Goal: Transaction & Acquisition: Purchase product/service

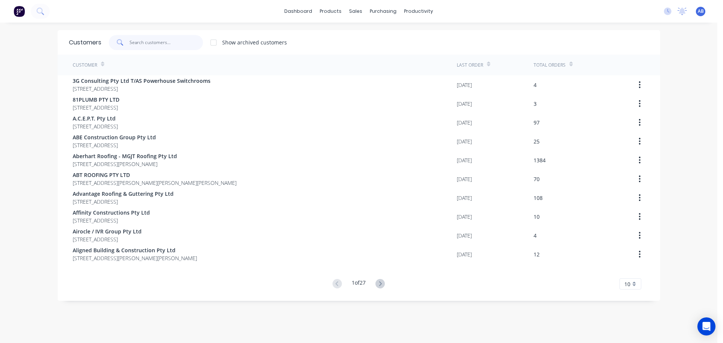
click at [174, 46] on input "text" at bounding box center [166, 42] width 73 height 15
click at [157, 46] on input "text" at bounding box center [166, 42] width 73 height 15
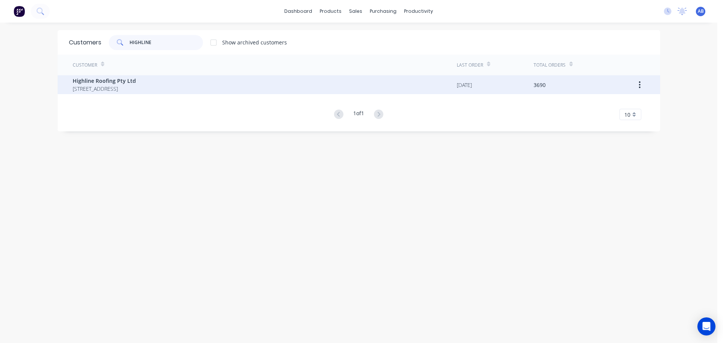
type input "HIGHLINE"
click at [113, 84] on span "Highline Roofing Pty Ltd" at bounding box center [104, 81] width 63 height 8
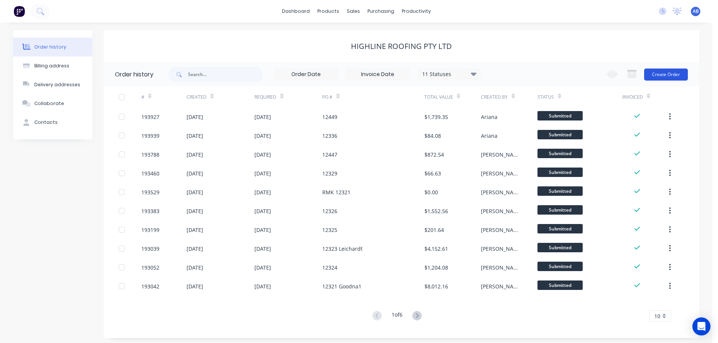
click at [665, 72] on button "Create Order" at bounding box center [666, 75] width 44 height 12
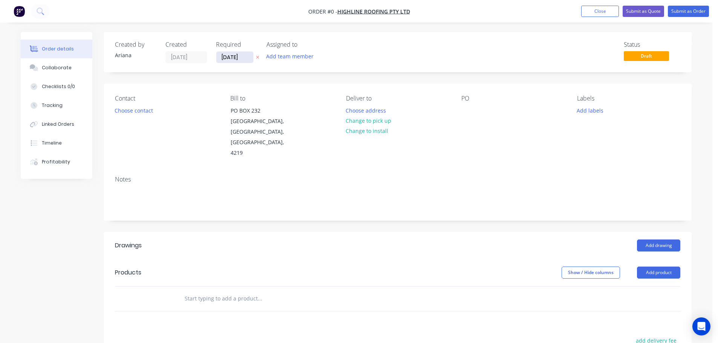
click at [236, 60] on input "[DATE]" at bounding box center [234, 57] width 37 height 11
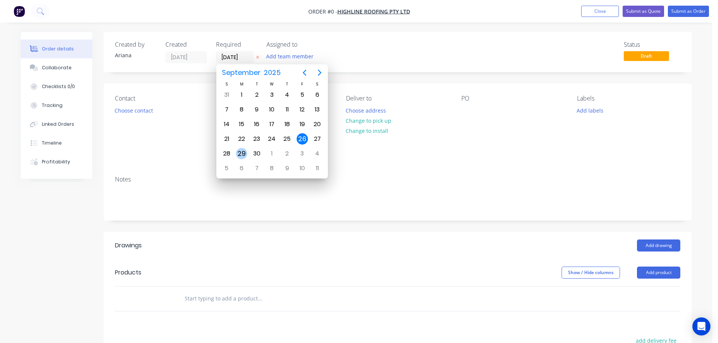
click at [241, 153] on div "29" at bounding box center [241, 153] width 11 height 11
type input "[DATE]"
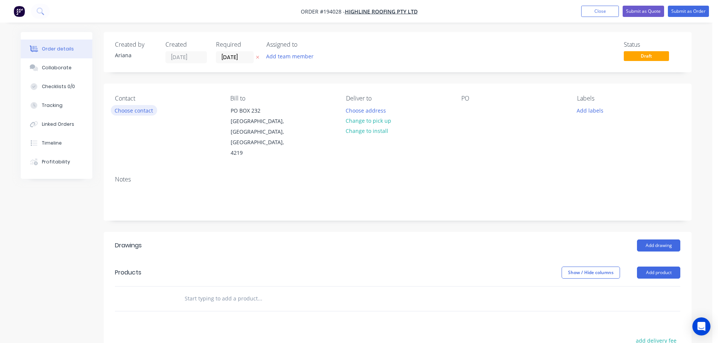
click at [142, 109] on button "Choose contact" at bounding box center [134, 110] width 46 height 10
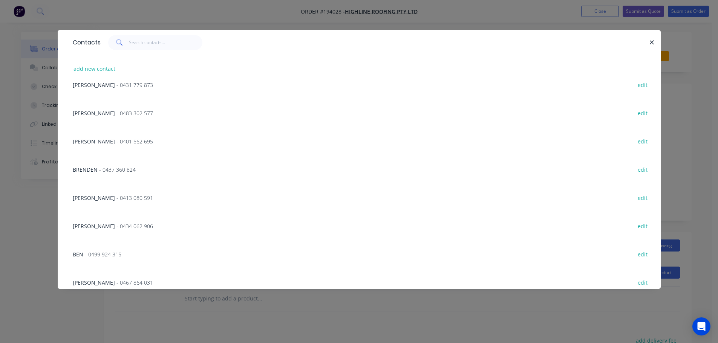
scroll to position [189, 0]
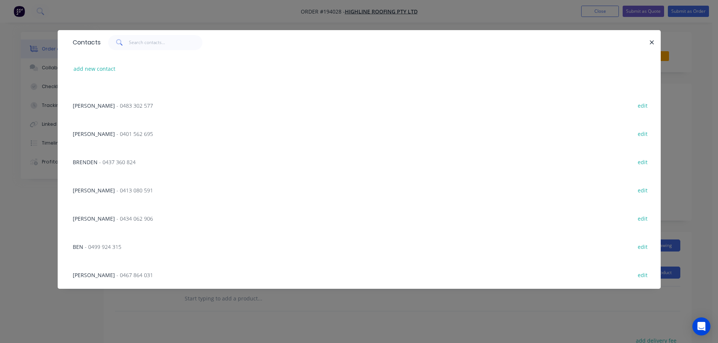
click at [105, 248] on span "- 0499 924 315" at bounding box center [103, 246] width 37 height 7
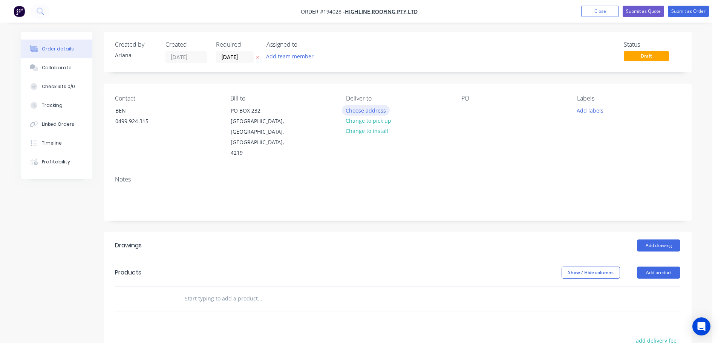
click at [371, 110] on button "Choose address" at bounding box center [366, 110] width 48 height 10
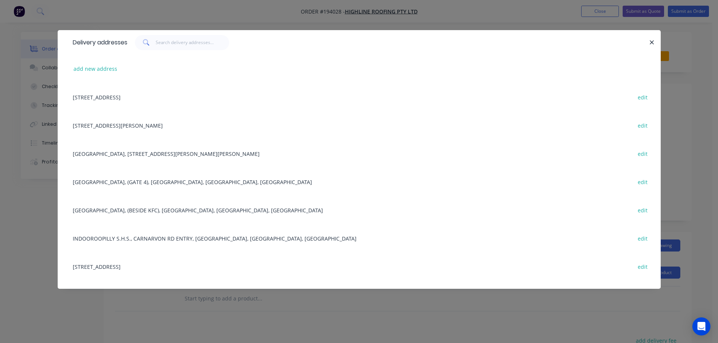
click at [139, 125] on div "[STREET_ADDRESS][PERSON_NAME] edit" at bounding box center [359, 125] width 580 height 28
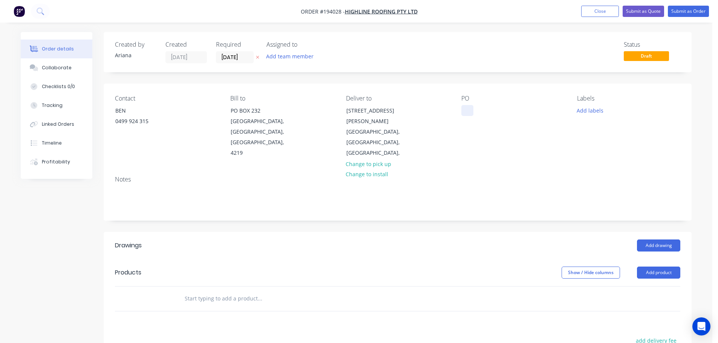
click at [468, 112] on div at bounding box center [467, 110] width 12 height 11
click at [561, 154] on div "Contact BEN [PHONE_NUMBER] Bill to [GEOGRAPHIC_DATA] Deliver to [STREET_ADDRESS…" at bounding box center [398, 127] width 588 height 86
click at [587, 112] on button "Add labels" at bounding box center [589, 110] width 35 height 10
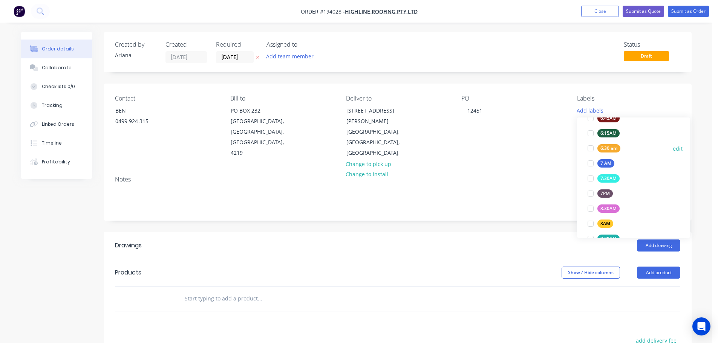
click at [588, 145] on div at bounding box center [590, 148] width 15 height 15
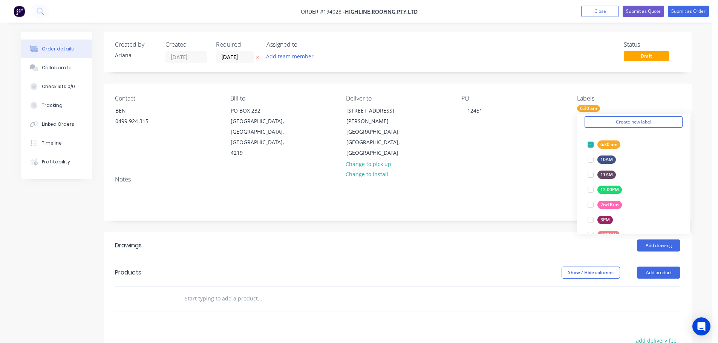
click at [533, 153] on div "Contact BEN [PHONE_NUMBER] Bill to [STREET_ADDRESS] Deliver to [STREET_ADDRESS]…" at bounding box center [398, 127] width 588 height 86
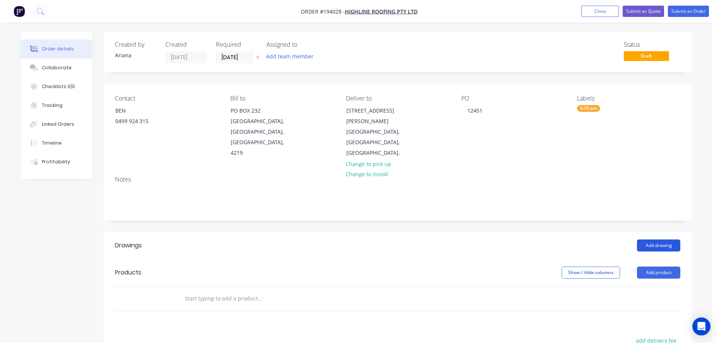
click at [663, 240] on button "Add drawing" at bounding box center [658, 246] width 43 height 12
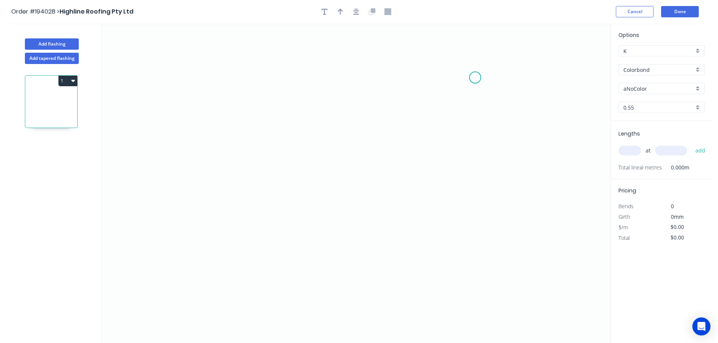
click at [475, 77] on icon "0" at bounding box center [356, 183] width 509 height 320
click at [269, 74] on icon "0" at bounding box center [356, 183] width 509 height 320
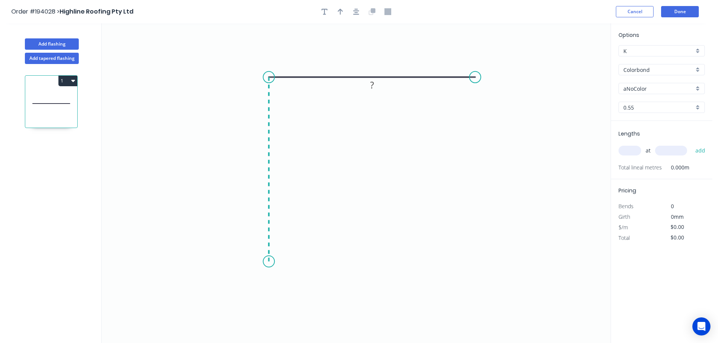
click at [265, 262] on icon "0 ?" at bounding box center [356, 183] width 509 height 320
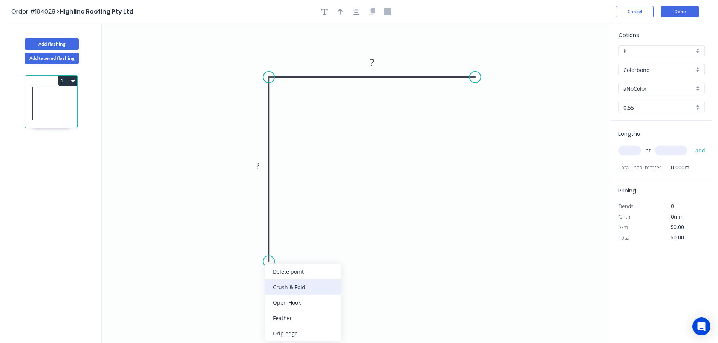
click at [313, 286] on div "Crush & Fold" at bounding box center [303, 287] width 76 height 15
click at [258, 248] on tspan "10" at bounding box center [257, 248] width 11 height 12
click at [375, 273] on icon "0 CF 15 ? ?" at bounding box center [356, 183] width 509 height 320
drag, startPoint x: 239, startPoint y: 249, endPoint x: 288, endPoint y: 285, distance: 60.8
click at [288, 285] on rect at bounding box center [301, 284] width 30 height 15
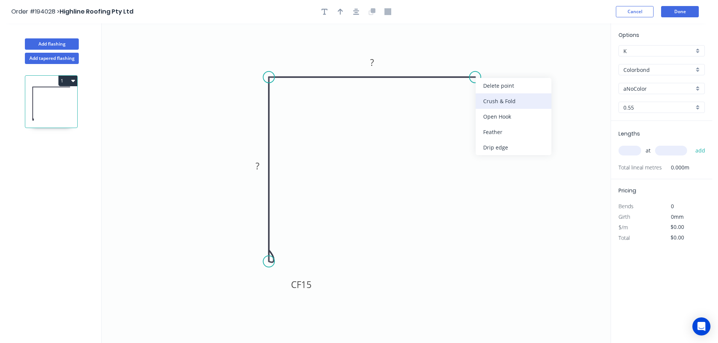
click at [487, 104] on div "Crush & Fold" at bounding box center [513, 100] width 76 height 15
click at [496, 98] on div "Flip bend" at bounding box center [514, 99] width 76 height 15
click at [492, 88] on tspan "10" at bounding box center [489, 89] width 11 height 12
click at [527, 93] on icon "0 CF 15 ? CF 15 ?" at bounding box center [356, 183] width 509 height 320
drag, startPoint x: 497, startPoint y: 93, endPoint x: 519, endPoint y: 114, distance: 30.4
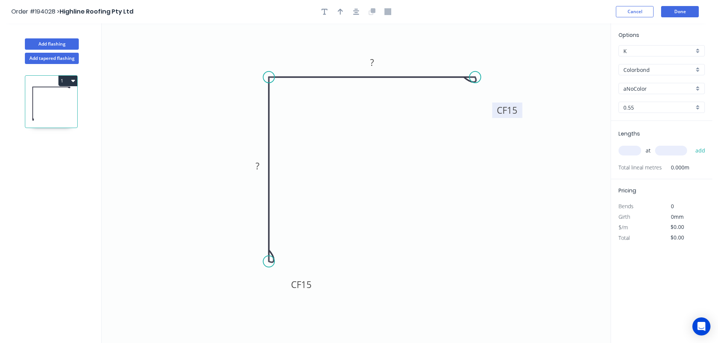
click at [519, 114] on rect at bounding box center [507, 109] width 30 height 15
click at [373, 63] on tspan "?" at bounding box center [372, 62] width 4 height 12
click at [344, 156] on icon "0 CF 15 100 CF 15 100" at bounding box center [356, 183] width 509 height 320
type input "$11.54"
click at [339, 10] on icon "button" at bounding box center [340, 12] width 5 height 6
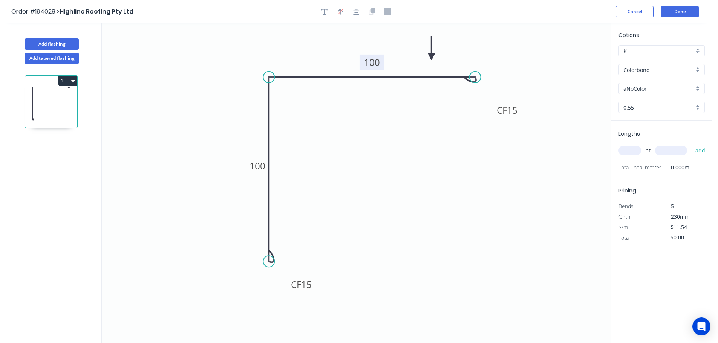
drag, startPoint x: 572, startPoint y: 60, endPoint x: 431, endPoint y: 57, distance: 140.5
click at [431, 57] on icon at bounding box center [431, 48] width 7 height 24
click at [695, 87] on div "aNoColor" at bounding box center [661, 88] width 86 height 11
click at [664, 107] on div "Surfmist" at bounding box center [662, 101] width 86 height 13
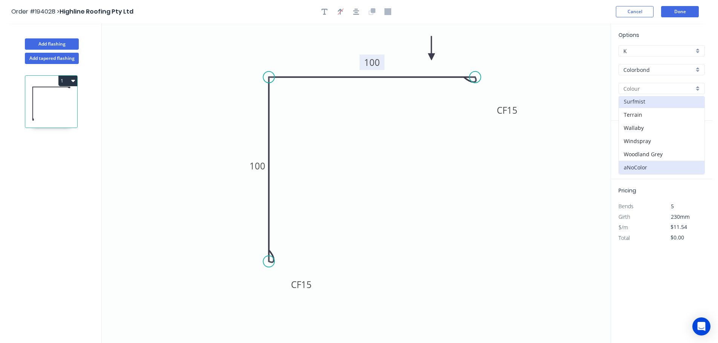
type input "Surfmist"
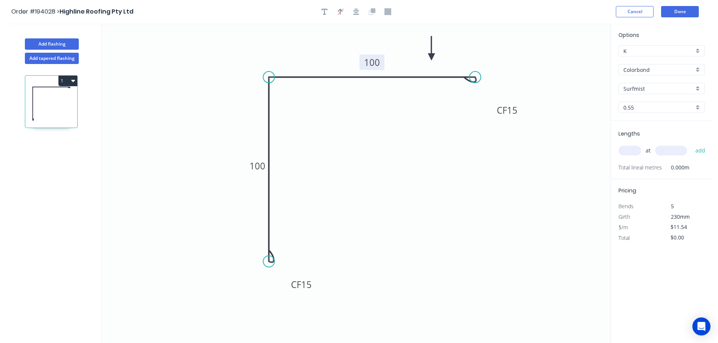
click at [633, 148] on input "text" at bounding box center [629, 151] width 23 height 10
type input "4"
type input "5000"
click at [691, 144] on button "add" at bounding box center [700, 150] width 18 height 13
type input "$230.80"
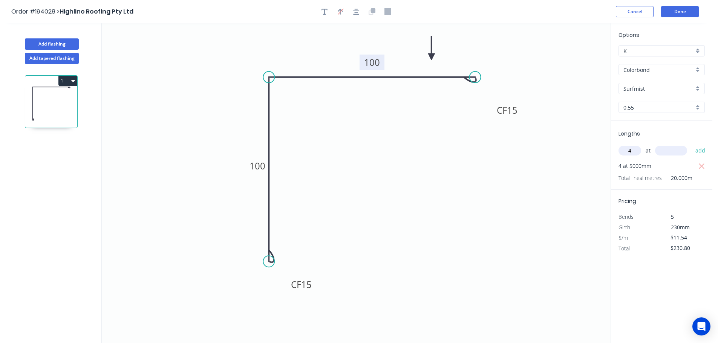
type input "4"
click at [681, 154] on input "text" at bounding box center [671, 151] width 32 height 10
type input "3100"
click at [691, 144] on button "add" at bounding box center [700, 150] width 18 height 13
type input "$373.90"
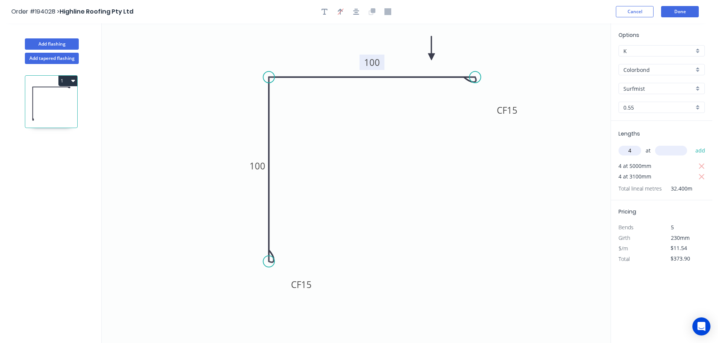
type input "4"
click at [680, 150] on input "text" at bounding box center [671, 151] width 32 height 10
type input "1200"
click at [691, 144] on button "add" at bounding box center [700, 150] width 18 height 13
type input "$429.29"
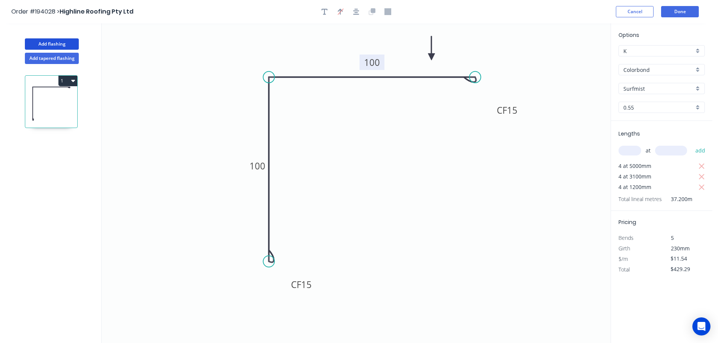
drag, startPoint x: 46, startPoint y: 43, endPoint x: 75, endPoint y: 50, distance: 30.2
click at [46, 43] on button "Add flashing" at bounding box center [52, 43] width 54 height 11
type input "$0.00"
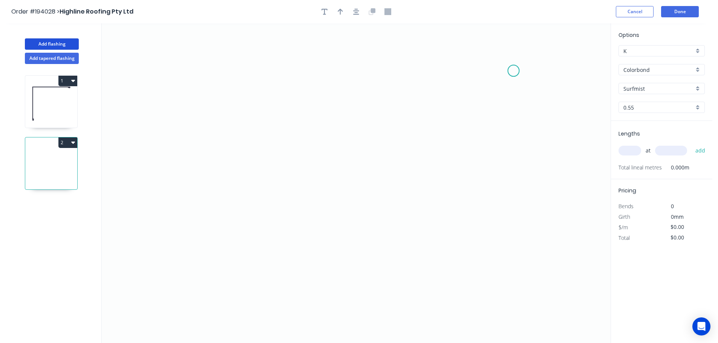
click at [513, 70] on icon "0" at bounding box center [356, 183] width 509 height 320
click at [448, 73] on icon "0" at bounding box center [356, 183] width 509 height 320
click at [450, 160] on icon "0 ?" at bounding box center [356, 183] width 509 height 320
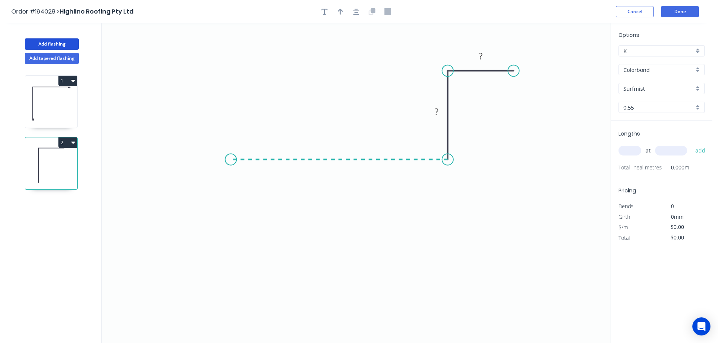
click at [231, 162] on icon "0 ? ?" at bounding box center [356, 183] width 509 height 320
click at [226, 225] on icon "0 ? ? ?" at bounding box center [356, 183] width 509 height 320
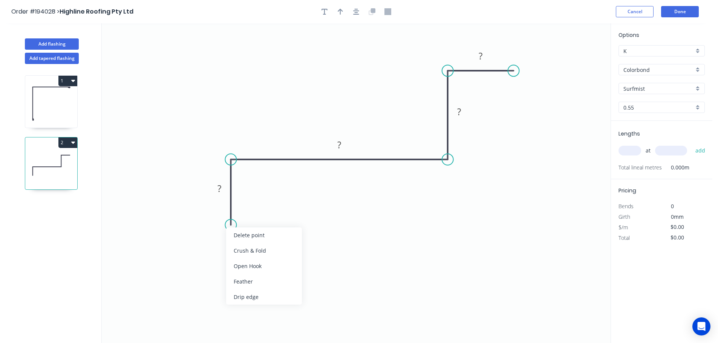
click at [259, 250] on div "Crush & Fold" at bounding box center [264, 250] width 76 height 15
click at [248, 249] on div "Flip bend" at bounding box center [270, 250] width 76 height 15
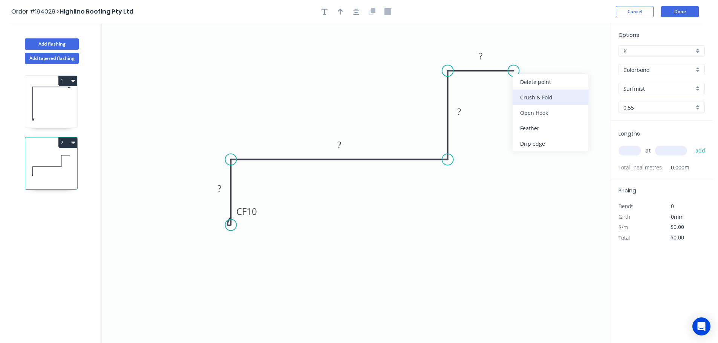
click at [542, 93] on div "Crush & Fold" at bounding box center [550, 97] width 76 height 15
click at [530, 52] on tspan "10" at bounding box center [528, 51] width 11 height 12
click at [542, 82] on icon "0 CF 10 ? ? ? CF 15 ?" at bounding box center [356, 183] width 509 height 320
drag, startPoint x: 535, startPoint y: 52, endPoint x: 561, endPoint y: 48, distance: 27.0
click at [561, 48] on rect at bounding box center [550, 47] width 30 height 15
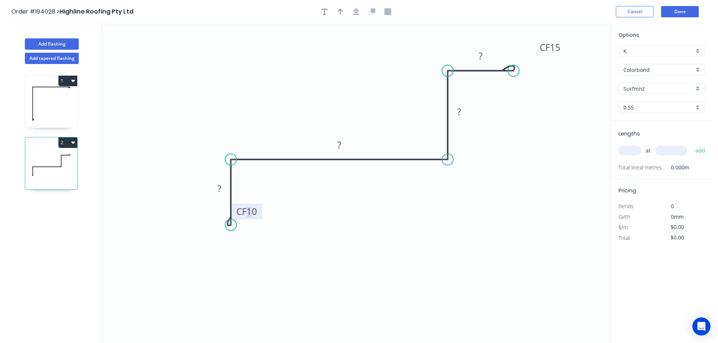
click at [254, 211] on tspan "10" at bounding box center [251, 211] width 11 height 12
click at [271, 222] on icon "0 CF 15 ? ? ? CF 15 ?" at bounding box center [356, 183] width 509 height 320
drag, startPoint x: 259, startPoint y: 214, endPoint x: 207, endPoint y: 246, distance: 61.5
click at [207, 246] on rect at bounding box center [195, 244] width 30 height 15
drag, startPoint x: 340, startPoint y: 12, endPoint x: 449, endPoint y: 61, distance: 120.1
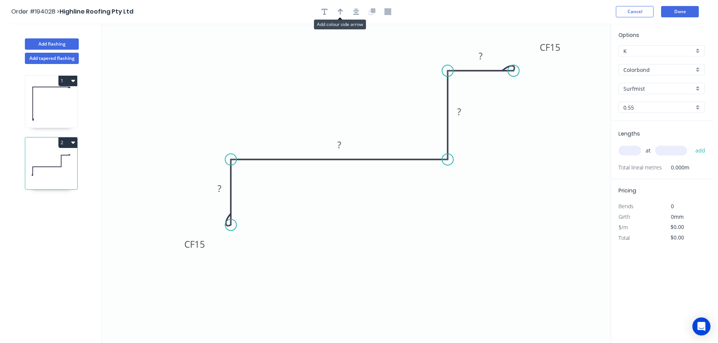
click at [341, 12] on icon "button" at bounding box center [340, 12] width 5 height 6
drag, startPoint x: 573, startPoint y: 60, endPoint x: 434, endPoint y: 223, distance: 215.1
click at [434, 223] on icon at bounding box center [433, 214] width 7 height 24
click at [434, 223] on icon at bounding box center [440, 217] width 22 height 22
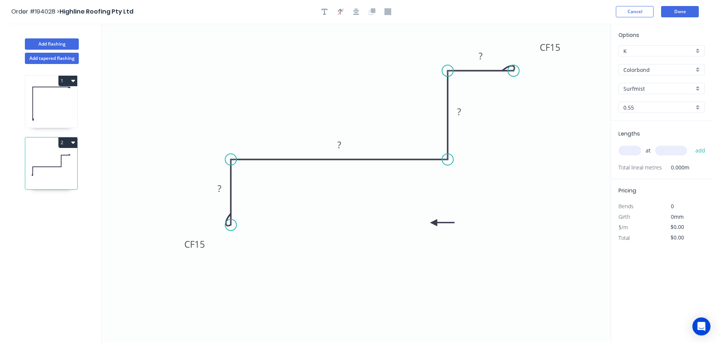
click at [434, 223] on icon at bounding box center [442, 222] width 24 height 7
click at [221, 187] on tspan "?" at bounding box center [219, 188] width 4 height 12
click at [509, 197] on icon "0 CF 15 30 ? 50 CF 15 20" at bounding box center [356, 183] width 509 height 320
click at [340, 144] on tspan "?" at bounding box center [339, 145] width 4 height 12
click at [342, 202] on icon "0 CF 15 30 190 50 CF 15 20" at bounding box center [356, 183] width 509 height 320
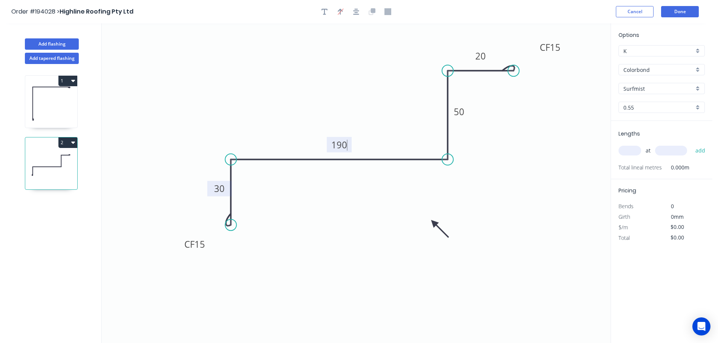
type input "$14.82"
click at [624, 145] on div "at add" at bounding box center [662, 150] width 88 height 13
click at [628, 149] on input "text" at bounding box center [629, 151] width 23 height 10
type input "1"
click at [680, 153] on input "text" at bounding box center [671, 151] width 32 height 10
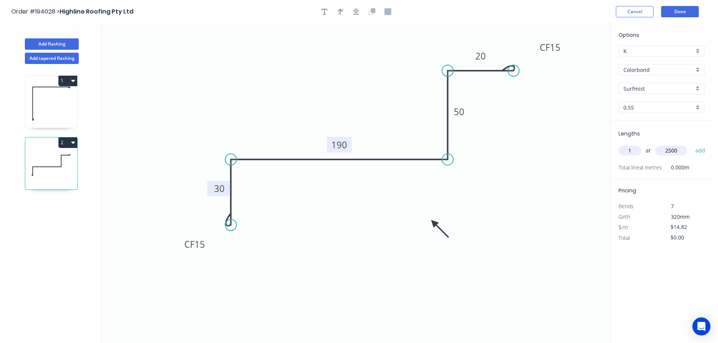
type input "2500"
click at [691, 144] on button "add" at bounding box center [700, 150] width 18 height 13
click at [69, 140] on button "2" at bounding box center [67, 143] width 19 height 11
click at [56, 160] on div "Duplicate" at bounding box center [41, 161] width 58 height 11
type input "$0.00"
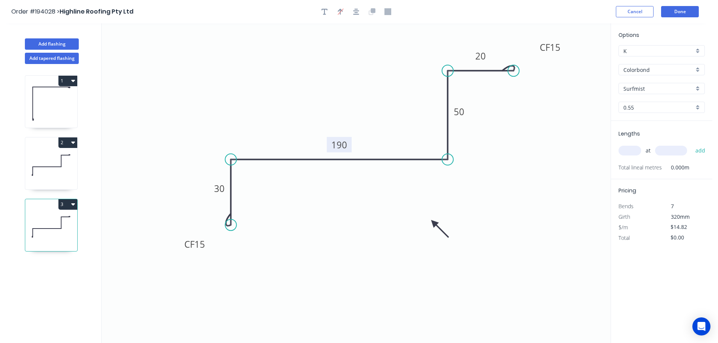
click at [343, 147] on tspan "190" at bounding box center [339, 145] width 16 height 12
click at [361, 192] on icon "0 CF 15 30 200 50 CF 15 20" at bounding box center [356, 183] width 509 height 320
click at [632, 148] on input "text" at bounding box center [629, 151] width 23 height 10
type input "1"
click at [679, 149] on input "text" at bounding box center [671, 151] width 32 height 10
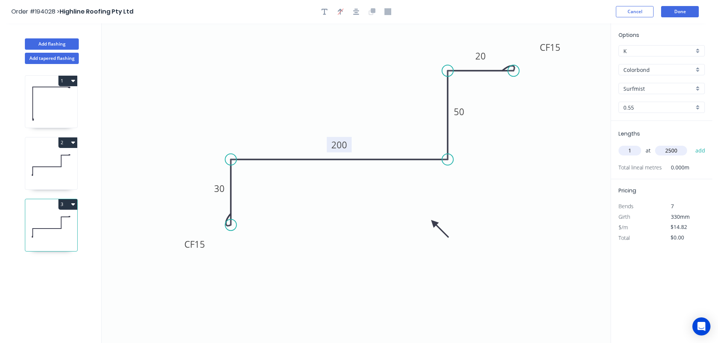
type input "2500"
click at [691, 144] on button "add" at bounding box center [700, 150] width 18 height 13
type input "$37.05"
click at [54, 42] on button "Add flashing" at bounding box center [52, 43] width 54 height 11
type input "$0.00"
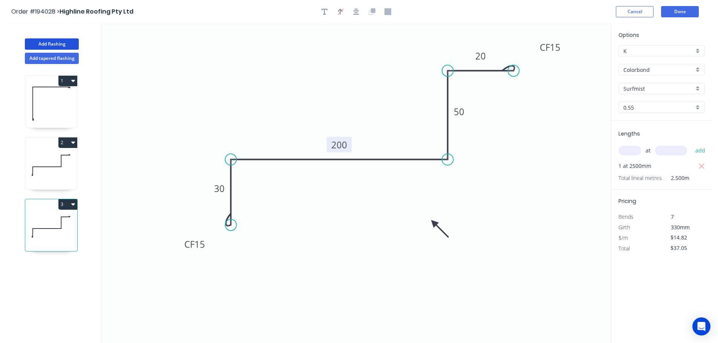
type input "$0.00"
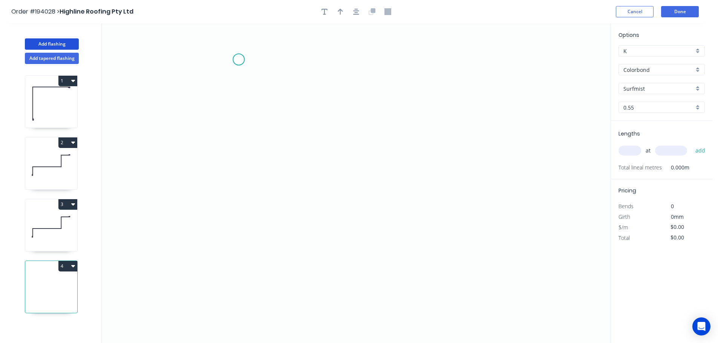
click at [238, 60] on icon "0" at bounding box center [356, 183] width 509 height 320
click at [238, 189] on icon "0" at bounding box center [356, 183] width 509 height 320
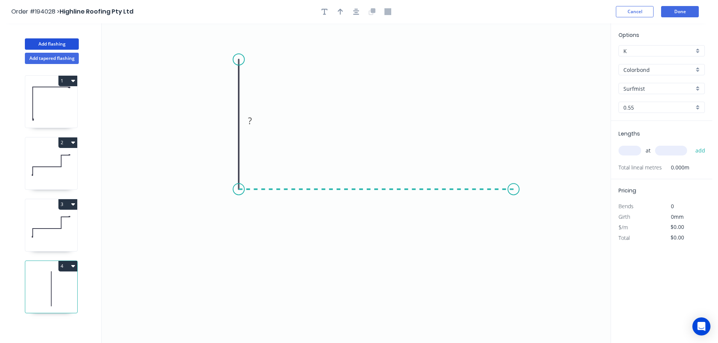
click at [513, 176] on icon "0 ?" at bounding box center [356, 183] width 509 height 320
click at [510, 136] on icon "0 ? ?" at bounding box center [356, 183] width 509 height 320
click at [510, 136] on circle at bounding box center [513, 136] width 11 height 11
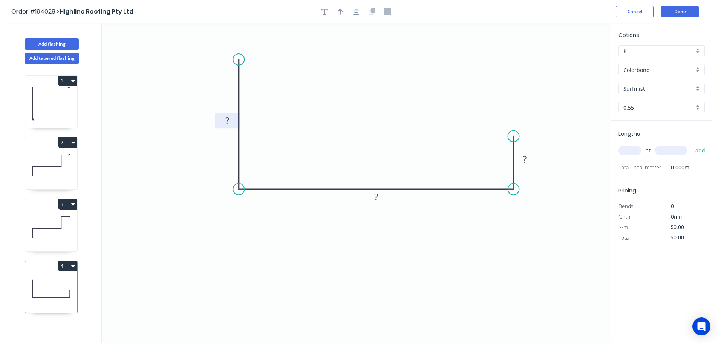
click at [229, 122] on rect at bounding box center [227, 121] width 15 height 11
click at [290, 110] on icon "0 70 105 30" at bounding box center [356, 183] width 509 height 320
type input "$9.38"
click at [341, 13] on icon "button" at bounding box center [340, 11] width 5 height 7
drag, startPoint x: 574, startPoint y: 60, endPoint x: 323, endPoint y: 236, distance: 307.0
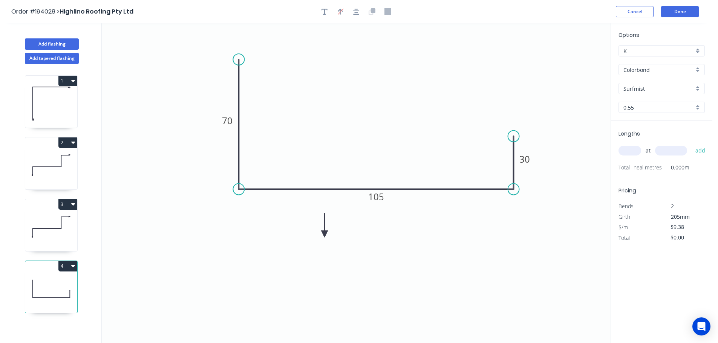
click at [323, 236] on icon at bounding box center [324, 225] width 7 height 24
click at [323, 236] on icon at bounding box center [322, 227] width 7 height 24
click at [323, 236] on icon at bounding box center [329, 229] width 22 height 22
click at [323, 236] on icon at bounding box center [329, 242] width 22 height 22
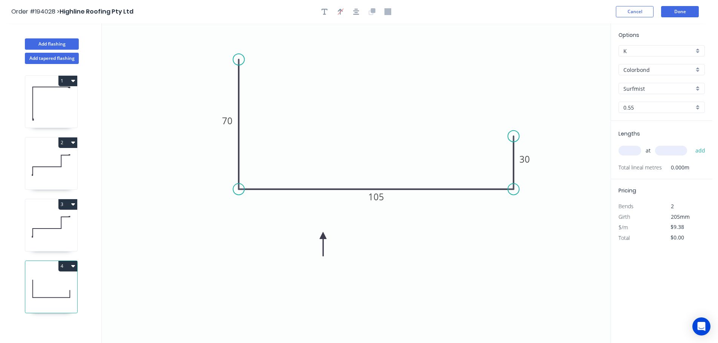
click at [323, 236] on icon at bounding box center [322, 244] width 7 height 24
click at [633, 149] on input "text" at bounding box center [629, 151] width 23 height 10
type input "1"
click at [668, 151] on input "text" at bounding box center [671, 151] width 32 height 10
type input "2500"
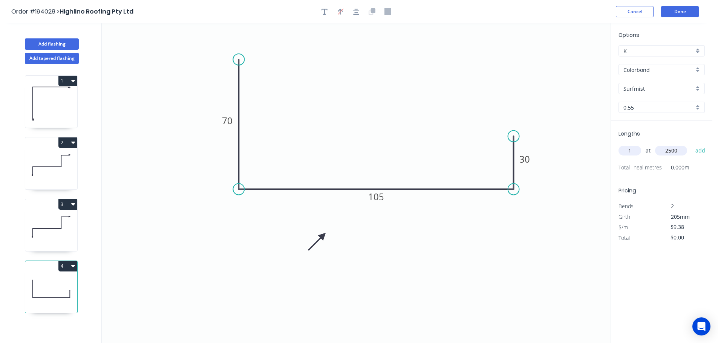
click at [691, 144] on button "add" at bounding box center [700, 150] width 18 height 13
type input "$23.45"
drag, startPoint x: 42, startPoint y: 44, endPoint x: 91, endPoint y: 56, distance: 50.9
click at [43, 44] on button "Add flashing" at bounding box center [52, 43] width 54 height 11
type input "$0.00"
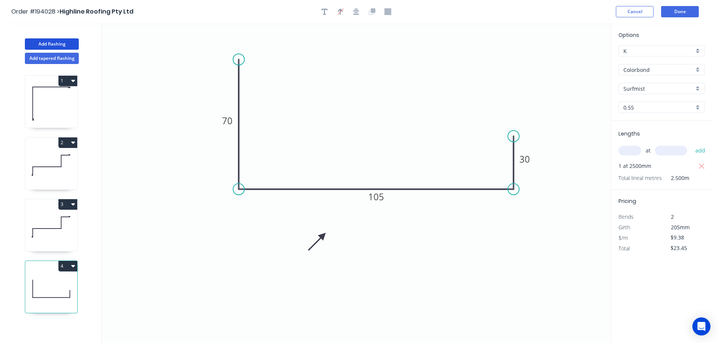
type input "$0.00"
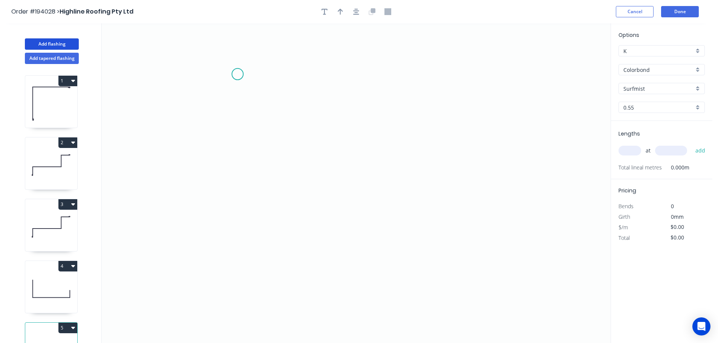
click at [237, 74] on icon "0" at bounding box center [356, 183] width 509 height 320
click at [234, 186] on icon "0" at bounding box center [356, 183] width 509 height 320
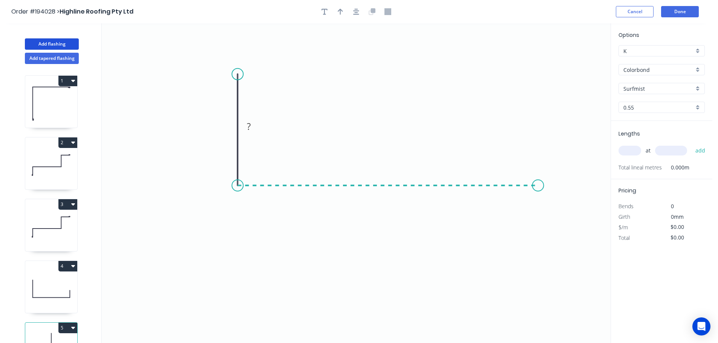
click at [538, 182] on icon "0 ?" at bounding box center [356, 183] width 509 height 320
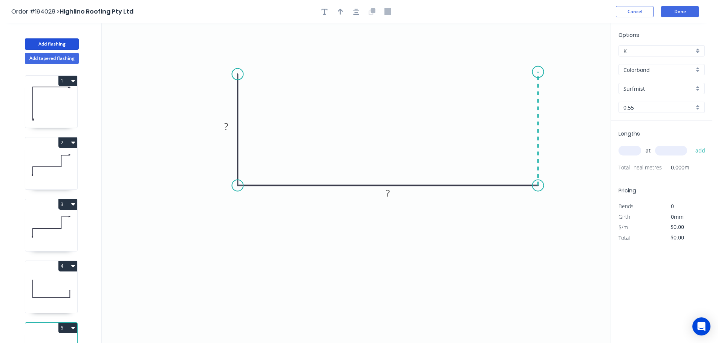
click at [541, 72] on icon "0 ? ?" at bounding box center [356, 183] width 509 height 320
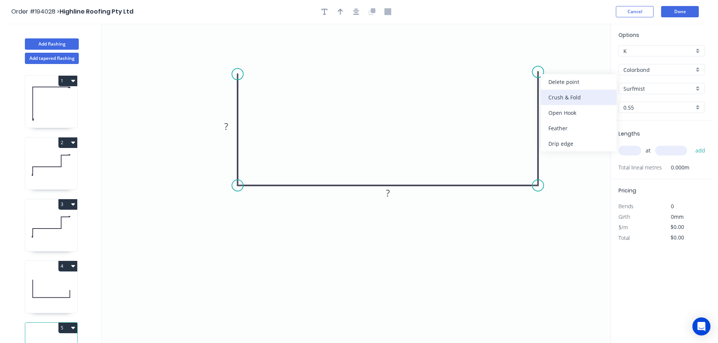
click at [574, 93] on div "Crush & Fold" at bounding box center [579, 97] width 76 height 15
click at [528, 58] on tspan "10" at bounding box center [526, 58] width 11 height 12
click at [571, 58] on icon "0 ? ? CF 15 ?" at bounding box center [356, 183] width 509 height 320
drag, startPoint x: 535, startPoint y: 58, endPoint x: 518, endPoint y: 50, distance: 18.4
click at [518, 50] on rect at bounding box center [505, 50] width 30 height 15
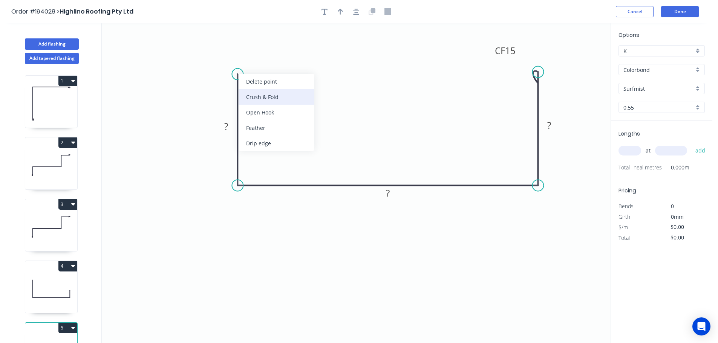
click at [283, 96] on div "Crush & Fold" at bounding box center [276, 96] width 76 height 15
click at [261, 93] on div "Flip bend" at bounding box center [274, 98] width 76 height 15
click at [227, 82] on tspan "10" at bounding box center [226, 80] width 11 height 12
click at [277, 84] on icon "0 CF 15 ? ? CF 15 ?" at bounding box center [356, 183] width 509 height 320
drag, startPoint x: 210, startPoint y: 78, endPoint x: 261, endPoint y: 50, distance: 57.6
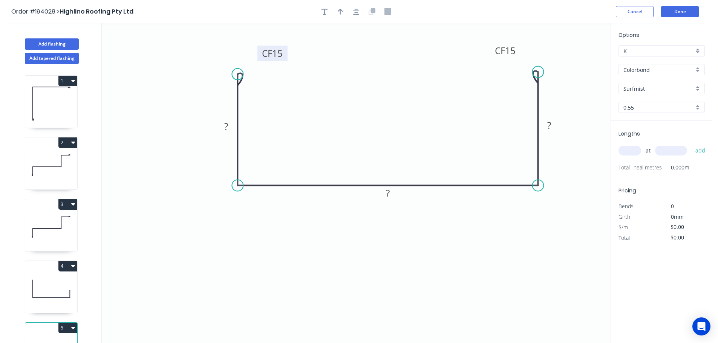
click at [261, 50] on rect at bounding box center [272, 53] width 30 height 15
click at [229, 128] on rect at bounding box center [225, 127] width 15 height 11
click at [457, 255] on icon "0 CF 15 60 282 CF 15 60" at bounding box center [356, 183] width 509 height 320
type input "$15.94"
click at [342, 11] on icon "button" at bounding box center [340, 12] width 5 height 6
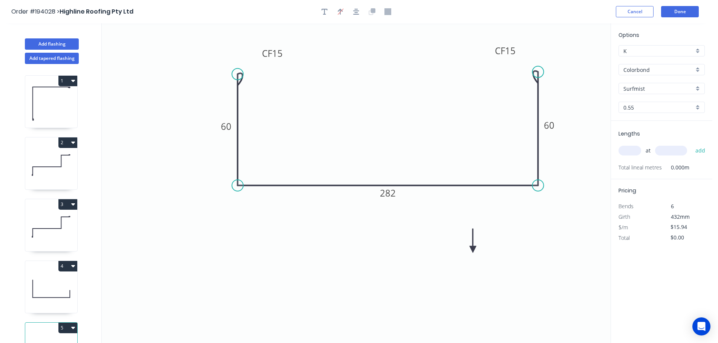
drag, startPoint x: 573, startPoint y: 59, endPoint x: 473, endPoint y: 250, distance: 215.4
click at [473, 250] on icon at bounding box center [472, 241] width 7 height 24
click at [473, 250] on icon at bounding box center [479, 243] width 22 height 22
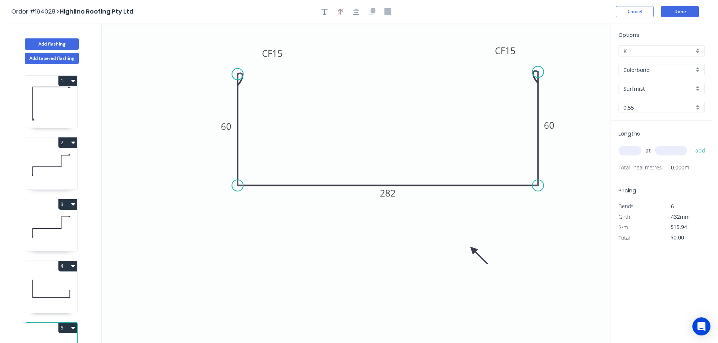
click at [638, 151] on input "text" at bounding box center [629, 151] width 23 height 10
type input "1"
click at [672, 149] on input "text" at bounding box center [671, 151] width 32 height 10
type input "3300"
click at [691, 144] on button "add" at bounding box center [700, 150] width 18 height 13
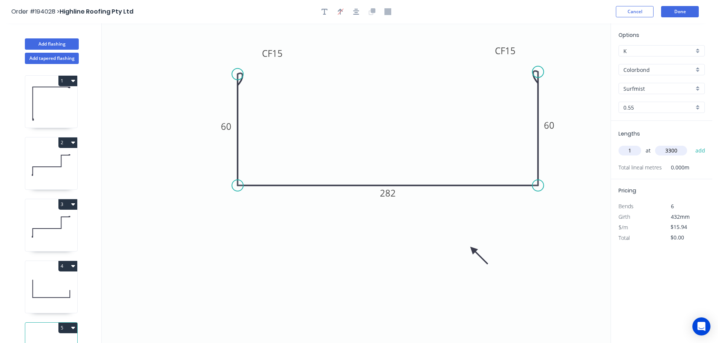
type input "$52.60"
click at [49, 44] on button "Add flashing" at bounding box center [52, 43] width 54 height 11
type input "$0.00"
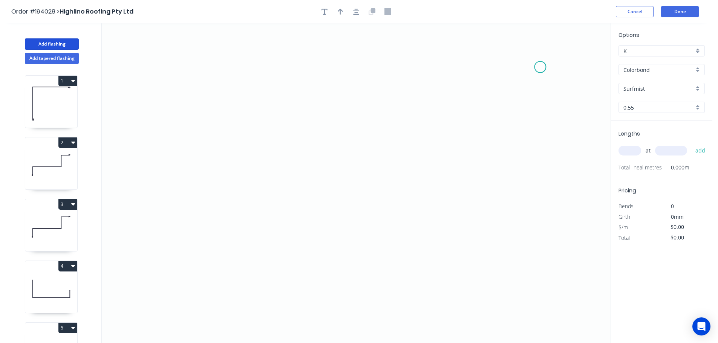
click at [540, 67] on icon "0" at bounding box center [356, 183] width 509 height 320
click at [508, 102] on icon "0" at bounding box center [356, 183] width 509 height 320
click at [506, 238] on icon "0 ?" at bounding box center [356, 183] width 509 height 320
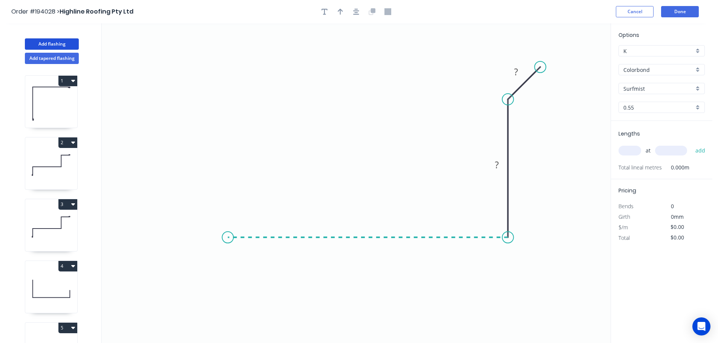
click at [228, 232] on icon "0 ? ?" at bounding box center [356, 183] width 509 height 320
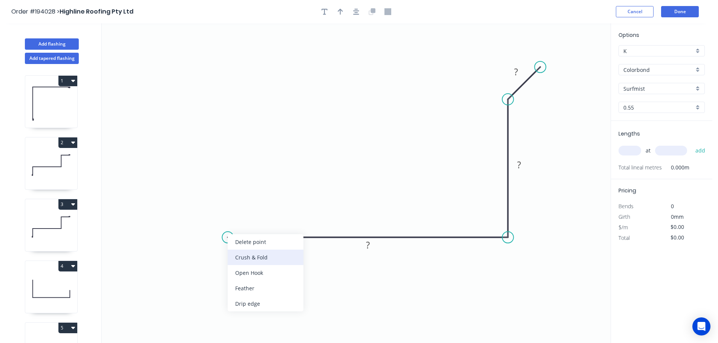
click at [241, 257] on div "Crush & Fold" at bounding box center [266, 257] width 76 height 15
click at [238, 255] on div "Flip bend" at bounding box center [265, 261] width 76 height 15
click at [243, 250] on tspan "10" at bounding box center [242, 250] width 11 height 12
drag, startPoint x: 257, startPoint y: 252, endPoint x: 254, endPoint y: 255, distance: 4.8
click at [258, 252] on icon "0 CF 15 ? ? ?" at bounding box center [356, 183] width 509 height 320
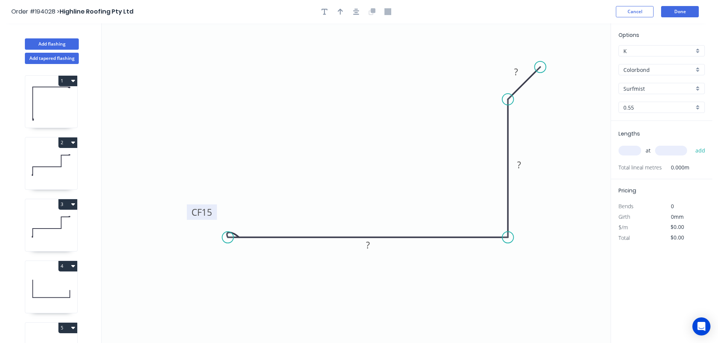
drag, startPoint x: 250, startPoint y: 255, endPoint x: 214, endPoint y: 217, distance: 52.8
click at [214, 217] on rect at bounding box center [202, 212] width 30 height 15
click at [566, 86] on div "Crush & Fold" at bounding box center [578, 89] width 76 height 15
click at [544, 46] on tspan "10" at bounding box center [540, 45] width 11 height 12
click at [554, 52] on icon "0 CF 15 ? ? CF 15 ?" at bounding box center [356, 183] width 509 height 320
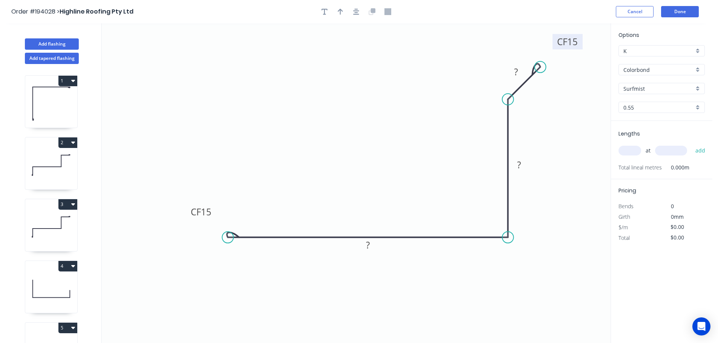
drag, startPoint x: 547, startPoint y: 44, endPoint x: 579, endPoint y: 41, distance: 31.8
click at [579, 41] on rect at bounding box center [567, 41] width 30 height 15
click at [522, 164] on rect at bounding box center [519, 165] width 15 height 11
click at [519, 69] on rect at bounding box center [515, 72] width 15 height 11
click at [545, 99] on icon "0 CF 15 280 100 CF 15 20" at bounding box center [356, 183] width 509 height 320
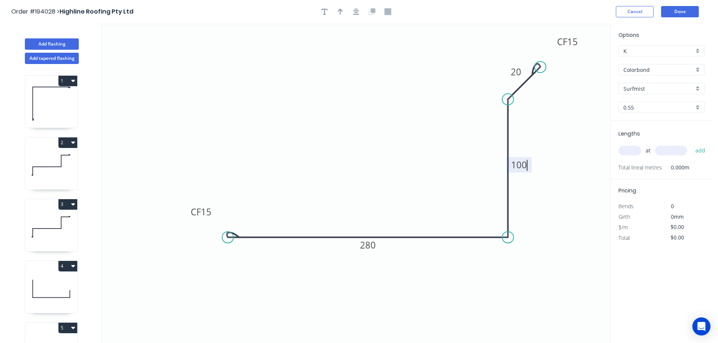
type input "$15.94"
click at [341, 10] on icon "button" at bounding box center [340, 12] width 5 height 6
drag, startPoint x: 572, startPoint y: 61, endPoint x: 492, endPoint y: 293, distance: 245.4
click at [492, 293] on icon at bounding box center [488, 284] width 7 height 24
click at [492, 293] on icon at bounding box center [492, 284] width 7 height 24
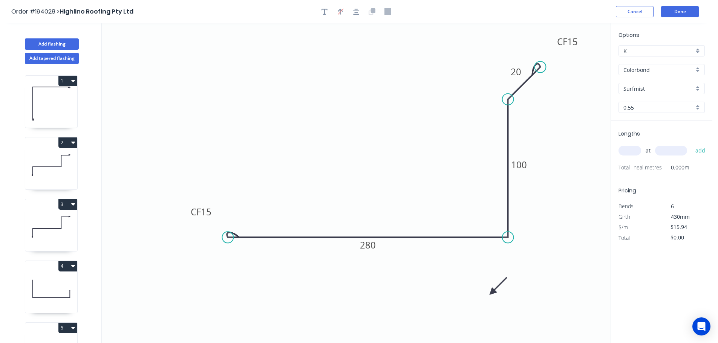
click at [492, 293] on icon at bounding box center [498, 286] width 22 height 22
click at [492, 293] on icon at bounding box center [501, 292] width 24 height 7
click at [636, 151] on input "text" at bounding box center [629, 151] width 23 height 10
type input "1"
click at [676, 148] on input "text" at bounding box center [671, 151] width 32 height 10
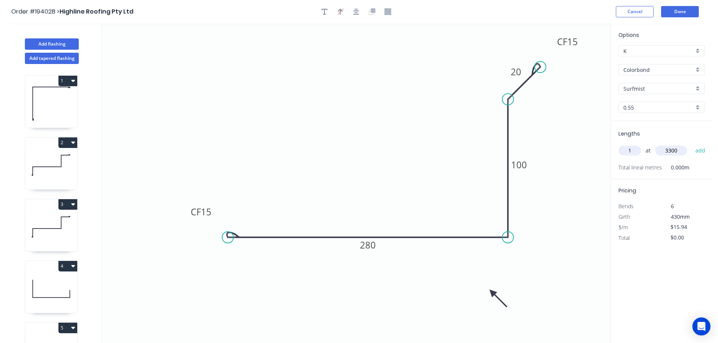
type input "3300"
click at [691, 144] on button "add" at bounding box center [700, 150] width 18 height 13
type input "$52.60"
click at [59, 41] on button "Add flashing" at bounding box center [52, 43] width 54 height 11
type input "$0.00"
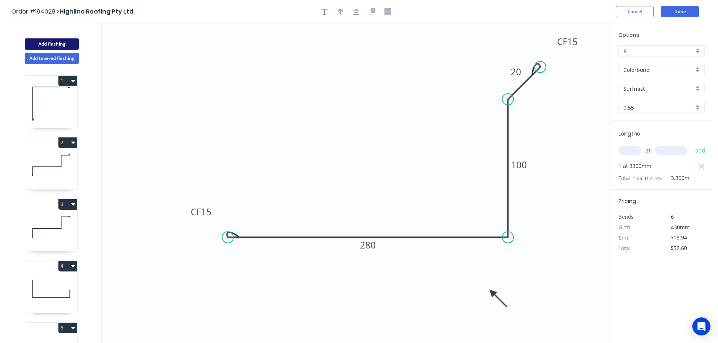
type input "$0.00"
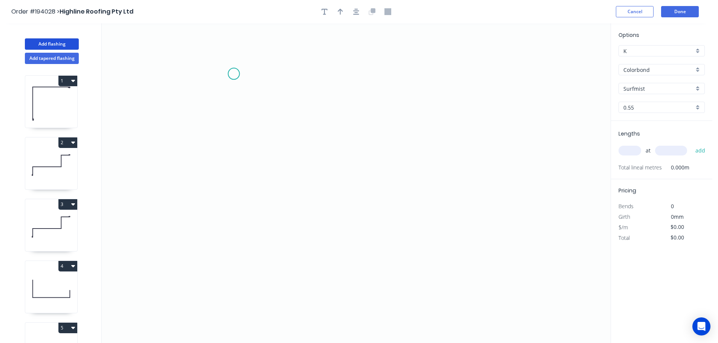
click at [234, 74] on icon "0" at bounding box center [356, 183] width 509 height 320
click at [232, 228] on icon "0" at bounding box center [356, 183] width 509 height 320
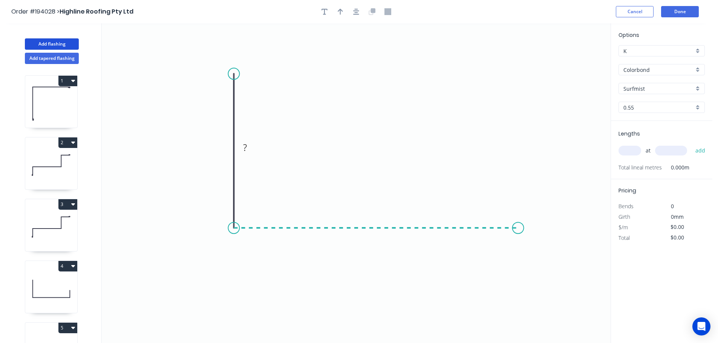
click at [518, 224] on icon "0 ?" at bounding box center [356, 183] width 509 height 320
click at [518, 224] on circle at bounding box center [517, 227] width 11 height 11
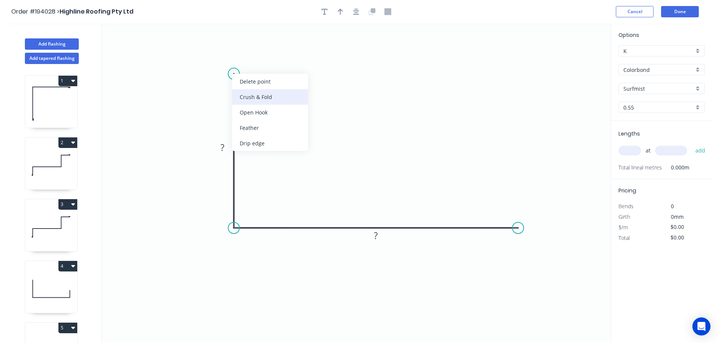
click at [255, 97] on div "Crush & Fold" at bounding box center [270, 96] width 76 height 15
click at [257, 82] on tspan "10" at bounding box center [254, 80] width 11 height 12
click at [271, 78] on icon "0 CF 15 ? ?" at bounding box center [356, 183] width 509 height 320
drag, startPoint x: 263, startPoint y: 81, endPoint x: 203, endPoint y: 44, distance: 69.7
click at [203, 44] on rect at bounding box center [191, 42] width 30 height 15
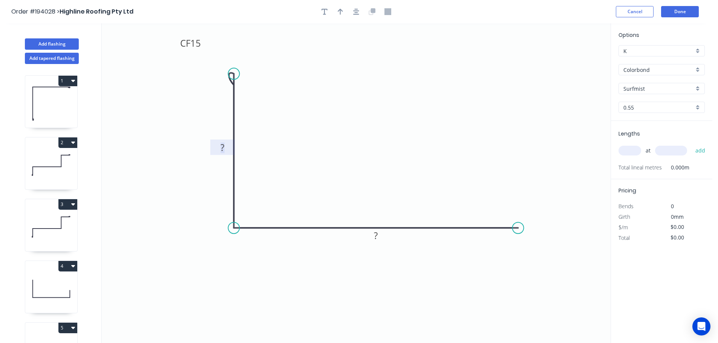
click at [226, 144] on rect at bounding box center [222, 148] width 15 height 11
click at [461, 107] on icon "0 CF 15 70 90" at bounding box center [356, 183] width 509 height 320
type input "$8.25"
click at [338, 10] on icon "button" at bounding box center [340, 11] width 5 height 7
drag, startPoint x: 573, startPoint y: 59, endPoint x: 367, endPoint y: 115, distance: 212.7
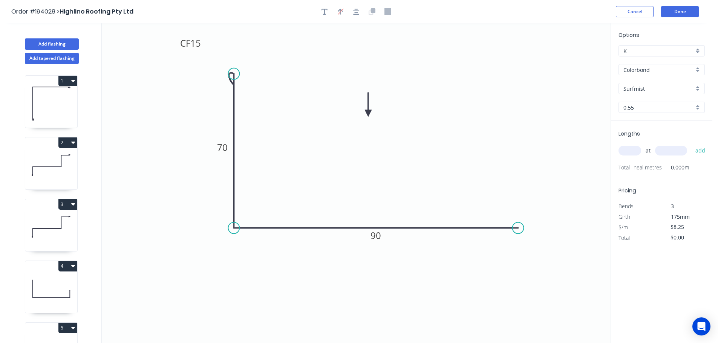
click at [367, 115] on icon at bounding box center [368, 105] width 7 height 24
click at [634, 151] on input "text" at bounding box center [629, 151] width 23 height 10
type input "2"
click at [674, 152] on input "text" at bounding box center [671, 151] width 32 height 10
type input "3500"
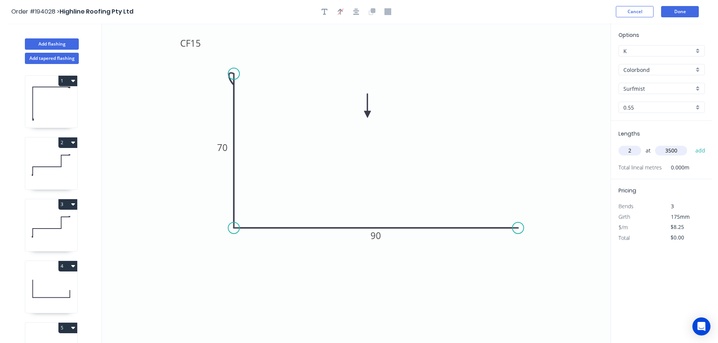
click at [691, 144] on button "add" at bounding box center [700, 150] width 18 height 13
type input "$57.75"
click at [675, 8] on button "Done" at bounding box center [680, 11] width 38 height 11
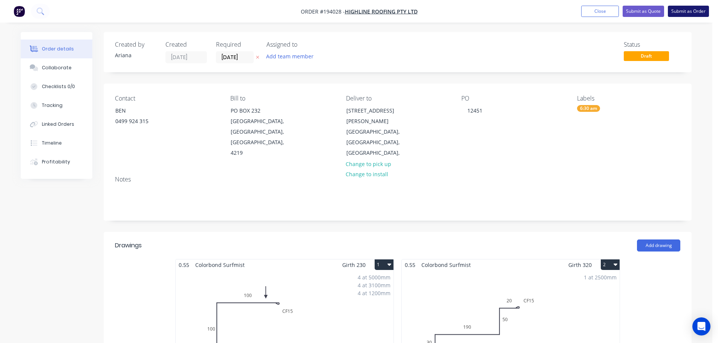
click at [696, 12] on button "Submit as Order" at bounding box center [688, 11] width 41 height 11
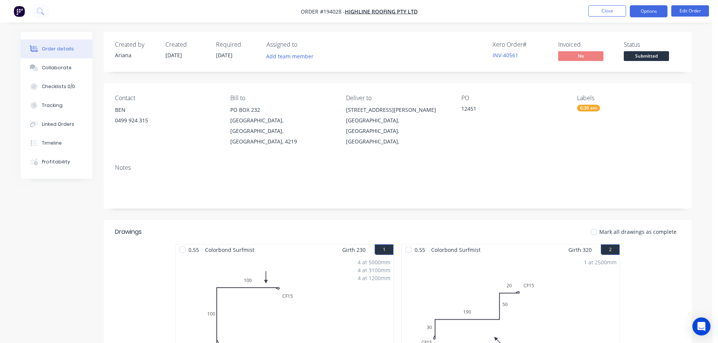
click at [648, 11] on button "Options" at bounding box center [648, 11] width 38 height 12
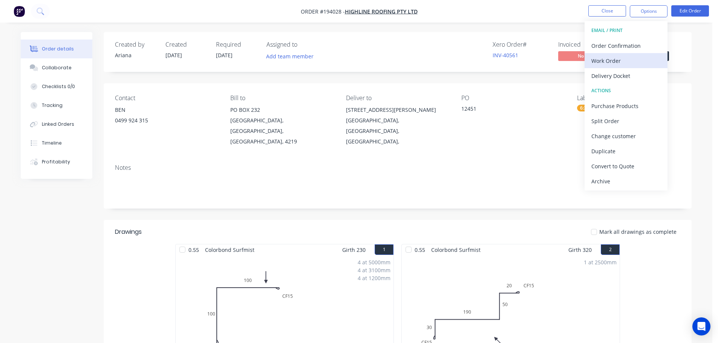
click at [617, 58] on div "Work Order" at bounding box center [625, 60] width 69 height 11
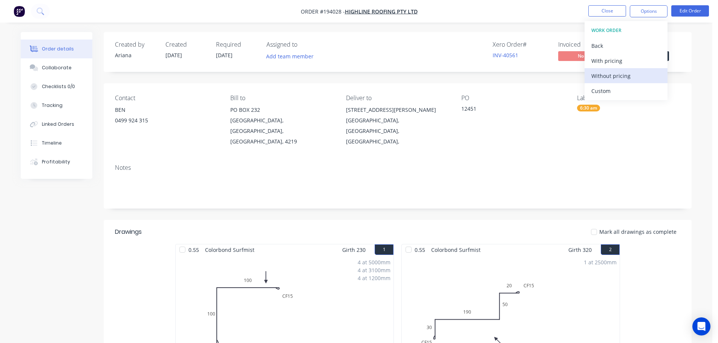
click at [604, 79] on div "Without pricing" at bounding box center [625, 75] width 69 height 11
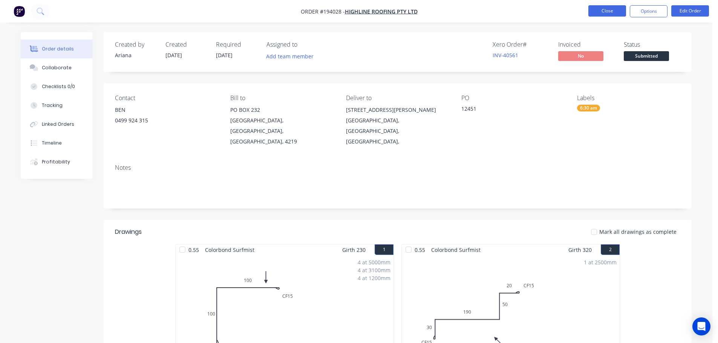
click at [613, 8] on button "Close" at bounding box center [607, 10] width 38 height 11
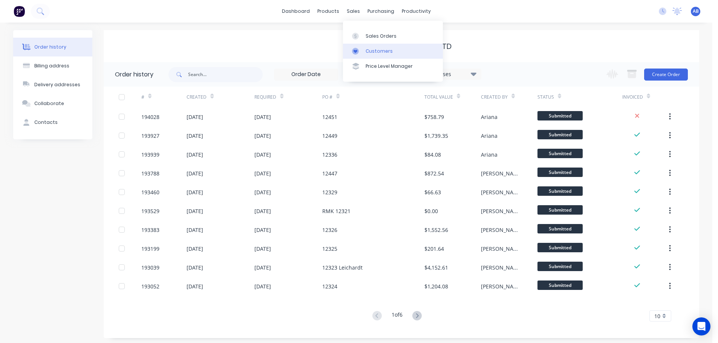
click at [375, 52] on div "Customers" at bounding box center [378, 51] width 27 height 7
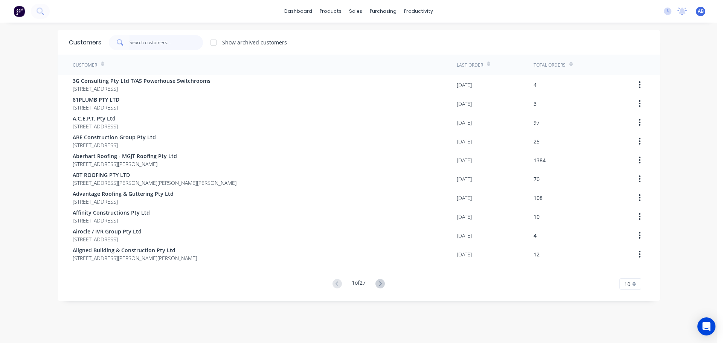
click at [176, 41] on input "text" at bounding box center [166, 42] width 73 height 15
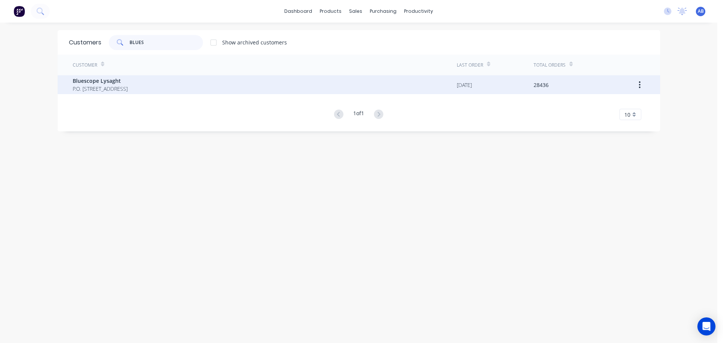
type input "BLUES"
click at [93, 82] on span "Bluescope Lysaght" at bounding box center [100, 81] width 55 height 8
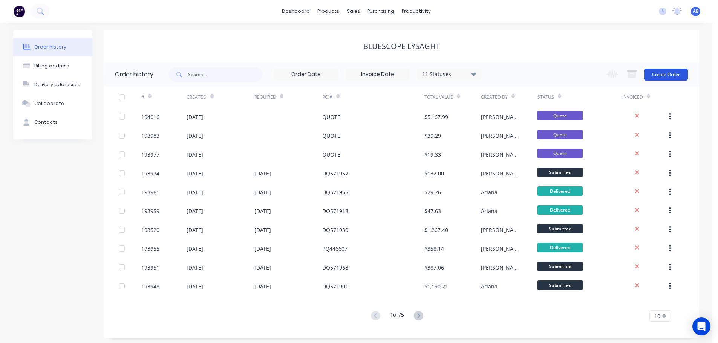
click at [667, 76] on button "Create Order" at bounding box center [666, 75] width 44 height 12
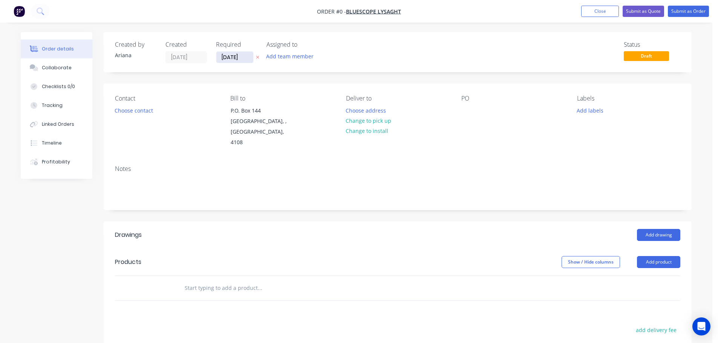
click at [233, 57] on input "[DATE]" at bounding box center [234, 57] width 37 height 11
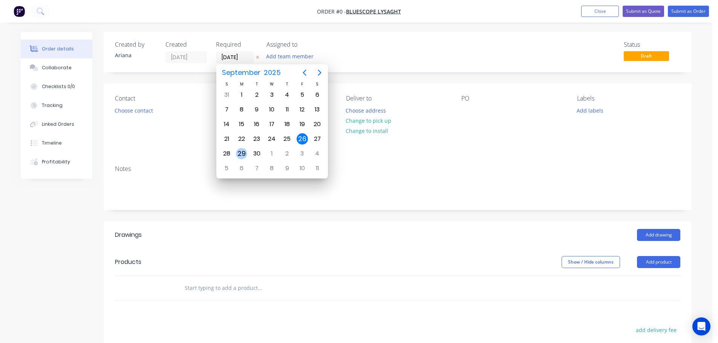
click at [241, 153] on div "29" at bounding box center [241, 153] width 11 height 11
type input "[DATE]"
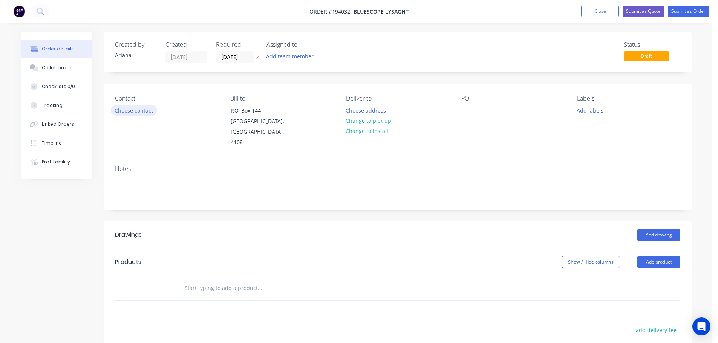
click at [141, 112] on button "Choose contact" at bounding box center [134, 110] width 46 height 10
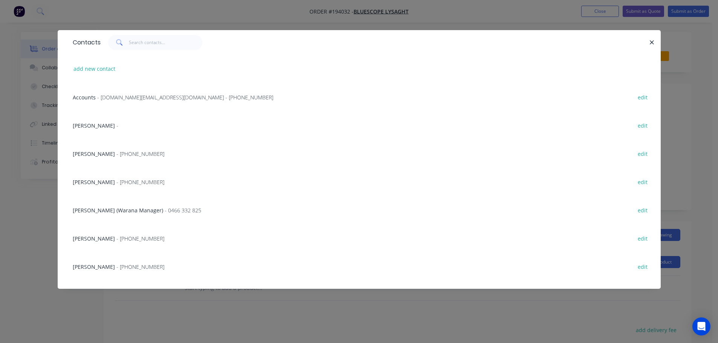
click at [109, 183] on span "[PERSON_NAME]" at bounding box center [94, 182] width 42 height 7
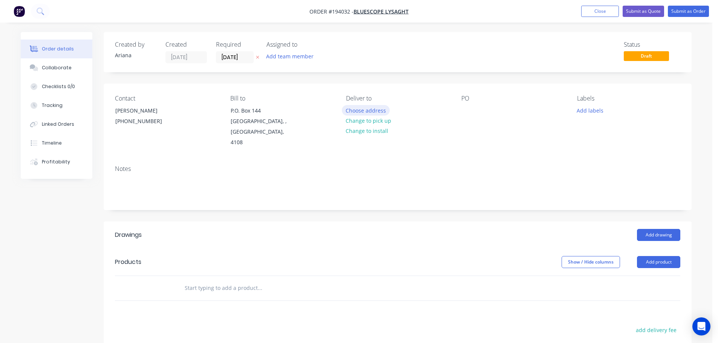
click at [365, 111] on button "Choose address" at bounding box center [366, 110] width 48 height 10
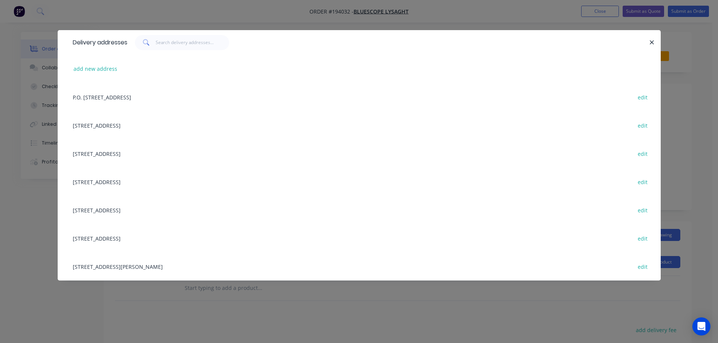
click at [126, 154] on div "[STREET_ADDRESS] edit" at bounding box center [359, 153] width 580 height 28
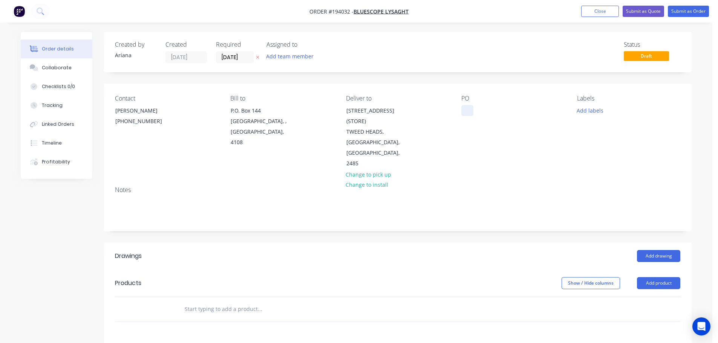
click at [468, 113] on div at bounding box center [467, 110] width 12 height 11
click at [524, 145] on div "PO DQ572006" at bounding box center [512, 132] width 103 height 74
click at [654, 250] on button "Add drawing" at bounding box center [658, 256] width 43 height 12
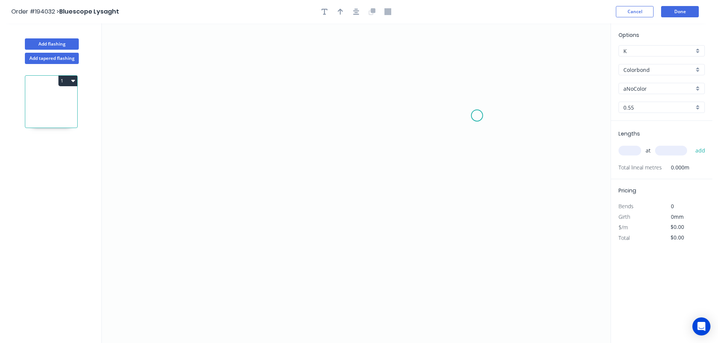
click at [477, 116] on icon "0" at bounding box center [356, 183] width 509 height 320
click at [453, 81] on icon "0" at bounding box center [356, 183] width 509 height 320
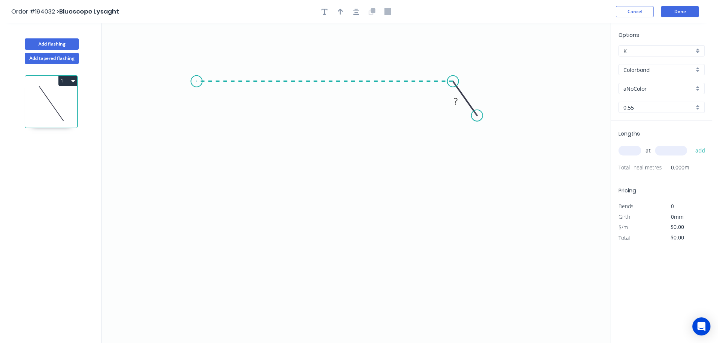
click at [196, 76] on icon "0 ?" at bounding box center [356, 183] width 509 height 320
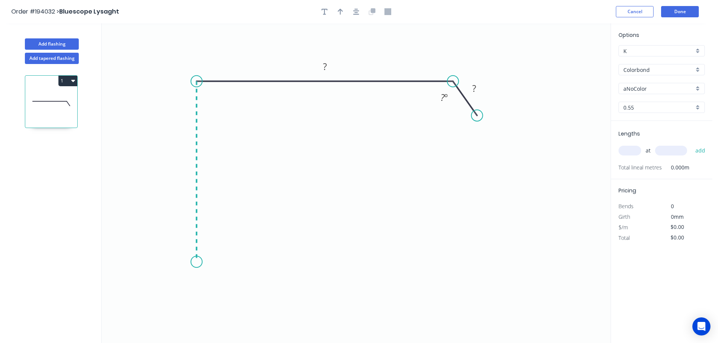
click at [197, 262] on icon "0 ? ? ? º" at bounding box center [356, 183] width 509 height 320
click at [333, 249] on icon at bounding box center [264, 255] width 137 height 14
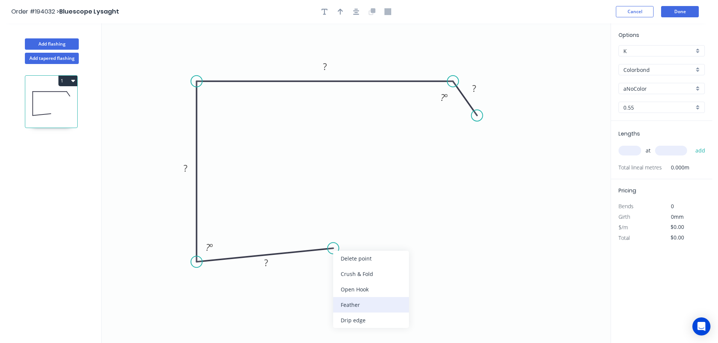
click at [372, 304] on div "Feather" at bounding box center [371, 304] width 76 height 15
click at [350, 269] on div "Flip bend" at bounding box center [373, 274] width 76 height 15
click at [328, 232] on tspan "15" at bounding box center [326, 230] width 11 height 12
click at [376, 244] on icon "0 FE 10 ? ? ? ? ? º ? º" at bounding box center [356, 183] width 509 height 320
drag, startPoint x: 333, startPoint y: 230, endPoint x: 375, endPoint y: 222, distance: 43.0
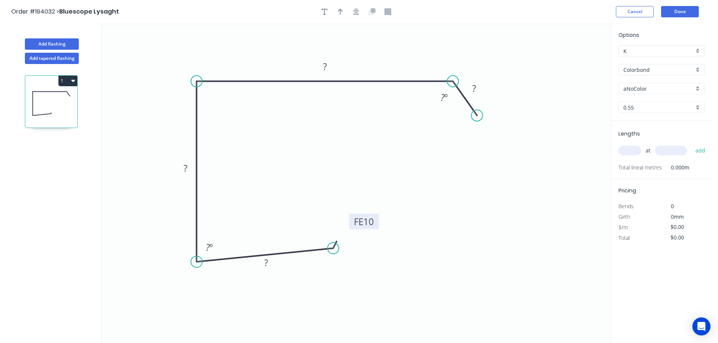
click at [375, 222] on rect at bounding box center [363, 221] width 29 height 15
click at [269, 264] on rect at bounding box center [265, 263] width 15 height 11
click at [460, 218] on icon "0 FE 10 50 105 130 35 125 º 88 º" at bounding box center [356, 183] width 509 height 320
type input "$12.66"
click at [341, 10] on icon "button" at bounding box center [340, 12] width 5 height 6
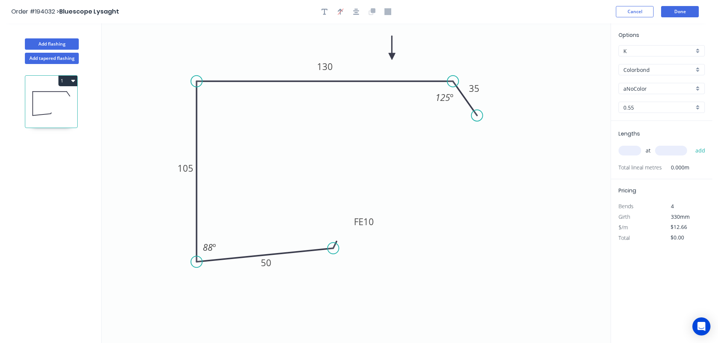
drag, startPoint x: 573, startPoint y: 62, endPoint x: 392, endPoint y: 57, distance: 180.9
click at [392, 57] on icon at bounding box center [391, 48] width 7 height 24
click at [698, 87] on div "aNoColor" at bounding box center [661, 88] width 86 height 11
click at [539, 89] on icon "0 FE 10 50 105 130 35 125 º 88 º" at bounding box center [356, 183] width 509 height 320
type input "aNoColor"
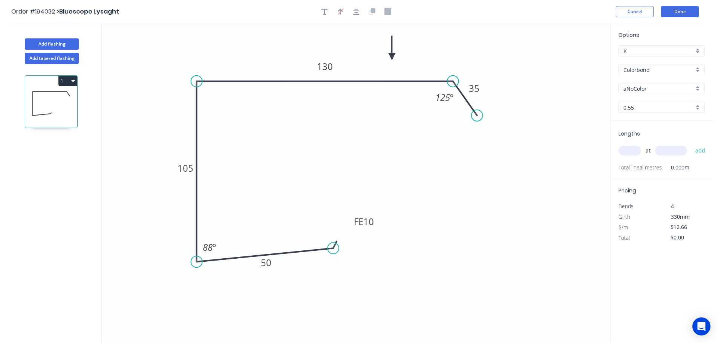
click at [695, 87] on div "aNoColor" at bounding box center [661, 88] width 86 height 11
click at [674, 104] on div "Surfmist" at bounding box center [662, 101] width 86 height 13
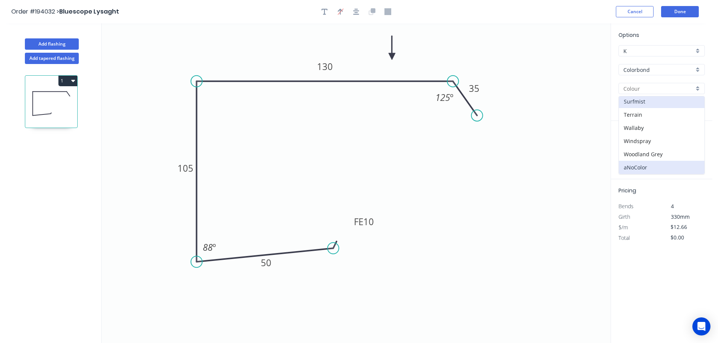
type input "Surfmist"
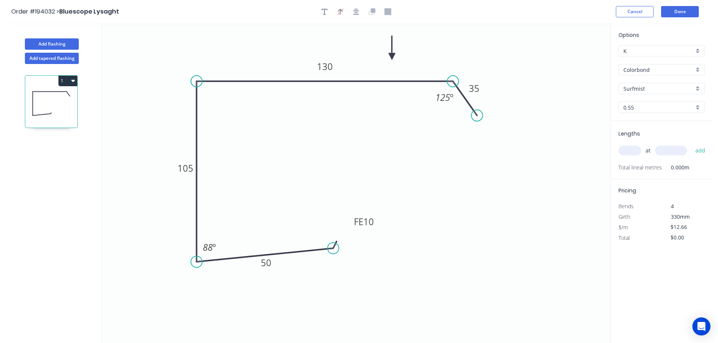
click at [633, 149] on input "text" at bounding box center [629, 151] width 23 height 10
type input "1"
type input "700"
click at [691, 144] on button "add" at bounding box center [700, 150] width 18 height 13
type input "$12.66"
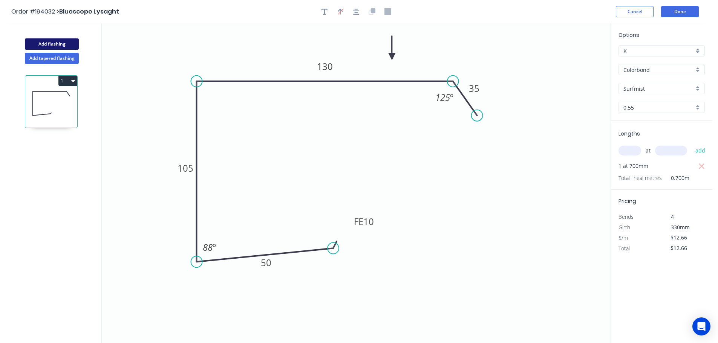
drag, startPoint x: 58, startPoint y: 45, endPoint x: 72, endPoint y: 47, distance: 14.1
click at [59, 45] on button "Add flashing" at bounding box center [52, 43] width 54 height 11
type input "$0.00"
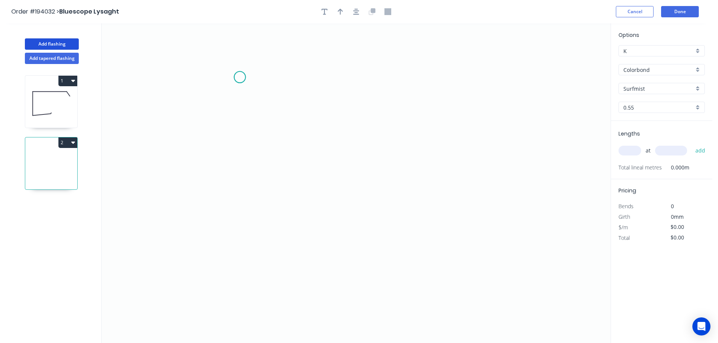
click at [240, 77] on icon "0" at bounding box center [356, 183] width 509 height 320
click at [212, 105] on icon at bounding box center [226, 91] width 28 height 28
click at [208, 232] on icon "0 ?" at bounding box center [356, 183] width 509 height 320
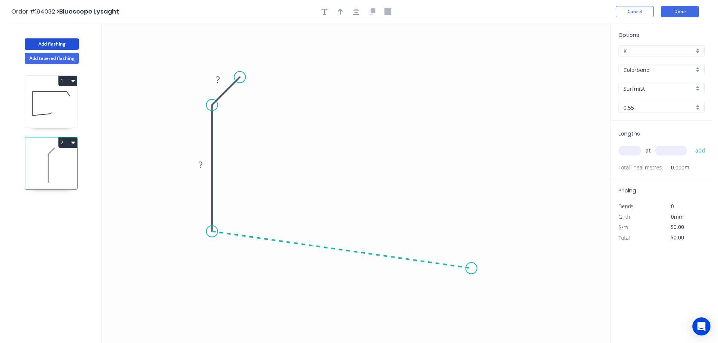
click at [471, 269] on icon "0 ? ?" at bounding box center [356, 183] width 509 height 320
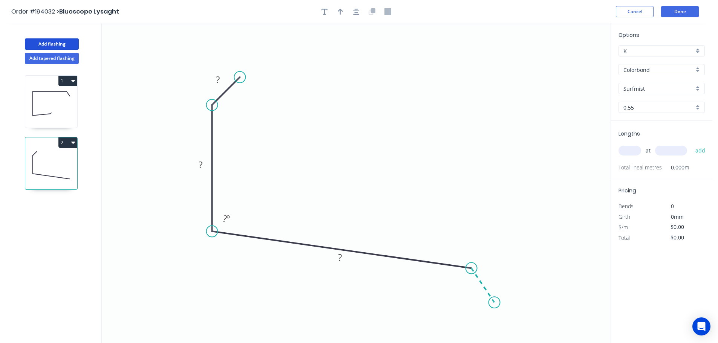
click at [494, 303] on icon "0 ? ? ? ? º" at bounding box center [356, 183] width 509 height 320
click at [494, 303] on circle at bounding box center [494, 302] width 11 height 11
drag, startPoint x: 238, startPoint y: 79, endPoint x: 234, endPoint y: 83, distance: 6.0
click at [234, 83] on circle at bounding box center [233, 83] width 11 height 11
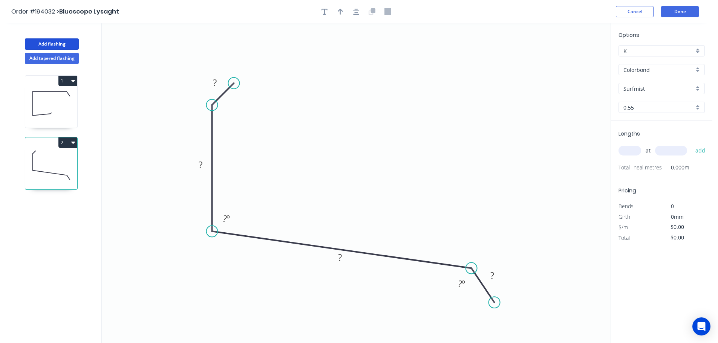
click at [345, 127] on icon "0 ? ? ? ? ? º ? º" at bounding box center [356, 183] width 509 height 320
drag, startPoint x: 215, startPoint y: 80, endPoint x: 303, endPoint y: 112, distance: 93.6
click at [216, 80] on tspan "?" at bounding box center [215, 82] width 4 height 12
drag, startPoint x: 301, startPoint y: 116, endPoint x: 282, endPoint y: 121, distance: 20.4
click at [301, 116] on icon "0 10 ? ? ? ? º ? º" at bounding box center [356, 183] width 509 height 320
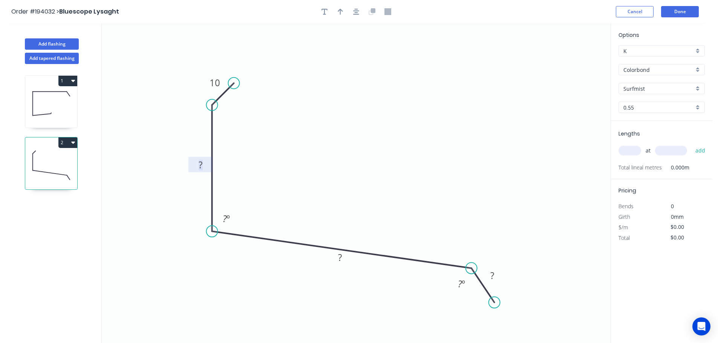
click at [203, 165] on rect at bounding box center [200, 165] width 15 height 11
click at [279, 162] on icon "0 10 43 ? ? ? º ? º" at bounding box center [356, 183] width 509 height 320
drag, startPoint x: 227, startPoint y: 216, endPoint x: 229, endPoint y: 212, distance: 4.2
click at [227, 216] on tspan "º" at bounding box center [227, 218] width 3 height 12
drag, startPoint x: 442, startPoint y: 157, endPoint x: 408, endPoint y: 111, distance: 57.7
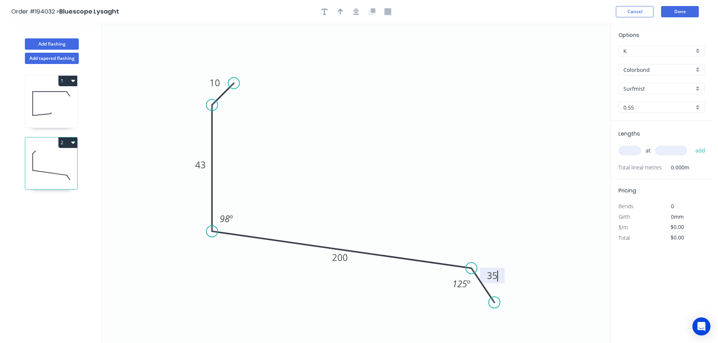
click at [442, 156] on icon "0 10 43 200 35 98 º 125 º" at bounding box center [356, 183] width 509 height 320
type input "$10.10"
click at [338, 9] on icon "button" at bounding box center [340, 11] width 5 height 7
drag, startPoint x: 573, startPoint y: 59, endPoint x: 347, endPoint y: 143, distance: 241.1
click at [347, 143] on icon at bounding box center [347, 134] width 7 height 24
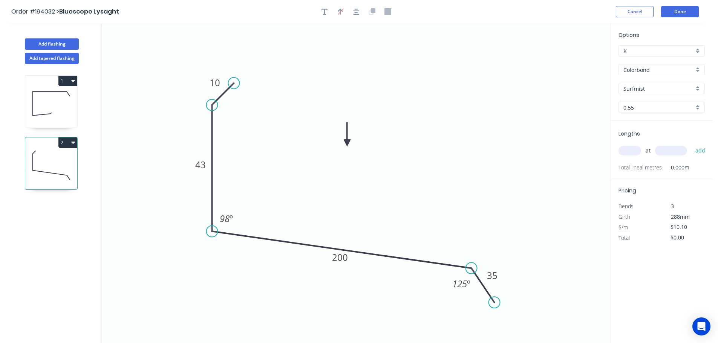
drag, startPoint x: 636, startPoint y: 150, endPoint x: 625, endPoint y: 149, distance: 10.6
click at [636, 149] on input "text" at bounding box center [629, 151] width 23 height 10
type input "1"
type input "600"
click at [691, 144] on button "add" at bounding box center [700, 150] width 18 height 13
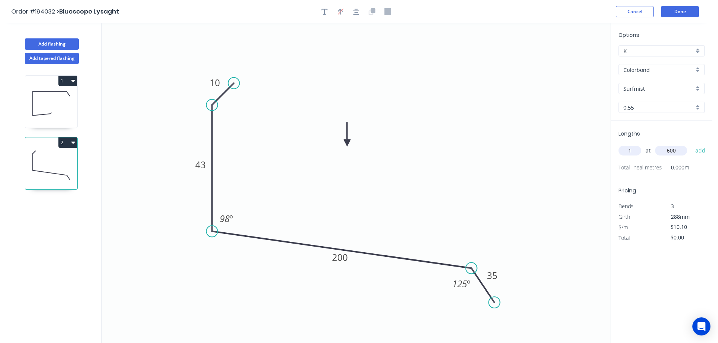
type input "$10.10"
click at [54, 44] on button "Add flashing" at bounding box center [52, 43] width 54 height 11
type input "$0.00"
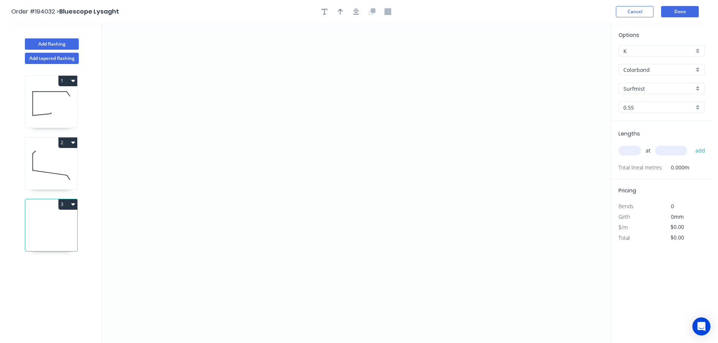
click at [45, 157] on icon at bounding box center [51, 165] width 52 height 48
type input "$10.10"
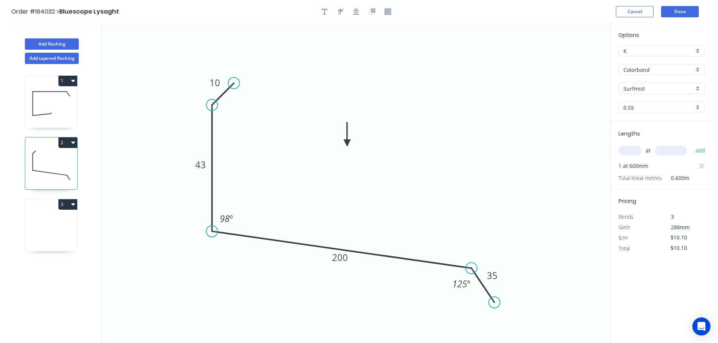
click at [47, 225] on icon at bounding box center [51, 227] width 52 height 48
type input "$0.00"
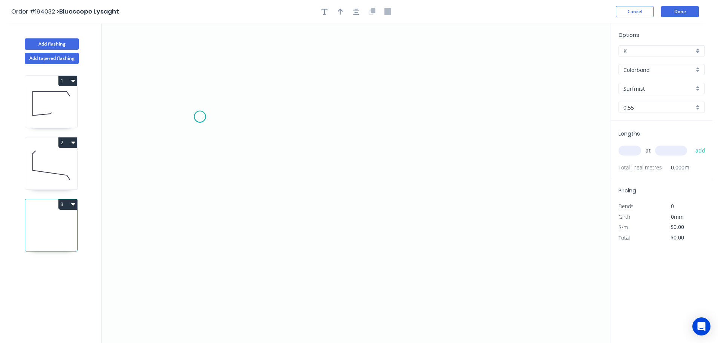
click at [200, 117] on icon "0" at bounding box center [356, 183] width 509 height 320
click at [199, 171] on icon "0" at bounding box center [356, 183] width 509 height 320
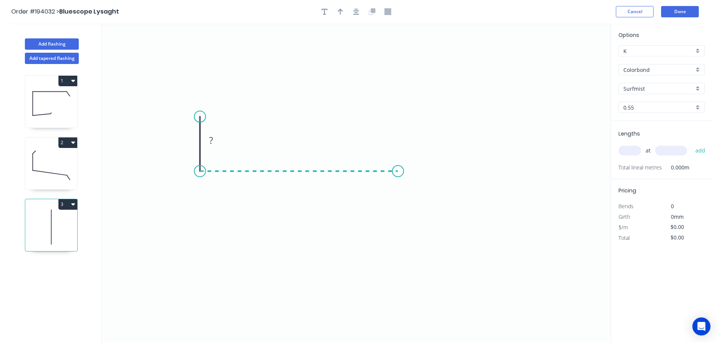
click at [398, 173] on icon "0 ?" at bounding box center [356, 183] width 509 height 320
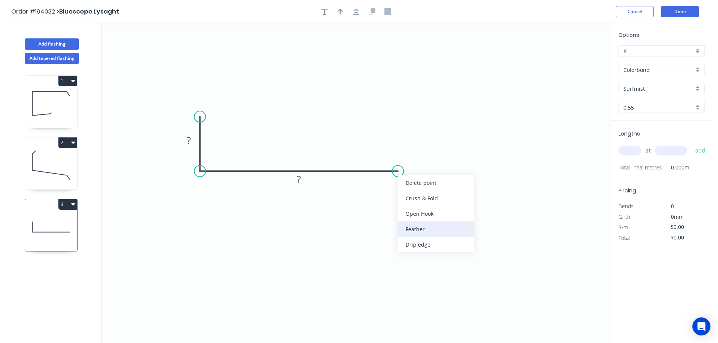
click at [439, 226] on div "Feather" at bounding box center [436, 229] width 76 height 15
click at [422, 201] on div "Flip bend" at bounding box center [436, 195] width 76 height 15
click at [393, 154] on tspan "15" at bounding box center [392, 151] width 11 height 12
click at [432, 160] on icon "0 ? FE 10 ?" at bounding box center [356, 183] width 509 height 320
drag, startPoint x: 399, startPoint y: 151, endPoint x: 449, endPoint y: 148, distance: 49.8
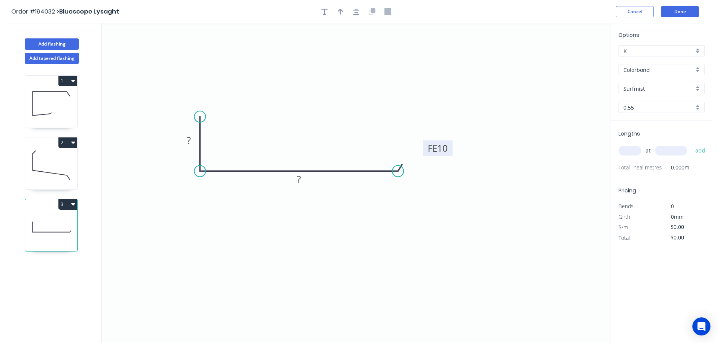
click at [449, 148] on rect at bounding box center [437, 148] width 29 height 15
click at [189, 138] on tspan "?" at bounding box center [189, 140] width 4 height 12
click at [327, 97] on icon "0 30 FE 10 50" at bounding box center [356, 183] width 509 height 320
type input "$5.69"
click at [339, 11] on icon "button" at bounding box center [340, 11] width 5 height 7
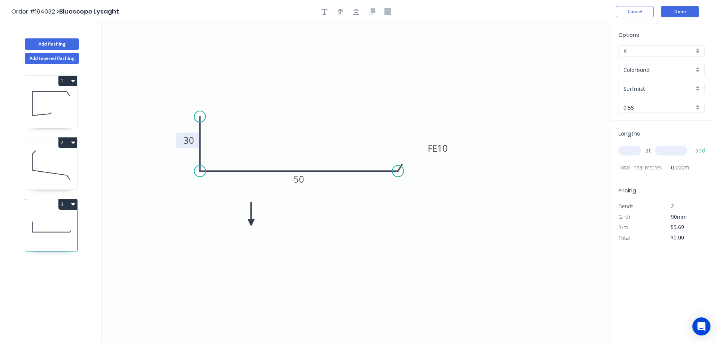
drag, startPoint x: 573, startPoint y: 60, endPoint x: 251, endPoint y: 223, distance: 361.2
click at [251, 223] on icon at bounding box center [251, 214] width 7 height 24
click at [251, 223] on icon at bounding box center [257, 217] width 22 height 22
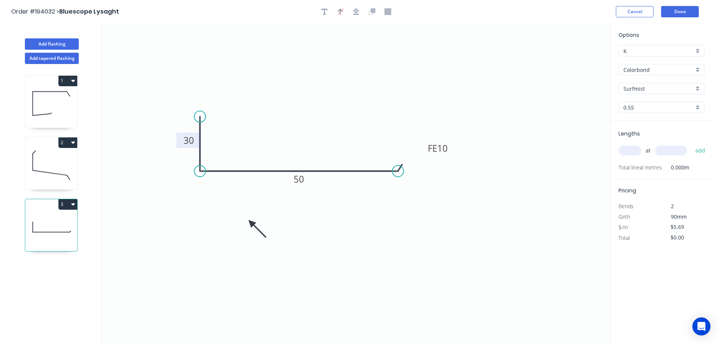
click at [251, 223] on icon at bounding box center [257, 229] width 22 height 22
click at [251, 223] on icon at bounding box center [251, 231] width 7 height 24
click at [628, 148] on input "text" at bounding box center [629, 151] width 23 height 10
type input "1"
type input "600"
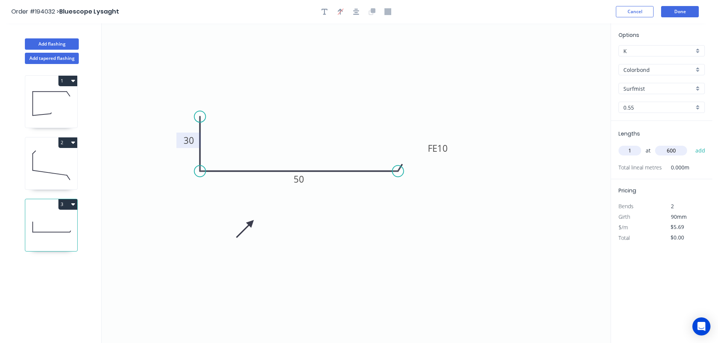
click at [691, 144] on button "add" at bounding box center [700, 150] width 18 height 13
type input "$5.69"
click at [58, 45] on button "Add flashing" at bounding box center [52, 43] width 54 height 11
type input "$0.00"
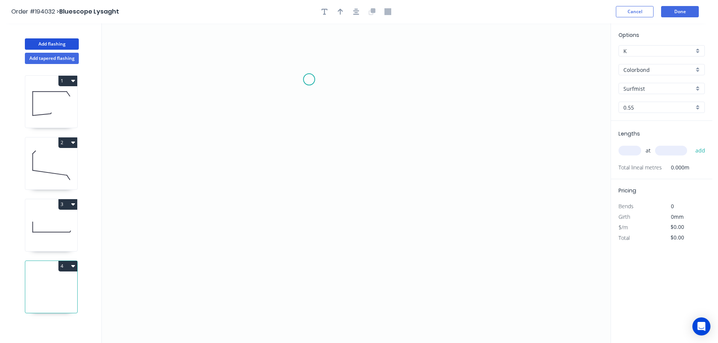
click at [309, 79] on icon "0" at bounding box center [356, 183] width 509 height 320
click at [486, 75] on icon "0" at bounding box center [356, 183] width 509 height 320
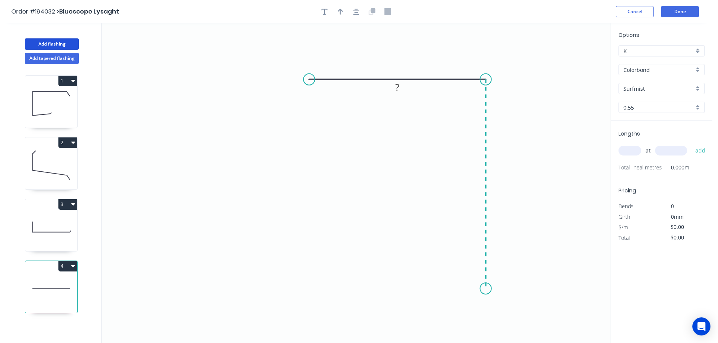
click at [479, 289] on icon "0 ?" at bounding box center [356, 183] width 509 height 320
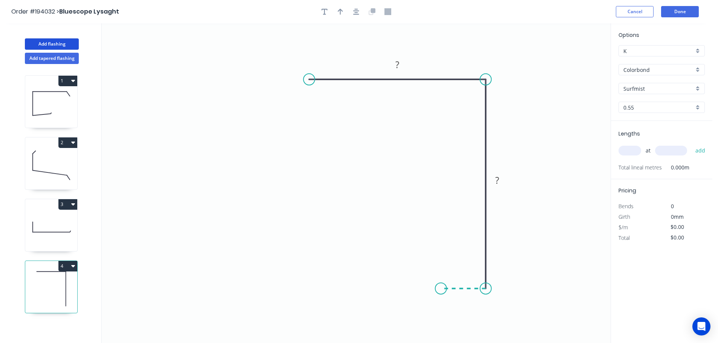
click at [441, 288] on icon "0 ? ?" at bounding box center [356, 183] width 509 height 320
click at [441, 288] on circle at bounding box center [440, 288] width 11 height 11
click at [397, 64] on tspan "?" at bounding box center [397, 64] width 4 height 12
click at [407, 137] on icon "0 100 185 20" at bounding box center [356, 183] width 509 height 320
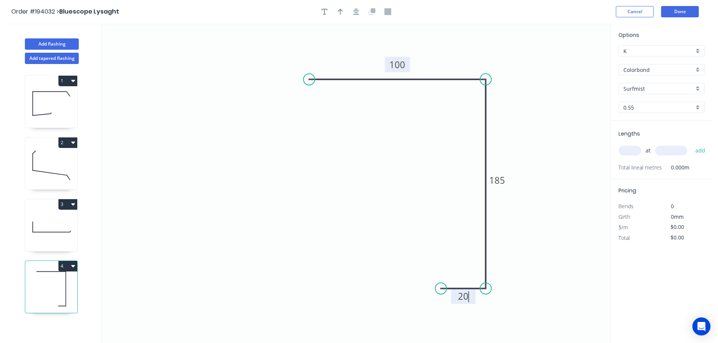
type input "$11.22"
click at [339, 11] on icon "button" at bounding box center [340, 11] width 5 height 7
drag, startPoint x: 573, startPoint y: 60, endPoint x: 535, endPoint y: 92, distance: 50.0
click at [536, 92] on icon at bounding box center [539, 81] width 7 height 24
click at [535, 92] on icon at bounding box center [534, 84] width 7 height 24
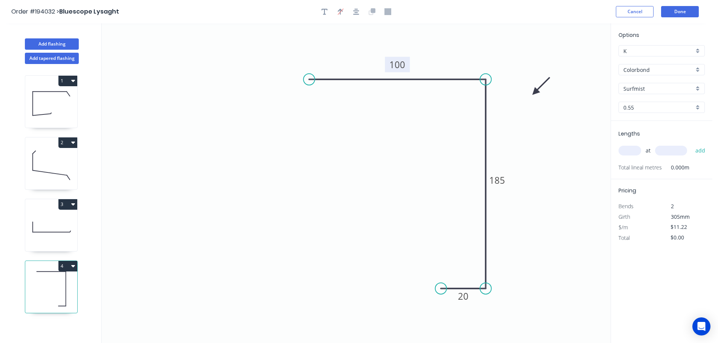
click at [630, 150] on input "text" at bounding box center [629, 151] width 23 height 10
type input "1"
type input "600"
click at [691, 144] on button "add" at bounding box center [700, 150] width 18 height 13
type input "$11.22"
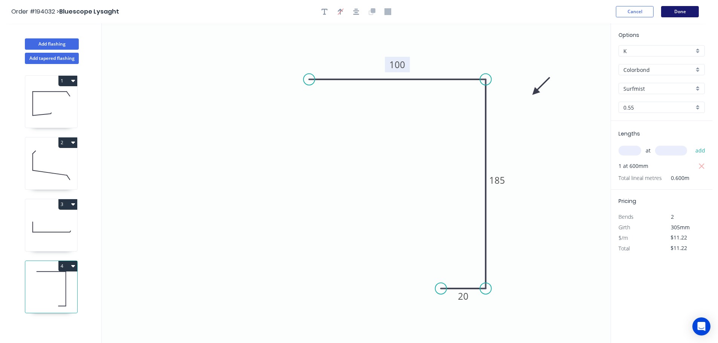
click at [683, 10] on button "Done" at bounding box center [680, 11] width 38 height 11
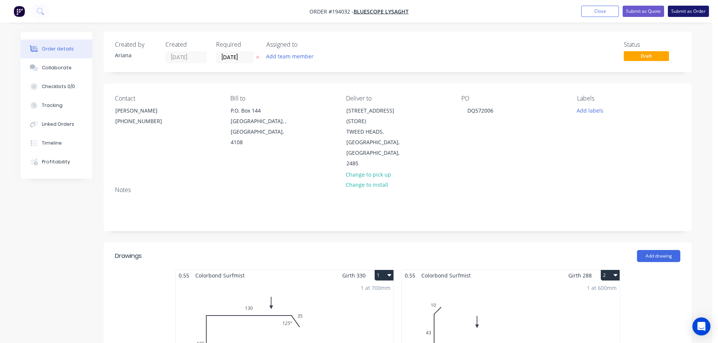
click at [689, 11] on button "Submit as Order" at bounding box center [688, 11] width 41 height 11
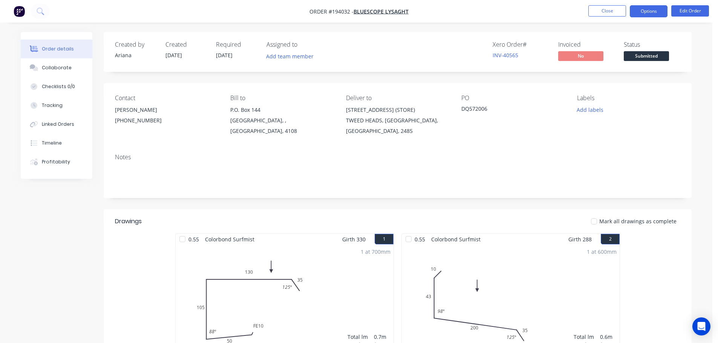
click at [648, 11] on button "Options" at bounding box center [648, 11] width 38 height 12
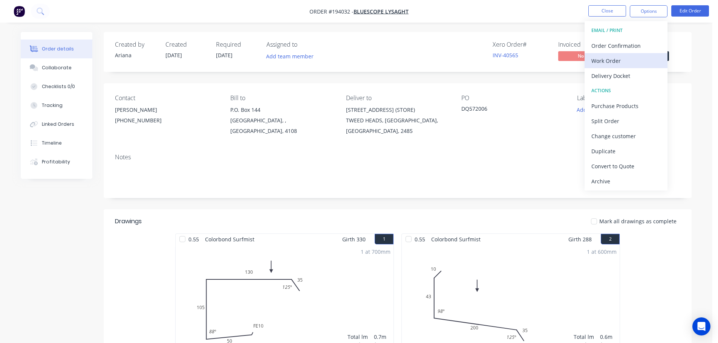
click at [616, 58] on div "Work Order" at bounding box center [625, 60] width 69 height 11
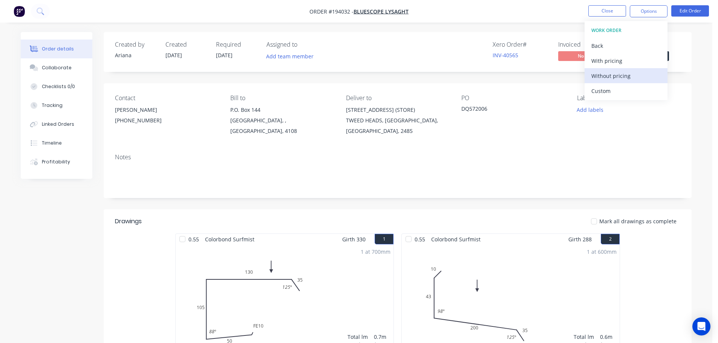
click at [602, 77] on div "Without pricing" at bounding box center [625, 75] width 69 height 11
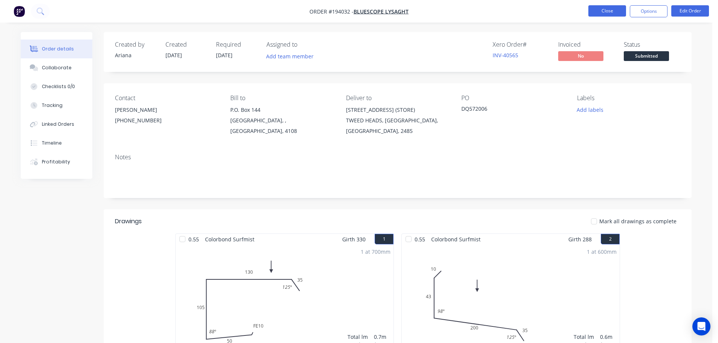
click at [602, 10] on button "Close" at bounding box center [607, 10] width 38 height 11
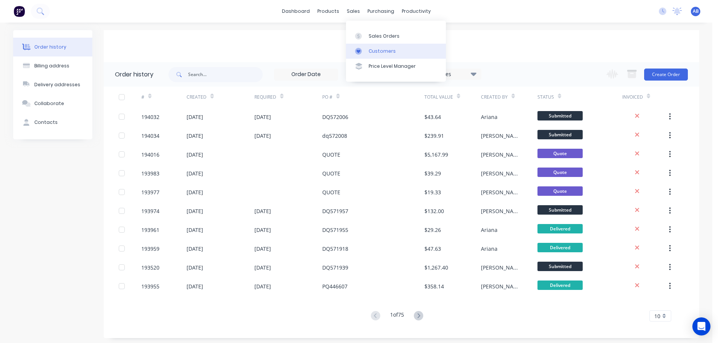
click at [371, 49] on div "Customers" at bounding box center [381, 51] width 27 height 7
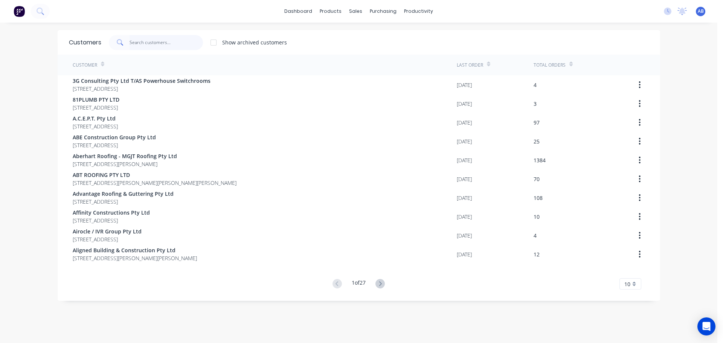
drag, startPoint x: 187, startPoint y: 40, endPoint x: 198, endPoint y: 38, distance: 11.2
click at [187, 40] on input "text" at bounding box center [166, 42] width 73 height 15
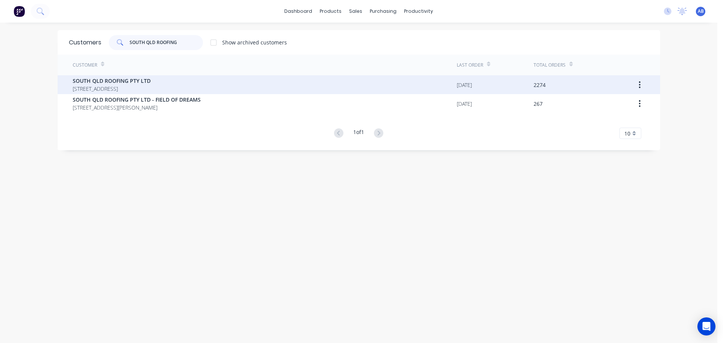
type input "SOUTH QLD ROOFING"
click at [131, 79] on span "SOUTH QLD ROOFING PTY LTD" at bounding box center [112, 81] width 78 height 8
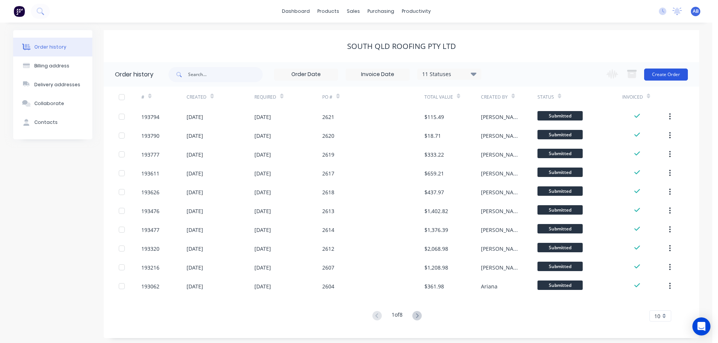
click at [667, 75] on button "Create Order" at bounding box center [666, 75] width 44 height 12
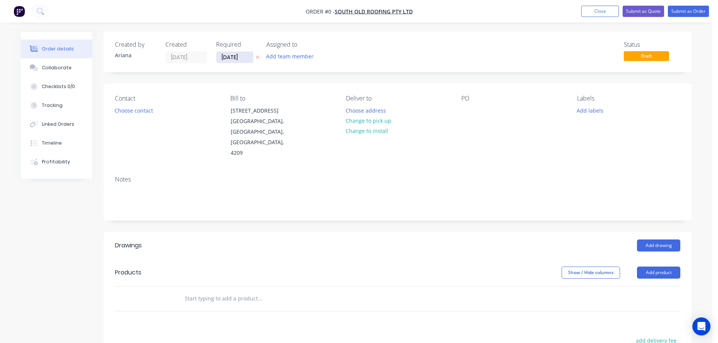
click at [237, 57] on input "[DATE]" at bounding box center [234, 57] width 37 height 11
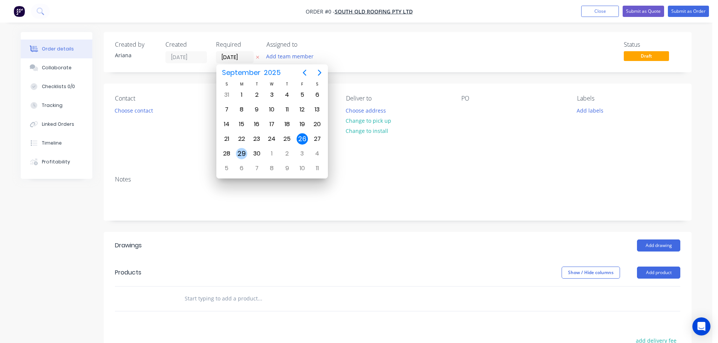
click at [240, 150] on div "29" at bounding box center [241, 153] width 11 height 11
type input "[DATE]"
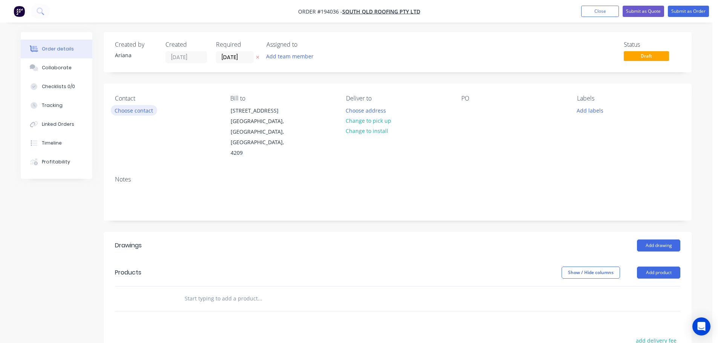
click at [139, 110] on button "Choose contact" at bounding box center [134, 110] width 46 height 10
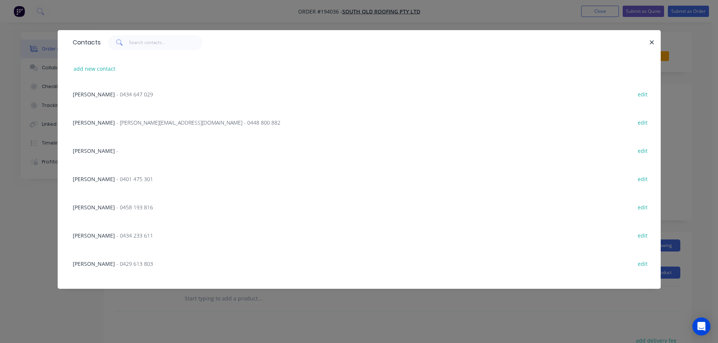
scroll to position [96, 0]
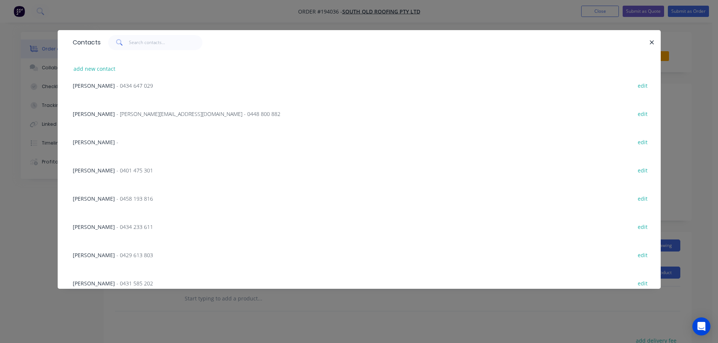
click at [142, 254] on span "- 0429 613 803" at bounding box center [134, 255] width 37 height 7
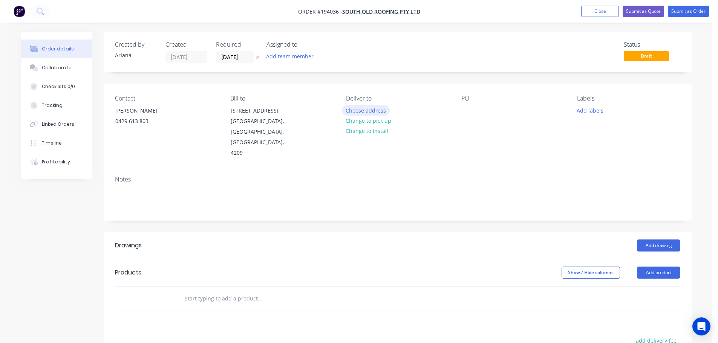
click at [365, 108] on button "Choose address" at bounding box center [366, 110] width 48 height 10
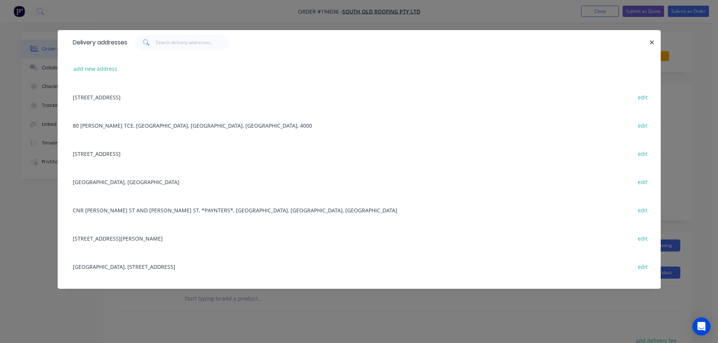
click at [141, 180] on div "[GEOGRAPHIC_DATA], [GEOGRAPHIC_DATA], [GEOGRAPHIC_DATA] edit" at bounding box center [359, 182] width 580 height 28
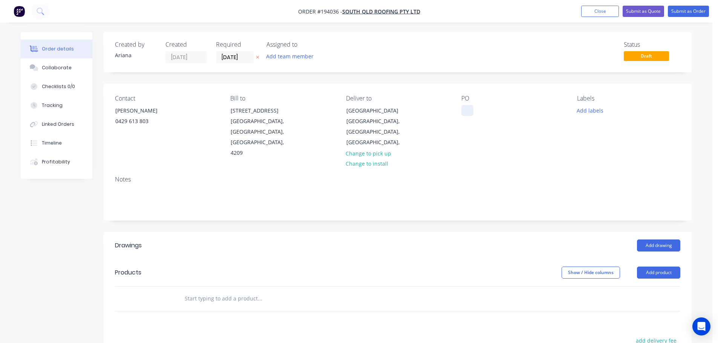
click at [468, 111] on div at bounding box center [467, 110] width 12 height 11
click at [516, 170] on div "Notes" at bounding box center [398, 195] width 588 height 50
click at [590, 111] on button "Add labels" at bounding box center [589, 110] width 35 height 10
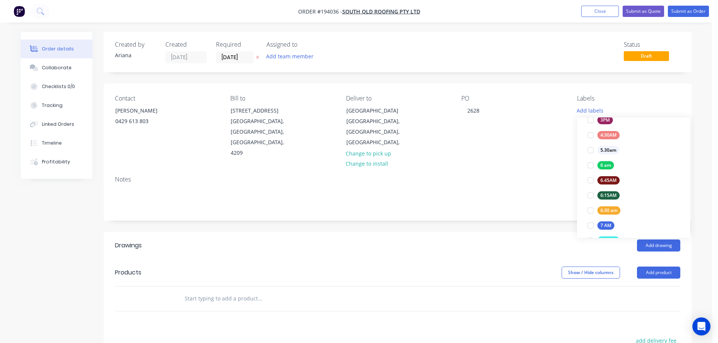
scroll to position [123, 0]
click at [591, 159] on div at bounding box center [590, 160] width 15 height 15
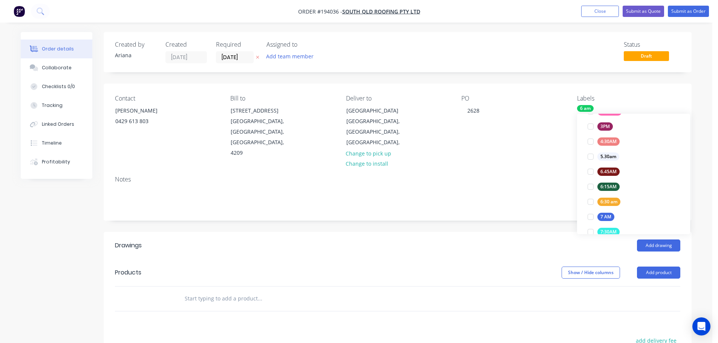
scroll to position [17, 0]
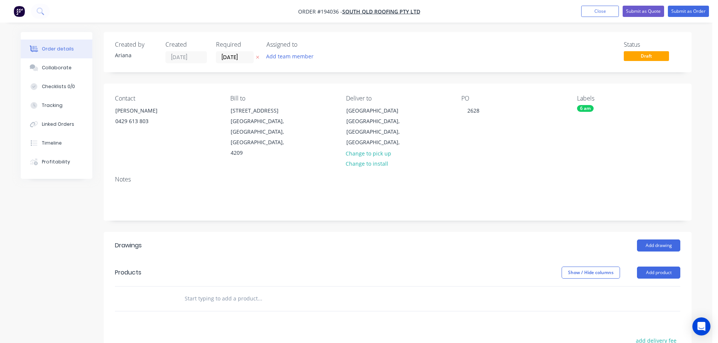
click at [538, 158] on div "Contact [PERSON_NAME] 0429 613 803 Bill to [STREET_ADDRESS] Deliver to [GEOGRAP…" at bounding box center [398, 127] width 588 height 86
click at [654, 240] on button "Add drawing" at bounding box center [658, 246] width 43 height 12
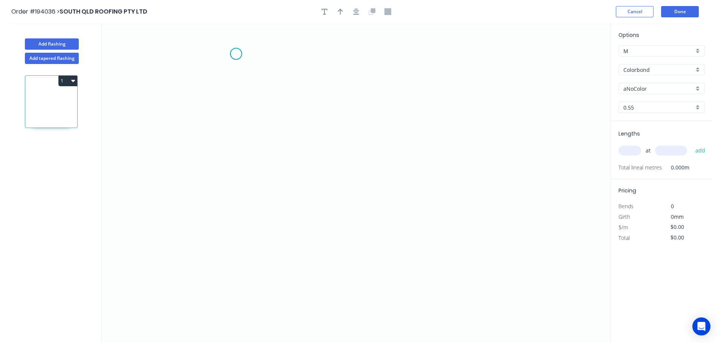
click at [236, 54] on icon "0" at bounding box center [356, 183] width 509 height 320
click at [238, 203] on icon "0" at bounding box center [356, 183] width 509 height 320
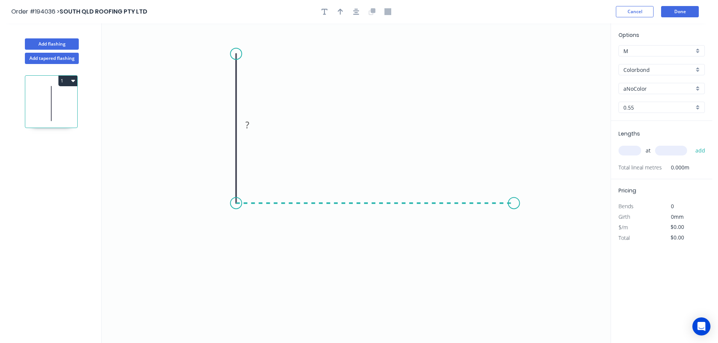
click at [514, 200] on icon "0 ?" at bounding box center [356, 183] width 509 height 320
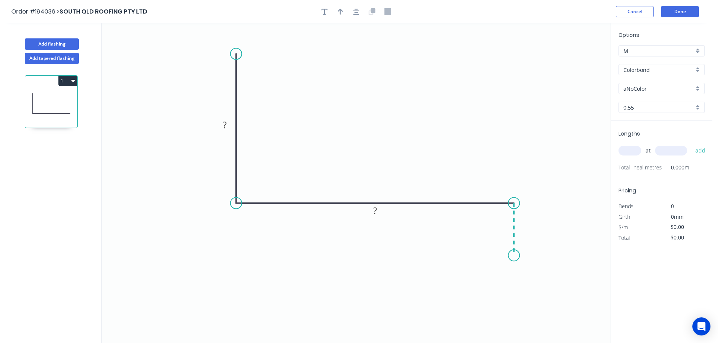
click at [514, 256] on icon "0 ? ?" at bounding box center [356, 183] width 509 height 320
click at [514, 256] on circle at bounding box center [513, 255] width 11 height 11
click at [226, 126] on tspan "?" at bounding box center [225, 125] width 4 height 12
click at [317, 112] on icon "0 160 200 40" at bounding box center [356, 183] width 509 height 320
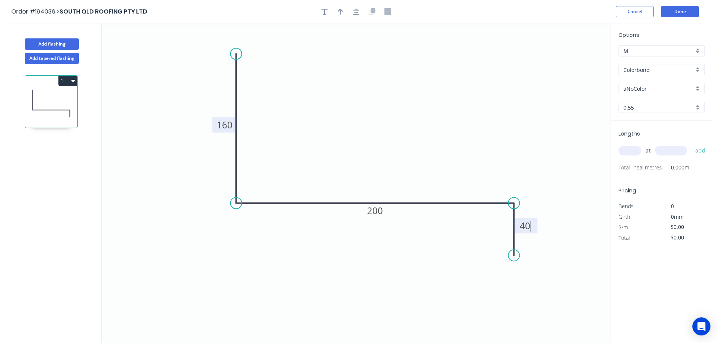
type input "$10.66"
drag, startPoint x: 341, startPoint y: 11, endPoint x: 474, endPoint y: 52, distance: 140.1
click at [341, 11] on icon "button" at bounding box center [340, 11] width 5 height 7
drag, startPoint x: 574, startPoint y: 60, endPoint x: 352, endPoint y: 107, distance: 226.3
click at [352, 107] on icon at bounding box center [352, 98] width 7 height 24
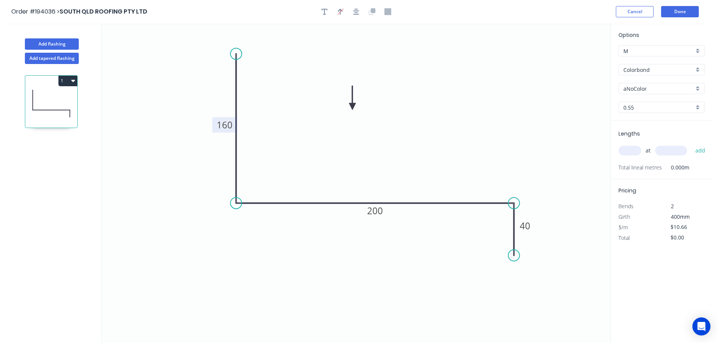
click at [698, 90] on div "aNoColor" at bounding box center [661, 88] width 86 height 11
click at [668, 102] on div "Surfmist" at bounding box center [662, 101] width 86 height 13
type input "Surfmist"
click at [637, 153] on input "text" at bounding box center [629, 151] width 23 height 10
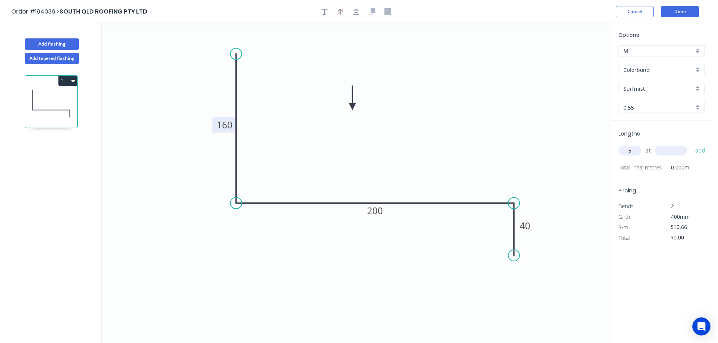
type input "5"
type input "5300"
click at [691, 144] on button "add" at bounding box center [700, 150] width 18 height 13
click at [66, 78] on button "1" at bounding box center [67, 81] width 19 height 11
click at [55, 95] on div "Duplicate" at bounding box center [41, 99] width 58 height 11
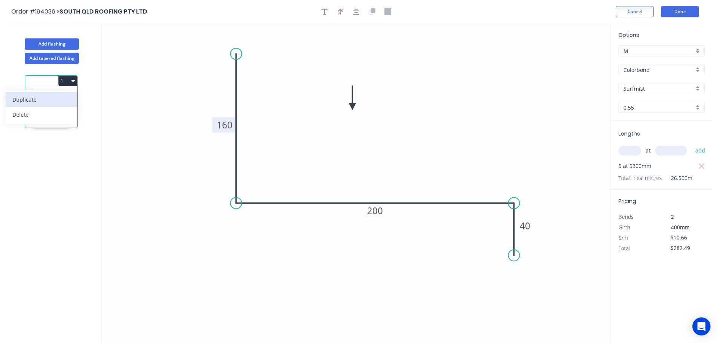
type input "$0.00"
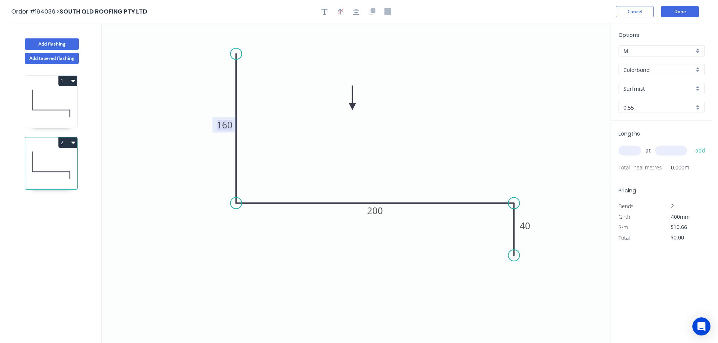
click at [229, 124] on tspan "160" at bounding box center [225, 125] width 16 height 12
click at [522, 147] on icon "0 200 400 40" at bounding box center [356, 183] width 509 height 320
type input "$17.66"
click at [631, 151] on input "text" at bounding box center [629, 151] width 23 height 10
type input "2"
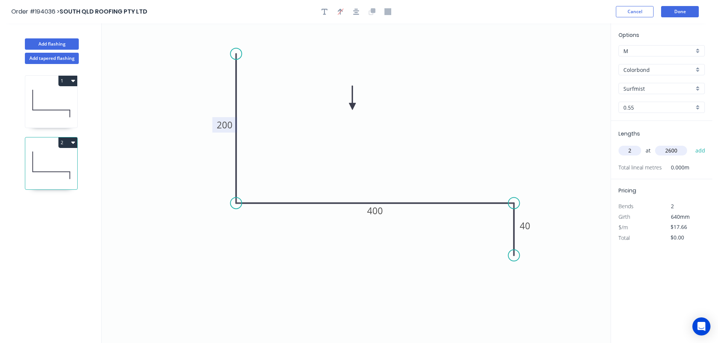
type input "2600"
click at [691, 144] on button "add" at bounding box center [700, 150] width 18 height 13
click at [65, 144] on button "2" at bounding box center [67, 143] width 19 height 11
click at [48, 165] on div "Duplicate" at bounding box center [41, 161] width 58 height 11
type input "$0.00"
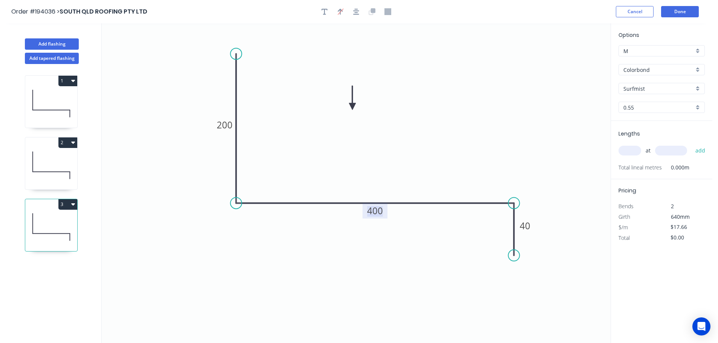
click at [379, 210] on tspan "400" at bounding box center [375, 211] width 16 height 12
click at [441, 158] on icon "0 200 200 40" at bounding box center [356, 183] width 509 height 320
type input "$12.41"
click at [631, 151] on input "text" at bounding box center [629, 151] width 23 height 10
type input "1"
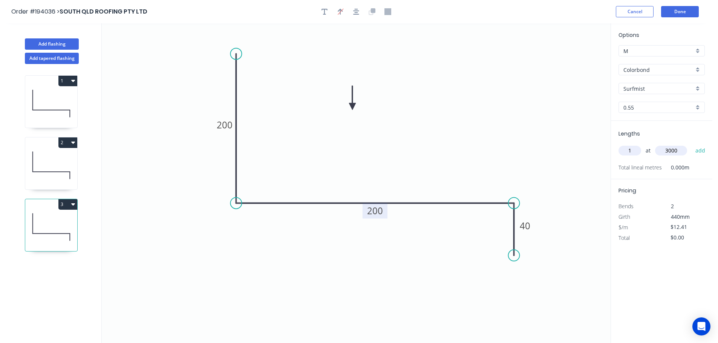
type input "3000"
click at [691, 144] on button "add" at bounding box center [700, 150] width 18 height 13
type input "$37.23"
click at [60, 44] on button "Add flashing" at bounding box center [52, 43] width 54 height 11
type input "$0.00"
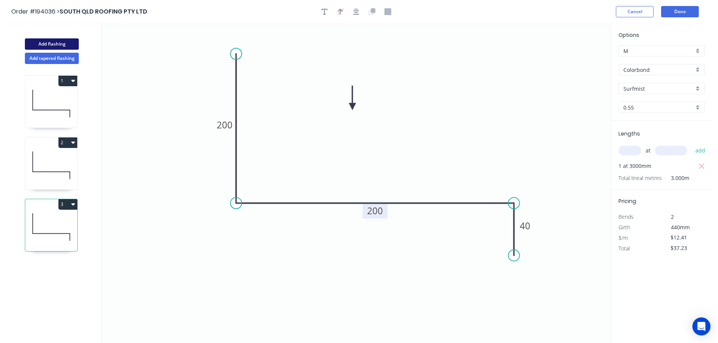
type input "$0.00"
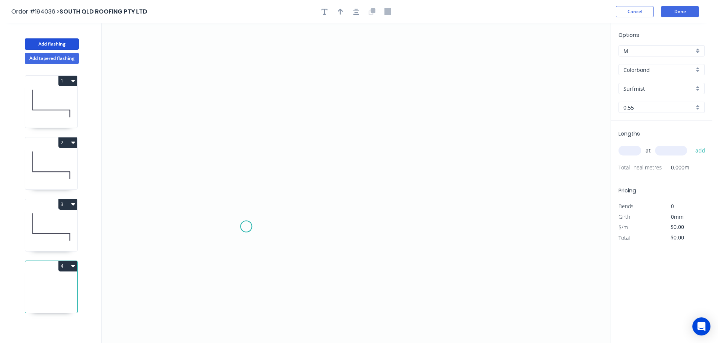
click at [246, 227] on icon "0" at bounding box center [356, 183] width 509 height 320
click at [225, 203] on icon "0" at bounding box center [356, 183] width 509 height 320
click at [248, 183] on icon at bounding box center [236, 194] width 23 height 23
click at [251, 64] on icon "0 ? ?" at bounding box center [356, 183] width 509 height 320
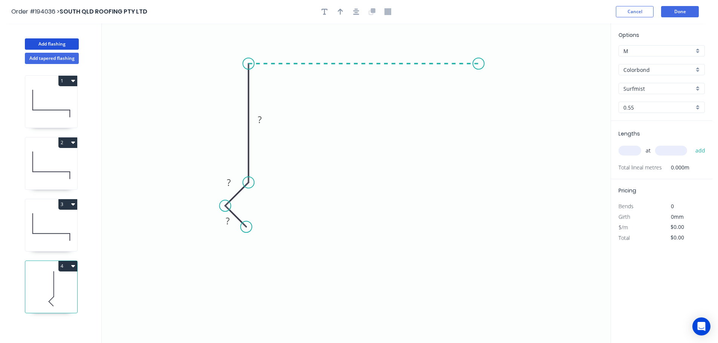
click at [478, 66] on icon "0 ? ? ?" at bounding box center [356, 183] width 509 height 320
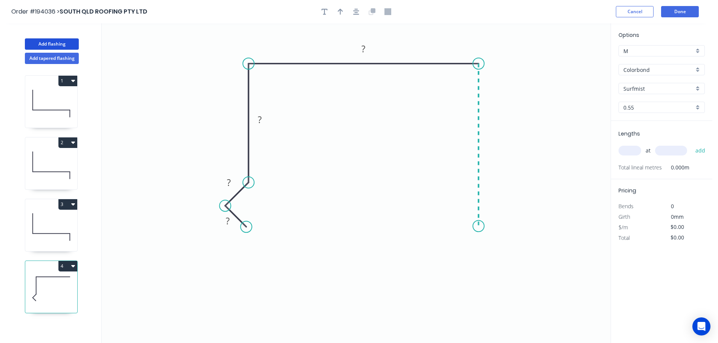
click at [475, 226] on icon "0 ? ? ? ?" at bounding box center [356, 183] width 509 height 320
click at [503, 248] on icon "0 ? ? ? ? ?" at bounding box center [356, 183] width 509 height 320
click at [479, 276] on icon "0 ? ? ? ? ? ?" at bounding box center [356, 183] width 509 height 320
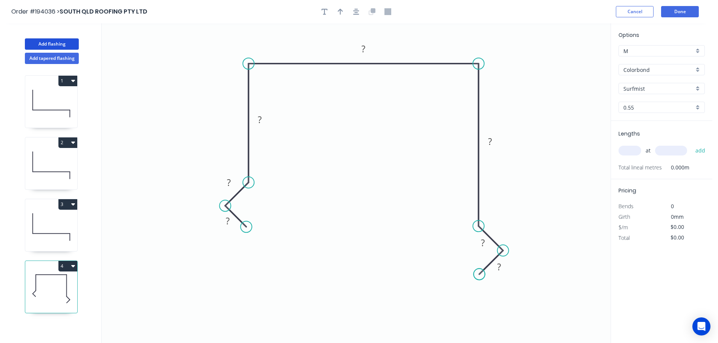
click at [479, 276] on circle at bounding box center [479, 274] width 11 height 11
drag, startPoint x: 490, startPoint y: 237, endPoint x: 507, endPoint y: 221, distance: 23.5
click at [507, 221] on rect at bounding box center [499, 227] width 24 height 15
drag, startPoint x: 511, startPoint y: 272, endPoint x: 515, endPoint y: 276, distance: 5.9
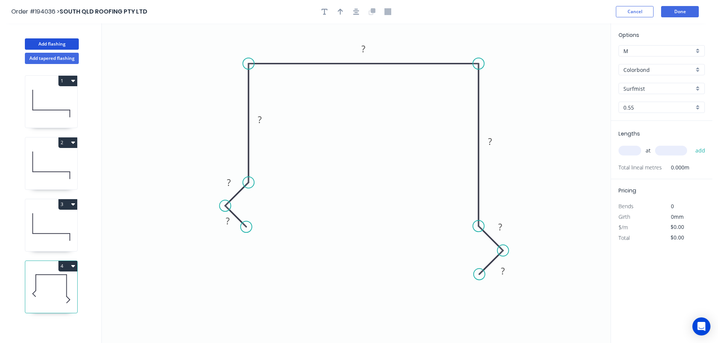
click at [515, 276] on rect at bounding box center [502, 270] width 24 height 15
click at [228, 221] on tspan "?" at bounding box center [228, 221] width 4 height 12
click at [413, 192] on icon "0 15 15 80 185 180 15 15" at bounding box center [356, 183] width 509 height 320
type input "$16.90"
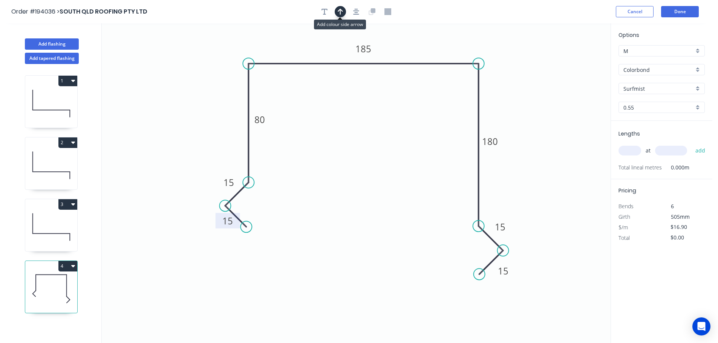
click at [340, 10] on icon "button" at bounding box center [340, 12] width 5 height 6
drag, startPoint x: 573, startPoint y: 59, endPoint x: 426, endPoint y: 42, distance: 148.2
click at [426, 42] on icon at bounding box center [425, 33] width 7 height 24
click at [632, 151] on input "text" at bounding box center [629, 151] width 23 height 10
type input "5"
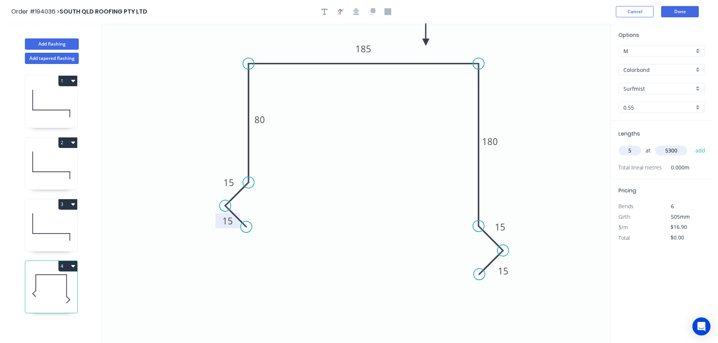
type input "5300"
click at [691, 144] on button "add" at bounding box center [700, 150] width 18 height 13
type input "$447.85"
type input "2"
type input "1000"
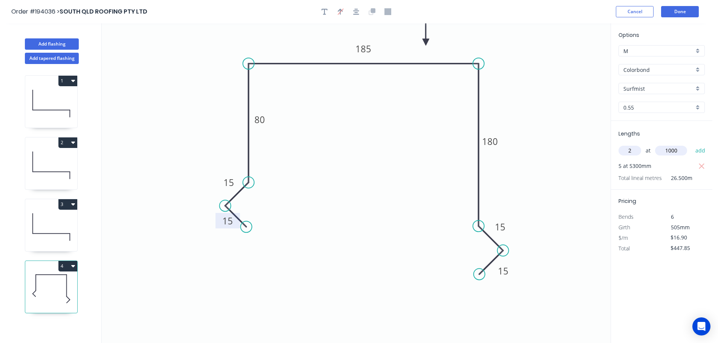
click at [691, 144] on button "add" at bounding box center [700, 150] width 18 height 13
type input "$481.65"
click at [57, 42] on button "Add flashing" at bounding box center [52, 43] width 54 height 11
type input "$0.00"
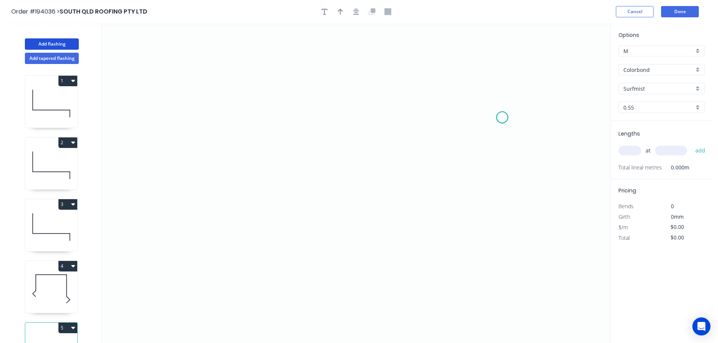
click at [502, 118] on icon "0" at bounding box center [356, 183] width 509 height 320
click at [500, 66] on icon "0" at bounding box center [356, 183] width 509 height 320
click at [231, 64] on icon "0 ?" at bounding box center [356, 183] width 509 height 320
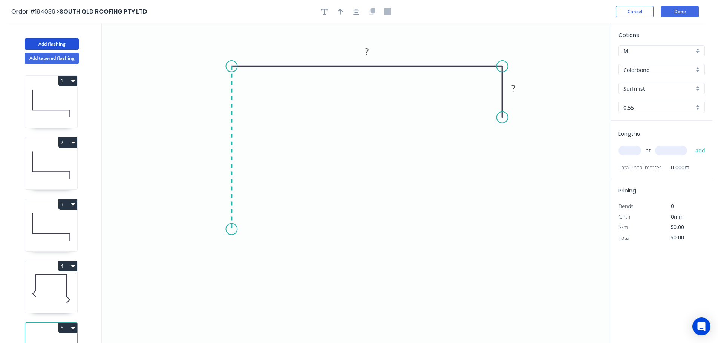
click at [229, 229] on icon "0 ? ?" at bounding box center [356, 183] width 509 height 320
click at [208, 257] on icon "0 ? ? ?" at bounding box center [356, 183] width 509 height 320
click at [208, 257] on circle at bounding box center [207, 256] width 11 height 11
click at [205, 254] on circle at bounding box center [205, 254] width 11 height 11
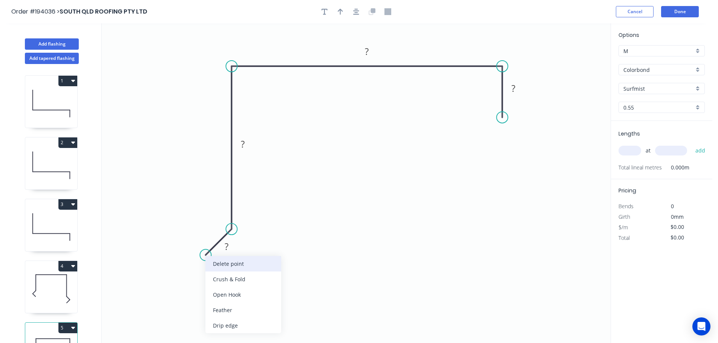
click at [229, 264] on div "Delete point" at bounding box center [243, 263] width 76 height 15
click at [231, 229] on circle at bounding box center [231, 228] width 11 height 11
click at [201, 258] on icon "0 ? ? ?" at bounding box center [356, 183] width 509 height 320
click at [232, 293] on icon "0 ? ? ? ?" at bounding box center [356, 183] width 509 height 320
click at [232, 293] on circle at bounding box center [231, 289] width 11 height 11
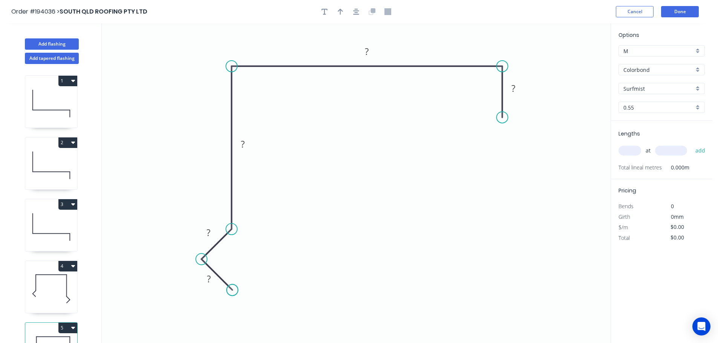
click at [232, 293] on circle at bounding box center [231, 289] width 11 height 11
click at [210, 280] on tspan "?" at bounding box center [209, 279] width 4 height 12
click at [348, 174] on icon "0 15 15 180 495 40" at bounding box center [356, 183] width 509 height 320
type input "$19.03"
click at [339, 9] on icon "button" at bounding box center [340, 11] width 5 height 7
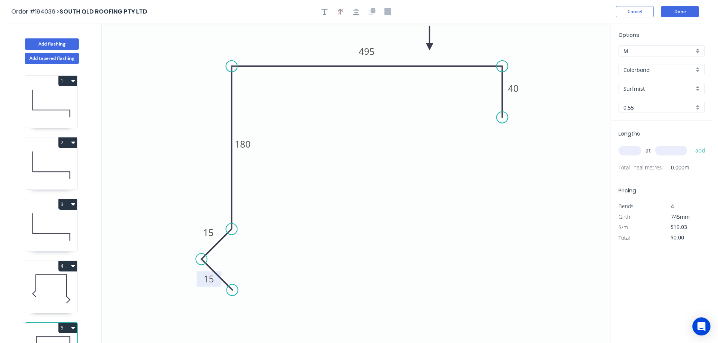
drag, startPoint x: 573, startPoint y: 60, endPoint x: 429, endPoint y: 47, distance: 143.8
click at [429, 47] on icon at bounding box center [429, 38] width 7 height 24
click at [632, 150] on input "text" at bounding box center [629, 151] width 23 height 10
type input "4"
type input "5600"
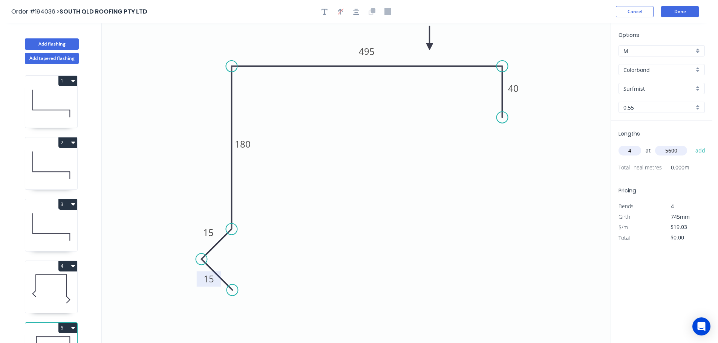
click at [691, 144] on button "add" at bounding box center [700, 150] width 18 height 13
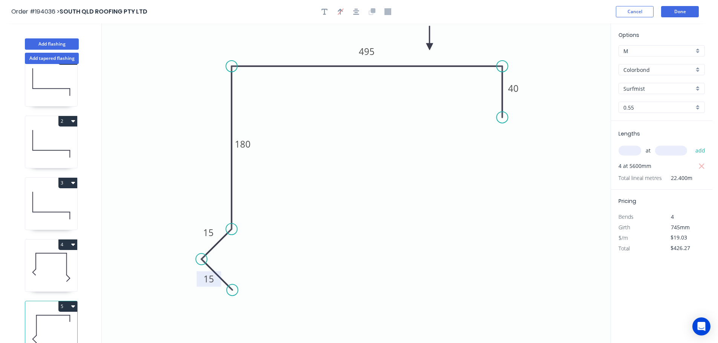
scroll to position [33, 0]
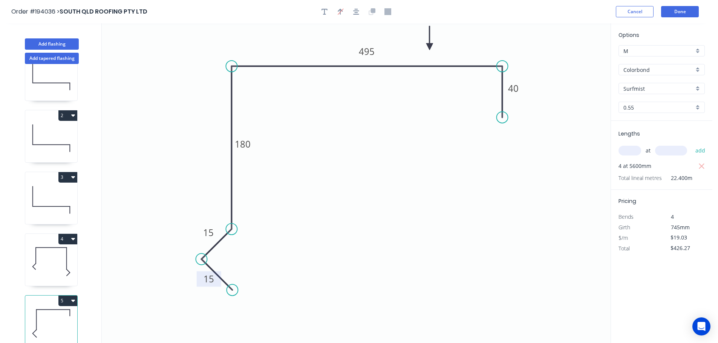
click at [67, 296] on button "5" at bounding box center [67, 301] width 19 height 11
click at [58, 312] on button "Duplicate" at bounding box center [42, 319] width 72 height 15
type input "$0.00"
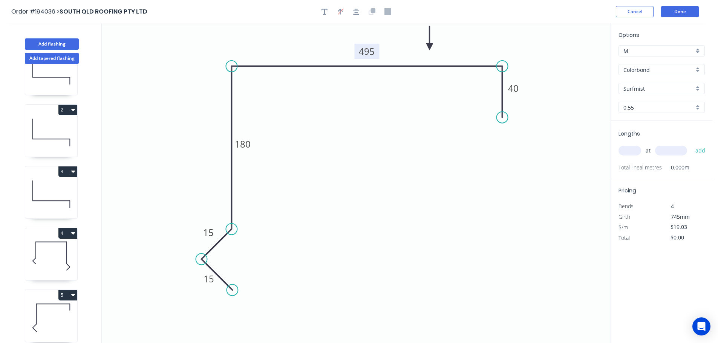
click at [371, 52] on tspan "495" at bounding box center [367, 51] width 16 height 12
click at [376, 105] on icon "0 15 15 180 380 40" at bounding box center [356, 183] width 509 height 320
click at [627, 147] on input "text" at bounding box center [629, 151] width 23 height 10
type input "2"
type input "5000"
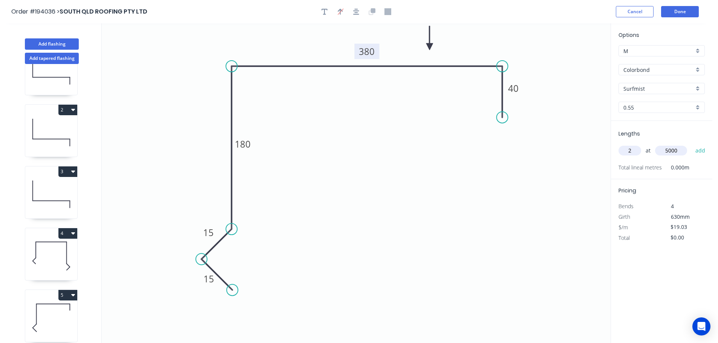
click at [691, 144] on button "add" at bounding box center [700, 150] width 18 height 13
type input "$190.30"
click at [44, 41] on button "Add flashing" at bounding box center [52, 43] width 54 height 11
type input "$0.00"
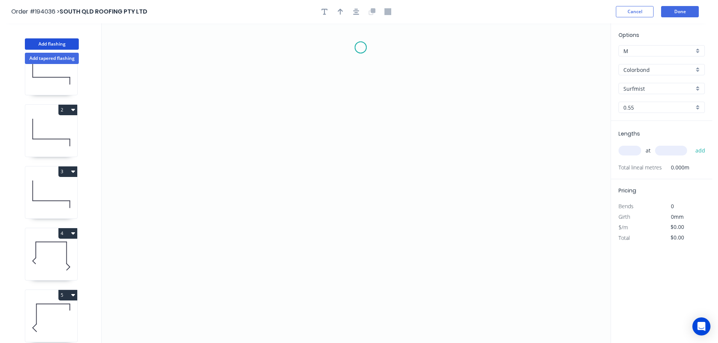
click at [361, 47] on icon "0" at bounding box center [356, 183] width 509 height 320
click at [335, 75] on icon "0" at bounding box center [356, 183] width 509 height 320
click at [336, 147] on icon "0 ?" at bounding box center [356, 183] width 509 height 320
click at [361, 176] on icon "0 ? ?" at bounding box center [356, 183] width 509 height 320
click at [359, 257] on icon "0 ? ? ?" at bounding box center [356, 183] width 509 height 320
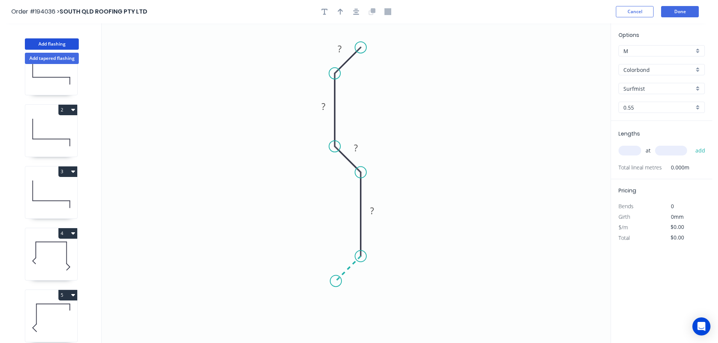
click at [336, 278] on icon "0 ? ? ? ?" at bounding box center [356, 183] width 509 height 320
click at [336, 278] on circle at bounding box center [335, 280] width 11 height 11
click at [340, 46] on tspan "?" at bounding box center [340, 49] width 4 height 12
click at [431, 95] on icon "0 10 35 10 35 10" at bounding box center [356, 183] width 509 height 320
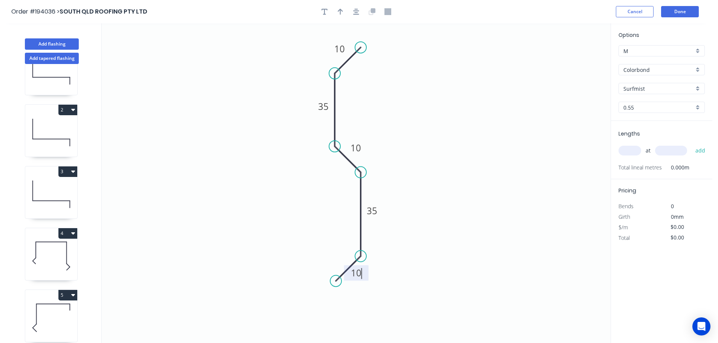
type input "$6.77"
click at [340, 10] on icon "button" at bounding box center [340, 12] width 5 height 6
drag, startPoint x: 571, startPoint y: 59, endPoint x: 439, endPoint y: 115, distance: 143.8
click at [439, 115] on icon at bounding box center [441, 106] width 7 height 24
click at [439, 115] on icon at bounding box center [439, 107] width 7 height 24
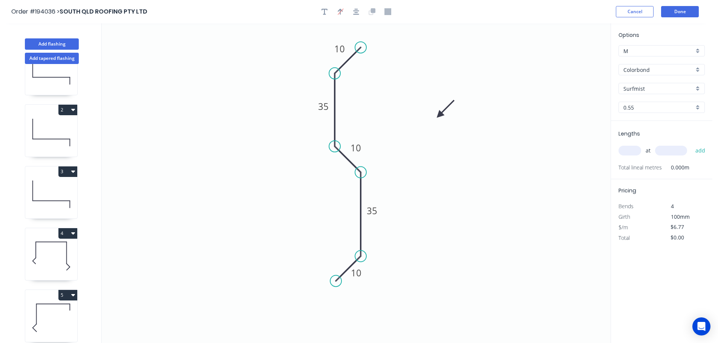
click at [636, 149] on input "text" at bounding box center [629, 151] width 23 height 10
type input "8"
type input "2500"
click at [691, 144] on button "add" at bounding box center [700, 150] width 18 height 13
type input "$135.40"
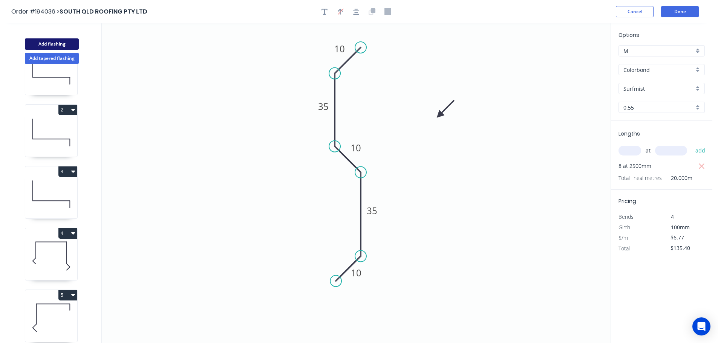
click at [45, 44] on button "Add flashing" at bounding box center [52, 43] width 54 height 11
type input "$0.00"
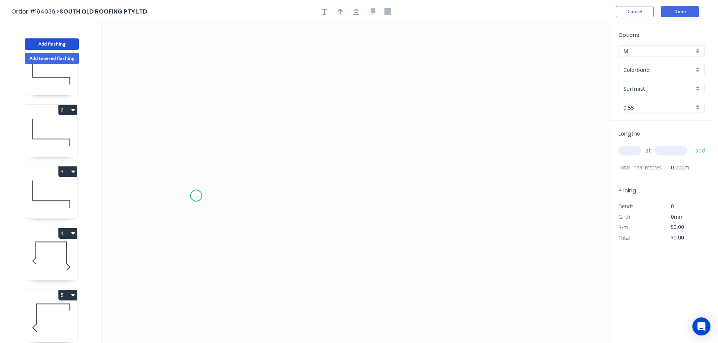
click at [196, 196] on icon "0" at bounding box center [356, 183] width 509 height 320
click at [196, 145] on icon "0" at bounding box center [356, 183] width 509 height 320
click at [523, 155] on icon "0 ?" at bounding box center [356, 183] width 509 height 320
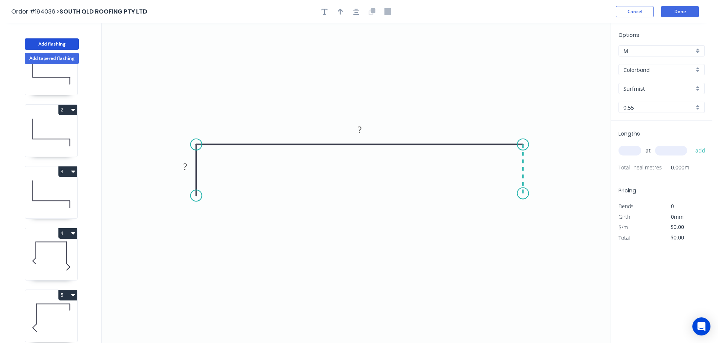
click at [524, 194] on icon "0 ? ?" at bounding box center [356, 183] width 509 height 320
click at [524, 194] on circle at bounding box center [522, 193] width 11 height 11
click at [186, 165] on tspan "?" at bounding box center [185, 166] width 4 height 12
click at [282, 169] on icon "0 40 2860 40" at bounding box center [356, 183] width 509 height 320
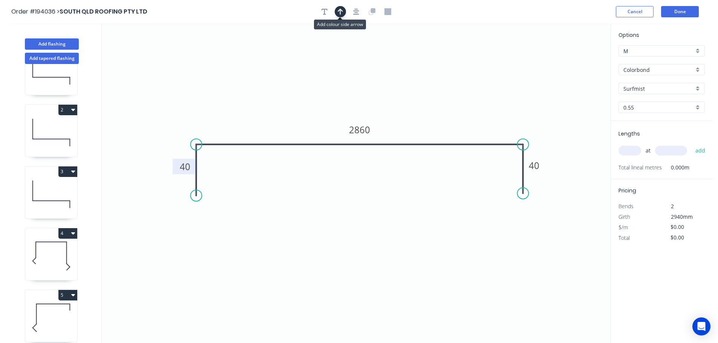
click at [339, 10] on icon "button" at bounding box center [340, 11] width 5 height 7
drag, startPoint x: 572, startPoint y: 59, endPoint x: 420, endPoint y: 86, distance: 154.2
click at [420, 86] on icon at bounding box center [420, 77] width 7 height 24
click at [633, 151] on input "text" at bounding box center [629, 151] width 23 height 10
type input "2"
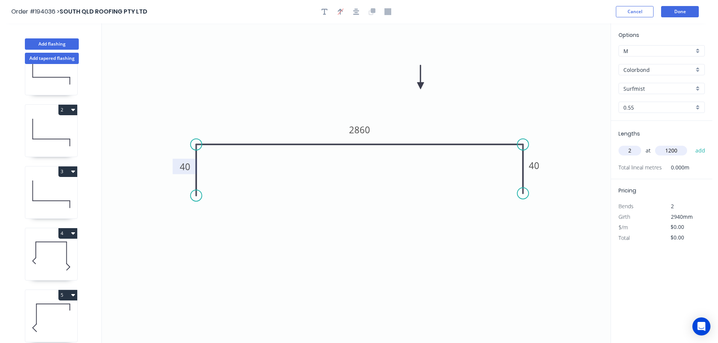
type input "1200"
click at [691, 144] on button "add" at bounding box center [700, 150] width 18 height 13
click at [54, 61] on button "Add tapered flashing" at bounding box center [52, 58] width 54 height 11
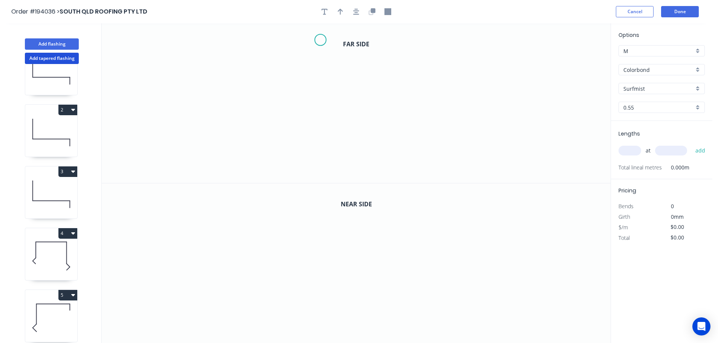
click at [320, 40] on icon "0" at bounding box center [356, 103] width 509 height 160
click at [321, 93] on icon "0" at bounding box center [356, 103] width 509 height 160
click at [198, 86] on icon "0 ?" at bounding box center [356, 103] width 509 height 160
click at [195, 154] on icon "0 ? ?" at bounding box center [356, 103] width 509 height 160
click at [123, 151] on icon "0 ? ? ?" at bounding box center [356, 103] width 509 height 160
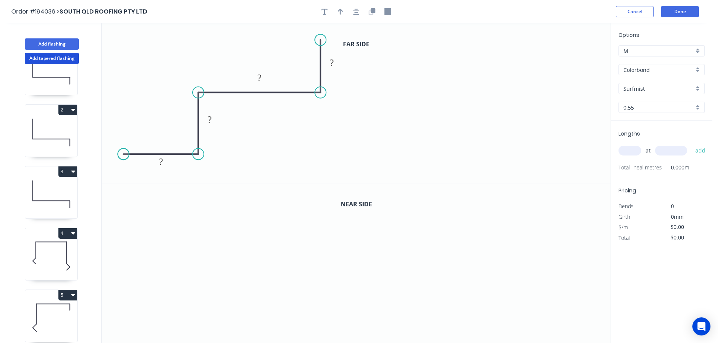
click at [123, 151] on circle at bounding box center [123, 153] width 11 height 11
click at [165, 163] on rect at bounding box center [160, 162] width 15 height 11
click at [339, 148] on icon "0 100 100 100 100" at bounding box center [356, 103] width 509 height 160
click at [338, 10] on icon "button" at bounding box center [340, 11] width 5 height 7
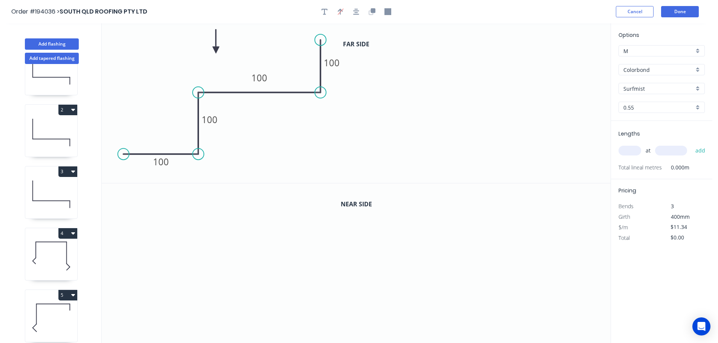
drag, startPoint x: 573, startPoint y: 62, endPoint x: 240, endPoint y: 48, distance: 333.7
click at [216, 50] on icon at bounding box center [215, 41] width 7 height 24
click at [373, 8] on icon "button" at bounding box center [371, 11] width 7 height 7
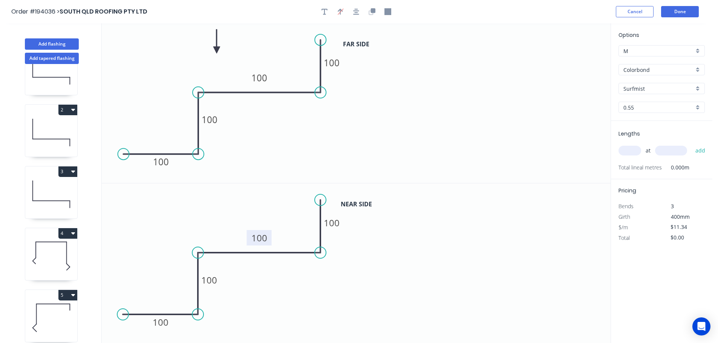
click at [265, 237] on tspan "100" at bounding box center [259, 238] width 16 height 12
click at [272, 274] on icon "0 100 100 320 100" at bounding box center [356, 263] width 509 height 160
type input "$19.72"
click at [631, 148] on input "text" at bounding box center [629, 151] width 23 height 10
type input "1"
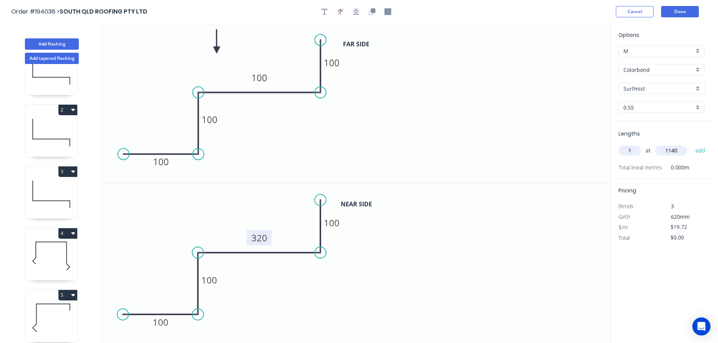
type input "1140"
click at [691, 144] on button "add" at bounding box center [700, 150] width 18 height 13
type input "$22.48"
click at [47, 56] on button "Add tapered flashing" at bounding box center [52, 58] width 54 height 11
type input "$0.00"
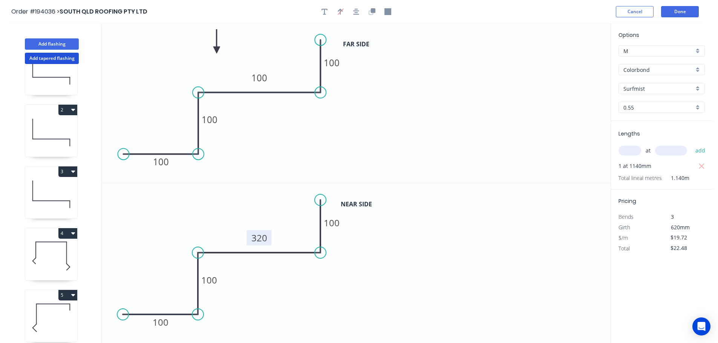
type input "$0.00"
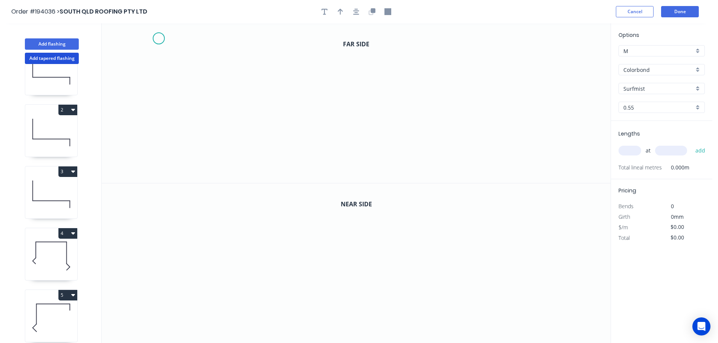
click at [158, 38] on icon "0" at bounding box center [356, 103] width 509 height 160
click at [155, 90] on icon "0" at bounding box center [356, 103] width 509 height 160
click at [321, 90] on icon "0 ?" at bounding box center [356, 103] width 509 height 160
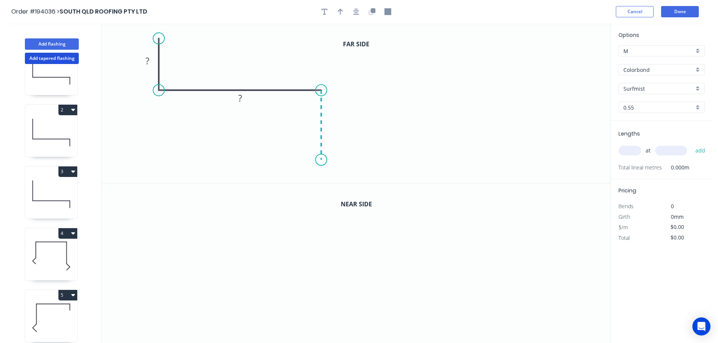
click at [320, 160] on icon "0 ? ?" at bounding box center [356, 103] width 509 height 160
click at [437, 159] on icon "0 ? ? ?" at bounding box center [356, 103] width 509 height 160
click at [437, 159] on circle at bounding box center [436, 159] width 11 height 11
click at [149, 58] on tspan "?" at bounding box center [147, 61] width 4 height 12
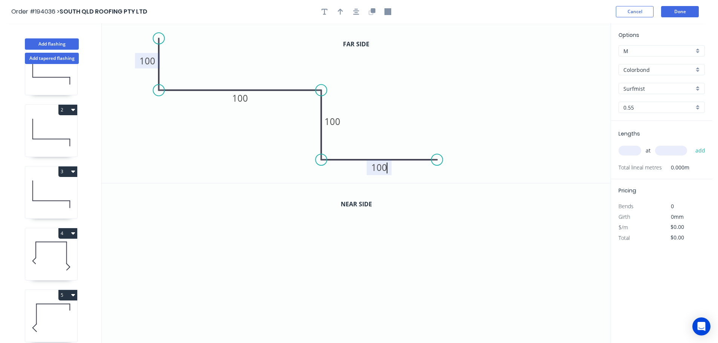
click at [414, 75] on icon "0 100 100 100 100" at bounding box center [356, 103] width 509 height 160
click at [342, 9] on icon "button" at bounding box center [340, 11] width 5 height 7
drag, startPoint x: 571, startPoint y: 59, endPoint x: 265, endPoint y: 49, distance: 305.7
click at [249, 52] on icon at bounding box center [251, 44] width 7 height 24
click at [371, 12] on icon "button" at bounding box center [373, 10] width 5 height 5
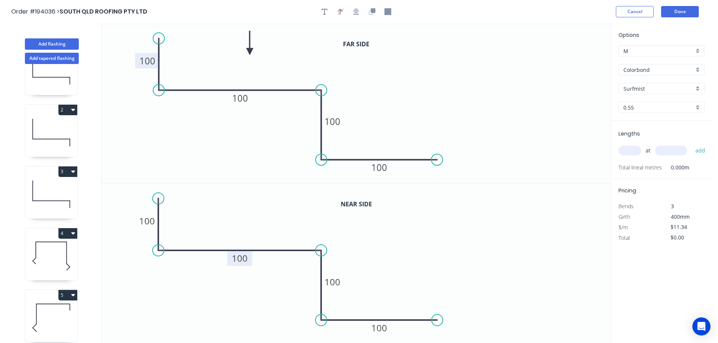
click at [243, 258] on tspan "100" at bounding box center [240, 258] width 16 height 12
click at [249, 229] on icon "0 100 300 100 100" at bounding box center [356, 263] width 509 height 160
type input "$16.21"
click at [629, 149] on input "text" at bounding box center [629, 151] width 23 height 10
type input "1"
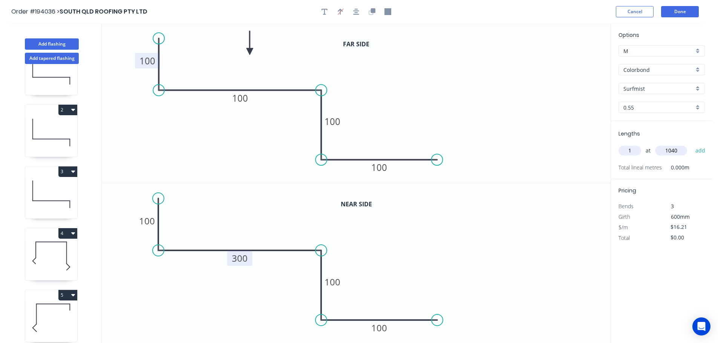
type input "1040"
click at [691, 144] on button "add" at bounding box center [700, 150] width 18 height 13
type input "$16.86"
click at [674, 11] on button "Done" at bounding box center [680, 11] width 38 height 11
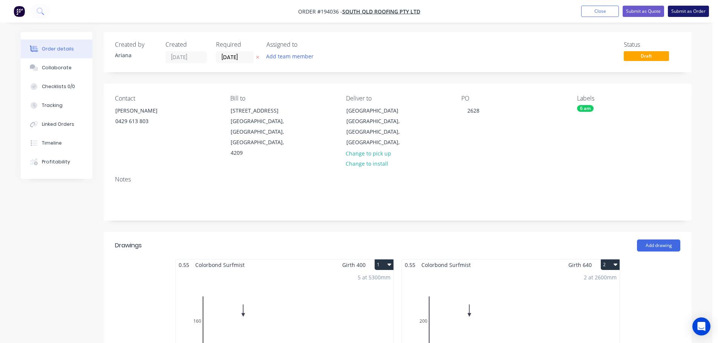
click at [681, 6] on button "Submit as Order" at bounding box center [688, 11] width 41 height 11
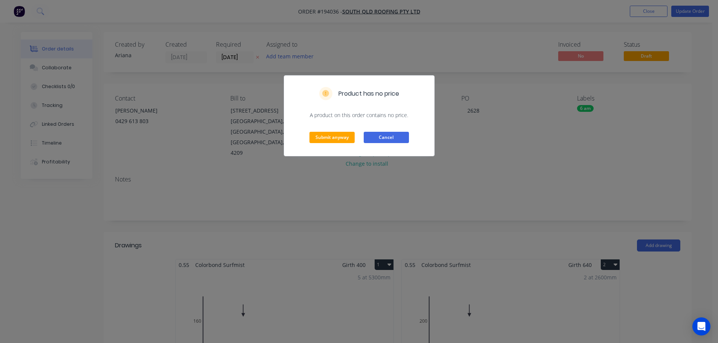
click at [385, 137] on button "Cancel" at bounding box center [386, 137] width 45 height 11
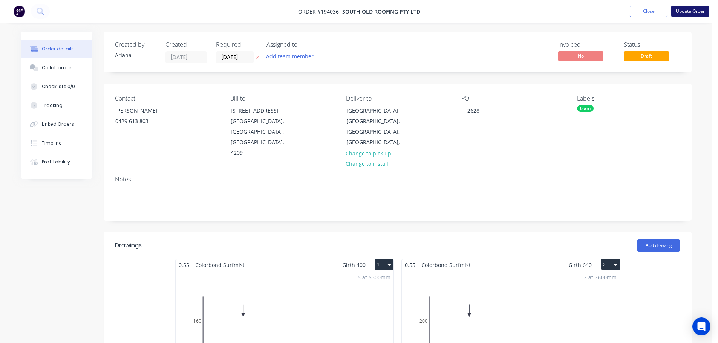
click at [695, 10] on button "Update Order" at bounding box center [690, 11] width 38 height 11
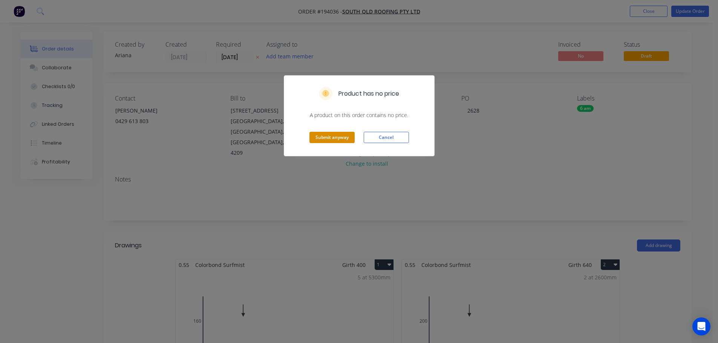
click at [336, 139] on button "Submit anyway" at bounding box center [331, 137] width 45 height 11
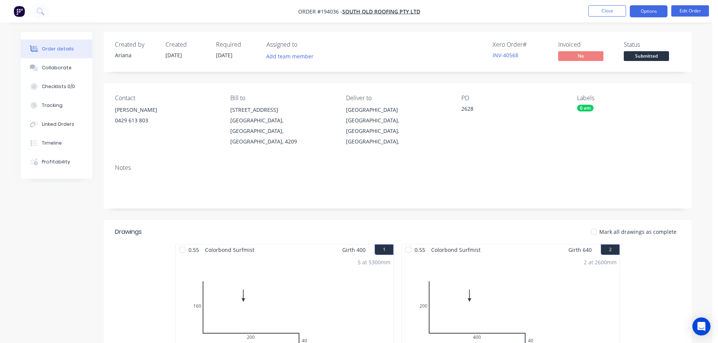
click at [648, 11] on button "Options" at bounding box center [648, 11] width 38 height 12
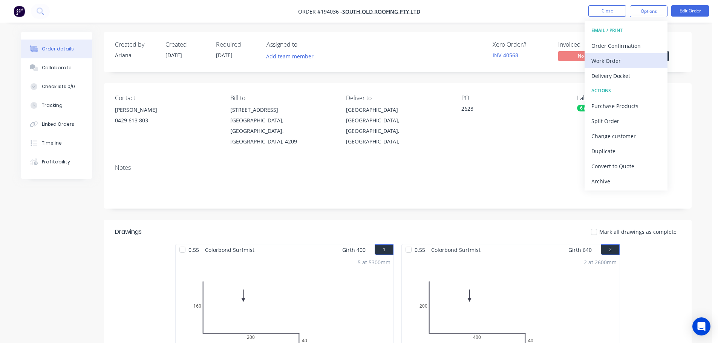
click at [615, 57] on div "Work Order" at bounding box center [625, 60] width 69 height 11
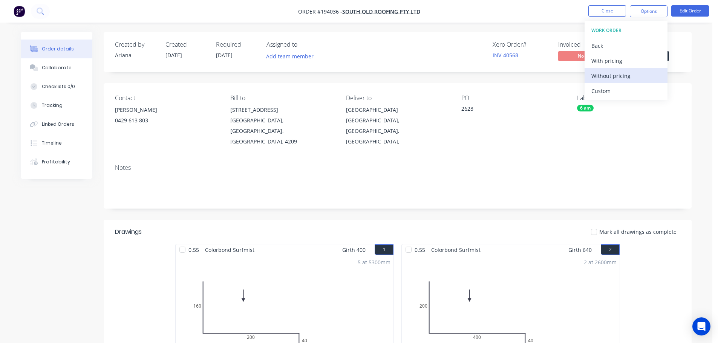
click at [604, 75] on div "Without pricing" at bounding box center [625, 75] width 69 height 11
click at [466, 10] on nav "Order #194036 - SOUTH QLD ROOFING PTY LTD Close Options EMAIL / PRINT Order Con…" at bounding box center [359, 11] width 718 height 23
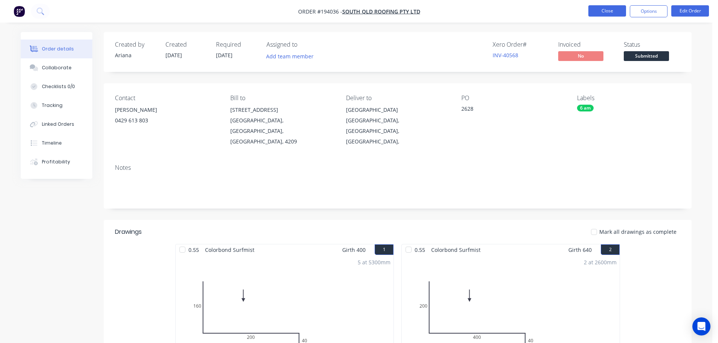
click at [599, 6] on button "Close" at bounding box center [607, 10] width 38 height 11
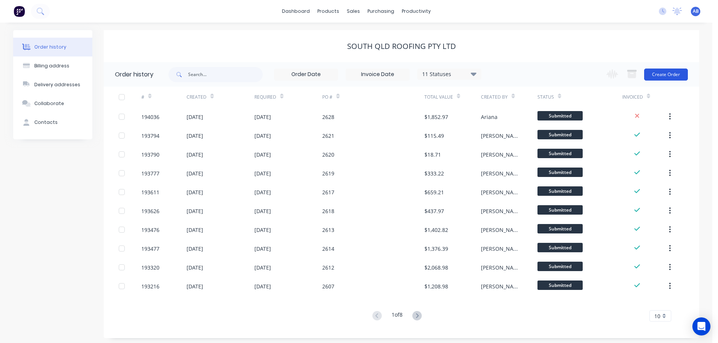
click at [655, 70] on button "Create Order" at bounding box center [666, 75] width 44 height 12
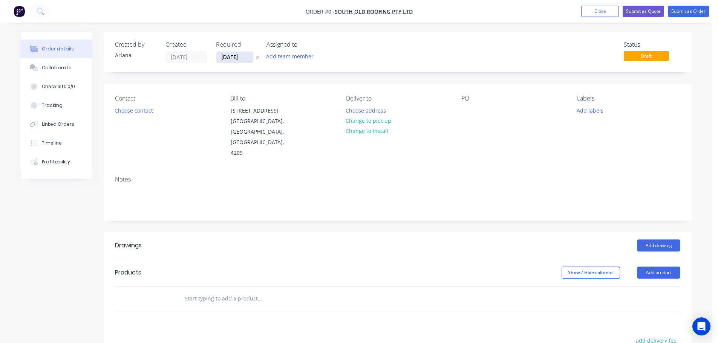
click at [234, 60] on input "[DATE]" at bounding box center [234, 57] width 37 height 11
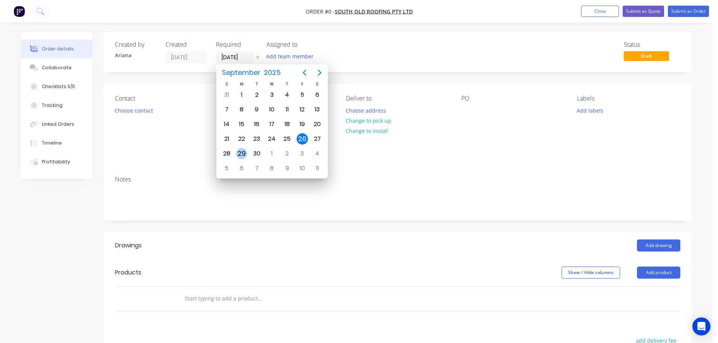
click at [241, 153] on div "29" at bounding box center [241, 153] width 11 height 11
type input "[DATE]"
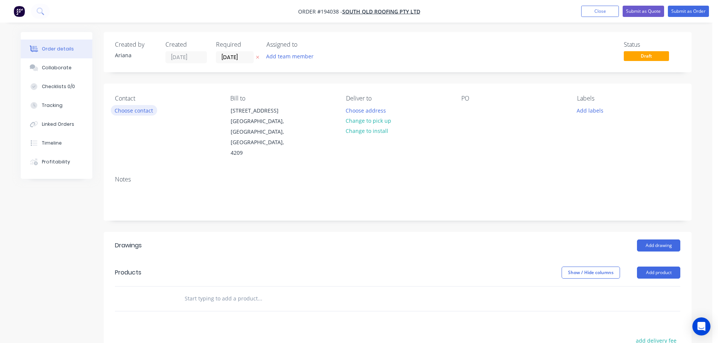
click at [139, 111] on button "Choose contact" at bounding box center [134, 110] width 46 height 10
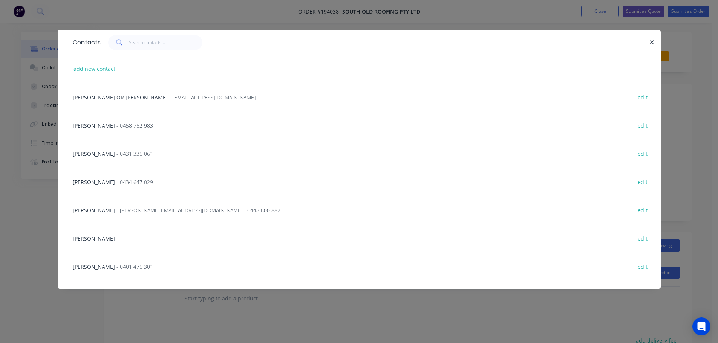
scroll to position [88, 0]
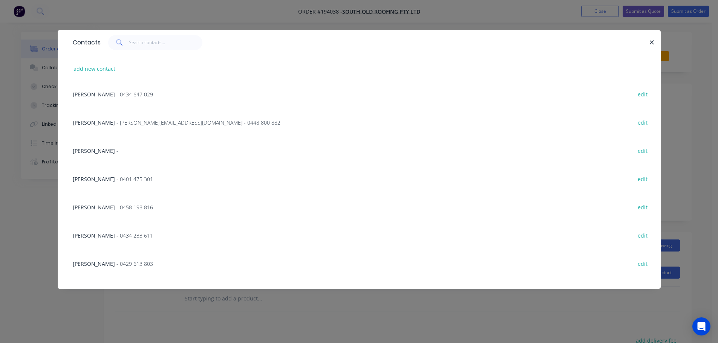
click at [116, 232] on span "- 0434 233 611" at bounding box center [134, 235] width 37 height 7
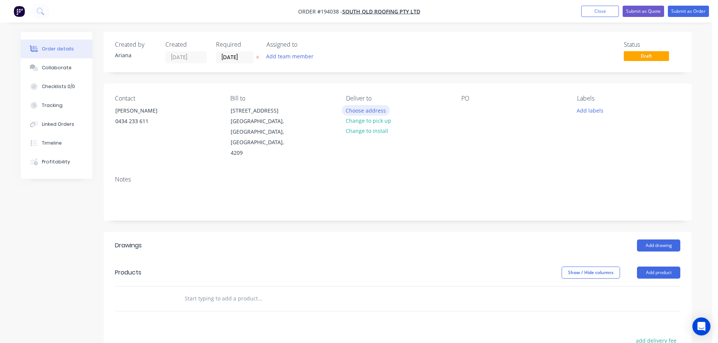
click at [376, 110] on button "Choose address" at bounding box center [366, 110] width 48 height 10
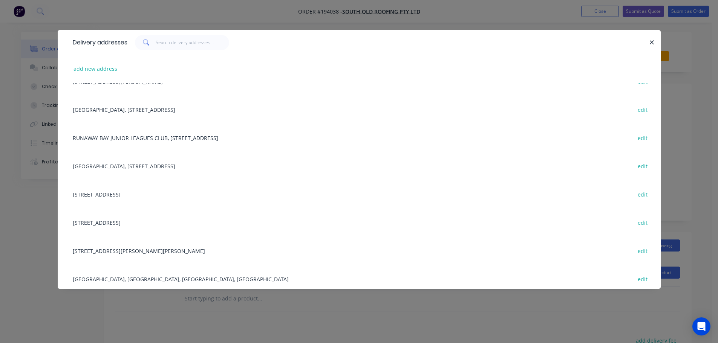
scroll to position [161, 0]
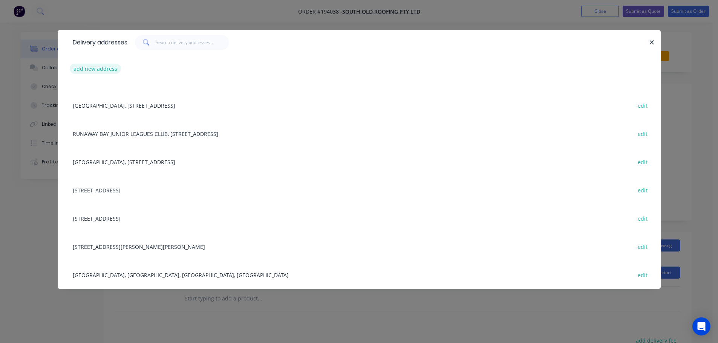
click at [93, 69] on button "add new address" at bounding box center [96, 69] width 52 height 10
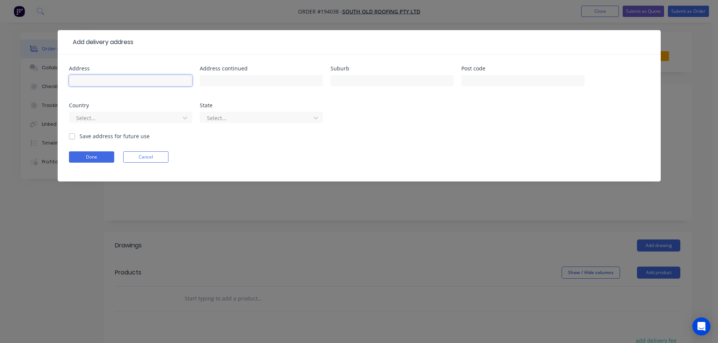
click at [90, 80] on input "text" at bounding box center [130, 80] width 123 height 11
type input "CABOOLTURE SPORTS CLUB"
type input "STATION RD"
type input "MORAYFIELD"
click at [394, 127] on div "Address CABOOLTURE SPORTS CLUB Address continued STATION RD Suburb MORAYFIELD P…" at bounding box center [359, 99] width 580 height 66
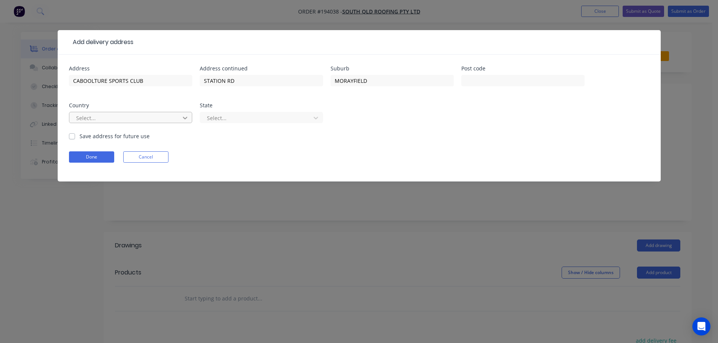
click at [185, 116] on icon at bounding box center [185, 118] width 8 height 8
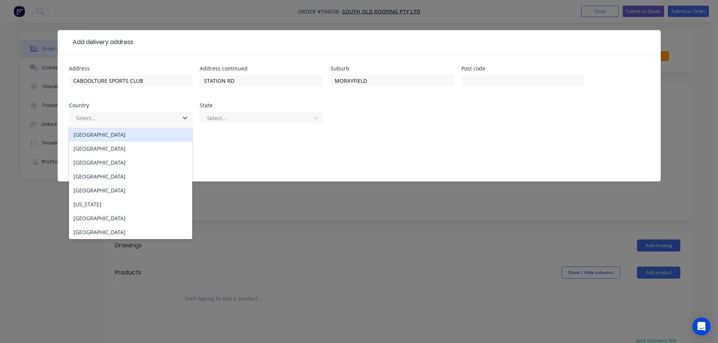
click at [100, 137] on div "[GEOGRAPHIC_DATA]" at bounding box center [130, 135] width 123 height 14
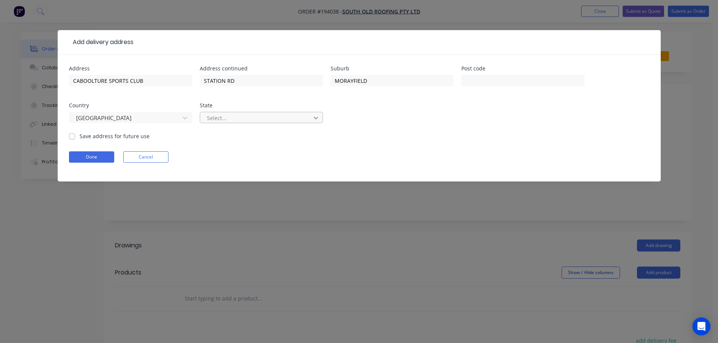
click at [320, 116] on div at bounding box center [316, 118] width 14 height 12
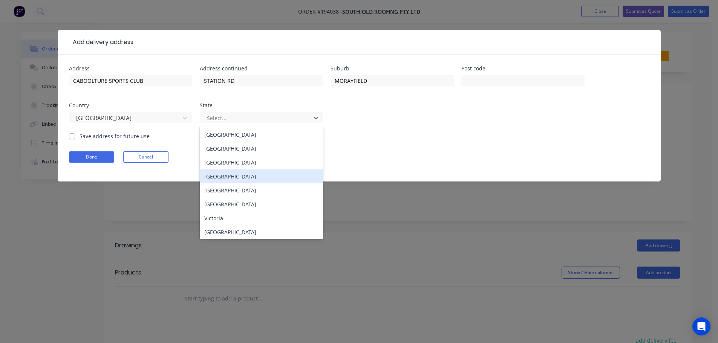
click at [225, 173] on div "[GEOGRAPHIC_DATA]" at bounding box center [261, 177] width 123 height 14
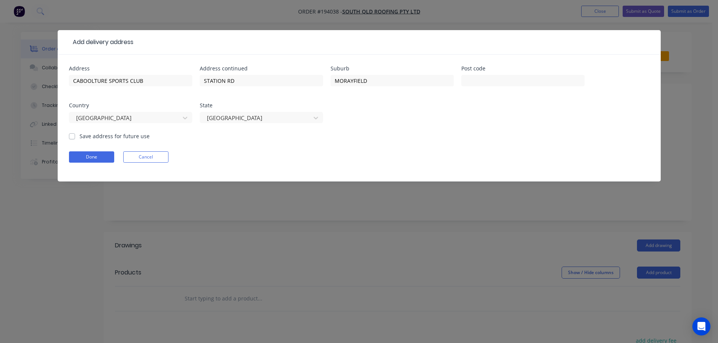
click at [413, 136] on form "Address CABOOLTURE SPORTS CLUB Address continued STATION RD Suburb [GEOGRAPHIC_…" at bounding box center [359, 124] width 580 height 116
click at [85, 156] on button "Done" at bounding box center [91, 156] width 45 height 11
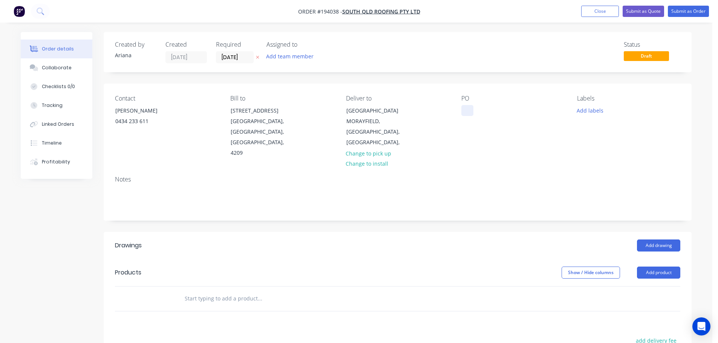
click at [468, 110] on div at bounding box center [467, 110] width 12 height 11
click at [502, 142] on div "PO 2627" at bounding box center [512, 127] width 103 height 64
click at [592, 111] on button "Add labels" at bounding box center [589, 110] width 35 height 10
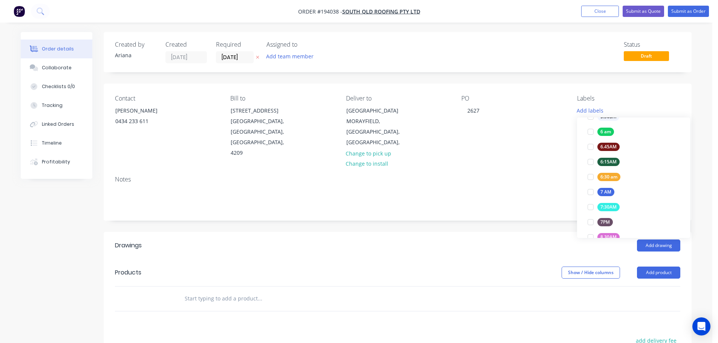
scroll to position [159, 0]
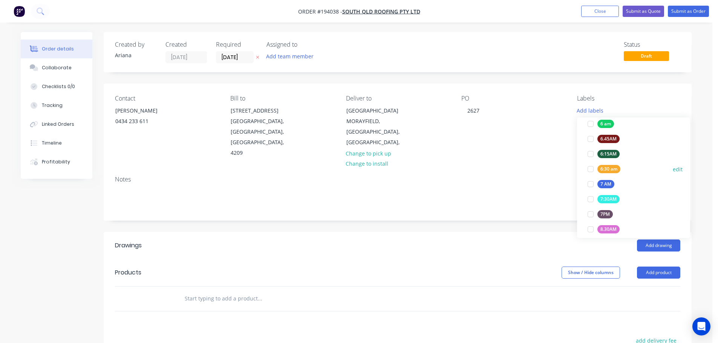
click at [590, 169] on div at bounding box center [590, 169] width 15 height 15
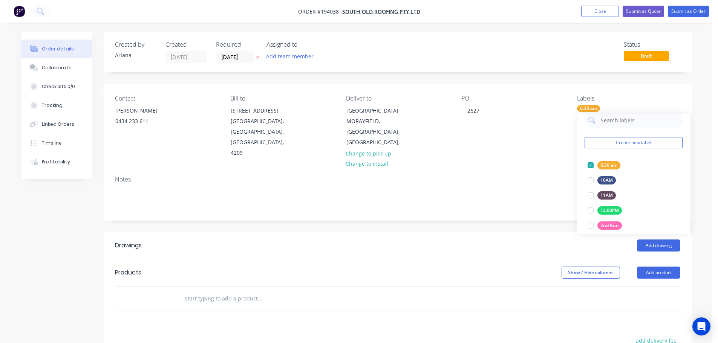
click at [554, 170] on div "Notes" at bounding box center [398, 195] width 588 height 50
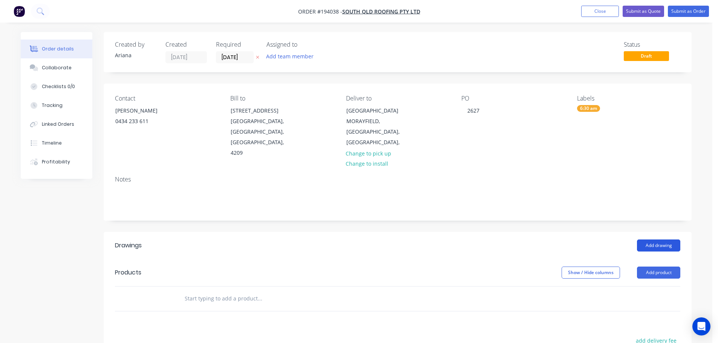
click at [666, 240] on button "Add drawing" at bounding box center [658, 246] width 43 height 12
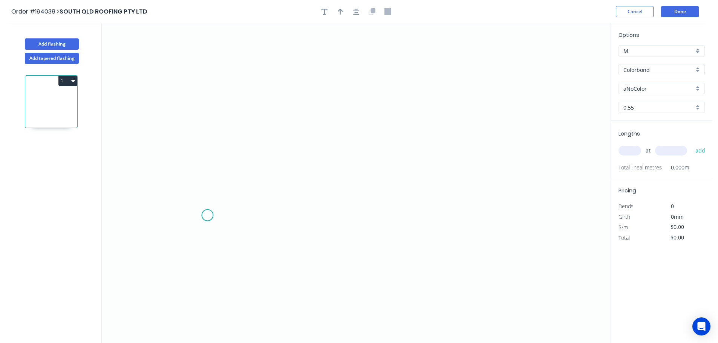
click at [207, 211] on icon "0" at bounding box center [356, 183] width 509 height 320
click at [205, 160] on icon "0" at bounding box center [356, 183] width 509 height 320
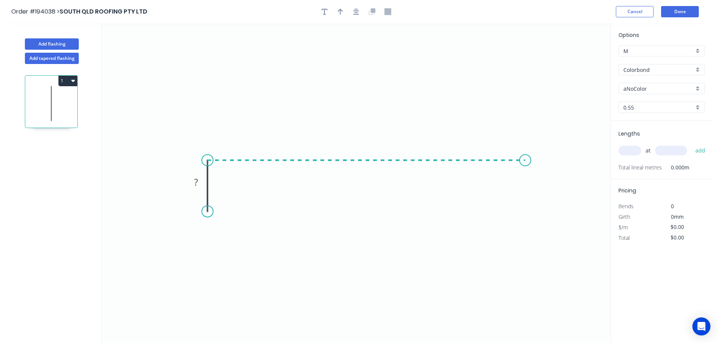
click at [525, 159] on icon "0 ?" at bounding box center [356, 183] width 509 height 320
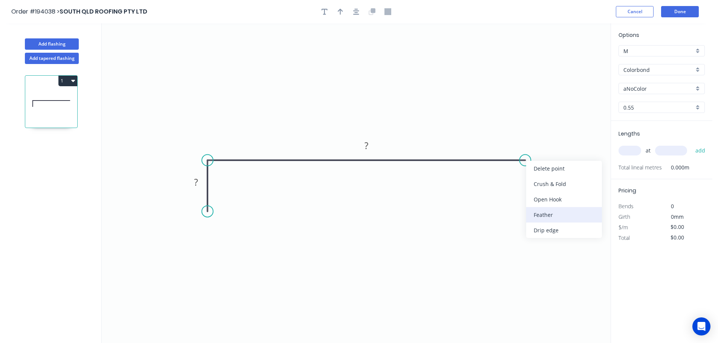
click at [547, 211] on div "Feather" at bounding box center [564, 214] width 76 height 15
click at [533, 148] on rect at bounding box center [534, 140] width 29 height 15
click at [543, 142] on rect at bounding box center [531, 146] width 29 height 15
click at [539, 149] on tspan "15" at bounding box center [536, 146] width 11 height 12
click at [572, 154] on icon "0 ? FE 10 ?" at bounding box center [356, 183] width 509 height 320
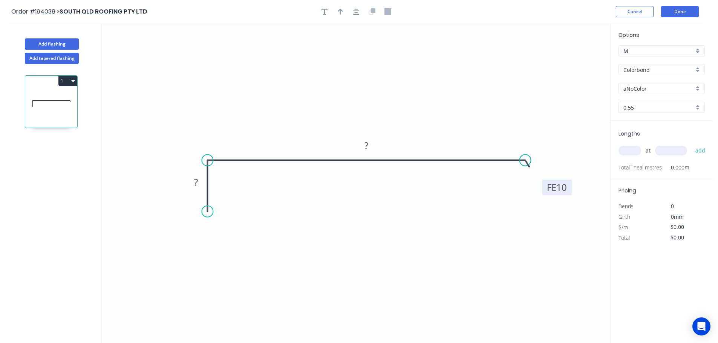
drag, startPoint x: 544, startPoint y: 144, endPoint x: 569, endPoint y: 185, distance: 48.0
click at [569, 185] on rect at bounding box center [556, 187] width 29 height 15
click at [198, 181] on rect at bounding box center [196, 183] width 15 height 11
click at [386, 92] on icon "0 40 FE 10 390" at bounding box center [356, 183] width 509 height 320
type input "$12.41"
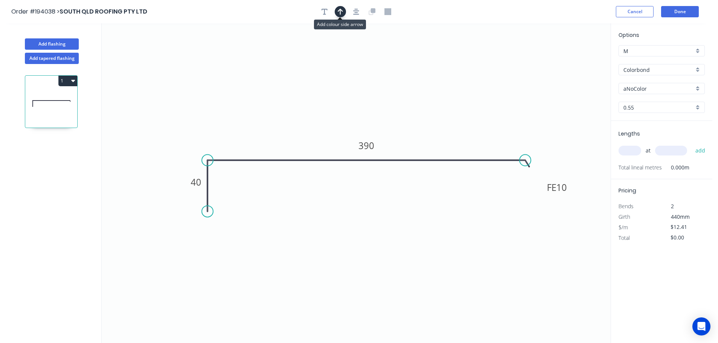
click at [340, 11] on icon "button" at bounding box center [340, 12] width 5 height 6
drag, startPoint x: 571, startPoint y: 60, endPoint x: 411, endPoint y: 89, distance: 162.5
click at [411, 89] on icon at bounding box center [412, 79] width 7 height 24
click at [698, 88] on div "aNoColor" at bounding box center [661, 88] width 86 height 11
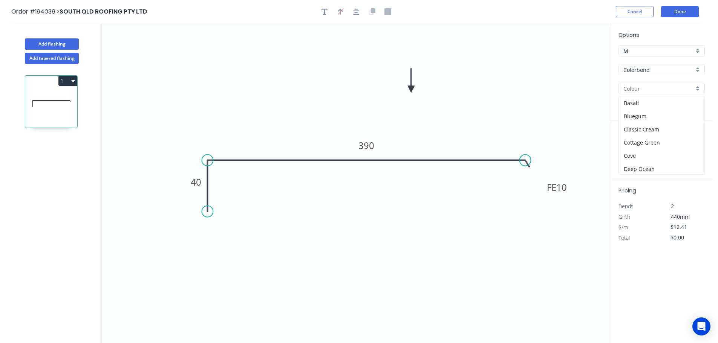
scroll to position [292, 0]
click at [660, 103] on div "Surfmist" at bounding box center [662, 101] width 86 height 13
type input "Surfmist"
click at [634, 151] on input "text" at bounding box center [629, 151] width 23 height 10
type input "2"
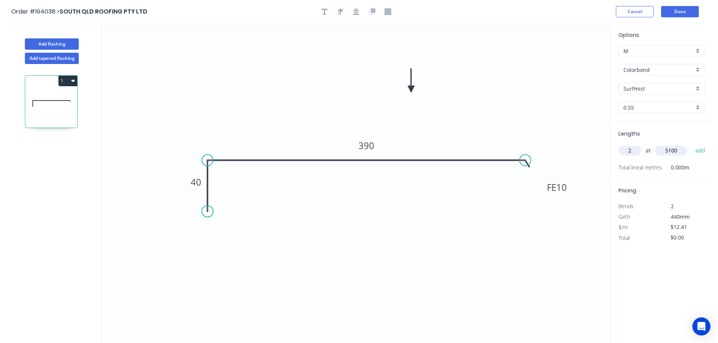
type input "5100"
click at [691, 144] on button "add" at bounding box center [700, 150] width 18 height 13
type input "$126.58"
type input "3"
type input "6000"
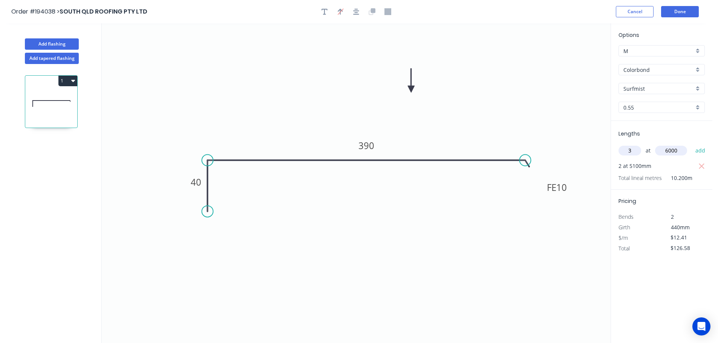
click at [691, 144] on button "add" at bounding box center [700, 150] width 18 height 13
type input "$349.96"
click at [53, 41] on button "Add flashing" at bounding box center [52, 43] width 54 height 11
type input "$0.00"
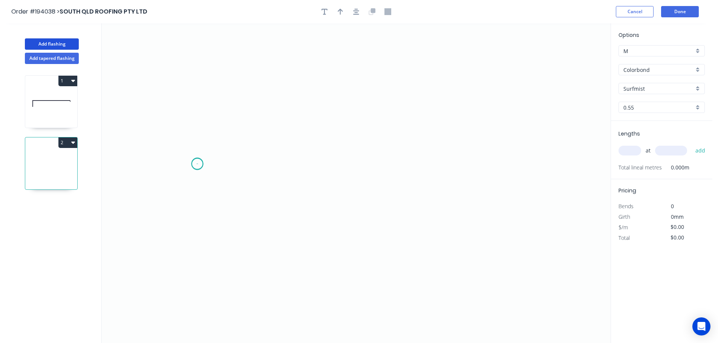
click at [197, 164] on icon "0" at bounding box center [356, 183] width 509 height 320
click at [199, 114] on icon "0" at bounding box center [356, 183] width 509 height 320
click at [491, 114] on icon "0 ?" at bounding box center [356, 183] width 509 height 320
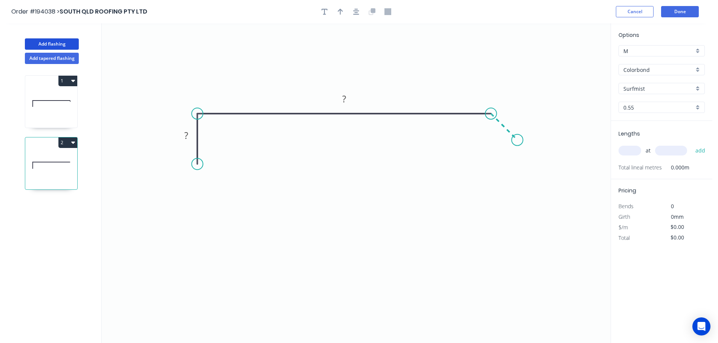
click at [517, 137] on icon "0 ? ?" at bounding box center [356, 183] width 509 height 320
click at [517, 137] on circle at bounding box center [517, 139] width 11 height 11
click at [186, 134] on tspan "?" at bounding box center [186, 135] width 4 height 12
drag, startPoint x: 363, startPoint y: 41, endPoint x: 358, endPoint y: 41, distance: 4.5
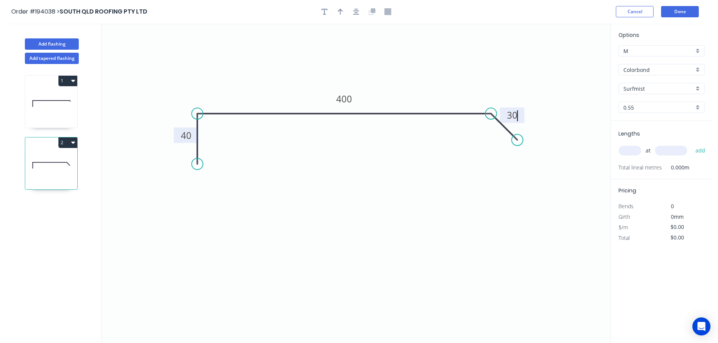
click at [362, 42] on icon "0 40 400 30" at bounding box center [356, 183] width 509 height 320
type input "$12.41"
click at [341, 9] on icon "button" at bounding box center [340, 12] width 5 height 6
drag, startPoint x: 570, startPoint y: 58, endPoint x: 394, endPoint y: 74, distance: 177.0
click at [394, 74] on icon at bounding box center [394, 65] width 7 height 24
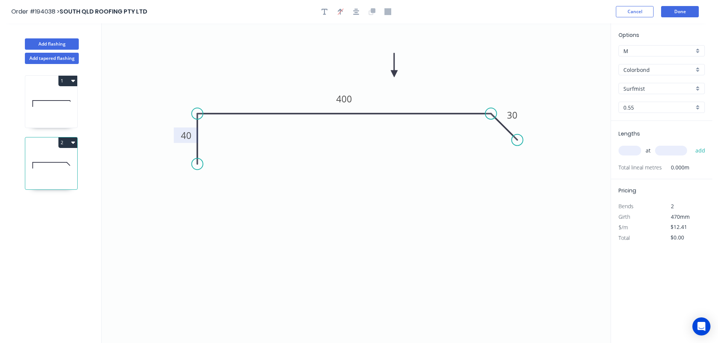
click at [634, 150] on input "text" at bounding box center [629, 151] width 23 height 10
click at [691, 144] on button "add" at bounding box center [700, 150] width 18 height 13
drag, startPoint x: 46, startPoint y: 44, endPoint x: 74, endPoint y: 55, distance: 30.2
click at [46, 44] on button "Add flashing" at bounding box center [52, 43] width 54 height 11
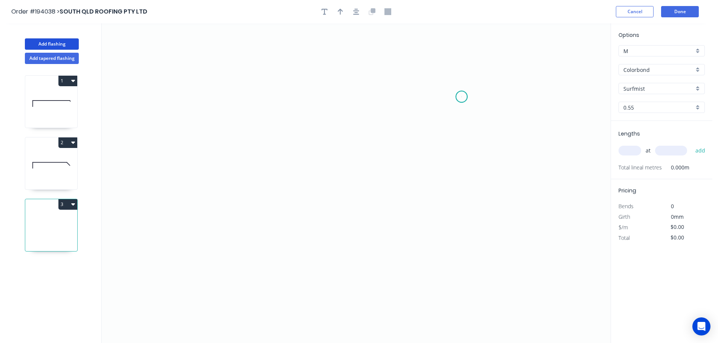
click at [461, 97] on icon "0" at bounding box center [356, 183] width 509 height 320
click at [438, 66] on icon at bounding box center [449, 81] width 23 height 31
click at [196, 59] on icon "0 ?" at bounding box center [356, 183] width 509 height 320
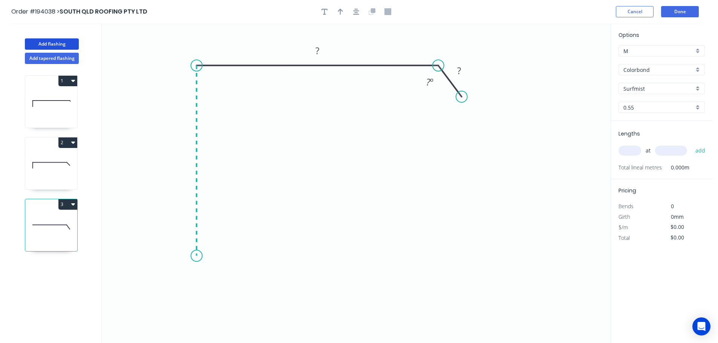
click at [191, 256] on icon "0 ? ? ? º" at bounding box center [356, 183] width 509 height 320
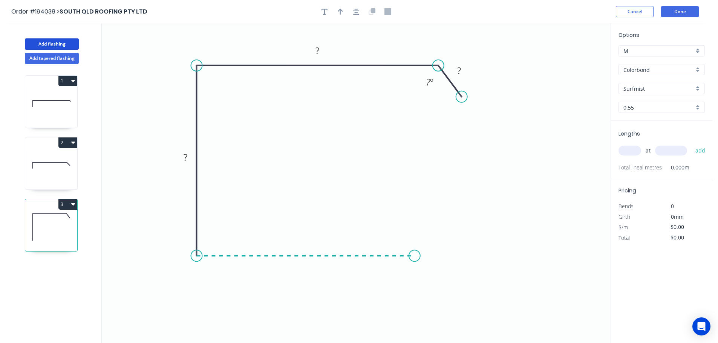
click at [414, 260] on icon "0 ? ? ? ? º" at bounding box center [356, 183] width 509 height 320
click at [440, 282] on icon "0 ? ? ? ? ? º" at bounding box center [356, 183] width 509 height 320
click at [466, 255] on icon "0 ? ? ? ? ? ? º" at bounding box center [356, 183] width 509 height 320
click at [466, 255] on circle at bounding box center [466, 254] width 11 height 11
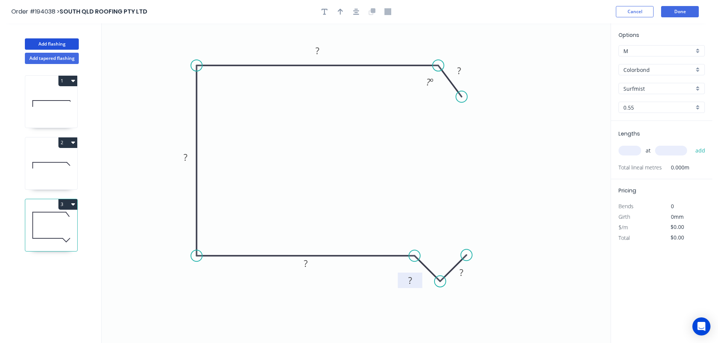
drag, startPoint x: 443, startPoint y: 255, endPoint x: 418, endPoint y: 278, distance: 34.4
click at [418, 278] on rect at bounding box center [410, 280] width 24 height 15
drag, startPoint x: 471, startPoint y: 276, endPoint x: 476, endPoint y: 283, distance: 8.1
click at [476, 283] on rect at bounding box center [466, 278] width 24 height 15
click at [453, 102] on div "Hide angle" at bounding box center [466, 106] width 76 height 15
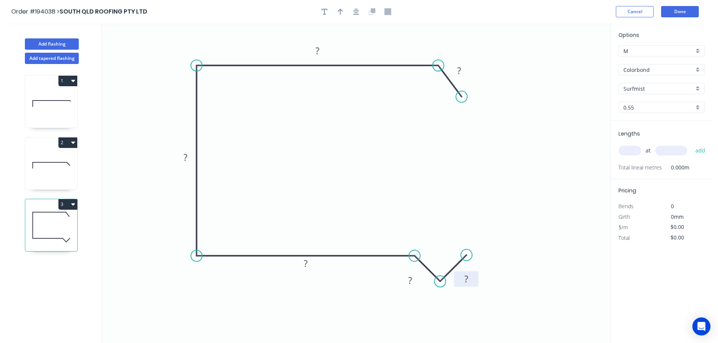
click at [468, 277] on tspan "?" at bounding box center [466, 279] width 4 height 12
click at [462, 72] on tspan "15" at bounding box center [459, 70] width 11 height 12
click at [376, 141] on icon "0 30 220 235 180 15 15" at bounding box center [356, 183] width 509 height 320
click at [342, 10] on icon "button" at bounding box center [340, 11] width 5 height 7
drag, startPoint x: 572, startPoint y: 59, endPoint x: 251, endPoint y: 43, distance: 321.8
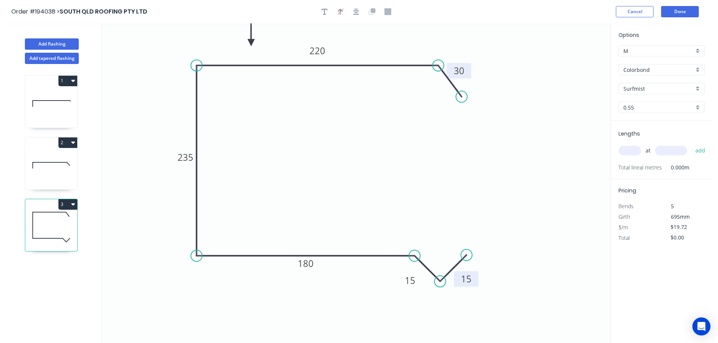
click at [251, 43] on icon at bounding box center [251, 34] width 7 height 24
click at [631, 151] on input "text" at bounding box center [629, 151] width 23 height 10
click at [691, 144] on button "add" at bounding box center [700, 150] width 18 height 13
click at [53, 41] on button "Add flashing" at bounding box center [52, 43] width 54 height 11
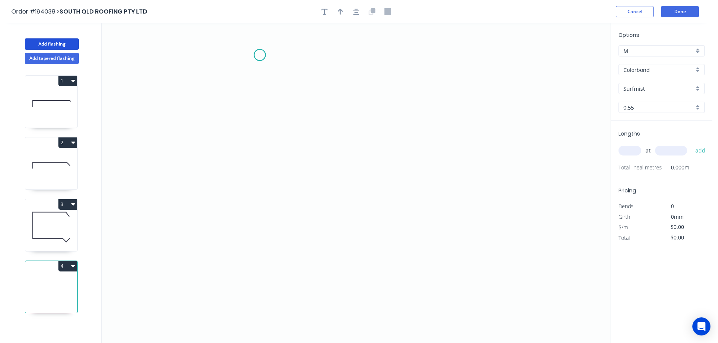
click at [260, 55] on icon "0" at bounding box center [356, 183] width 509 height 320
click at [266, 209] on icon "0" at bounding box center [356, 183] width 509 height 320
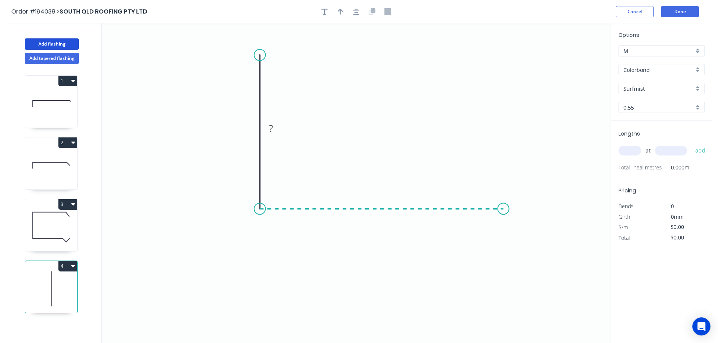
click at [503, 210] on icon "0 ?" at bounding box center [356, 183] width 509 height 320
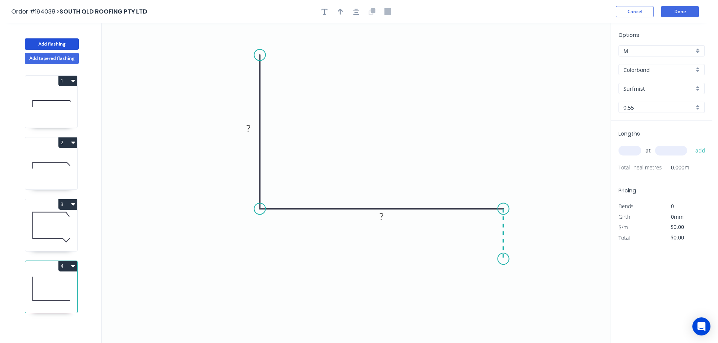
click at [503, 259] on icon "0 ? ?" at bounding box center [356, 183] width 509 height 320
click at [503, 260] on circle at bounding box center [503, 258] width 11 height 11
click at [250, 127] on tspan "?" at bounding box center [248, 128] width 4 height 12
click at [342, 113] on icon "0 150 480 40" at bounding box center [356, 183] width 509 height 320
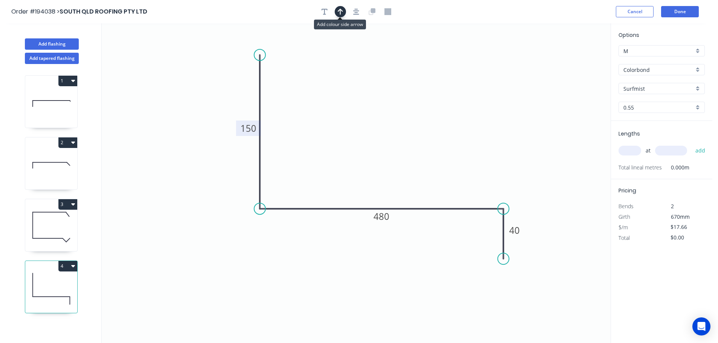
click at [339, 11] on icon "button" at bounding box center [340, 12] width 5 height 6
drag, startPoint x: 573, startPoint y: 59, endPoint x: 393, endPoint y: 107, distance: 186.7
click at [393, 107] on icon at bounding box center [392, 98] width 7 height 24
click at [635, 147] on input "text" at bounding box center [629, 151] width 23 height 10
click at [691, 144] on button "add" at bounding box center [700, 150] width 18 height 13
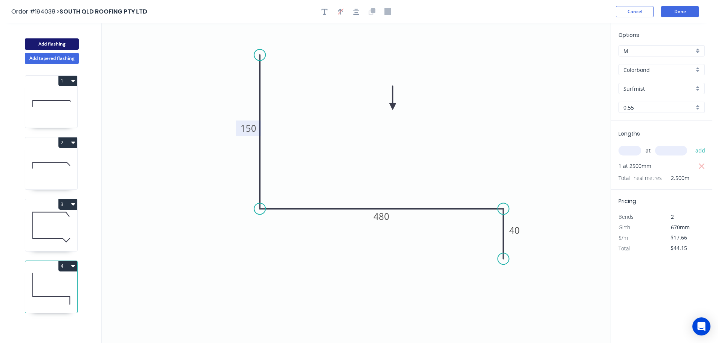
click at [38, 41] on button "Add flashing" at bounding box center [52, 43] width 54 height 11
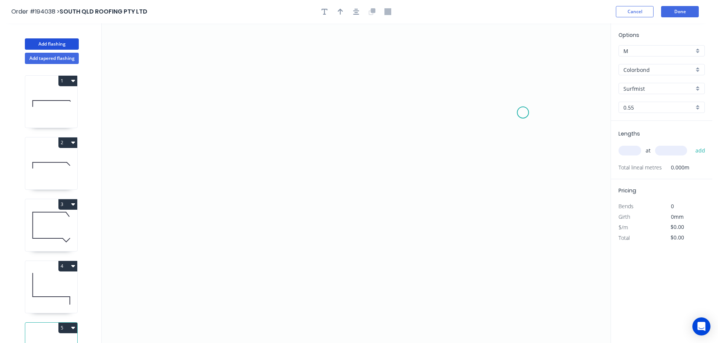
click at [523, 113] on icon "0" at bounding box center [356, 183] width 509 height 320
click at [496, 84] on icon "0" at bounding box center [356, 183] width 509 height 320
click at [227, 70] on icon "0 ?" at bounding box center [356, 183] width 509 height 320
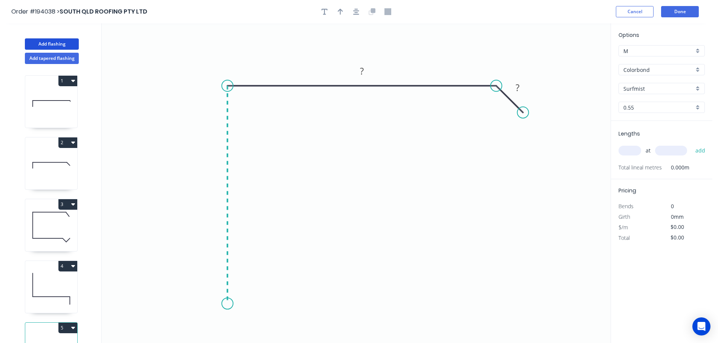
click at [221, 304] on icon "0 ? ?" at bounding box center [356, 183] width 509 height 320
click at [319, 307] on icon "0 ? ? ?" at bounding box center [356, 183] width 509 height 320
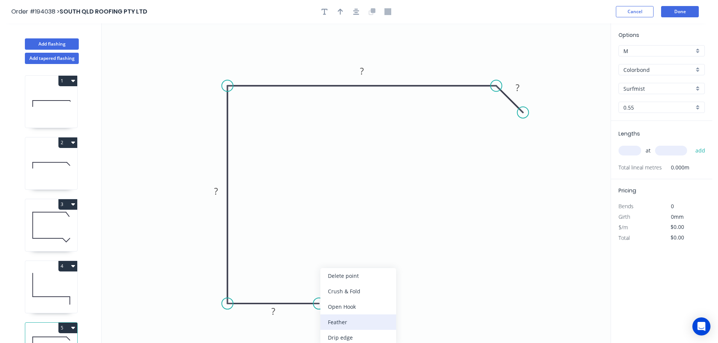
click at [353, 321] on div "Feather" at bounding box center [358, 322] width 76 height 15
click at [333, 319] on div "Flip bend" at bounding box center [358, 322] width 76 height 15
click at [316, 286] on tspan "15" at bounding box center [313, 284] width 11 height 12
click at [363, 281] on icon "0 FE 10 ? ? ? ?" at bounding box center [356, 183] width 509 height 320
drag, startPoint x: 321, startPoint y: 283, endPoint x: 370, endPoint y: 269, distance: 51.7
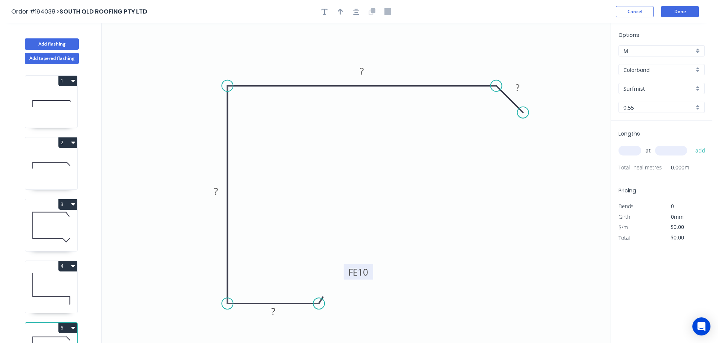
click at [370, 269] on rect at bounding box center [358, 271] width 29 height 15
click at [277, 308] on rect at bounding box center [273, 312] width 15 height 11
click at [389, 300] on icon "0 FE 10 20 ? ? ?" at bounding box center [356, 183] width 509 height 320
click at [216, 189] on tspan "?" at bounding box center [216, 191] width 4 height 12
click at [334, 136] on icon "0 FE 10 20 255 250 30" at bounding box center [356, 183] width 509 height 320
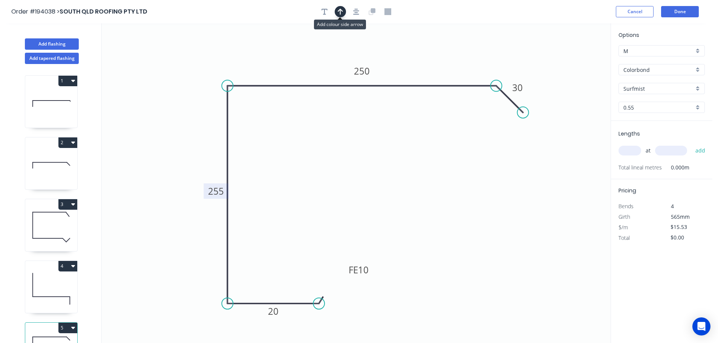
click at [339, 11] on icon "button" at bounding box center [340, 11] width 5 height 7
drag, startPoint x: 573, startPoint y: 61, endPoint x: 263, endPoint y: 51, distance: 310.2
click at [263, 51] on icon at bounding box center [263, 42] width 7 height 24
click at [636, 152] on input "text" at bounding box center [629, 151] width 23 height 10
click at [691, 144] on button "add" at bounding box center [700, 150] width 18 height 13
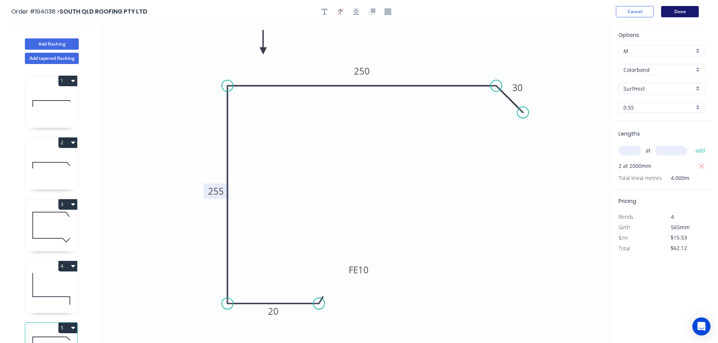
click at [681, 12] on button "Done" at bounding box center [680, 11] width 38 height 11
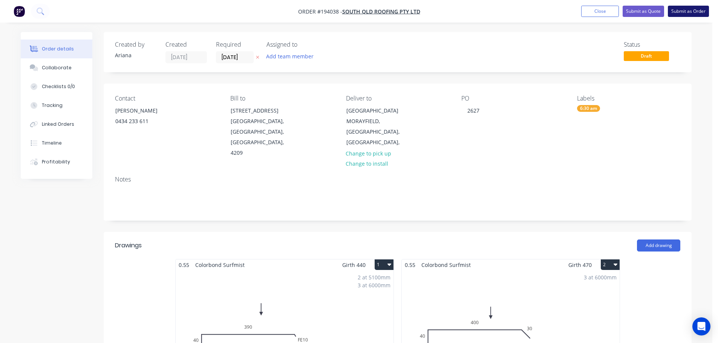
click at [677, 9] on button "Submit as Order" at bounding box center [688, 11] width 41 height 11
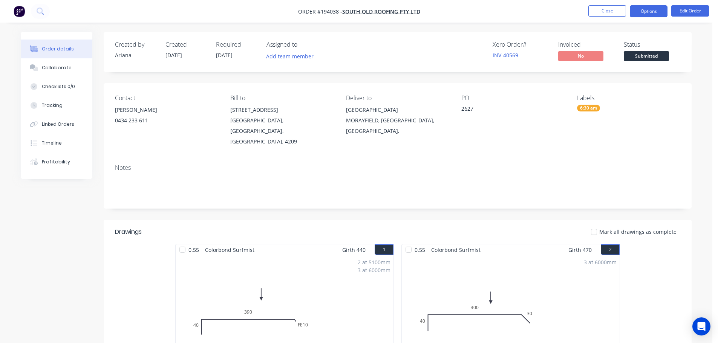
click at [647, 9] on button "Options" at bounding box center [648, 11] width 38 height 12
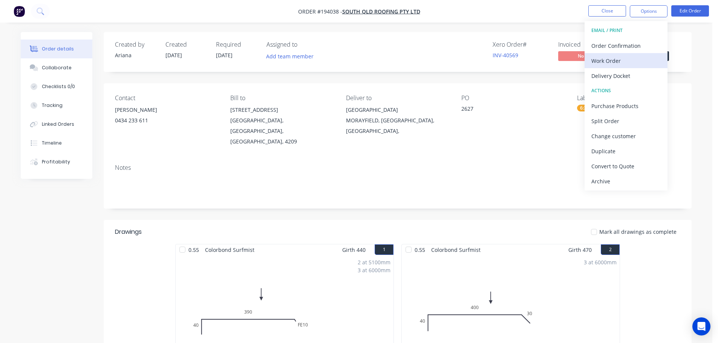
click at [619, 60] on div "Work Order" at bounding box center [625, 60] width 69 height 11
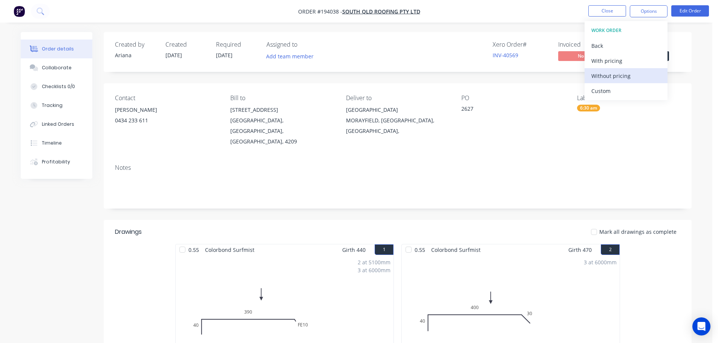
click at [605, 76] on div "Without pricing" at bounding box center [625, 75] width 69 height 11
click at [524, 16] on nav "Order #194038 - SOUTH QLD ROOFING PTY LTD Close Options EMAIL / PRINT Order Con…" at bounding box center [359, 11] width 718 height 23
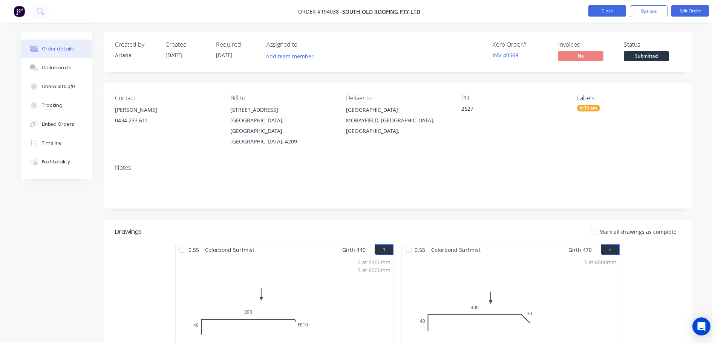
click at [613, 14] on button "Close" at bounding box center [607, 10] width 38 height 11
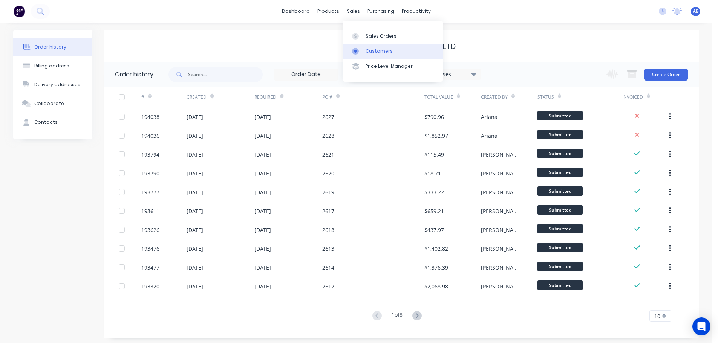
click at [380, 51] on div "Customers" at bounding box center [378, 51] width 27 height 7
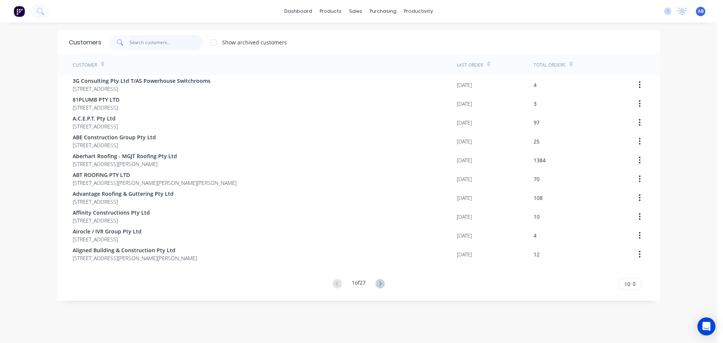
drag, startPoint x: 175, startPoint y: 44, endPoint x: 287, endPoint y: 45, distance: 111.9
click at [175, 43] on input "text" at bounding box center [166, 42] width 73 height 15
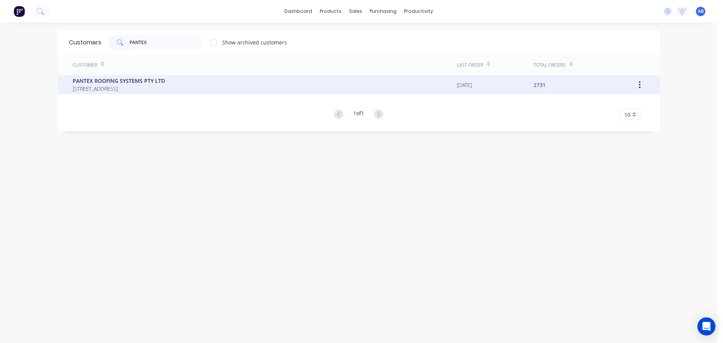
click at [111, 85] on span "[STREET_ADDRESS]" at bounding box center [119, 89] width 92 height 8
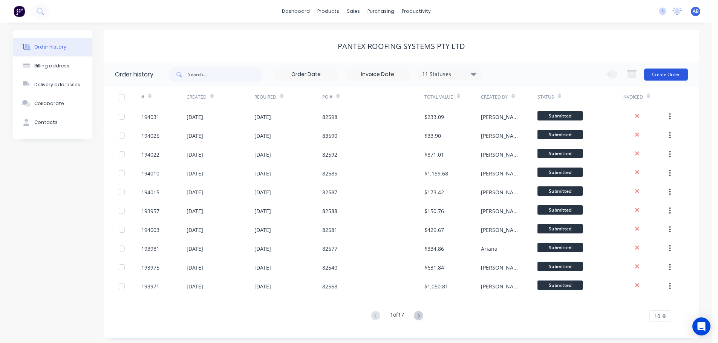
click at [671, 70] on button "Create Order" at bounding box center [666, 75] width 44 height 12
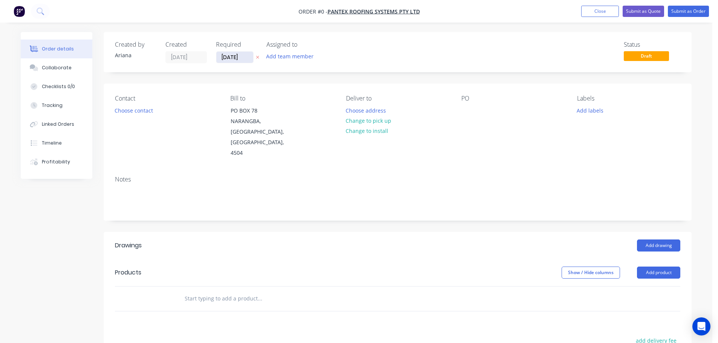
click at [226, 56] on input "[DATE]" at bounding box center [234, 57] width 37 height 11
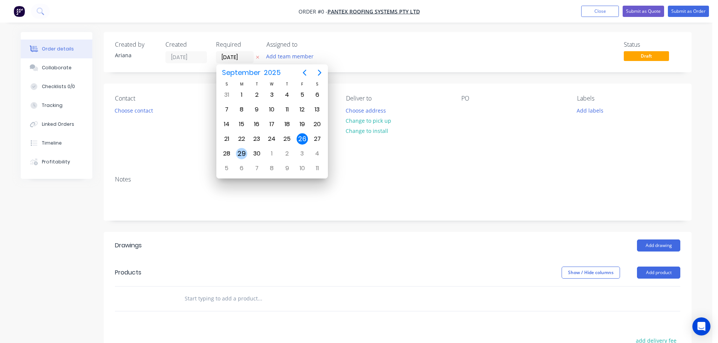
click at [239, 151] on div "29" at bounding box center [241, 153] width 11 height 11
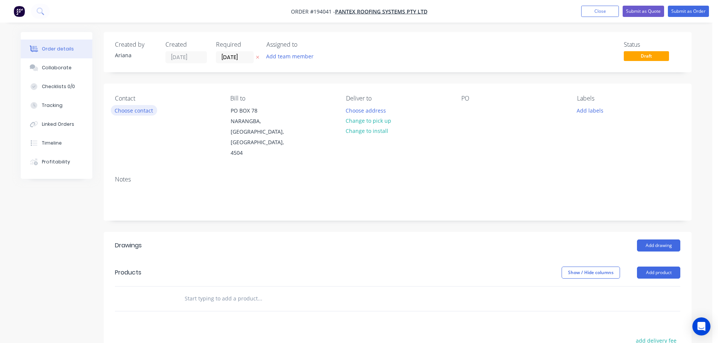
click at [126, 114] on button "Choose contact" at bounding box center [134, 110] width 46 height 10
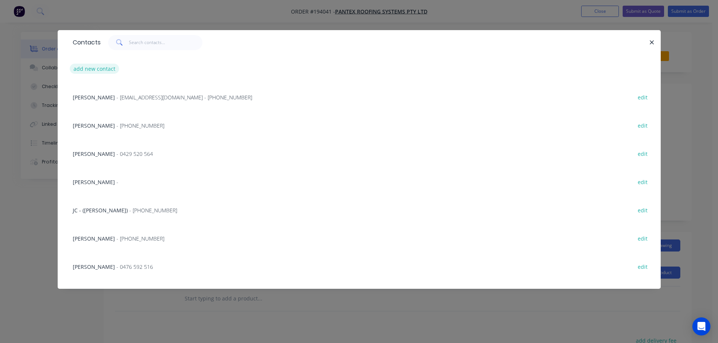
click at [83, 66] on button "add new contact" at bounding box center [95, 69] width 50 height 10
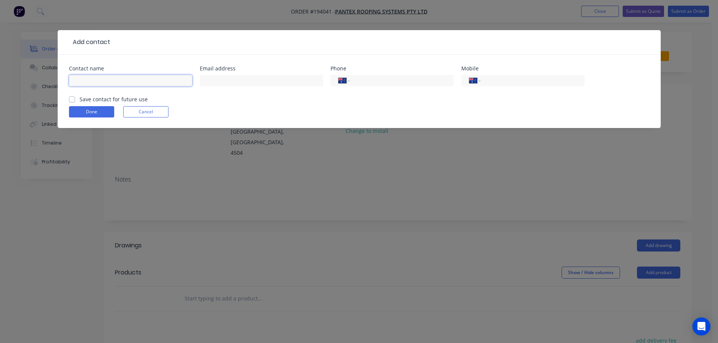
click at [86, 80] on input "text" at bounding box center [130, 80] width 123 height 11
click at [491, 81] on input "tel" at bounding box center [531, 80] width 90 height 9
click at [89, 112] on button "Done" at bounding box center [91, 111] width 45 height 11
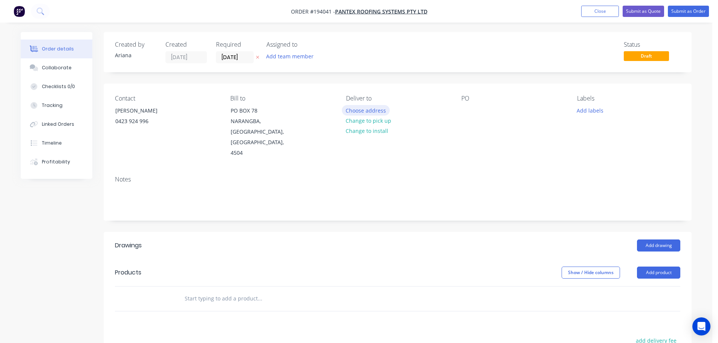
click at [365, 109] on button "Choose address" at bounding box center [366, 110] width 48 height 10
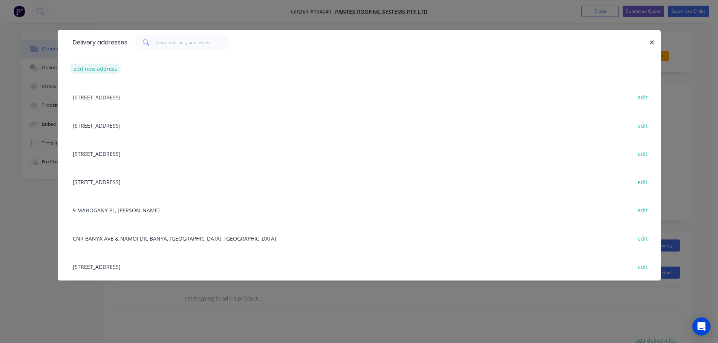
click at [93, 68] on button "add new address" at bounding box center [96, 69] width 52 height 10
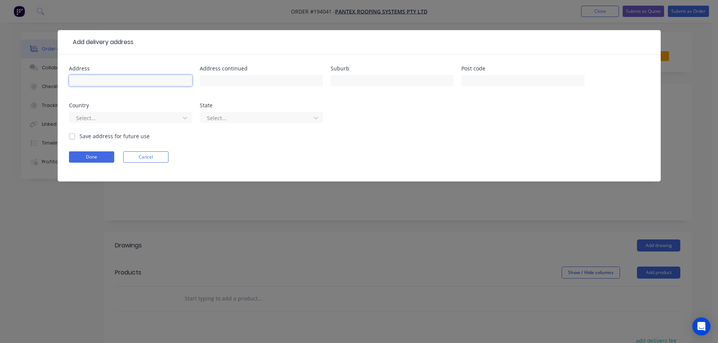
click at [90, 81] on input "text" at bounding box center [130, 80] width 123 height 11
click at [414, 114] on div "Address [STREET_ADDRESS] Address continued Suburb [GEOGRAPHIC_DATA] Post code C…" at bounding box center [359, 99] width 580 height 66
click at [467, 123] on div "Address [STREET_ADDRESS] Address continued Suburb [GEOGRAPHIC_DATA] Post code C…" at bounding box center [359, 99] width 580 height 66
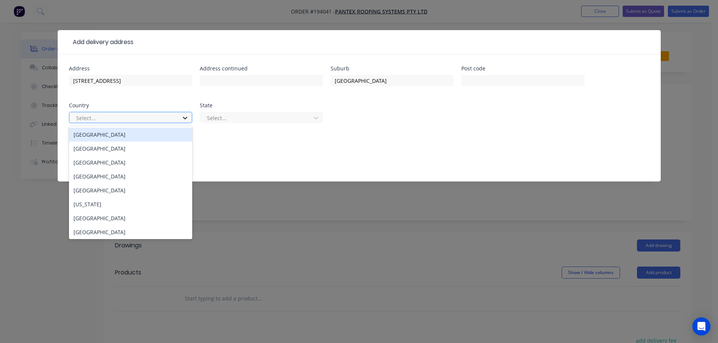
click at [186, 117] on icon at bounding box center [185, 118] width 8 height 8
click at [140, 137] on div "[GEOGRAPHIC_DATA]" at bounding box center [130, 135] width 123 height 14
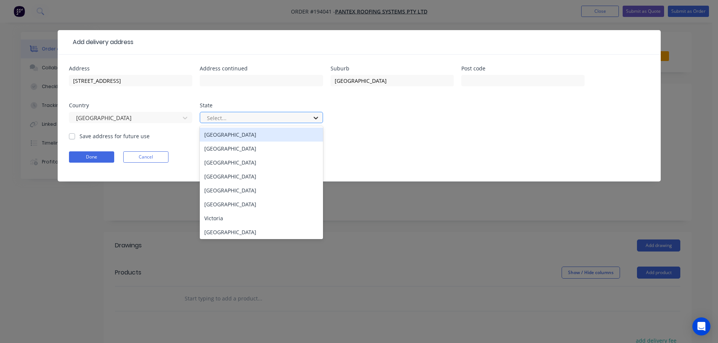
click at [318, 117] on icon at bounding box center [315, 118] width 5 height 3
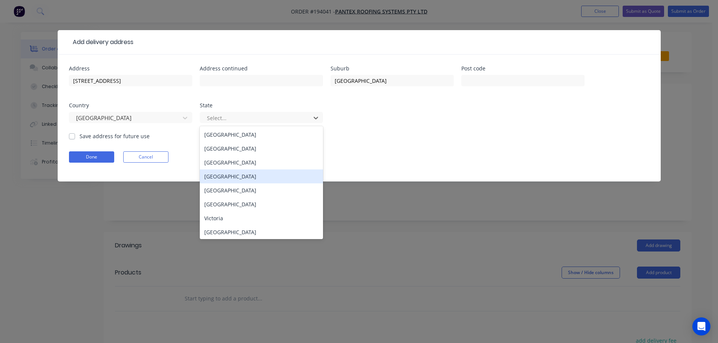
click at [235, 179] on div "[GEOGRAPHIC_DATA]" at bounding box center [261, 177] width 123 height 14
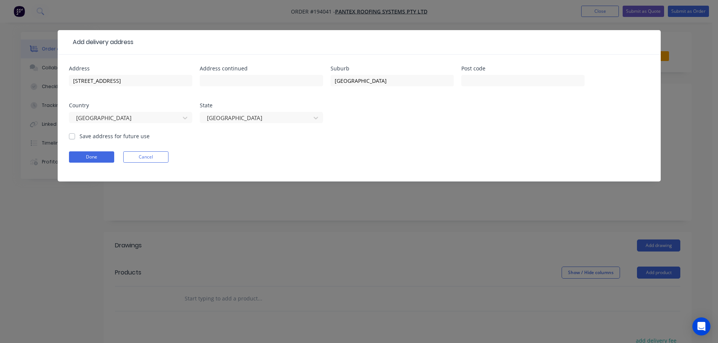
click at [377, 158] on div "Done Cancel" at bounding box center [359, 156] width 580 height 11
click at [96, 157] on button "Done" at bounding box center [91, 156] width 45 height 11
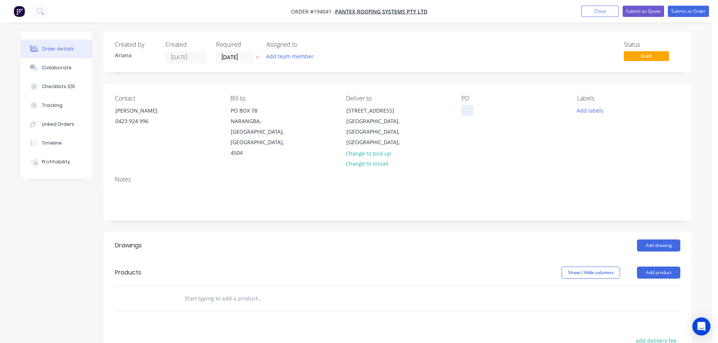
click at [469, 109] on div at bounding box center [467, 110] width 12 height 11
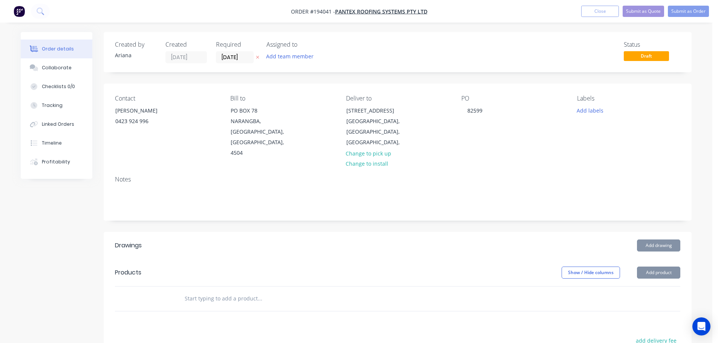
click at [487, 135] on div "PO 82599" at bounding box center [512, 127] width 103 height 64
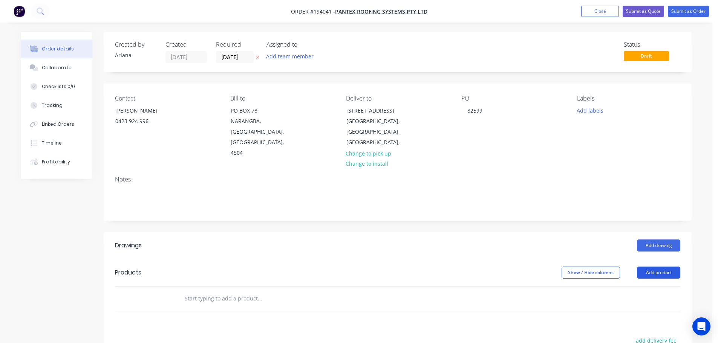
click at [655, 267] on button "Add product" at bounding box center [658, 273] width 43 height 12
click at [649, 286] on div "Product catalogue" at bounding box center [644, 291] width 58 height 11
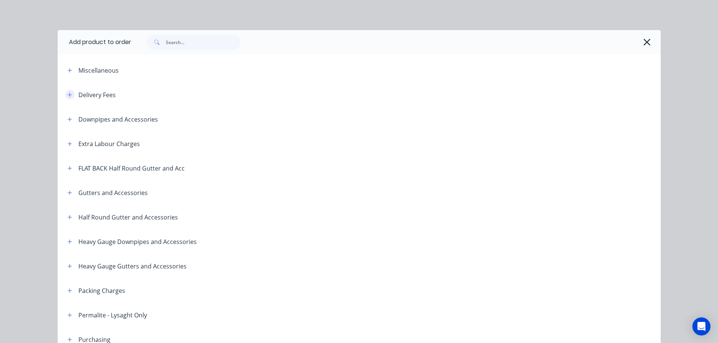
click at [68, 93] on icon "button" at bounding box center [69, 94] width 5 height 5
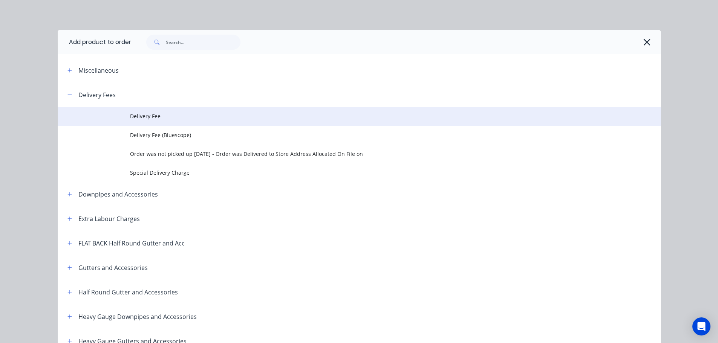
click at [177, 118] on span "Delivery Fee" at bounding box center [342, 116] width 424 height 8
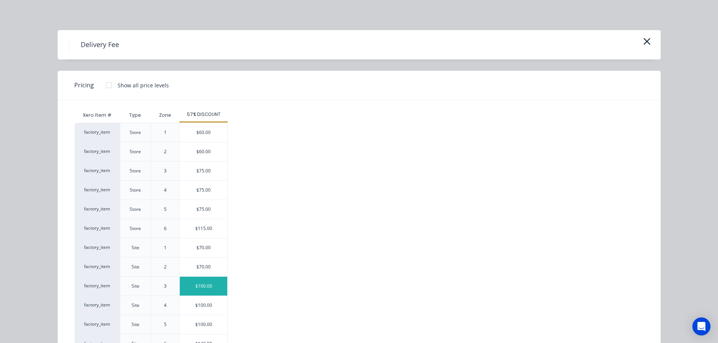
click at [196, 287] on div "$100.00" at bounding box center [203, 286] width 47 height 19
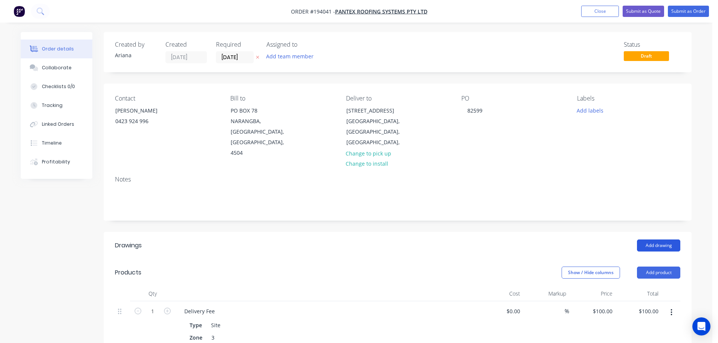
click at [654, 240] on button "Add drawing" at bounding box center [658, 246] width 43 height 12
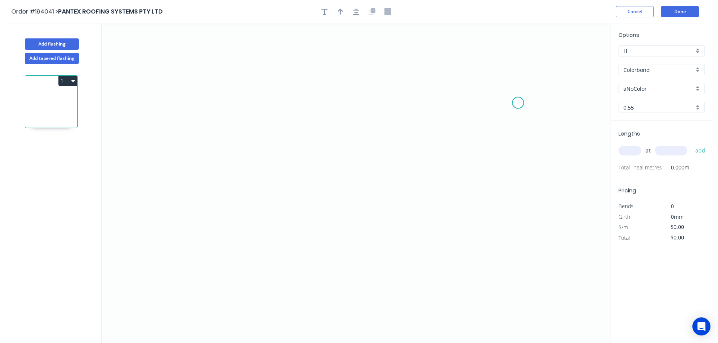
click at [518, 102] on icon "0" at bounding box center [356, 183] width 509 height 320
click at [498, 69] on icon at bounding box center [508, 86] width 21 height 34
click at [229, 69] on icon "0 ?" at bounding box center [356, 183] width 509 height 320
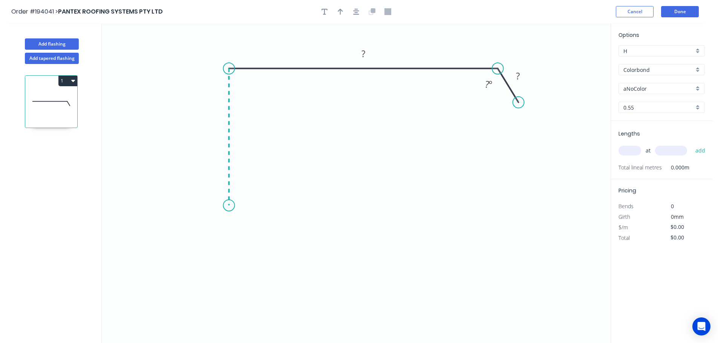
click at [226, 206] on icon "0 ? ? ? º" at bounding box center [356, 183] width 509 height 320
click at [208, 230] on icon "0 ? ? ? ? º" at bounding box center [356, 183] width 509 height 320
click at [231, 247] on icon "0 ? ? ? ? ? º" at bounding box center [356, 183] width 509 height 320
click at [231, 247] on circle at bounding box center [230, 249] width 11 height 11
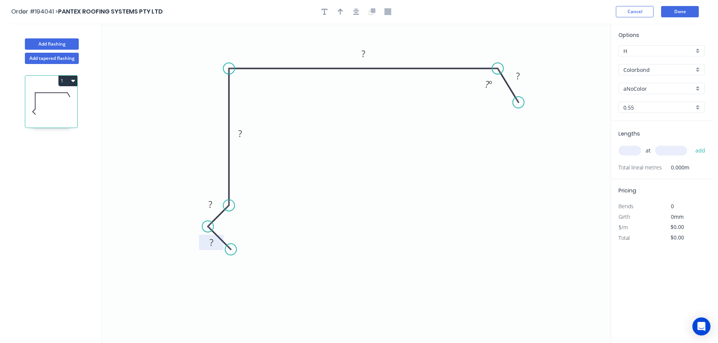
click at [211, 240] on tspan "?" at bounding box center [211, 242] width 4 height 12
click at [353, 160] on icon "0 15 15 140 500 40 135 º" at bounding box center [356, 183] width 509 height 320
click at [339, 12] on icon "button" at bounding box center [340, 11] width 5 height 7
drag, startPoint x: 534, startPoint y: 63, endPoint x: 425, endPoint y: 46, distance: 110.9
click at [425, 46] on icon at bounding box center [424, 37] width 7 height 24
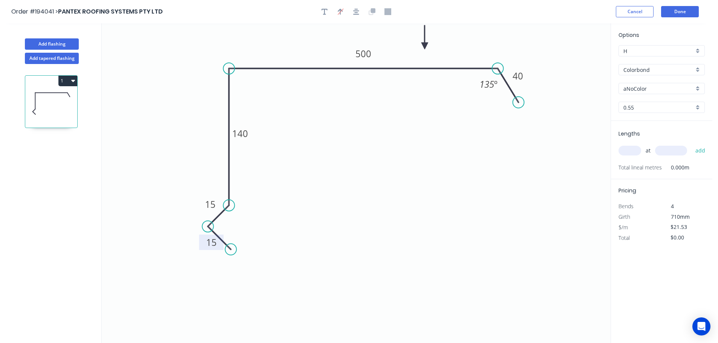
click at [700, 89] on div "aNoColor" at bounding box center [661, 88] width 86 height 11
click at [656, 127] on div "Wallaby" at bounding box center [662, 127] width 86 height 13
click at [631, 147] on input "text" at bounding box center [629, 151] width 23 height 10
click at [691, 144] on button "add" at bounding box center [700, 150] width 18 height 13
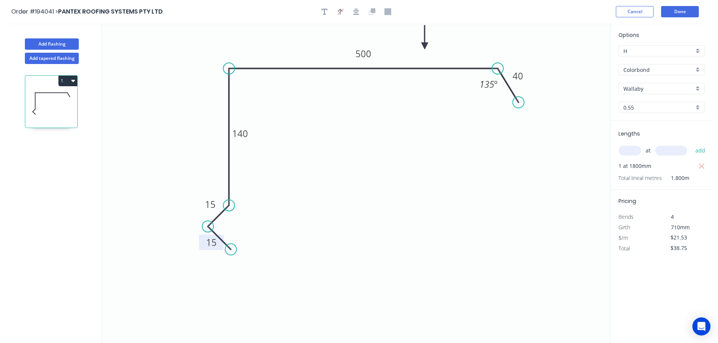
click at [70, 80] on button "1" at bounding box center [67, 81] width 19 height 11
click at [58, 95] on div "Duplicate" at bounding box center [41, 99] width 58 height 11
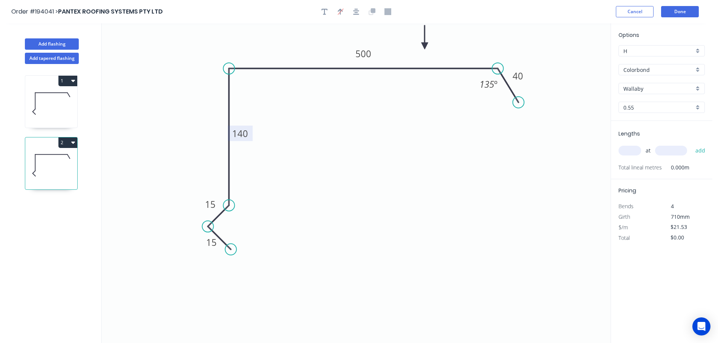
click at [244, 133] on tspan "140" at bounding box center [240, 133] width 16 height 12
click at [411, 107] on icon "0 15 15 150 160 20 135 º" at bounding box center [356, 183] width 509 height 320
drag, startPoint x: 631, startPoint y: 150, endPoint x: 618, endPoint y: 150, distance: 12.8
click at [631, 150] on input "text" at bounding box center [629, 151] width 23 height 10
click at [691, 144] on button "add" at bounding box center [700, 150] width 18 height 13
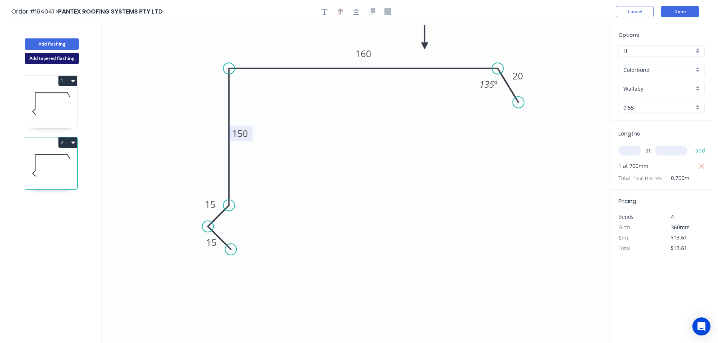
click at [60, 59] on button "Add tapered flashing" at bounding box center [52, 58] width 54 height 11
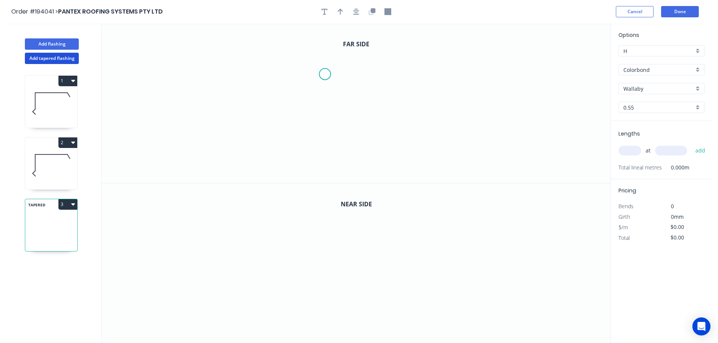
click at [325, 74] on icon "0" at bounding box center [356, 103] width 509 height 160
click at [306, 46] on icon "0" at bounding box center [356, 103] width 509 height 160
click at [155, 38] on icon "0 ?" at bounding box center [356, 103] width 509 height 160
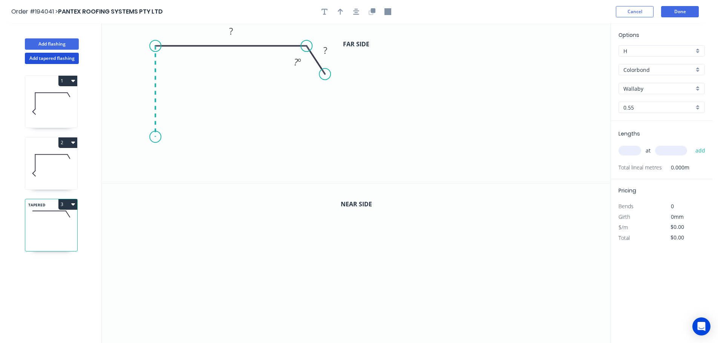
click at [153, 137] on icon "0 ? ? ? º" at bounding box center [356, 103] width 509 height 160
click at [133, 156] on icon "0 ? ? ? ? º" at bounding box center [356, 103] width 509 height 160
click at [135, 157] on circle at bounding box center [135, 156] width 11 height 11
click at [158, 179] on icon at bounding box center [147, 167] width 23 height 23
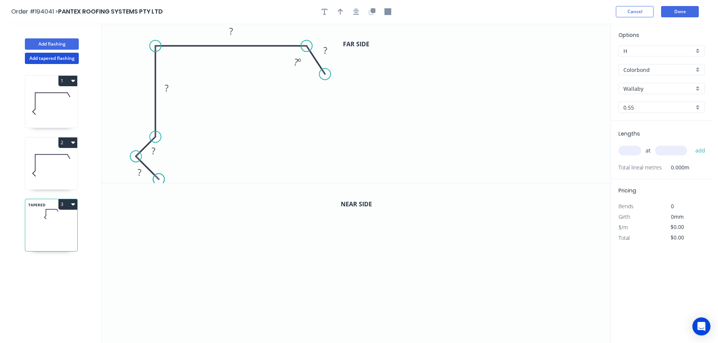
click at [158, 179] on circle at bounding box center [158, 179] width 11 height 11
drag, startPoint x: 161, startPoint y: 153, endPoint x: 145, endPoint y: 136, distance: 23.2
click at [145, 136] on rect at bounding box center [137, 134] width 24 height 15
drag, startPoint x: 128, startPoint y: 176, endPoint x: 122, endPoint y: 176, distance: 6.4
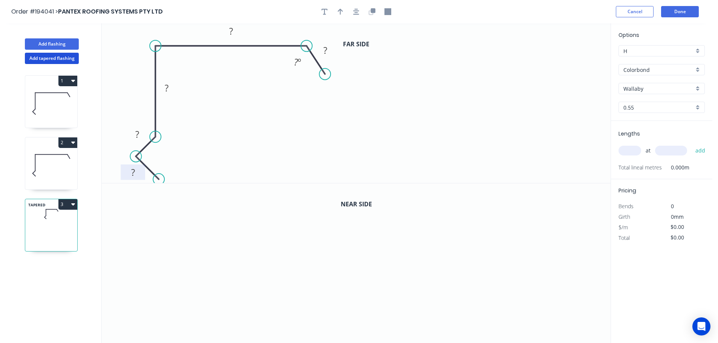
click at [122, 176] on rect at bounding box center [133, 172] width 24 height 15
click at [124, 177] on rect at bounding box center [133, 173] width 24 height 15
click at [134, 173] on tspan "?" at bounding box center [133, 173] width 4 height 12
click at [301, 160] on icon "0 15 15 150 185 20 135 º" at bounding box center [356, 103] width 509 height 160
click at [342, 10] on icon "button" at bounding box center [340, 11] width 5 height 7
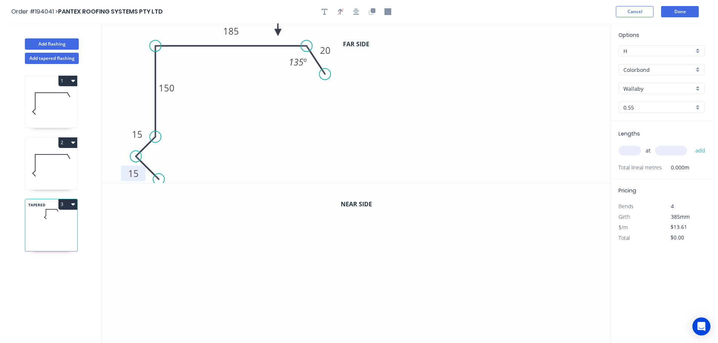
drag, startPoint x: 572, startPoint y: 60, endPoint x: 276, endPoint y: 32, distance: 297.0
click at [276, 32] on icon at bounding box center [278, 24] width 7 height 24
click at [374, 9] on icon "button" at bounding box center [373, 10] width 5 height 5
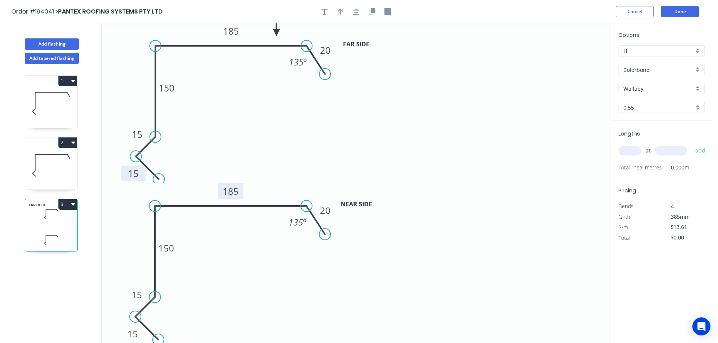
click at [234, 192] on tspan "185" at bounding box center [231, 191] width 16 height 12
click at [255, 157] on icon "0 15 15 150 185 20 135 º" at bounding box center [356, 103] width 509 height 160
click at [633, 153] on input "text" at bounding box center [629, 151] width 23 height 10
click at [691, 144] on button "add" at bounding box center [700, 150] width 18 height 13
click at [55, 166] on icon at bounding box center [51, 165] width 52 height 48
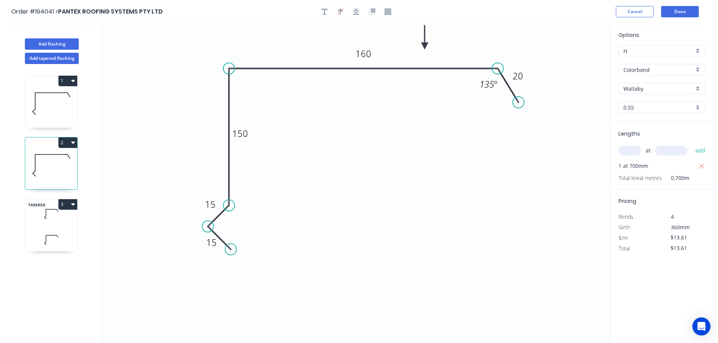
click at [71, 141] on icon "button" at bounding box center [73, 142] width 4 height 6
click at [55, 159] on div "Duplicate" at bounding box center [41, 161] width 58 height 11
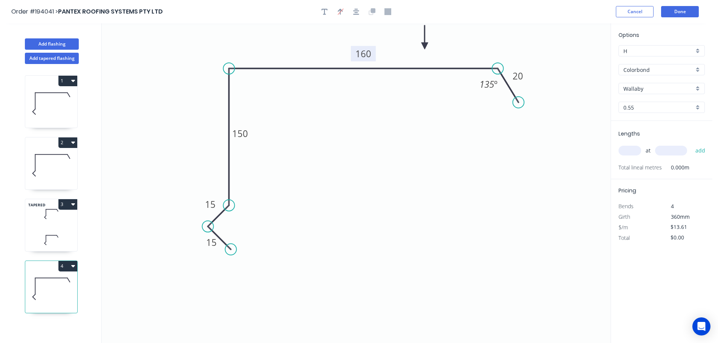
click at [368, 53] on tspan "160" at bounding box center [363, 53] width 16 height 12
click at [375, 106] on icon "0 15 15 150 150 20 135 º" at bounding box center [356, 183] width 509 height 320
click at [636, 150] on input "text" at bounding box center [629, 151] width 23 height 10
click at [691, 144] on button "add" at bounding box center [700, 150] width 18 height 13
drag, startPoint x: 47, startPoint y: 43, endPoint x: 67, endPoint y: 47, distance: 19.7
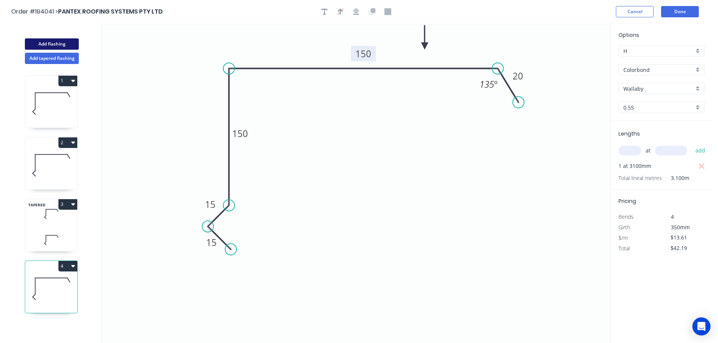
click at [48, 43] on button "Add flashing" at bounding box center [52, 43] width 54 height 11
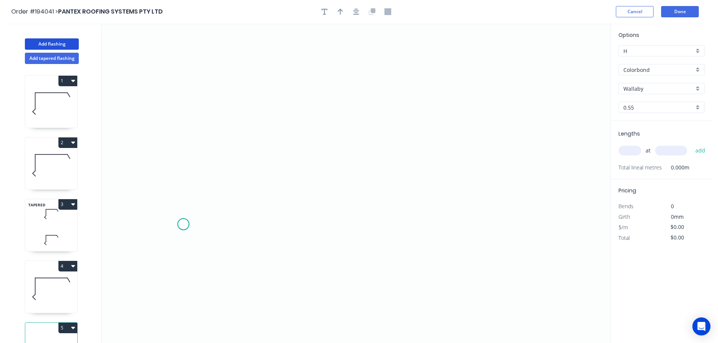
click at [183, 225] on icon "0" at bounding box center [356, 183] width 509 height 320
click at [210, 191] on icon "0" at bounding box center [356, 183] width 509 height 320
click at [518, 190] on icon "0 ?" at bounding box center [356, 183] width 509 height 320
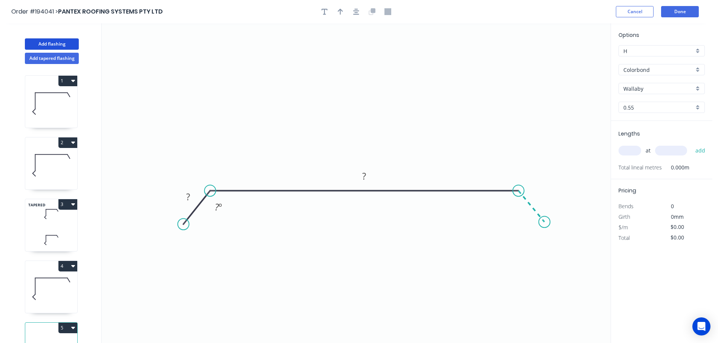
click at [544, 222] on icon "0 ? ? ? º" at bounding box center [356, 183] width 509 height 320
click at [544, 223] on circle at bounding box center [543, 221] width 11 height 11
click at [187, 196] on tspan "?" at bounding box center [188, 197] width 4 height 12
click at [276, 227] on icon "0 30 330 30 135 º 135 º" at bounding box center [356, 183] width 509 height 320
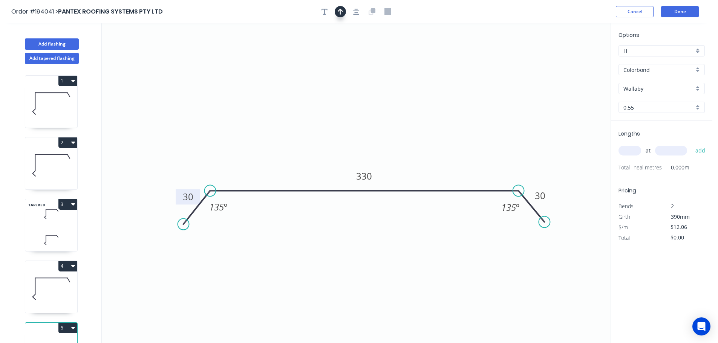
click at [339, 10] on icon "button" at bounding box center [340, 11] width 5 height 7
drag, startPoint x: 571, startPoint y: 58, endPoint x: 389, endPoint y: 113, distance: 190.6
click at [390, 113] on icon at bounding box center [390, 104] width 7 height 24
click at [632, 149] on input "text" at bounding box center [629, 151] width 23 height 10
click at [691, 144] on button "add" at bounding box center [700, 150] width 18 height 13
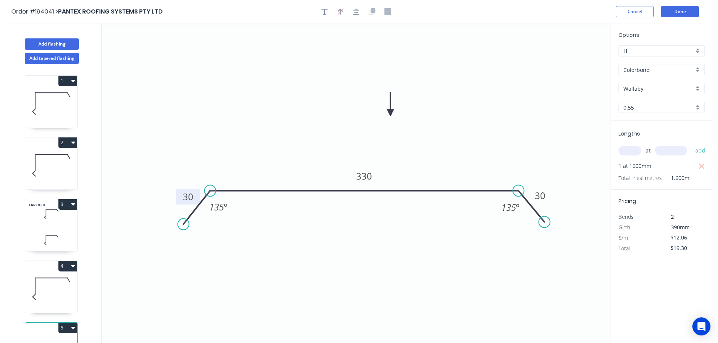
click at [53, 162] on icon at bounding box center [51, 165] width 52 height 48
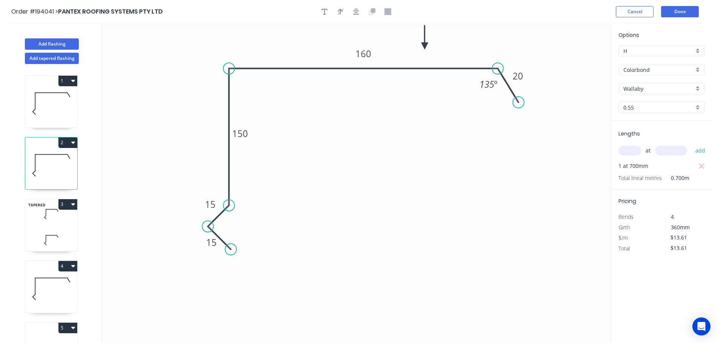
click at [67, 140] on button "2" at bounding box center [67, 143] width 19 height 11
click at [57, 161] on div "Duplicate" at bounding box center [41, 161] width 58 height 11
click at [365, 55] on tspan "160" at bounding box center [363, 53] width 16 height 12
click at [379, 97] on icon "0 15 15 150 135 20 135 º" at bounding box center [356, 183] width 509 height 320
click at [634, 147] on input "text" at bounding box center [629, 151] width 23 height 10
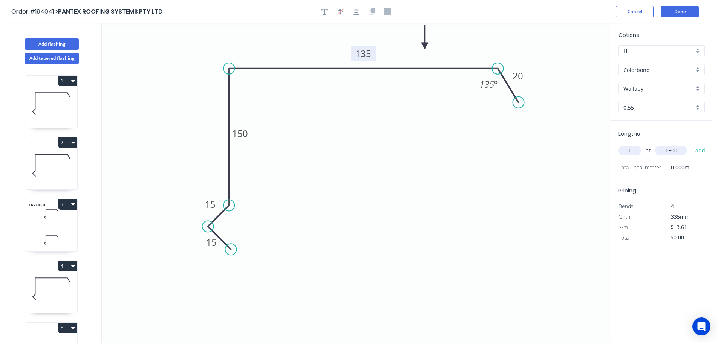
click at [691, 144] on button "add" at bounding box center [700, 150] width 18 height 13
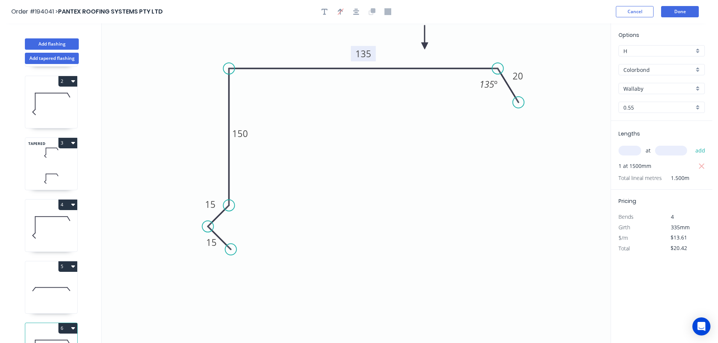
scroll to position [95, 0]
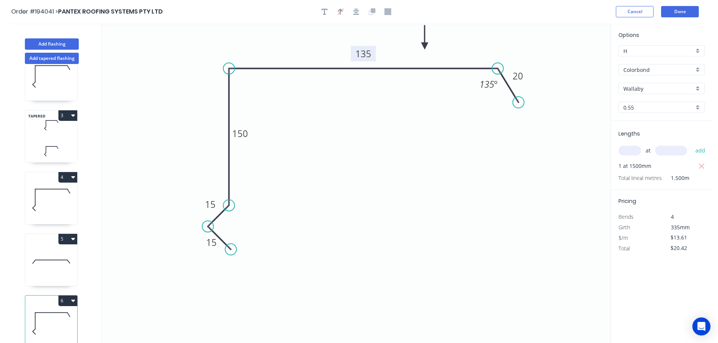
click at [44, 255] on icon at bounding box center [51, 262] width 52 height 48
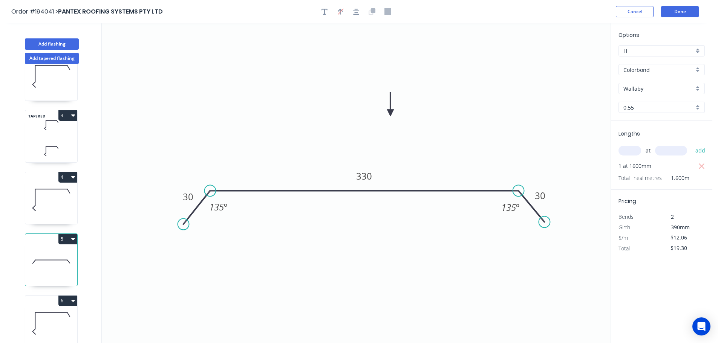
click at [69, 234] on button "5" at bounding box center [67, 239] width 19 height 11
click at [50, 252] on div "Duplicate" at bounding box center [41, 257] width 58 height 11
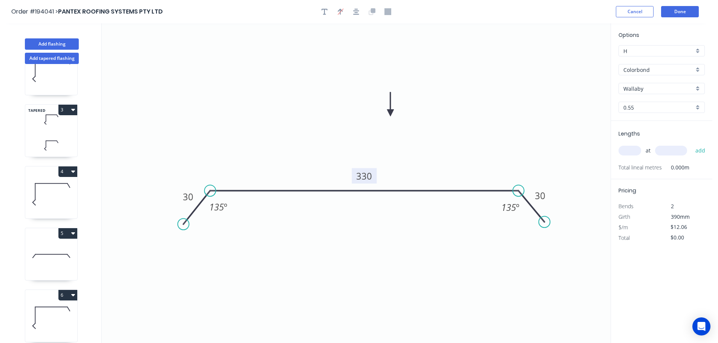
click at [368, 177] on tspan "330" at bounding box center [364, 176] width 16 height 12
click at [440, 167] on icon "0 30 330 30 135 º 135 º" at bounding box center [356, 183] width 509 height 320
click at [633, 150] on input "text" at bounding box center [629, 151] width 23 height 10
click at [691, 144] on button "add" at bounding box center [700, 150] width 18 height 13
click at [52, 189] on icon at bounding box center [51, 194] width 52 height 48
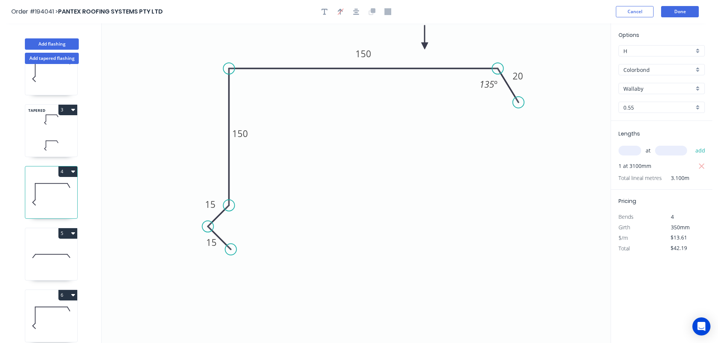
click at [65, 171] on button "4" at bounding box center [67, 172] width 19 height 11
click at [55, 185] on div "Duplicate" at bounding box center [41, 190] width 58 height 11
click at [367, 55] on tspan "150" at bounding box center [363, 53] width 16 height 12
click at [381, 130] on icon "0 15 15 150 160 20 135 º" at bounding box center [356, 183] width 509 height 320
click at [628, 149] on input "text" at bounding box center [629, 151] width 23 height 10
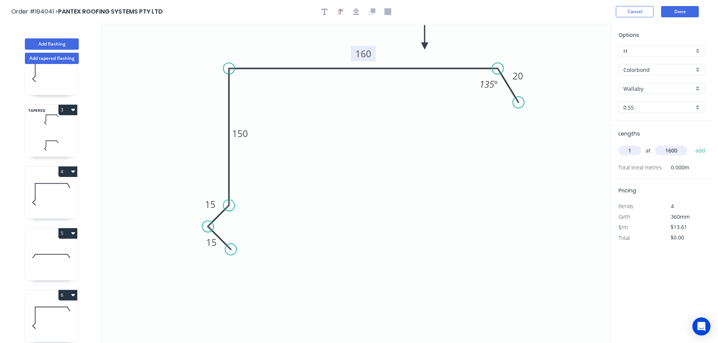
click at [691, 144] on button "add" at bounding box center [700, 150] width 18 height 13
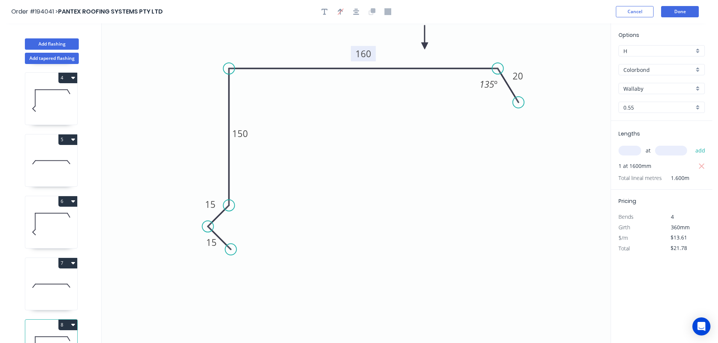
scroll to position [218, 0]
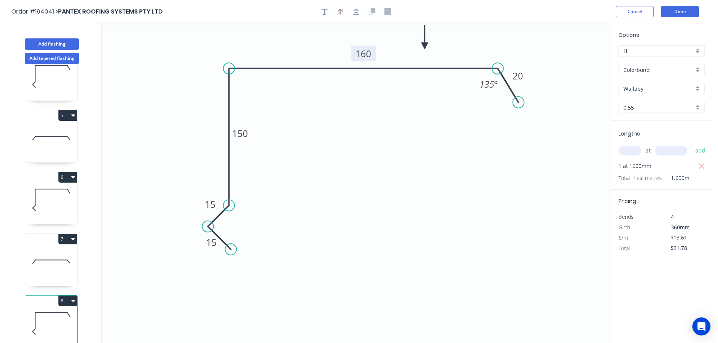
click at [55, 193] on icon at bounding box center [51, 200] width 52 height 48
click at [69, 172] on button "6" at bounding box center [67, 177] width 19 height 11
click at [60, 191] on div "Duplicate" at bounding box center [41, 196] width 58 height 11
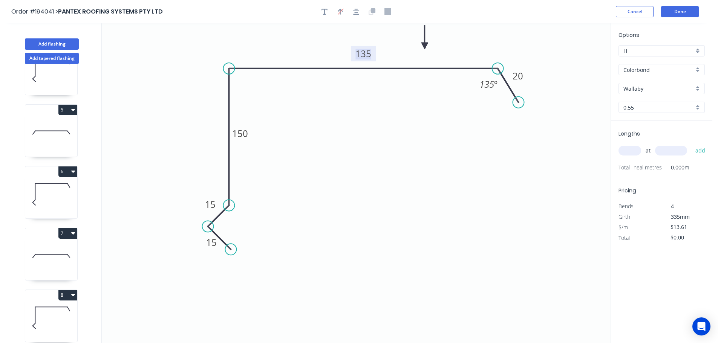
click at [367, 52] on tspan "135" at bounding box center [363, 53] width 16 height 12
click at [387, 105] on icon "0 15 15 150 180 20 135 º" at bounding box center [356, 183] width 509 height 320
click at [632, 150] on input "text" at bounding box center [629, 151] width 23 height 10
click at [691, 144] on button "add" at bounding box center [700, 150] width 18 height 13
click at [60, 133] on icon at bounding box center [51, 132] width 52 height 48
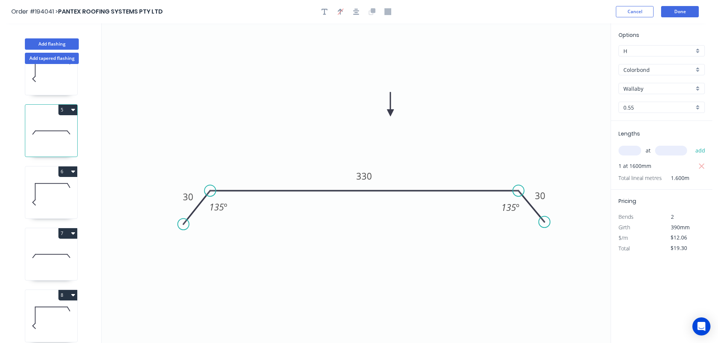
click at [65, 109] on button "5" at bounding box center [67, 110] width 19 height 11
click at [52, 130] on div "Duplicate" at bounding box center [41, 128] width 58 height 11
click at [372, 175] on tspan "330" at bounding box center [364, 176] width 16 height 12
click at [400, 160] on icon "0 30 340 30 135 º 135 º" at bounding box center [356, 183] width 509 height 320
click at [636, 151] on input "text" at bounding box center [629, 151] width 23 height 10
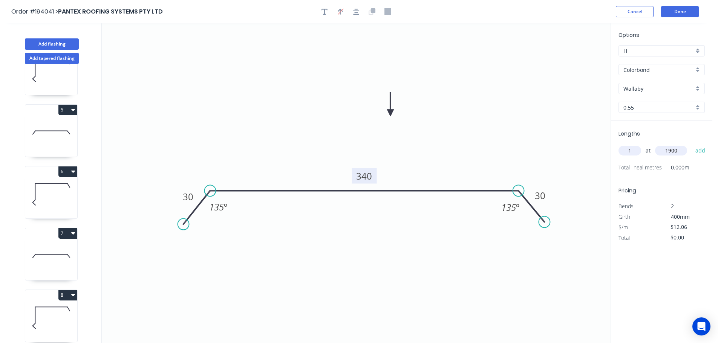
click at [691, 144] on button "add" at bounding box center [700, 150] width 18 height 13
drag, startPoint x: 57, startPoint y: 44, endPoint x: 83, endPoint y: 48, distance: 25.9
click at [57, 44] on button "Add flashing" at bounding box center [52, 43] width 54 height 11
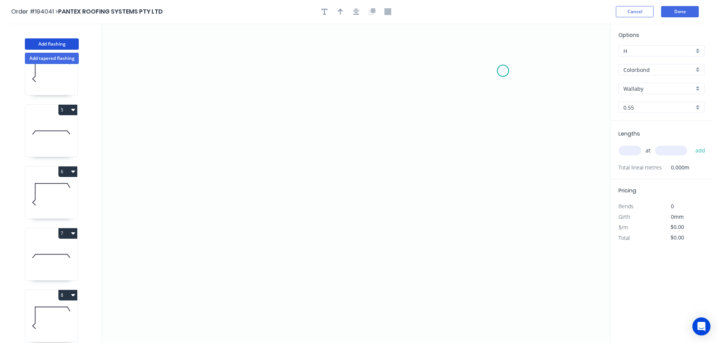
click at [503, 71] on icon "0" at bounding box center [356, 183] width 509 height 320
click at [270, 69] on icon "0" at bounding box center [356, 183] width 509 height 320
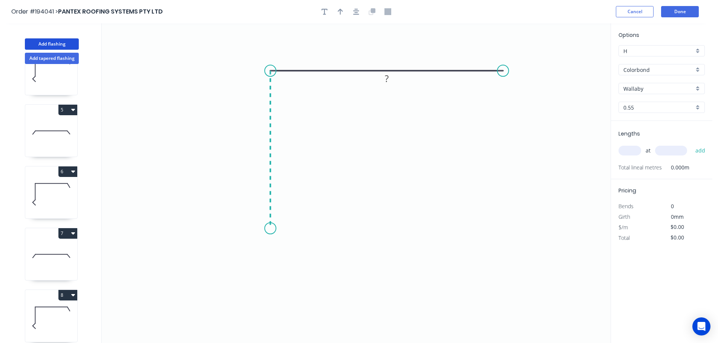
click at [267, 229] on icon "0 ?" at bounding box center [356, 183] width 509 height 320
click at [246, 251] on icon at bounding box center [258, 240] width 24 height 24
click at [272, 279] on icon "0 ? ? ?" at bounding box center [356, 183] width 509 height 320
click at [272, 279] on circle at bounding box center [272, 277] width 11 height 11
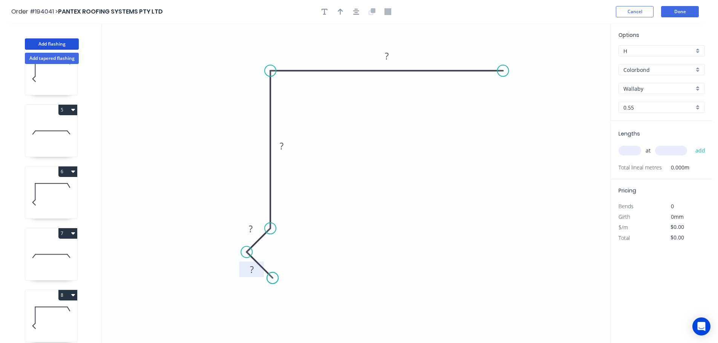
drag, startPoint x: 272, startPoint y: 279, endPoint x: 256, endPoint y: 273, distance: 17.0
click at [272, 278] on circle at bounding box center [272, 277] width 11 height 11
click at [254, 270] on rect at bounding box center [251, 270] width 15 height 11
click at [425, 201] on icon "0 15 15 150 195" at bounding box center [356, 183] width 509 height 320
click at [339, 11] on icon "button" at bounding box center [340, 12] width 5 height 6
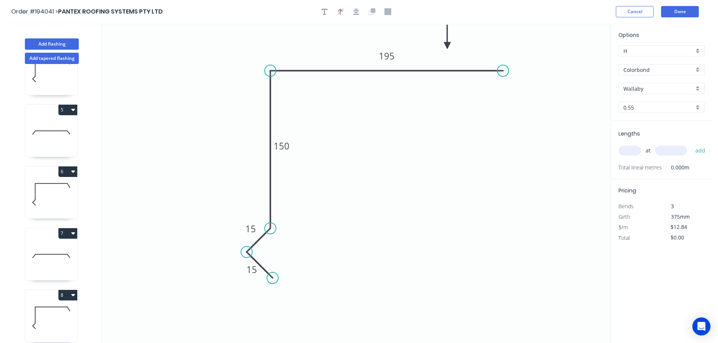
drag, startPoint x: 572, startPoint y: 59, endPoint x: 447, endPoint y: 46, distance: 125.8
click at [447, 46] on icon at bounding box center [447, 37] width 7 height 24
click at [630, 148] on input "text" at bounding box center [629, 151] width 23 height 10
click at [691, 144] on button "add" at bounding box center [700, 150] width 18 height 13
drag, startPoint x: 37, startPoint y: 184, endPoint x: 64, endPoint y: 179, distance: 27.5
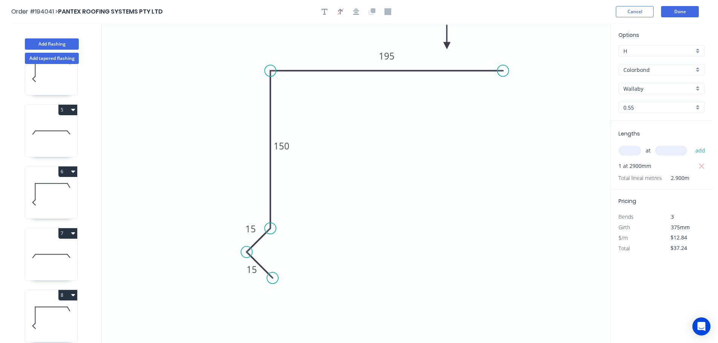
click at [38, 183] on icon at bounding box center [51, 183] width 32 height 0
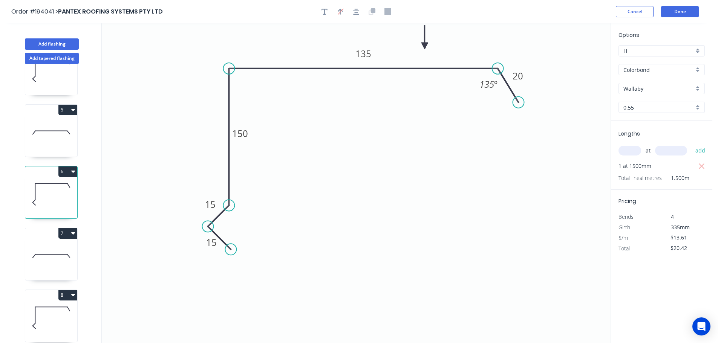
click at [69, 171] on button "6" at bounding box center [67, 172] width 19 height 11
click at [50, 189] on div "Duplicate" at bounding box center [41, 190] width 58 height 11
click at [368, 56] on tspan "135" at bounding box center [363, 53] width 16 height 12
click at [385, 116] on icon "0 15 15 150 150 20 135 º" at bounding box center [356, 183] width 509 height 320
click at [631, 148] on input "text" at bounding box center [629, 151] width 23 height 10
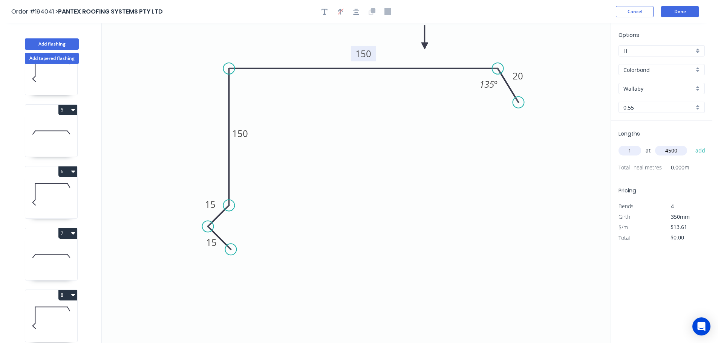
click at [691, 144] on button "add" at bounding box center [700, 150] width 18 height 13
click at [677, 148] on input "text" at bounding box center [671, 151] width 32 height 10
click at [691, 144] on button "add" at bounding box center [700, 150] width 18 height 13
click at [677, 148] on input "text" at bounding box center [671, 151] width 32 height 10
click at [691, 144] on button "add" at bounding box center [700, 150] width 18 height 13
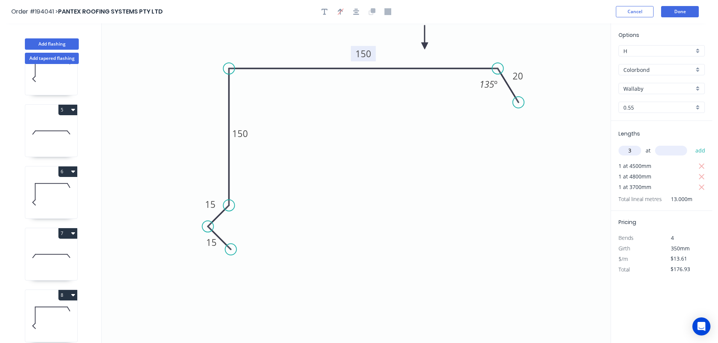
click at [677, 148] on input "text" at bounding box center [671, 151] width 32 height 10
click at [691, 144] on button "add" at bounding box center [700, 150] width 18 height 13
click at [677, 148] on input "text" at bounding box center [671, 151] width 32 height 10
click at [691, 144] on button "add" at bounding box center [700, 150] width 18 height 13
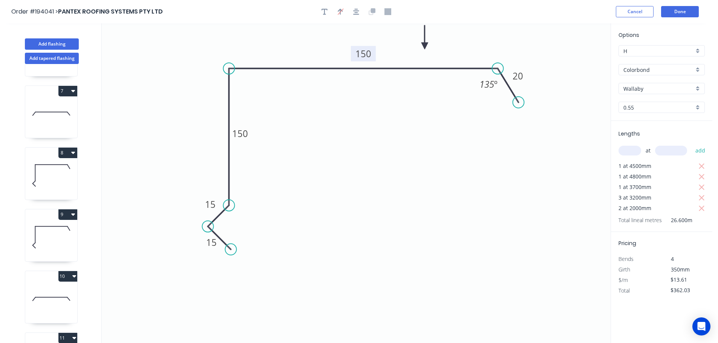
scroll to position [465, 0]
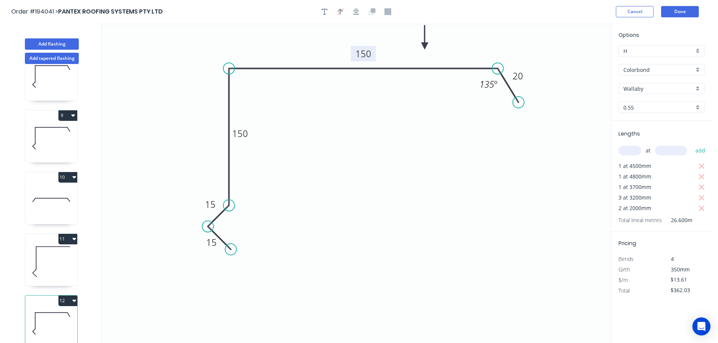
click at [64, 296] on button "12" at bounding box center [67, 301] width 19 height 11
click at [50, 314] on div "Duplicate" at bounding box center [41, 319] width 58 height 11
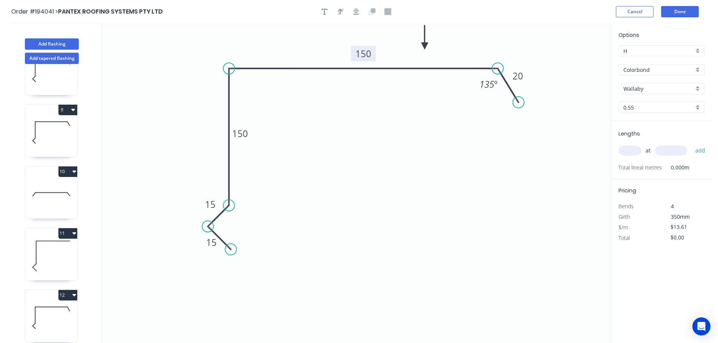
click at [366, 53] on tspan "150" at bounding box center [363, 53] width 16 height 12
click at [385, 111] on icon "0 15 15 150 180 20 135 º" at bounding box center [356, 183] width 509 height 320
click at [631, 149] on input "text" at bounding box center [629, 151] width 23 height 10
click at [691, 144] on button "add" at bounding box center [700, 150] width 18 height 13
click at [680, 8] on button "Done" at bounding box center [680, 11] width 38 height 11
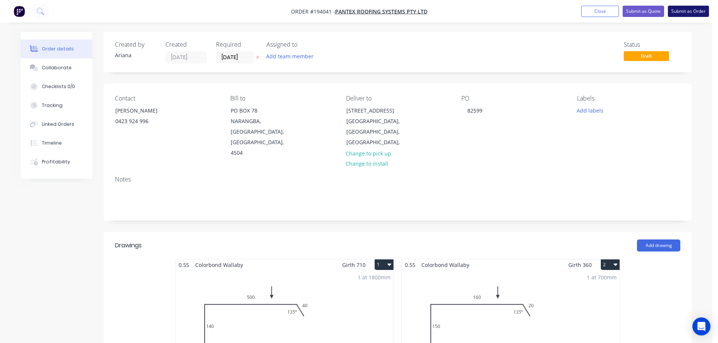
click at [685, 12] on button "Submit as Order" at bounding box center [688, 11] width 41 height 11
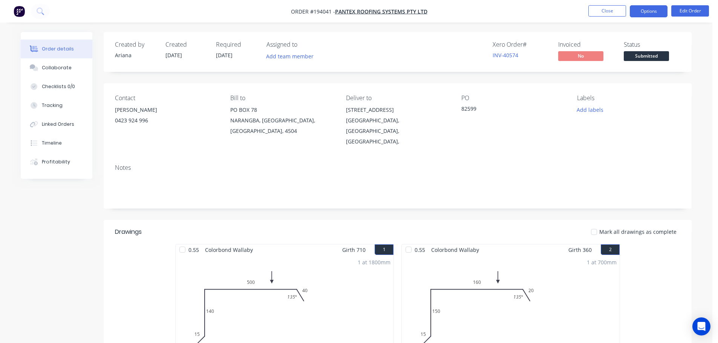
click at [648, 11] on button "Options" at bounding box center [648, 11] width 38 height 12
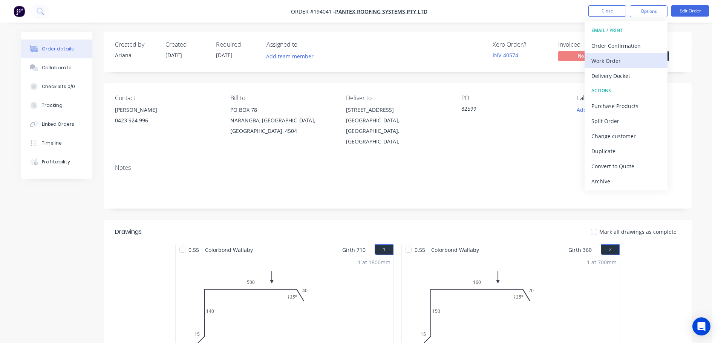
click at [616, 59] on div "Work Order" at bounding box center [625, 60] width 69 height 11
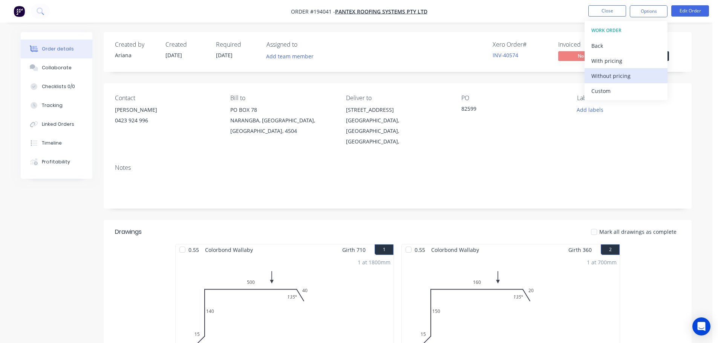
click at [604, 75] on div "Without pricing" at bounding box center [625, 75] width 69 height 11
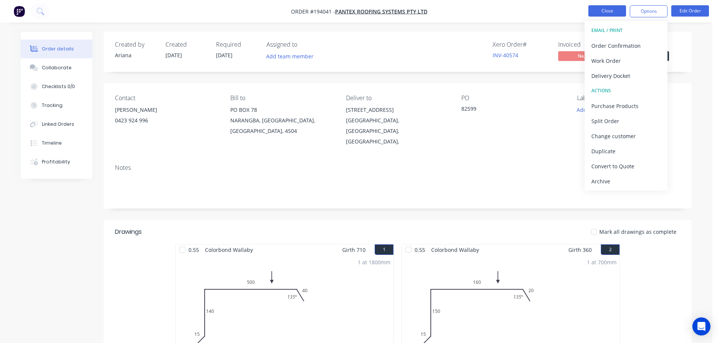
click at [594, 12] on button "Close" at bounding box center [607, 10] width 38 height 11
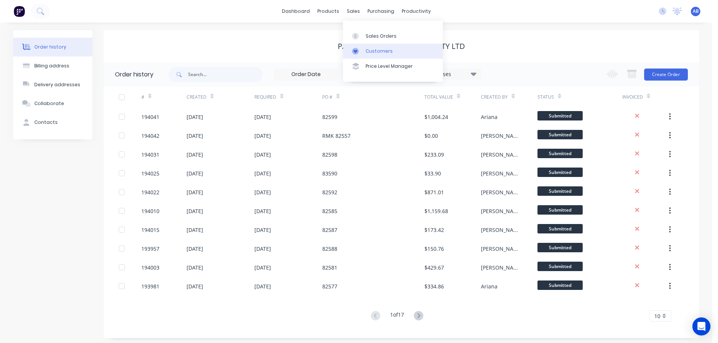
click at [371, 46] on link "Customers" at bounding box center [393, 51] width 100 height 15
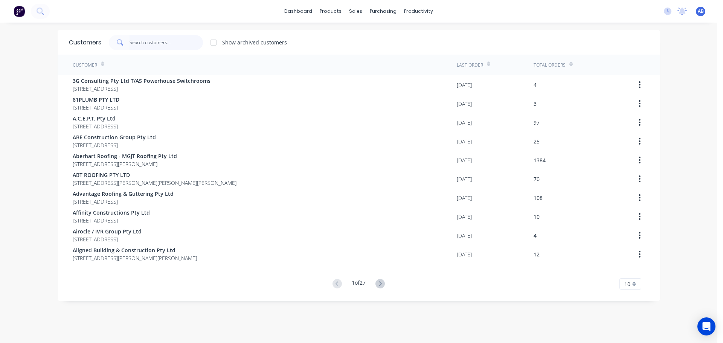
drag, startPoint x: 167, startPoint y: 42, endPoint x: 256, endPoint y: 35, distance: 89.6
click at [168, 42] on input "text" at bounding box center [166, 42] width 73 height 15
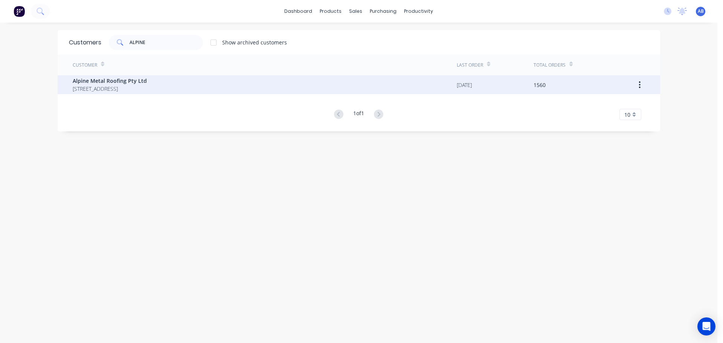
click at [82, 81] on span "Alpine Metal Roofing Pty Ltd" at bounding box center [110, 81] width 74 height 8
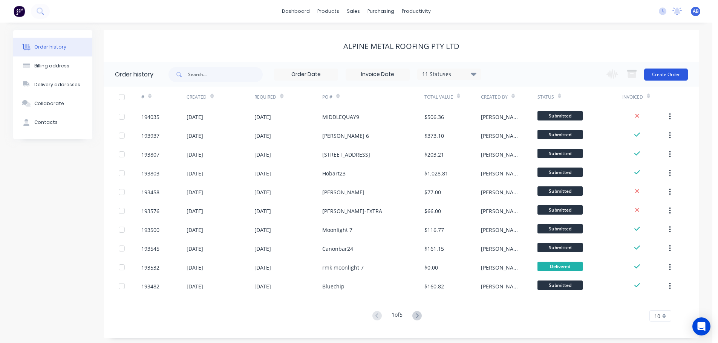
click at [662, 73] on button "Create Order" at bounding box center [666, 75] width 44 height 12
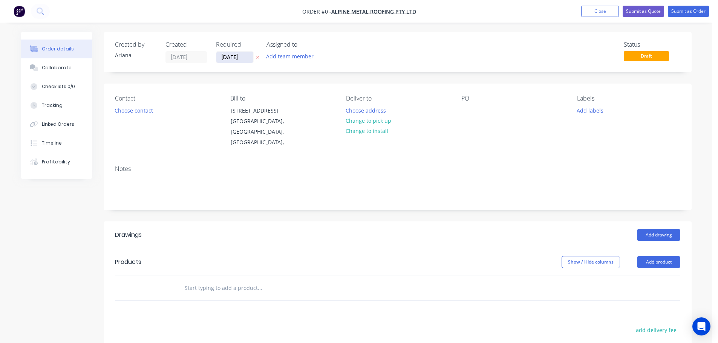
click at [243, 58] on input "[DATE]" at bounding box center [234, 57] width 37 height 11
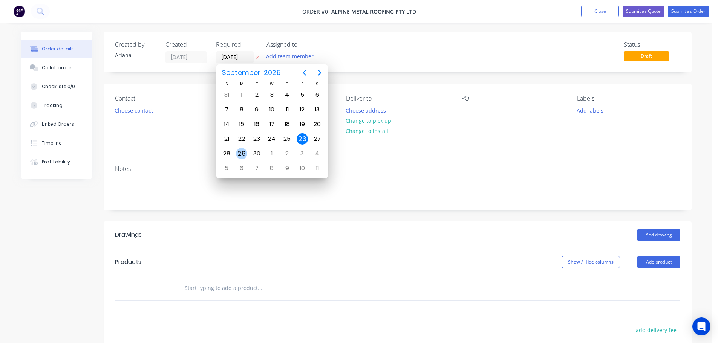
click at [242, 152] on div "29" at bounding box center [241, 153] width 11 height 11
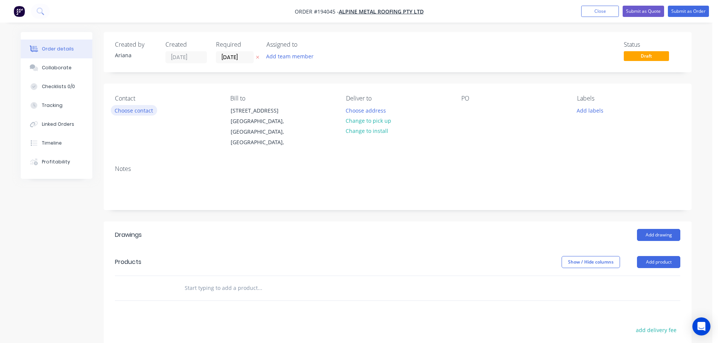
click at [128, 109] on button "Choose contact" at bounding box center [134, 110] width 46 height 10
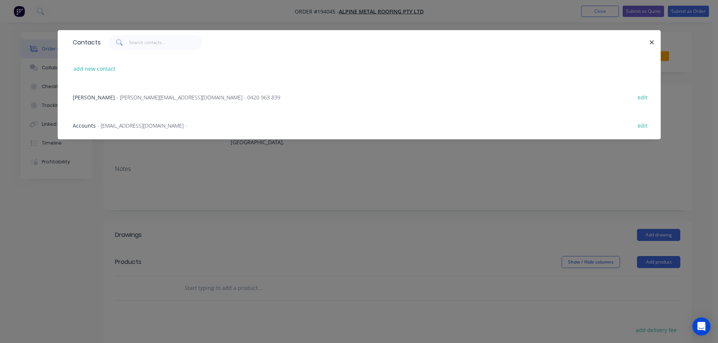
click at [131, 93] on div "[PERSON_NAME] - [PERSON_NAME][EMAIL_ADDRESS][DOMAIN_NAME] - 0420 963 839 edit" at bounding box center [359, 97] width 580 height 28
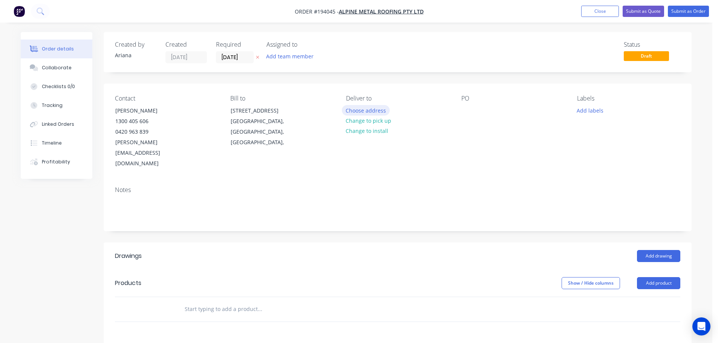
click at [375, 107] on button "Choose address" at bounding box center [366, 110] width 48 height 10
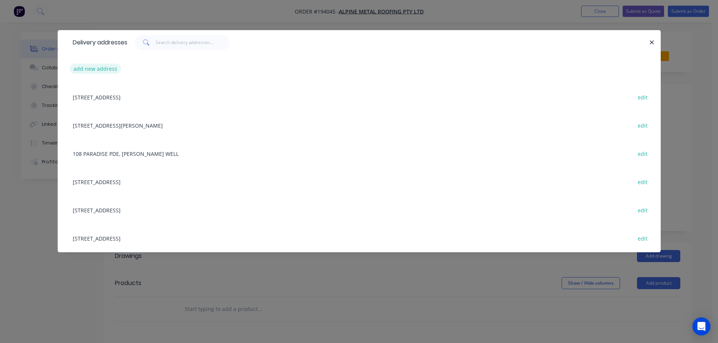
click at [92, 67] on button "add new address" at bounding box center [96, 69] width 52 height 10
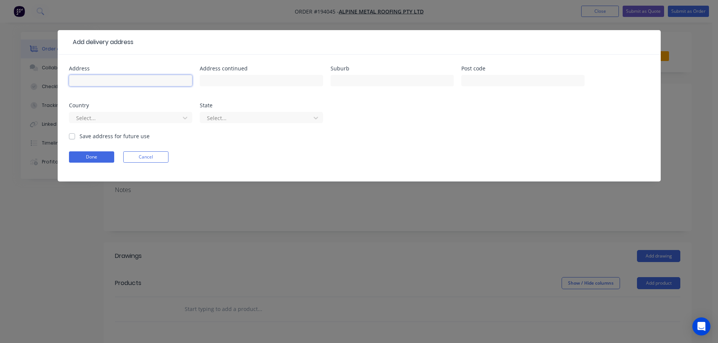
click at [88, 83] on input "text" at bounding box center [130, 80] width 123 height 11
click at [455, 131] on div "Address [STREET_ADDRESS] Address continued Suburb [GEOGRAPHIC_DATA] Post code C…" at bounding box center [359, 99] width 580 height 66
click at [187, 118] on icon at bounding box center [185, 118] width 8 height 8
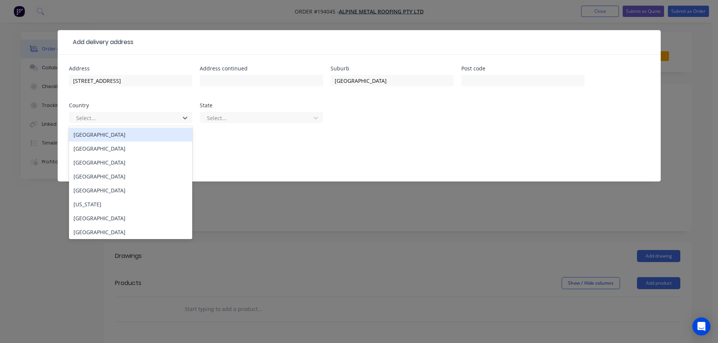
click at [116, 133] on div "[GEOGRAPHIC_DATA]" at bounding box center [130, 135] width 123 height 14
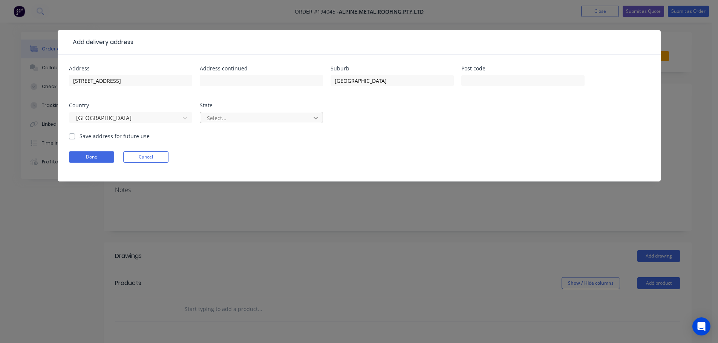
click at [319, 118] on icon at bounding box center [316, 118] width 8 height 8
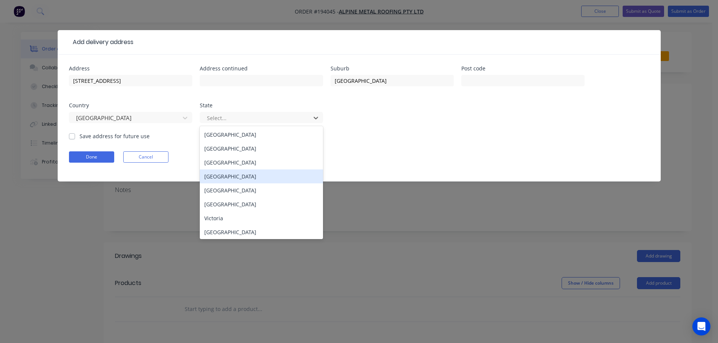
click at [244, 174] on div "[GEOGRAPHIC_DATA]" at bounding box center [261, 177] width 123 height 14
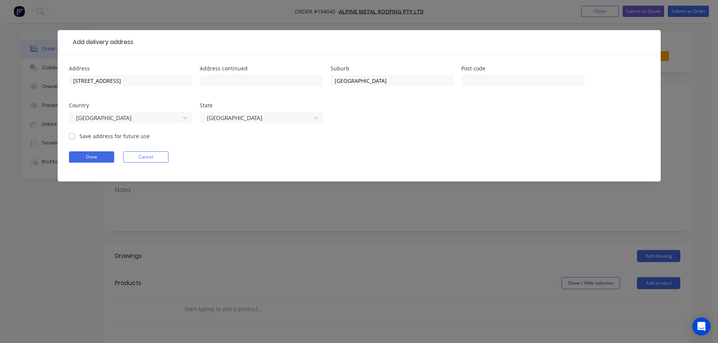
click at [363, 142] on form "Address [STREET_ADDRESS] Address continued Suburb [GEOGRAPHIC_DATA] Post code C…" at bounding box center [359, 124] width 580 height 116
click at [96, 154] on button "Done" at bounding box center [91, 156] width 45 height 11
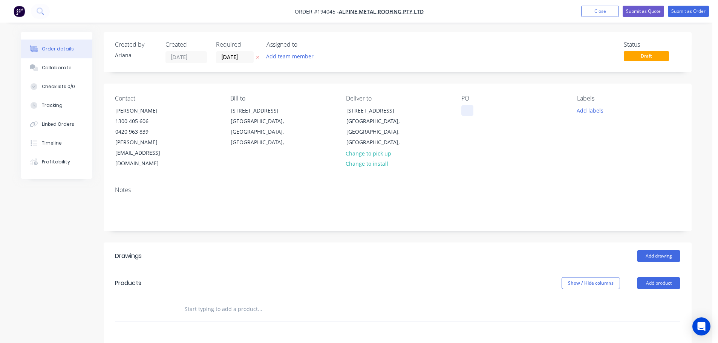
click at [467, 110] on div at bounding box center [467, 110] width 12 height 11
click at [622, 180] on div "Notes" at bounding box center [398, 205] width 588 height 50
click at [663, 250] on button "Add drawing" at bounding box center [658, 256] width 43 height 12
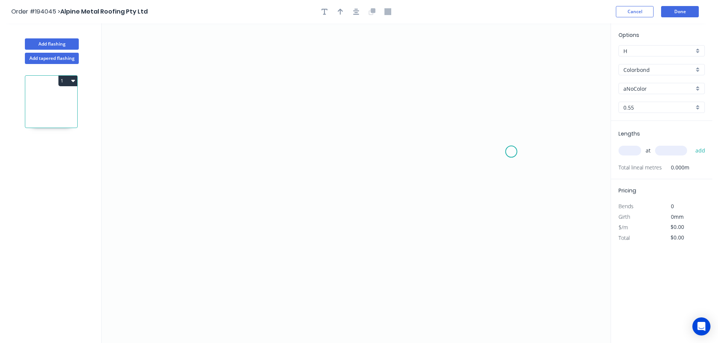
click at [511, 152] on icon "0" at bounding box center [356, 183] width 509 height 320
click at [477, 108] on icon at bounding box center [494, 130] width 34 height 44
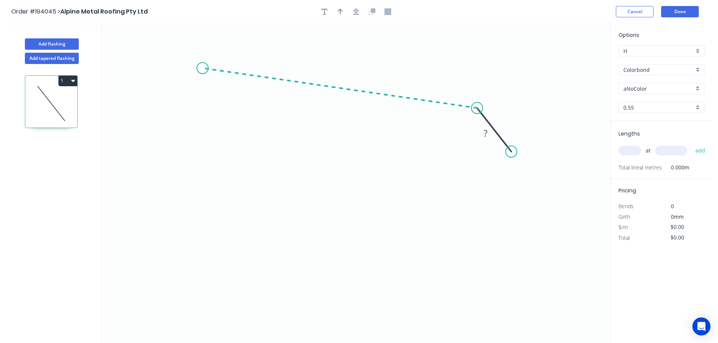
click at [202, 68] on icon "0 ?" at bounding box center [356, 183] width 509 height 320
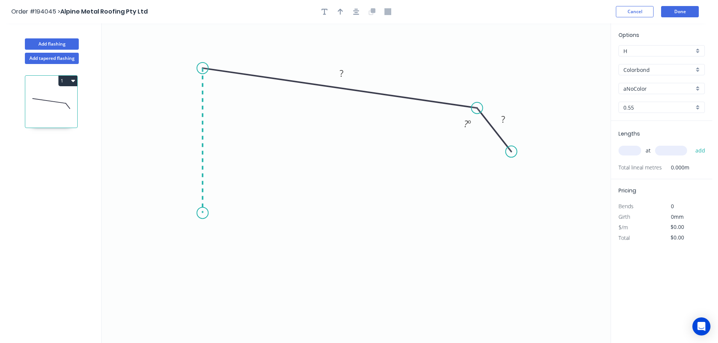
click at [203, 213] on icon "0 ? ? ? º" at bounding box center [356, 183] width 509 height 320
click at [179, 237] on icon "0 ? ? ? ? º ? º" at bounding box center [356, 183] width 509 height 320
click at [203, 260] on icon at bounding box center [191, 249] width 24 height 24
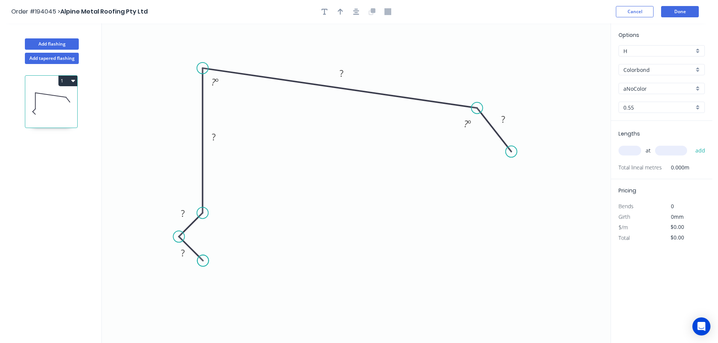
click at [203, 260] on circle at bounding box center [202, 260] width 11 height 11
click at [523, 178] on div "Crush & Fold" at bounding box center [547, 176] width 76 height 15
click at [530, 177] on div "Flip bend" at bounding box center [550, 174] width 76 height 15
click at [512, 167] on tspan "10" at bounding box center [509, 165] width 11 height 12
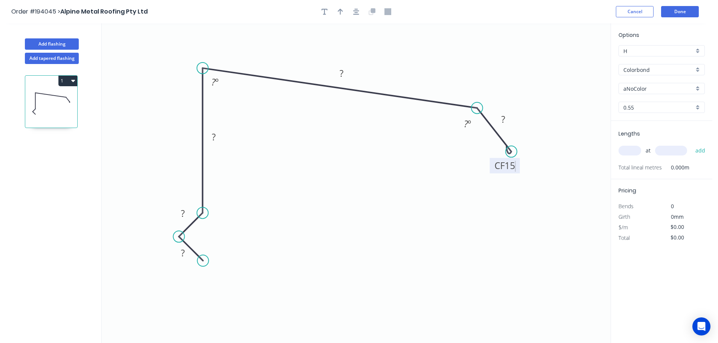
click at [547, 180] on icon "0 ? ? ? ? CF 15 ? ? º ? º" at bounding box center [356, 183] width 509 height 320
drag, startPoint x: 516, startPoint y: 169, endPoint x: 532, endPoint y: 193, distance: 29.3
click at [536, 191] on rect at bounding box center [525, 187] width 30 height 15
click at [183, 253] on tspan "?" at bounding box center [183, 253] width 4 height 12
click at [410, 223] on icon "0 17 15 105 350 CF 15 35 130 º 85 º" at bounding box center [356, 183] width 509 height 320
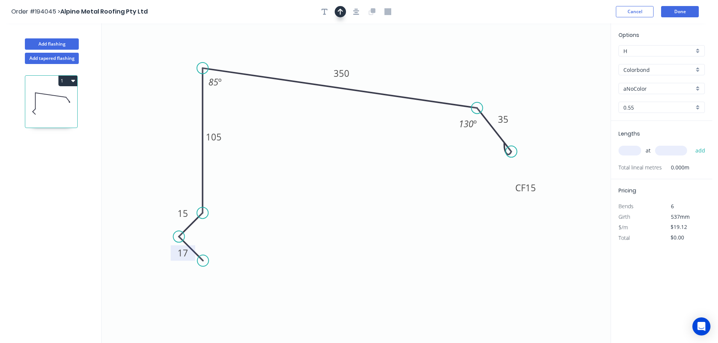
click at [339, 10] on icon "button" at bounding box center [340, 11] width 5 height 7
drag, startPoint x: 571, startPoint y: 61, endPoint x: 404, endPoint y: 66, distance: 167.4
click at [404, 66] on icon at bounding box center [404, 58] width 7 height 24
click at [696, 86] on div "aNoColor" at bounding box center [661, 88] width 86 height 11
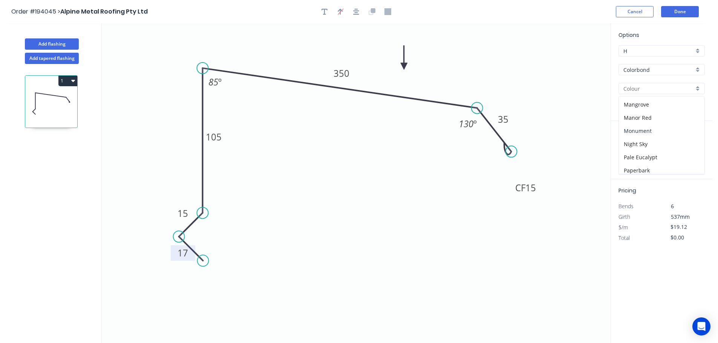
click at [663, 130] on div "Monument" at bounding box center [662, 130] width 86 height 13
click at [634, 150] on input "text" at bounding box center [629, 151] width 23 height 10
click at [691, 144] on button "add" at bounding box center [700, 150] width 18 height 13
drag, startPoint x: 694, startPoint y: 249, endPoint x: 641, endPoint y: 251, distance: 52.8
click at [641, 251] on div "Total $124.28" at bounding box center [662, 248] width 98 height 11
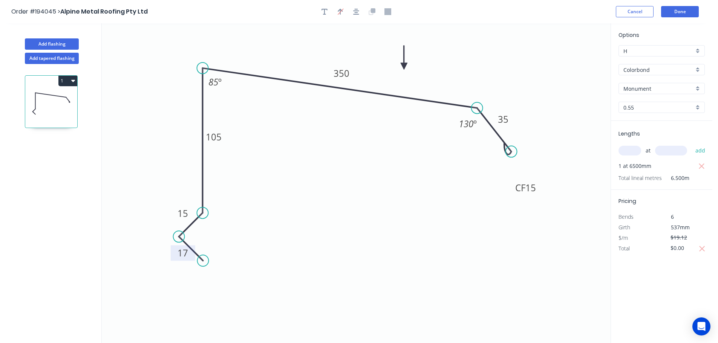
click at [519, 260] on icon "0 17 15 105 350 CF 15 35 130 º 85 º" at bounding box center [356, 183] width 509 height 320
click at [675, 13] on button "Done" at bounding box center [680, 11] width 38 height 11
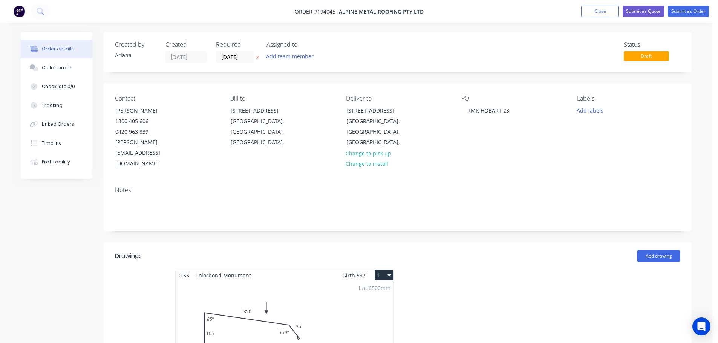
click at [386, 270] on button "1" at bounding box center [383, 275] width 19 height 11
click at [374, 288] on div "Use larger box size" at bounding box center [357, 293] width 58 height 11
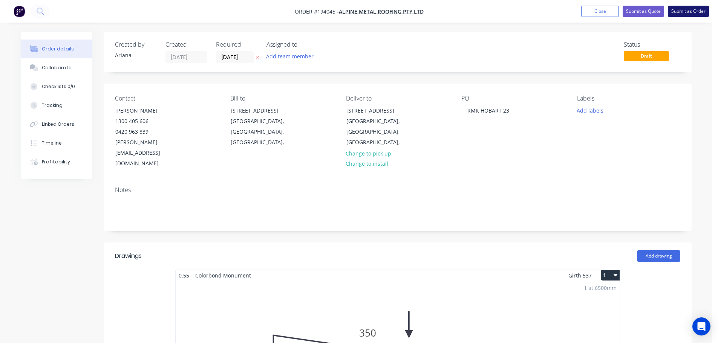
click at [677, 11] on button "Submit as Order" at bounding box center [688, 11] width 41 height 11
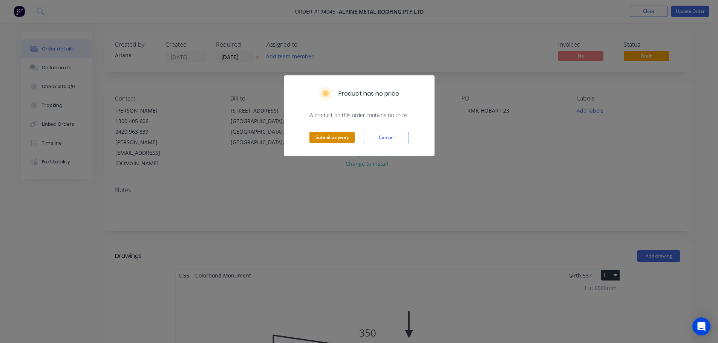
click at [337, 138] on button "Submit anyway" at bounding box center [331, 137] width 45 height 11
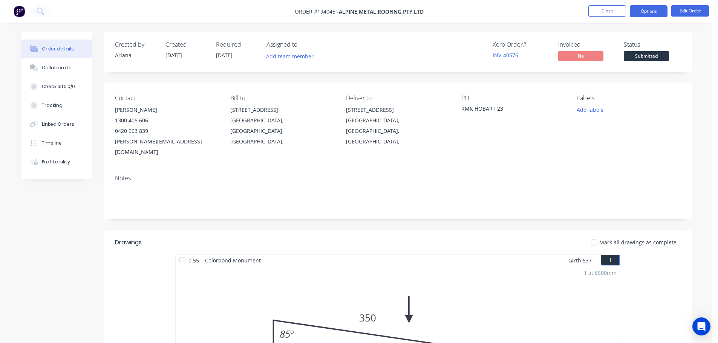
click at [643, 14] on button "Options" at bounding box center [648, 11] width 38 height 12
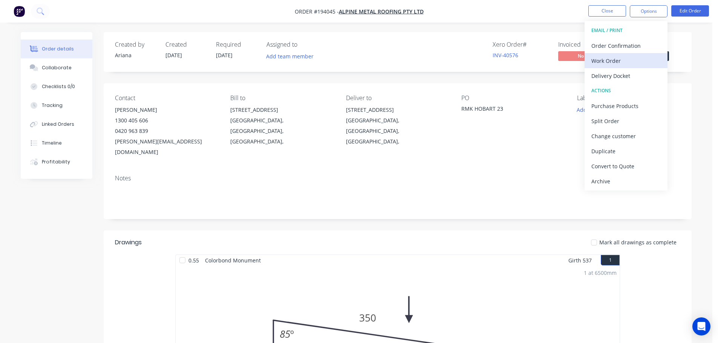
click at [611, 58] on div "Work Order" at bounding box center [625, 60] width 69 height 11
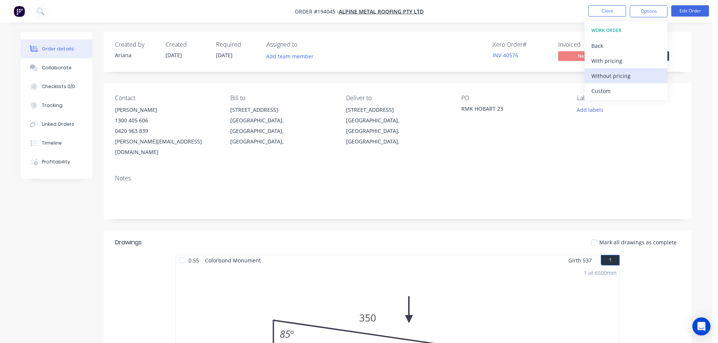
click at [606, 74] on div "Without pricing" at bounding box center [625, 75] width 69 height 11
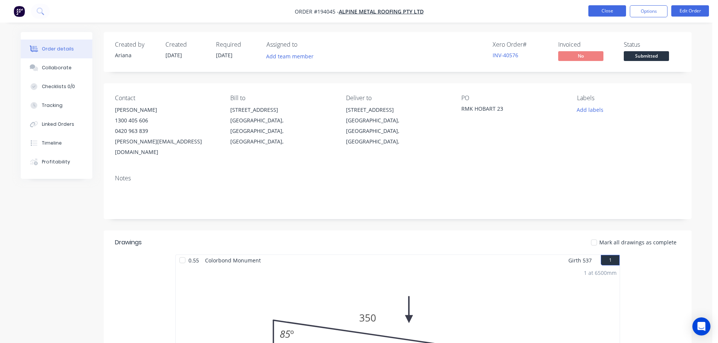
click at [611, 11] on button "Close" at bounding box center [607, 10] width 38 height 11
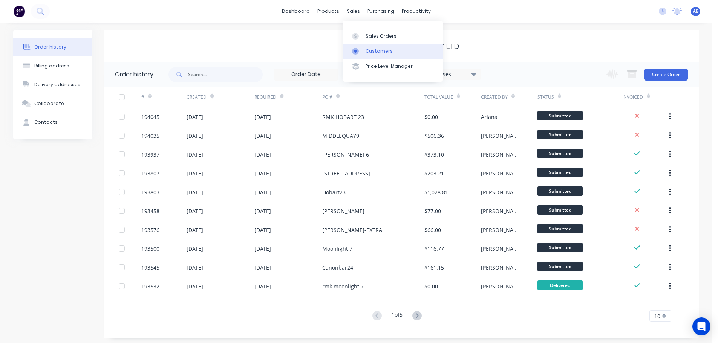
click at [375, 50] on div "Customers" at bounding box center [378, 51] width 27 height 7
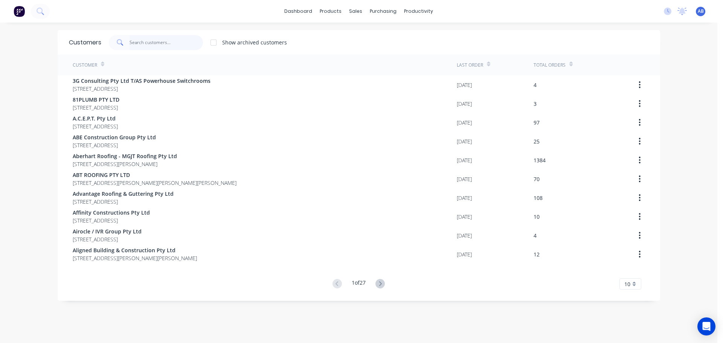
click at [154, 40] on input "text" at bounding box center [166, 42] width 73 height 15
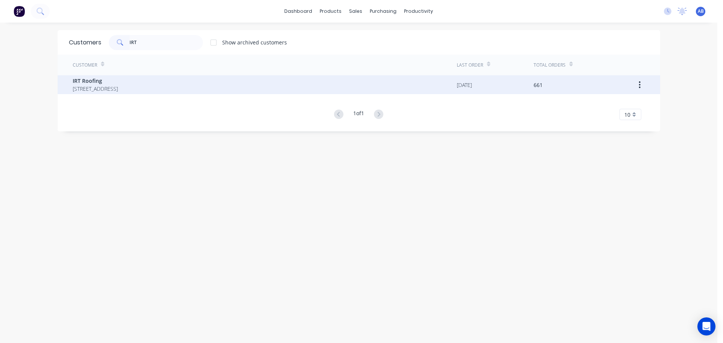
click at [118, 89] on span "[STREET_ADDRESS]" at bounding box center [95, 89] width 45 height 8
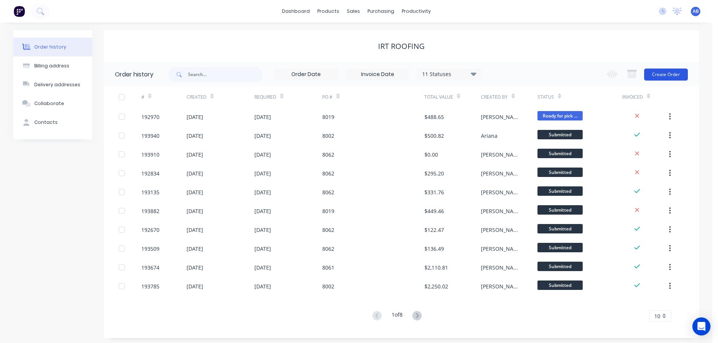
click at [669, 75] on button "Create Order" at bounding box center [666, 75] width 44 height 12
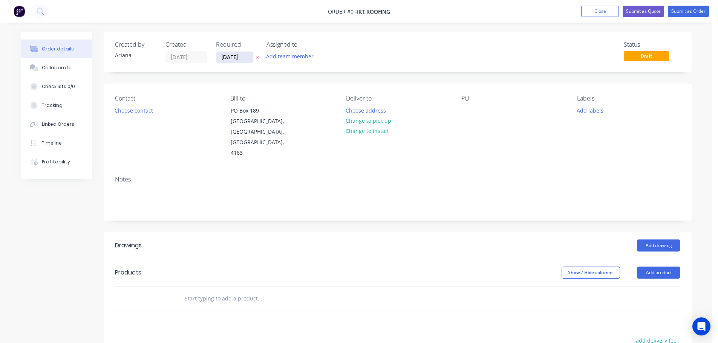
click at [240, 61] on input "[DATE]" at bounding box center [234, 57] width 37 height 11
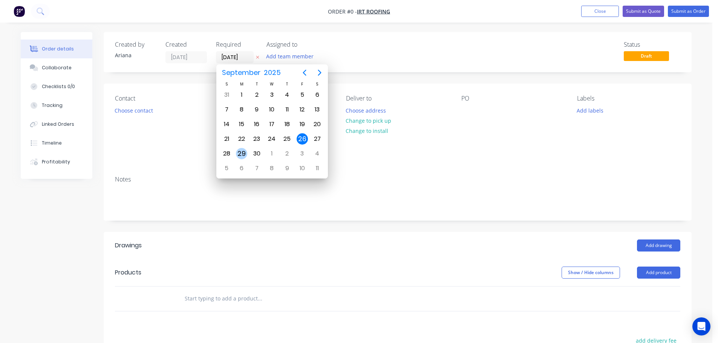
click at [242, 151] on div "29" at bounding box center [241, 153] width 11 height 11
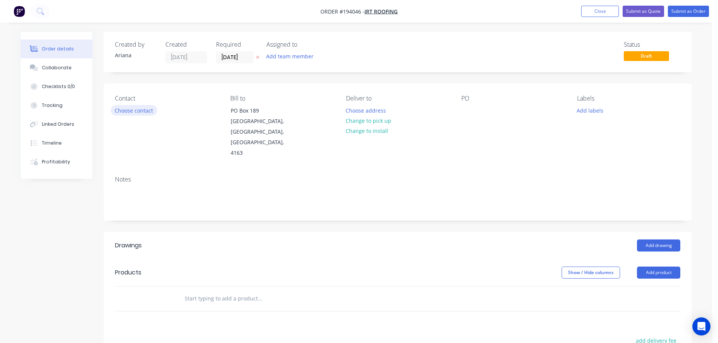
click at [140, 112] on button "Choose contact" at bounding box center [134, 110] width 46 height 10
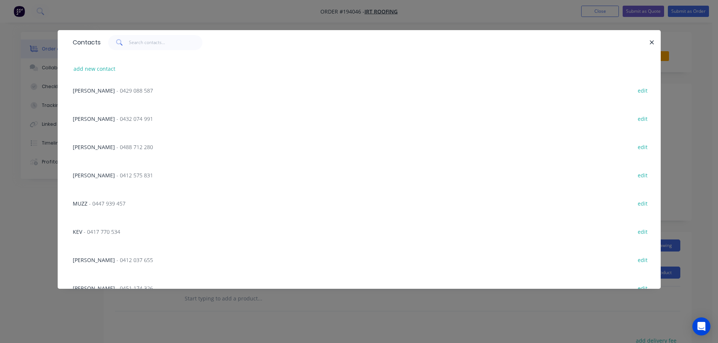
scroll to position [359, 0]
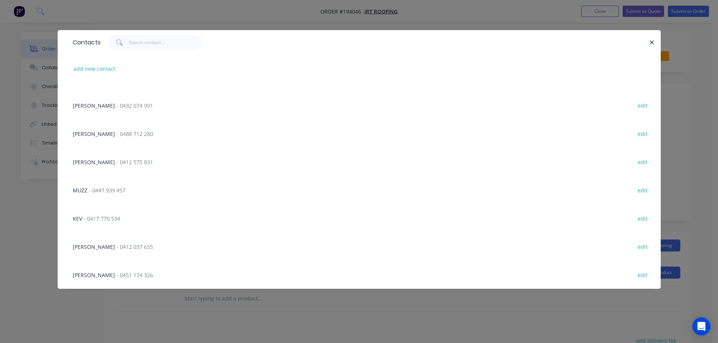
click at [116, 273] on span "- 0451 174 326" at bounding box center [134, 275] width 37 height 7
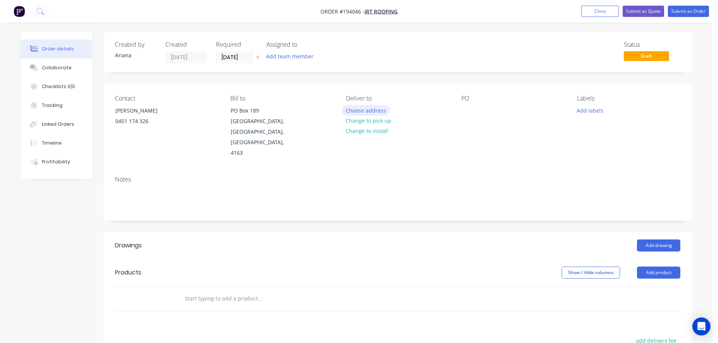
click at [361, 110] on button "Choose address" at bounding box center [366, 110] width 48 height 10
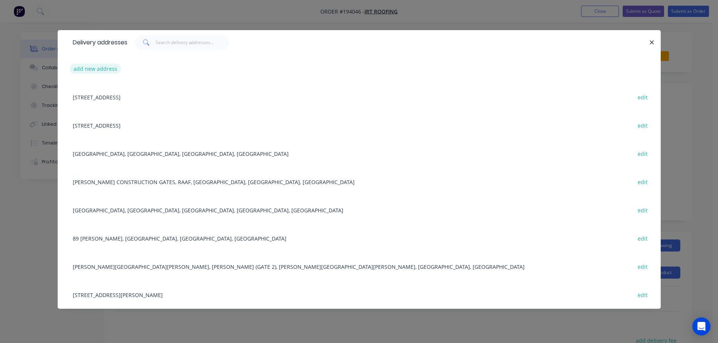
click at [91, 71] on button "add new address" at bounding box center [96, 69] width 52 height 10
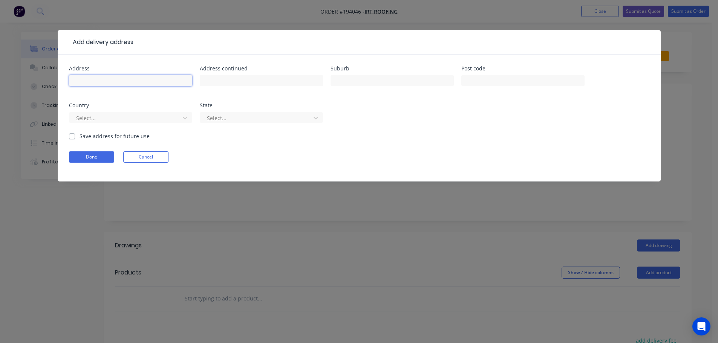
click at [90, 83] on input "text" at bounding box center [130, 80] width 123 height 11
click at [436, 147] on form "Address 15 GHANIA ST Address continued Suburb [GEOGRAPHIC_DATA] Post code Count…" at bounding box center [359, 124] width 580 height 116
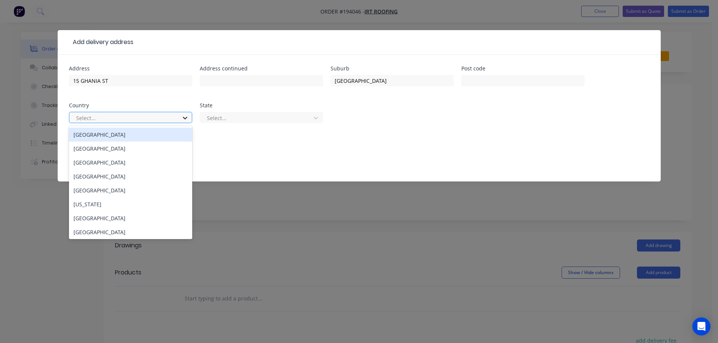
click at [185, 119] on icon at bounding box center [185, 118] width 5 height 3
click at [120, 137] on div "[GEOGRAPHIC_DATA]" at bounding box center [130, 135] width 123 height 14
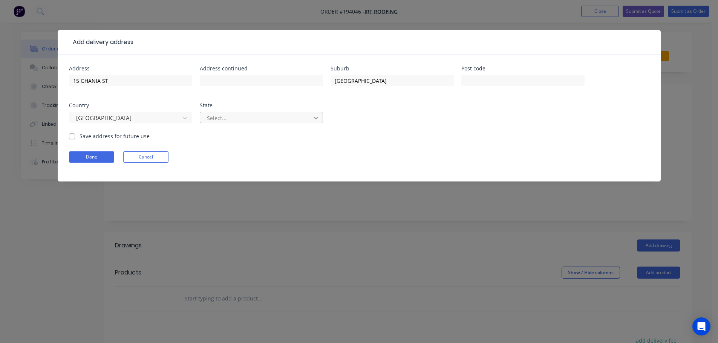
click at [313, 117] on icon at bounding box center [316, 118] width 8 height 8
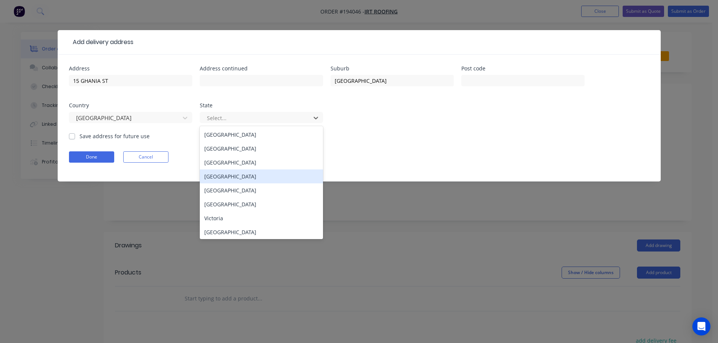
click at [218, 175] on div "[GEOGRAPHIC_DATA]" at bounding box center [261, 177] width 123 height 14
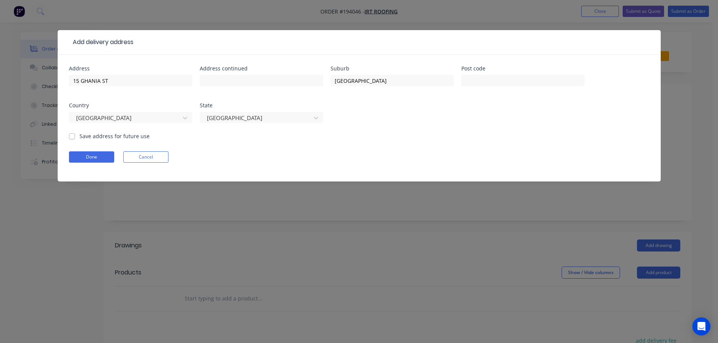
click at [348, 153] on div "Done Cancel" at bounding box center [359, 156] width 580 height 11
drag, startPoint x: 89, startPoint y: 157, endPoint x: 100, endPoint y: 155, distance: 11.2
click at [89, 157] on button "Done" at bounding box center [91, 156] width 45 height 11
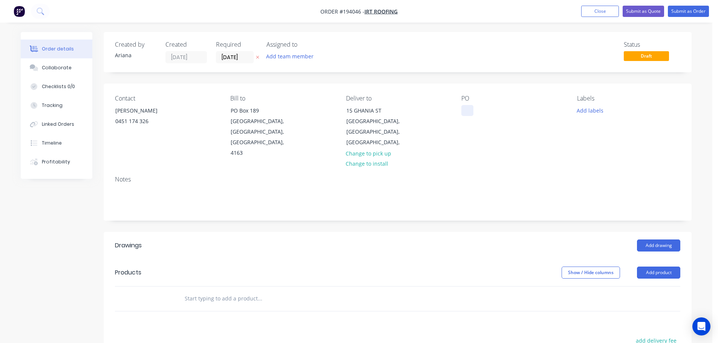
click at [465, 110] on div at bounding box center [467, 110] width 12 height 11
click at [494, 128] on div "PO 8061" at bounding box center [512, 127] width 103 height 64
click at [590, 112] on button "Add labels" at bounding box center [589, 110] width 35 height 10
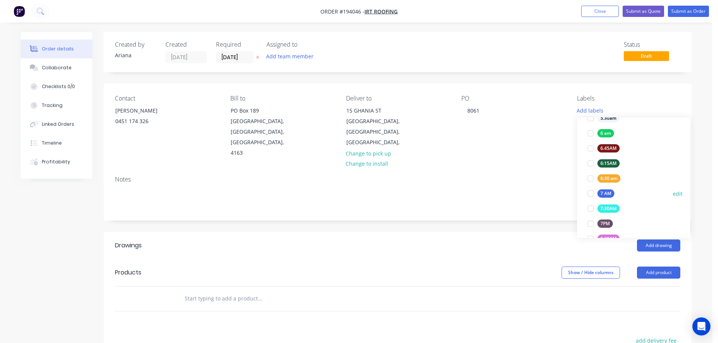
click at [590, 193] on div at bounding box center [590, 193] width 15 height 15
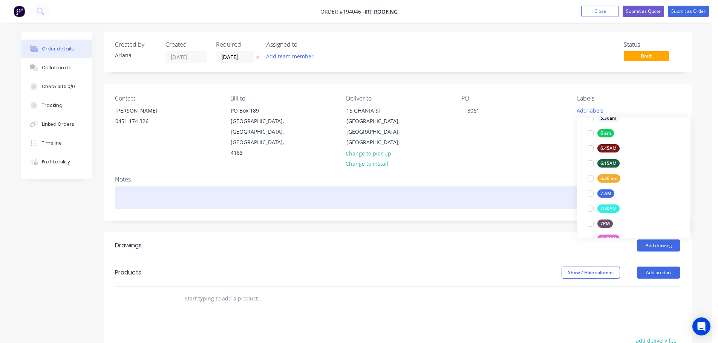
scroll to position [0, 0]
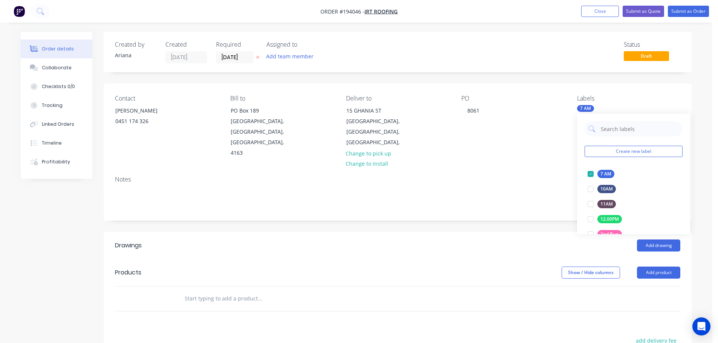
click at [509, 176] on div "Notes" at bounding box center [397, 179] width 565 height 7
click at [662, 267] on button "Add product" at bounding box center [658, 273] width 43 height 12
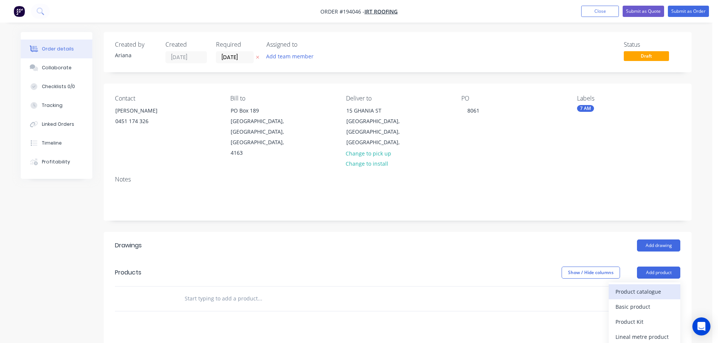
click at [643, 286] on div "Product catalogue" at bounding box center [644, 291] width 58 height 11
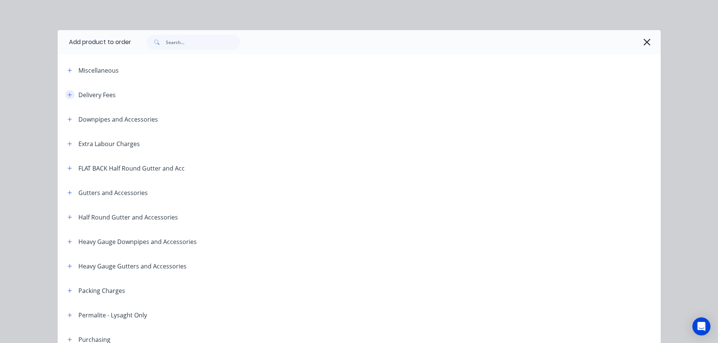
click at [68, 92] on button "button" at bounding box center [69, 94] width 9 height 9
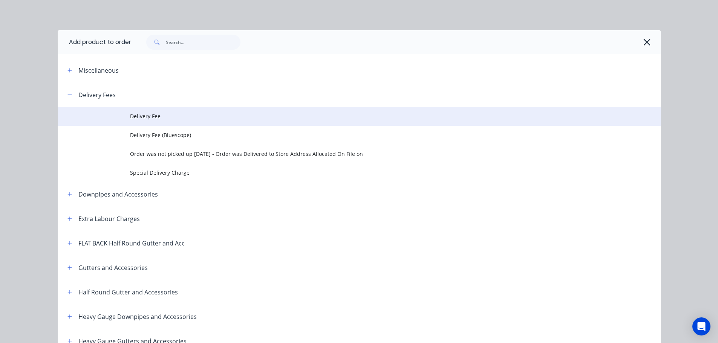
click at [153, 111] on td "Delivery Fee" at bounding box center [395, 116] width 530 height 19
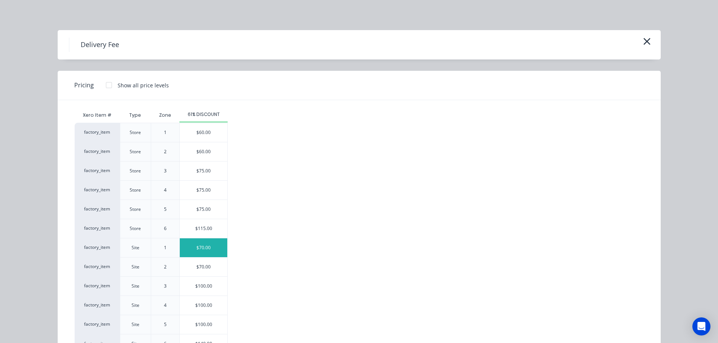
click at [199, 248] on div "$70.00" at bounding box center [203, 247] width 47 height 19
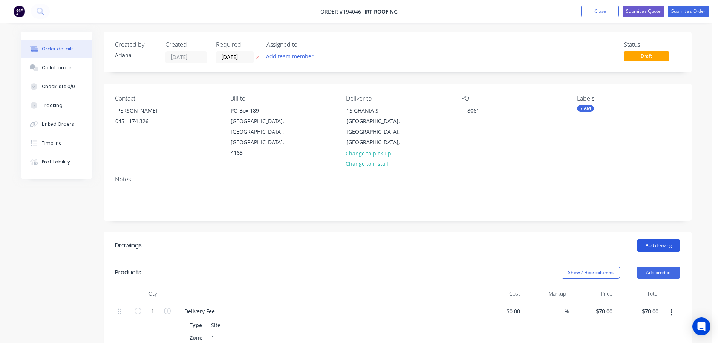
click at [667, 240] on button "Add drawing" at bounding box center [658, 246] width 43 height 12
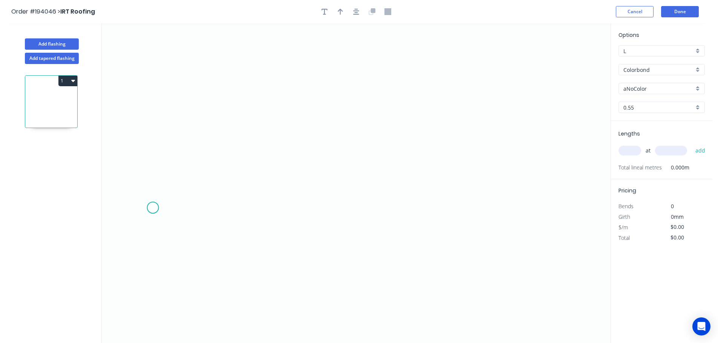
click at [153, 208] on icon "0" at bounding box center [356, 183] width 509 height 320
click at [369, 243] on icon "0" at bounding box center [356, 183] width 509 height 320
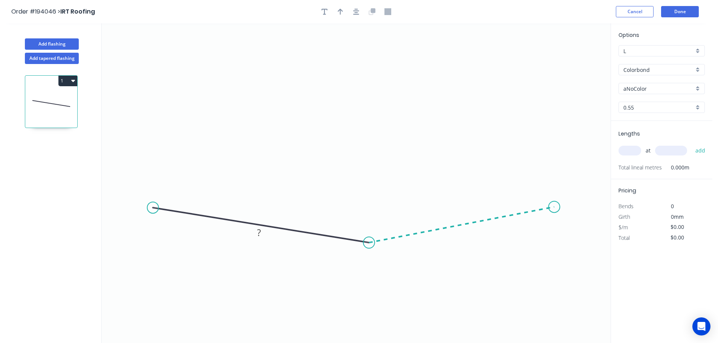
click at [554, 207] on icon "0 ?" at bounding box center [356, 183] width 509 height 320
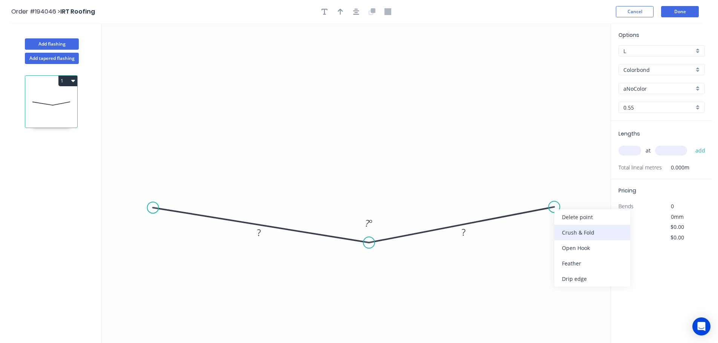
click at [578, 234] on div "Crush & Fold" at bounding box center [592, 232] width 76 height 15
click at [555, 222] on tspan "10" at bounding box center [552, 221] width 11 height 12
click at [577, 215] on icon "0 ? CF 15 ? ? º" at bounding box center [356, 183] width 509 height 320
drag, startPoint x: 558, startPoint y: 224, endPoint x: 582, endPoint y: 173, distance: 56.3
click at [582, 173] on rect at bounding box center [571, 169] width 30 height 15
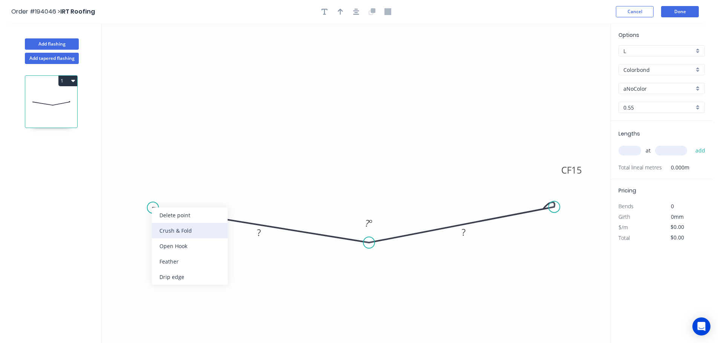
click at [165, 227] on div "Crush & Fold" at bounding box center [190, 230] width 76 height 15
click at [163, 231] on div "Flip bend" at bounding box center [190, 233] width 76 height 15
click at [167, 224] on tspan "10" at bounding box center [165, 221] width 11 height 12
click at [215, 175] on icon "0 CF 15 ? CF 15 ? ? º" at bounding box center [356, 183] width 509 height 320
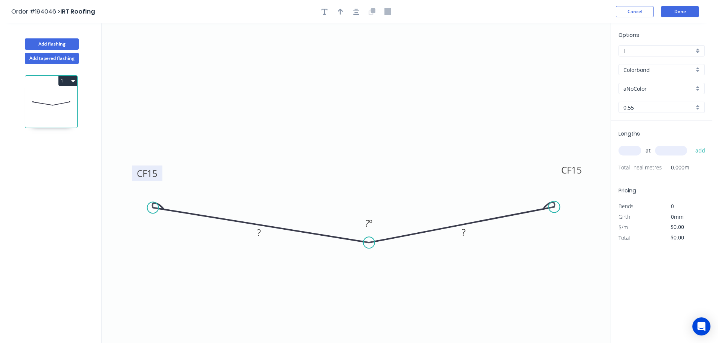
drag, startPoint x: 174, startPoint y: 226, endPoint x: 161, endPoint y: 177, distance: 49.9
click at [161, 177] on rect at bounding box center [147, 173] width 30 height 15
click at [260, 235] on tspan "?" at bounding box center [259, 232] width 4 height 12
click at [379, 146] on icon "0 CF 15 185 CF 15 185 173 º" at bounding box center [356, 183] width 509 height 320
click at [340, 12] on icon "button" at bounding box center [340, 12] width 5 height 6
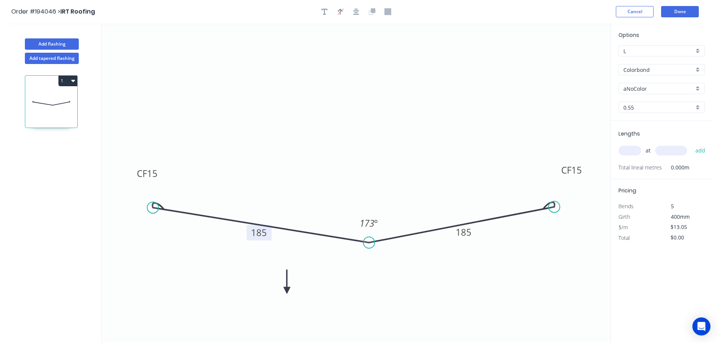
drag, startPoint x: 570, startPoint y: 59, endPoint x: 287, endPoint y: 291, distance: 366.2
click at [287, 291] on icon at bounding box center [286, 282] width 7 height 24
click at [287, 291] on icon at bounding box center [293, 284] width 22 height 22
click at [287, 291] on icon at bounding box center [295, 290] width 24 height 7
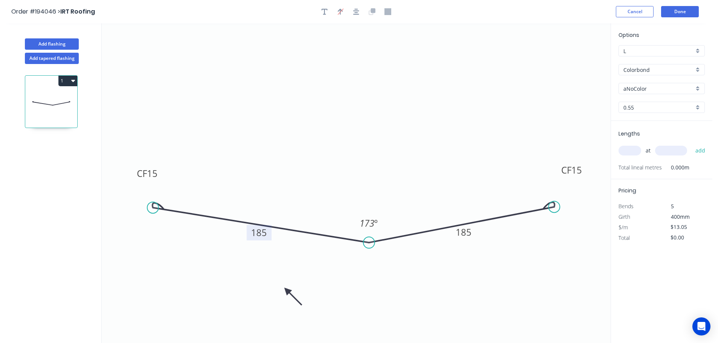
click at [287, 291] on icon at bounding box center [293, 297] width 22 height 22
click at [287, 291] on icon at bounding box center [286, 299] width 7 height 24
click at [696, 88] on div "aNoColor" at bounding box center [661, 88] width 86 height 11
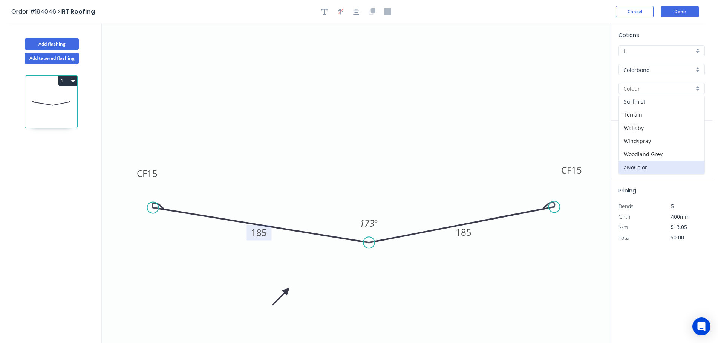
click at [655, 102] on div "Surfmist" at bounding box center [662, 101] width 86 height 13
click at [700, 108] on div "0.55" at bounding box center [661, 107] width 86 height 11
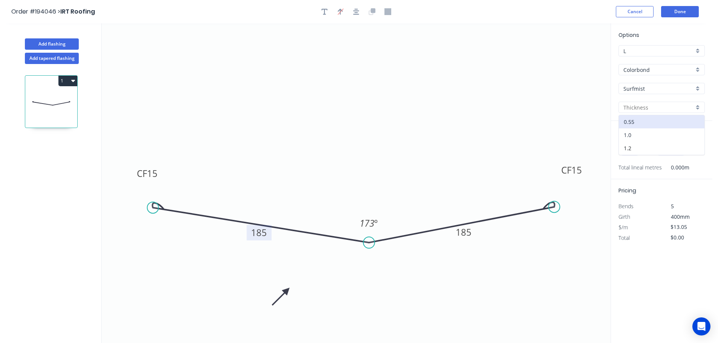
click at [644, 136] on div "1.0" at bounding box center [662, 134] width 86 height 13
click at [633, 147] on input "text" at bounding box center [629, 151] width 23 height 10
click at [691, 144] on button "add" at bounding box center [700, 150] width 18 height 13
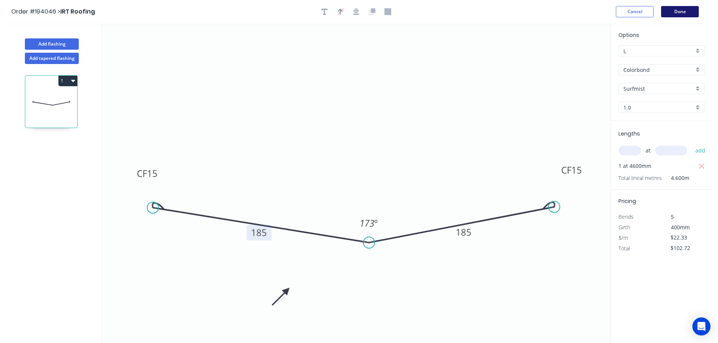
click at [681, 11] on button "Done" at bounding box center [680, 11] width 38 height 11
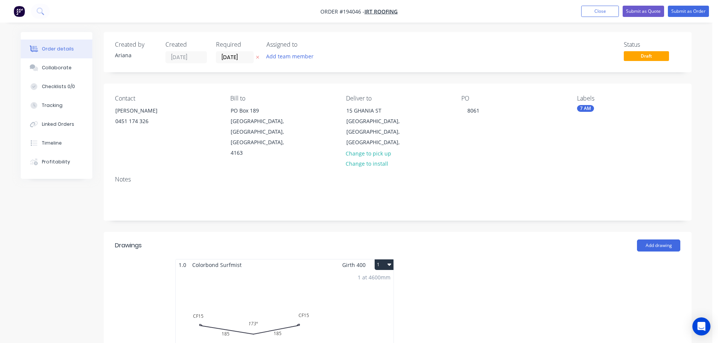
click at [389, 264] on icon "button" at bounding box center [389, 265] width 4 height 2
click at [370, 278] on div "Use larger box size" at bounding box center [357, 283] width 58 height 11
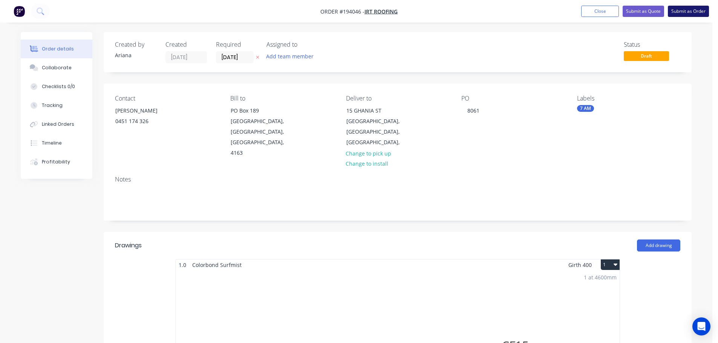
click at [691, 8] on button "Submit as Order" at bounding box center [688, 11] width 41 height 11
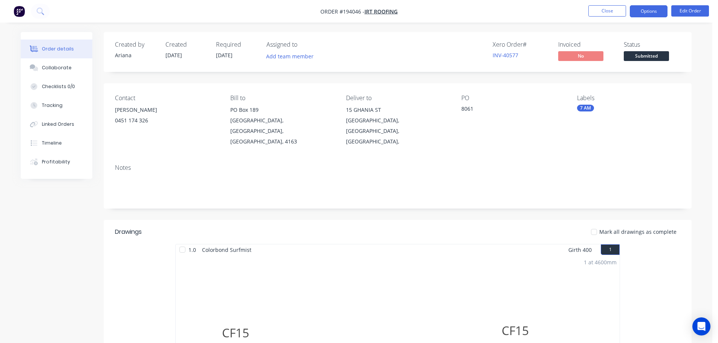
click at [649, 8] on button "Options" at bounding box center [648, 11] width 38 height 12
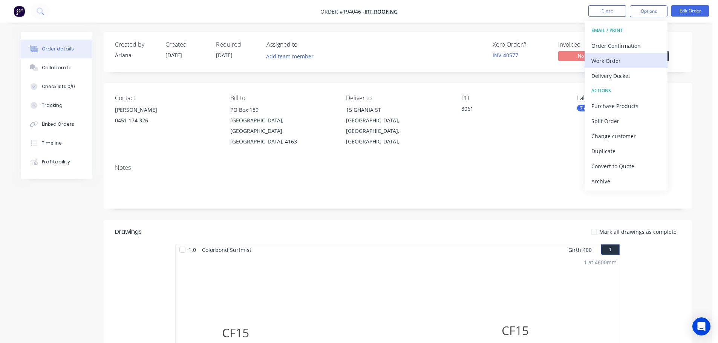
click at [608, 60] on div "Work Order" at bounding box center [625, 60] width 69 height 11
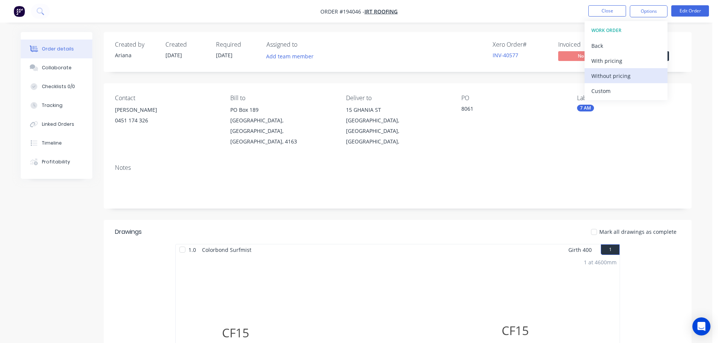
click at [596, 73] on div "Without pricing" at bounding box center [625, 75] width 69 height 11
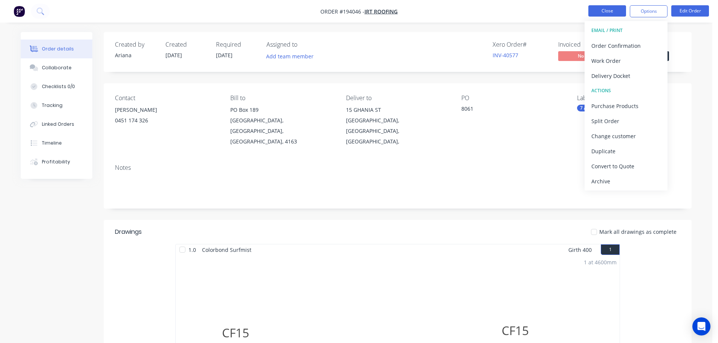
click at [603, 13] on button "Close" at bounding box center [607, 10] width 38 height 11
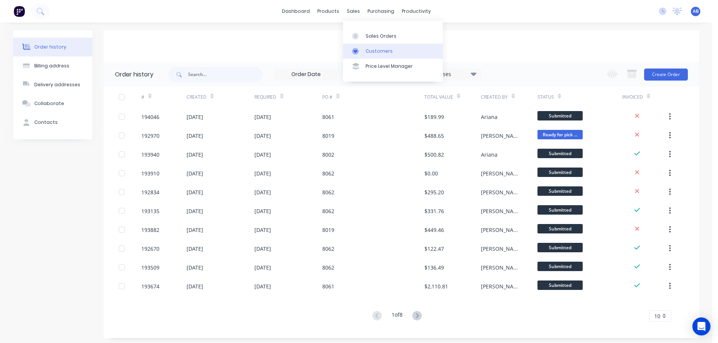
click at [370, 49] on div "Customers" at bounding box center [378, 51] width 27 height 7
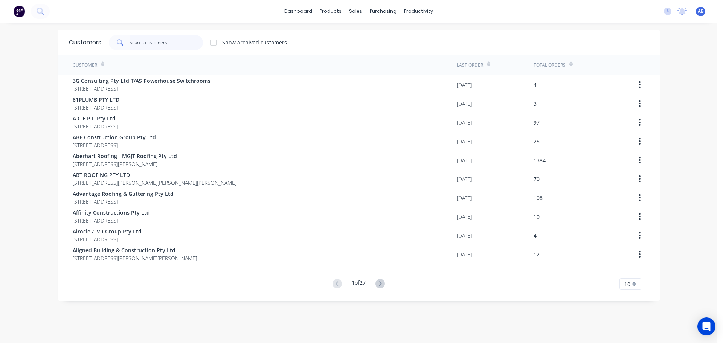
click at [186, 46] on input "text" at bounding box center [166, 42] width 73 height 15
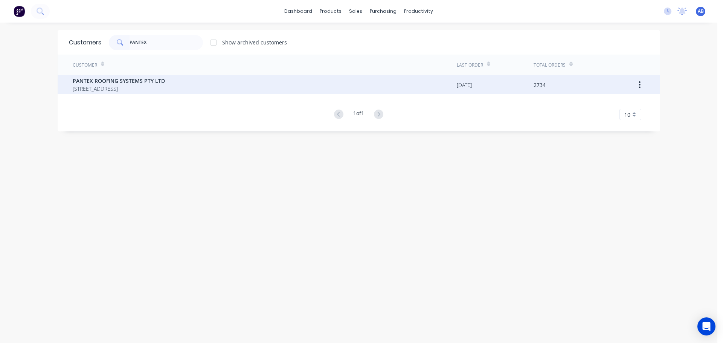
click at [124, 84] on span "PANTEX ROOFING SYSTEMS PTY LTD" at bounding box center [119, 81] width 92 height 8
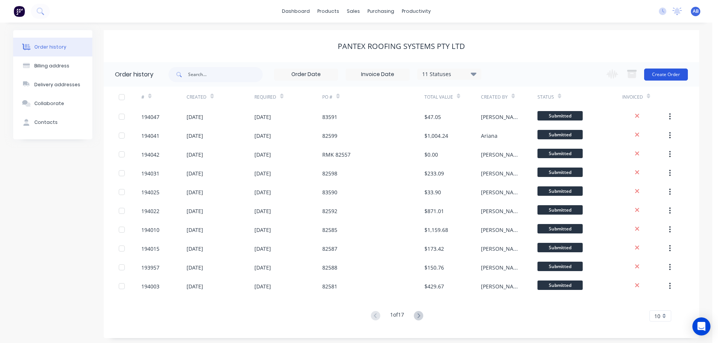
click at [666, 73] on button "Create Order" at bounding box center [666, 75] width 44 height 12
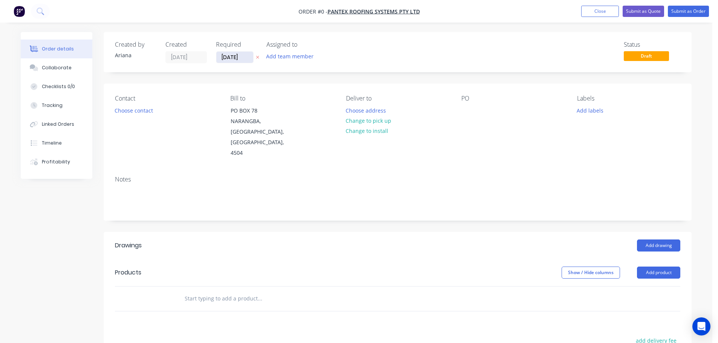
click at [238, 62] on input "[DATE]" at bounding box center [234, 57] width 37 height 11
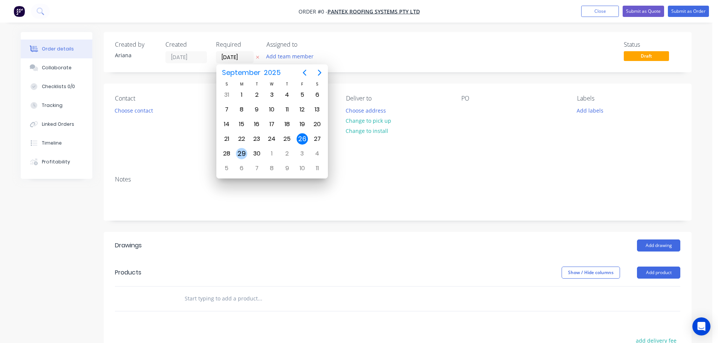
click at [240, 151] on div "29" at bounding box center [241, 153] width 11 height 11
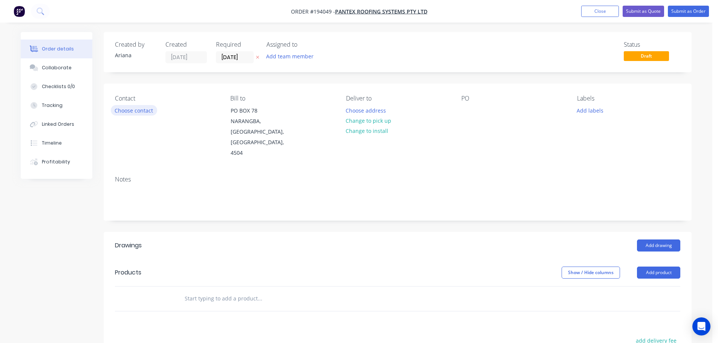
click at [141, 112] on button "Choose contact" at bounding box center [134, 110] width 46 height 10
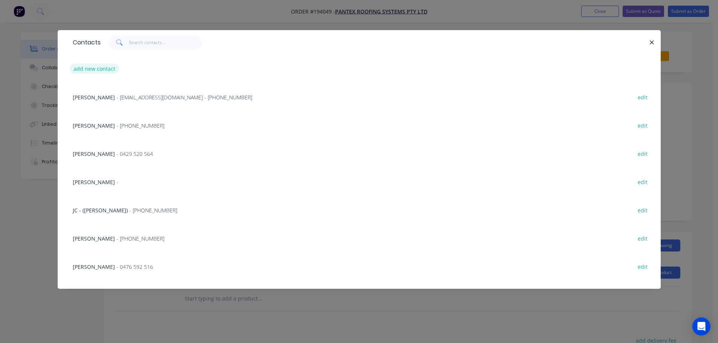
click at [88, 70] on button "add new contact" at bounding box center [95, 69] width 50 height 10
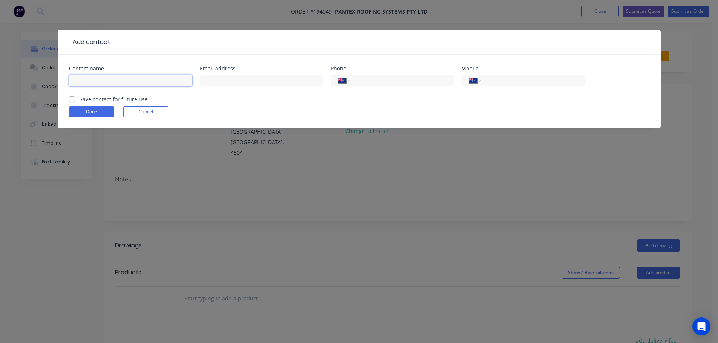
click at [86, 79] on input "text" at bounding box center [130, 80] width 123 height 11
click at [502, 82] on input "tel" at bounding box center [531, 80] width 90 height 9
click at [91, 111] on button "Done" at bounding box center [91, 111] width 45 height 11
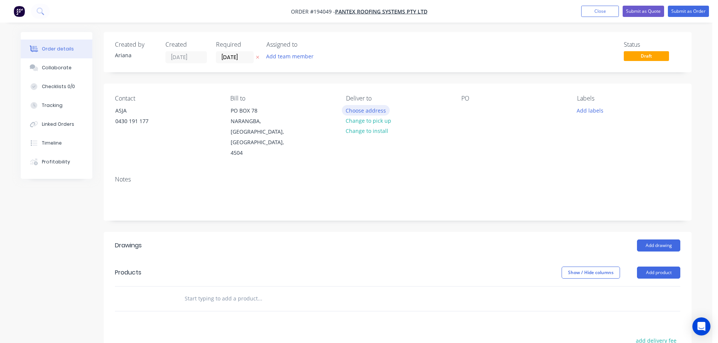
click at [369, 108] on button "Choose address" at bounding box center [366, 110] width 48 height 10
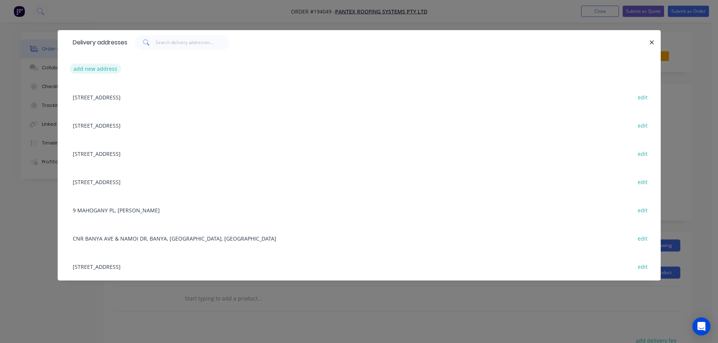
click at [87, 69] on button "add new address" at bounding box center [96, 69] width 52 height 10
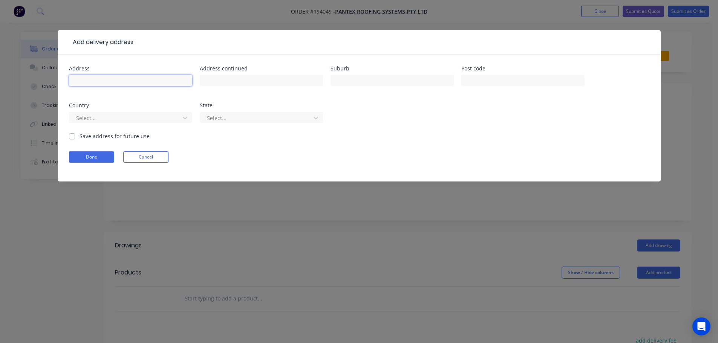
click at [84, 81] on input "text" at bounding box center [130, 80] width 123 height 11
click at [441, 142] on form "Address 34 BELLEVUE PDE Address continued Suburb LOTA Post code Country Select.…" at bounding box center [359, 124] width 580 height 116
click at [186, 118] on icon at bounding box center [185, 118] width 5 height 3
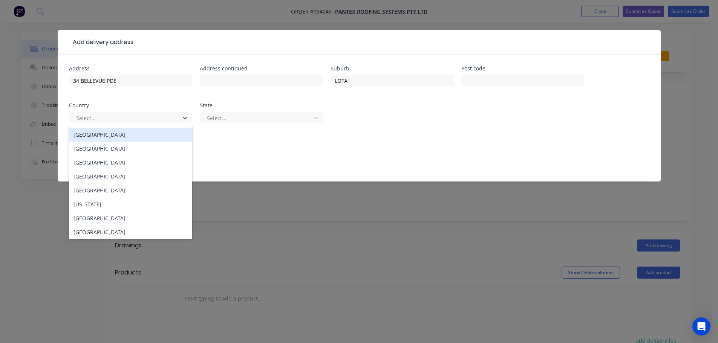
click at [113, 134] on div "[GEOGRAPHIC_DATA]" at bounding box center [130, 135] width 123 height 14
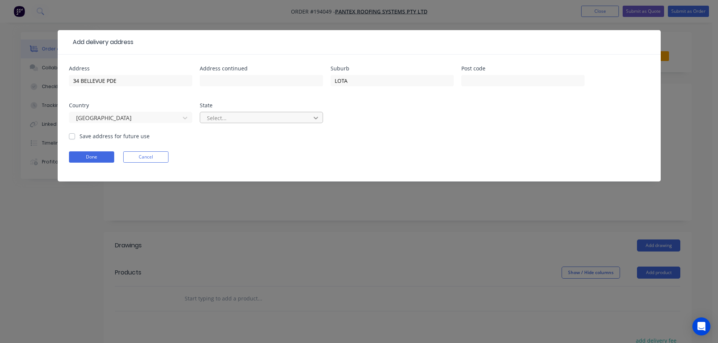
click at [316, 116] on icon at bounding box center [316, 118] width 8 height 8
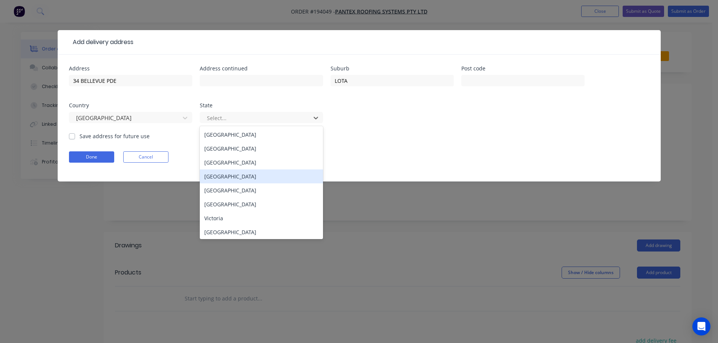
click at [232, 179] on div "[GEOGRAPHIC_DATA]" at bounding box center [261, 177] width 123 height 14
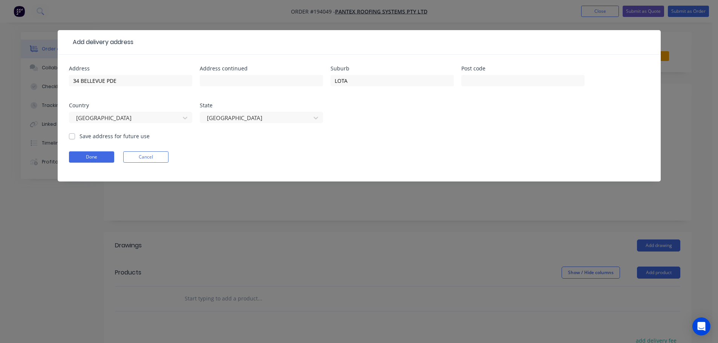
click at [406, 151] on form "Address 34 BELLEVUE PDE Address continued Suburb LOTA Post code Country [GEOGRA…" at bounding box center [359, 124] width 580 height 116
click at [99, 159] on button "Done" at bounding box center [91, 156] width 45 height 11
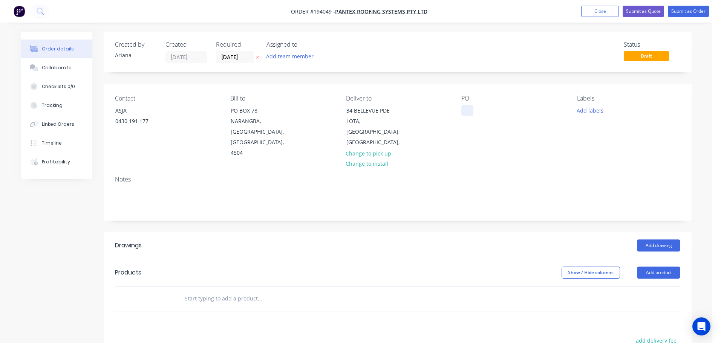
click at [468, 112] on div at bounding box center [467, 110] width 12 height 11
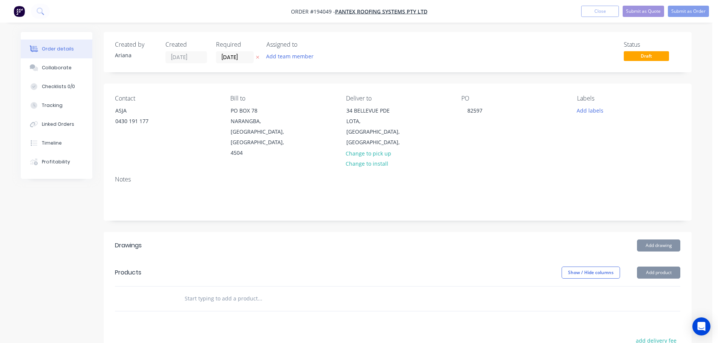
click at [519, 139] on div "Contact ASJA [PHONE_NUMBER] Bill to PO [GEOGRAPHIC_DATA] Deliver to [STREET_ADD…" at bounding box center [398, 127] width 588 height 86
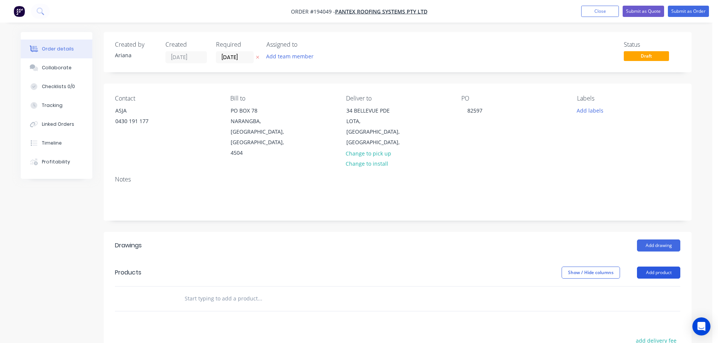
click at [649, 267] on button "Add product" at bounding box center [658, 273] width 43 height 12
click at [638, 286] on div "Product catalogue" at bounding box center [644, 291] width 58 height 11
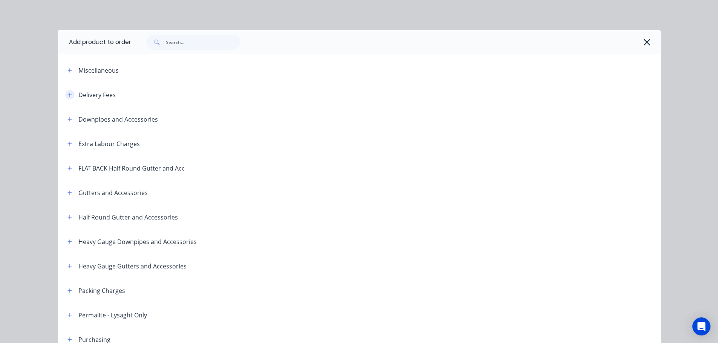
click at [67, 94] on icon "button" at bounding box center [69, 94] width 5 height 5
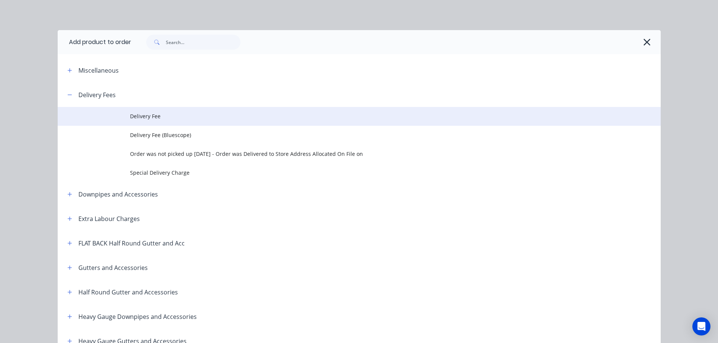
click at [166, 116] on span "Delivery Fee" at bounding box center [342, 116] width 424 height 8
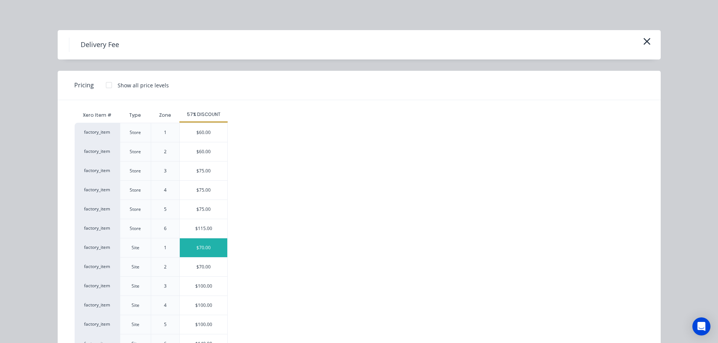
click at [191, 244] on div "$70.00" at bounding box center [203, 247] width 47 height 19
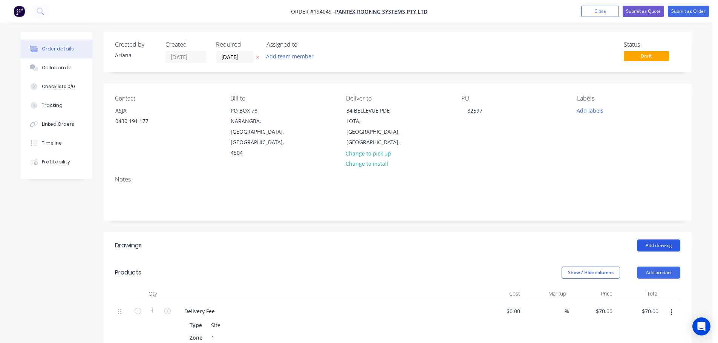
click at [652, 240] on button "Add drawing" at bounding box center [658, 246] width 43 height 12
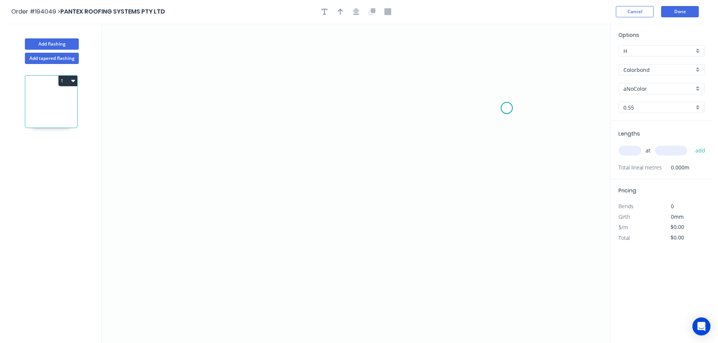
click at [507, 108] on icon "0" at bounding box center [356, 183] width 509 height 320
click at [481, 82] on icon "0" at bounding box center [356, 183] width 509 height 320
click at [233, 83] on icon "0 ?" at bounding box center [356, 183] width 509 height 320
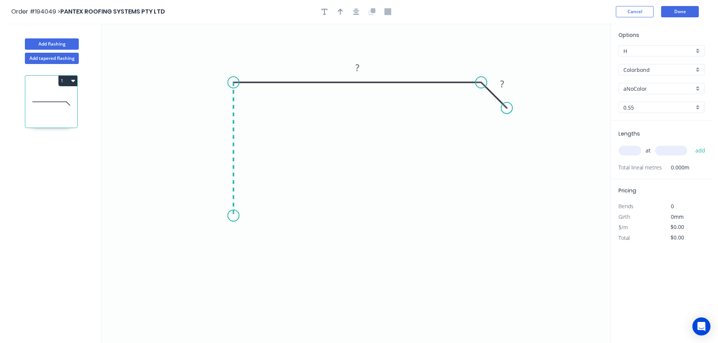
click at [232, 216] on icon "0 ? ?" at bounding box center [356, 183] width 509 height 320
click at [212, 239] on icon "0 ? ? ?" at bounding box center [356, 183] width 509 height 320
click at [234, 258] on icon at bounding box center [223, 248] width 22 height 22
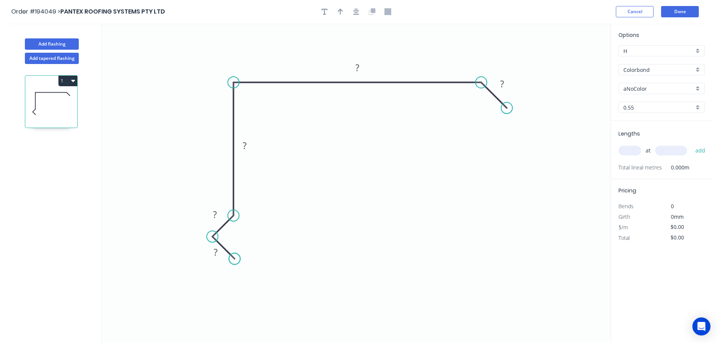
click at [234, 258] on circle at bounding box center [234, 258] width 11 height 11
click at [232, 256] on circle at bounding box center [234, 258] width 11 height 11
click at [216, 255] on tspan "?" at bounding box center [216, 252] width 4 height 12
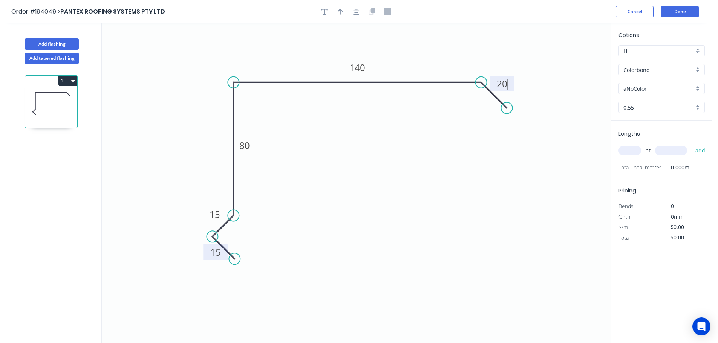
click at [410, 194] on icon "0 15 15 80 140 20" at bounding box center [356, 183] width 509 height 320
click at [337, 9] on button "button" at bounding box center [340, 11] width 11 height 11
drag, startPoint x: 572, startPoint y: 58, endPoint x: 413, endPoint y: 56, distance: 159.4
click at [413, 56] on icon at bounding box center [413, 47] width 7 height 24
click at [698, 86] on div "aNoColor" at bounding box center [661, 88] width 86 height 11
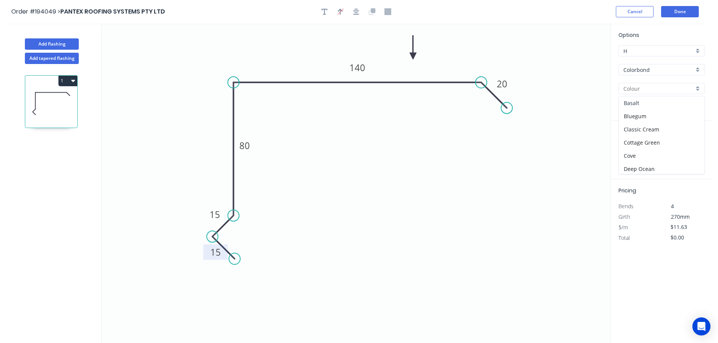
click at [654, 101] on div "Basalt" at bounding box center [662, 102] width 86 height 13
click at [630, 152] on input "text" at bounding box center [629, 151] width 23 height 10
click at [691, 144] on button "add" at bounding box center [700, 150] width 18 height 13
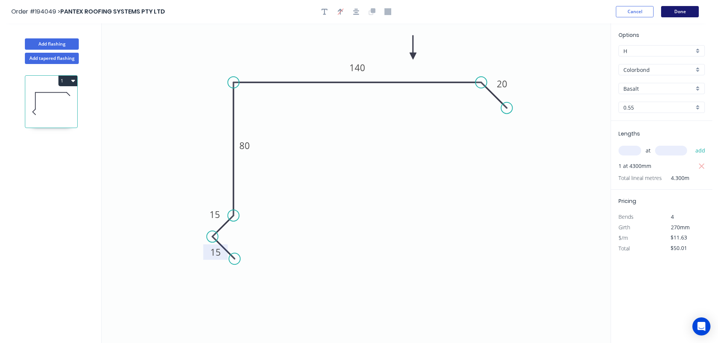
click at [670, 9] on button "Done" at bounding box center [680, 11] width 38 height 11
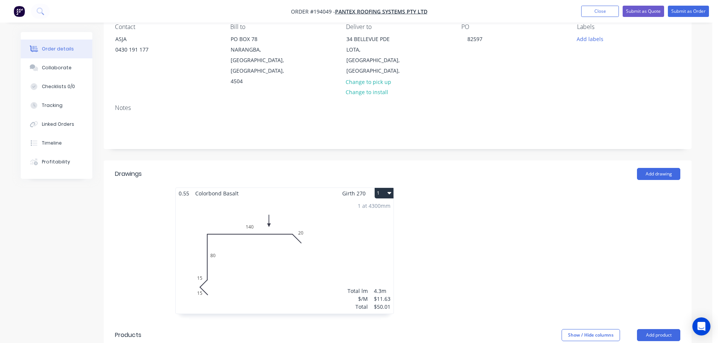
scroll to position [88, 0]
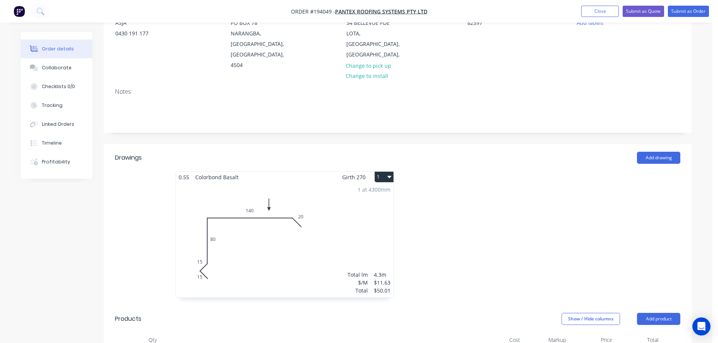
drag, startPoint x: 385, startPoint y: 154, endPoint x: 380, endPoint y: 157, distance: 5.7
click at [385, 172] on button "1" at bounding box center [383, 177] width 19 height 11
click at [372, 190] on div "Use larger box size" at bounding box center [357, 195] width 58 height 11
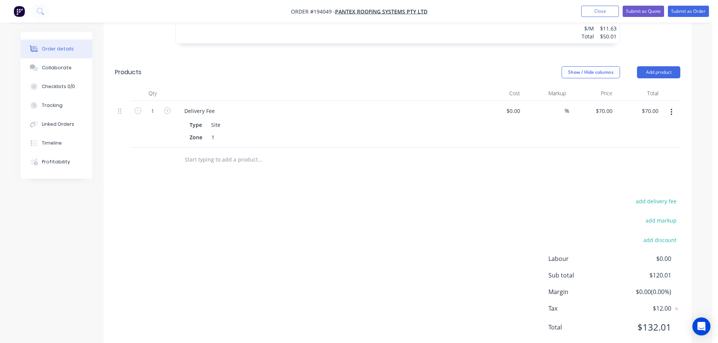
scroll to position [0, 0]
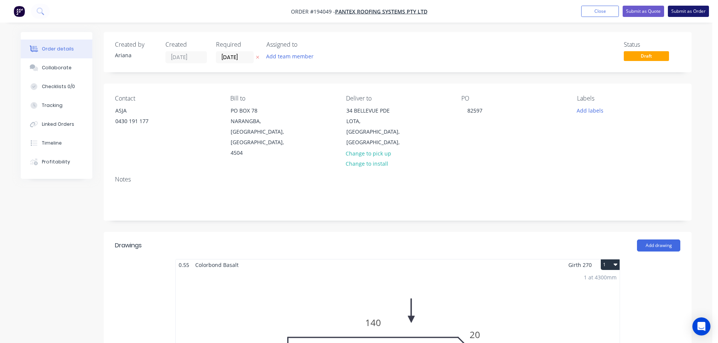
click at [685, 9] on button "Submit as Order" at bounding box center [688, 11] width 41 height 11
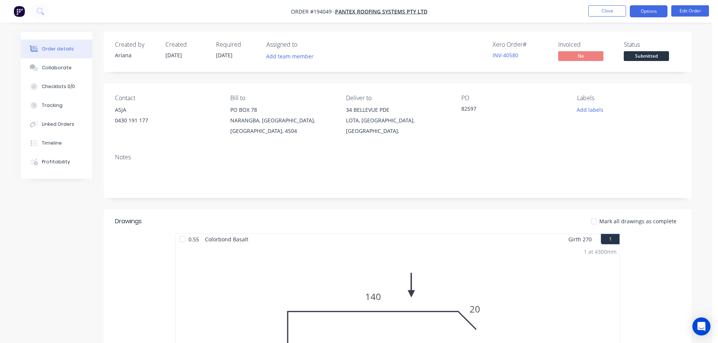
click at [651, 11] on button "Options" at bounding box center [648, 11] width 38 height 12
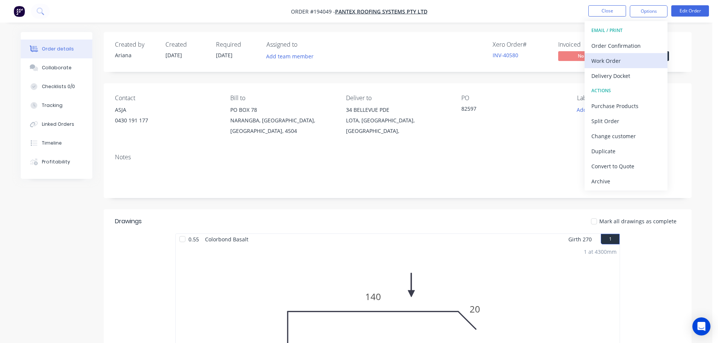
click at [614, 60] on div "Work Order" at bounding box center [625, 60] width 69 height 11
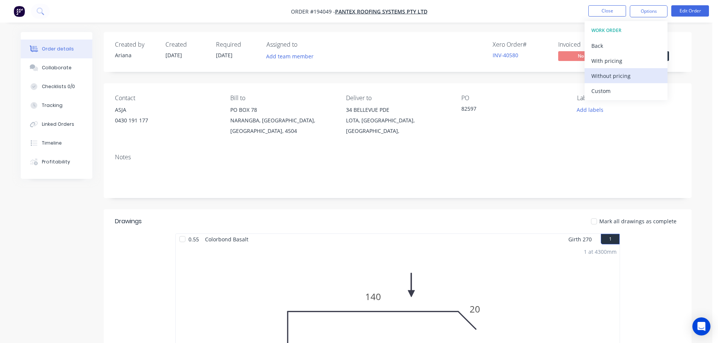
click at [607, 73] on div "Without pricing" at bounding box center [625, 75] width 69 height 11
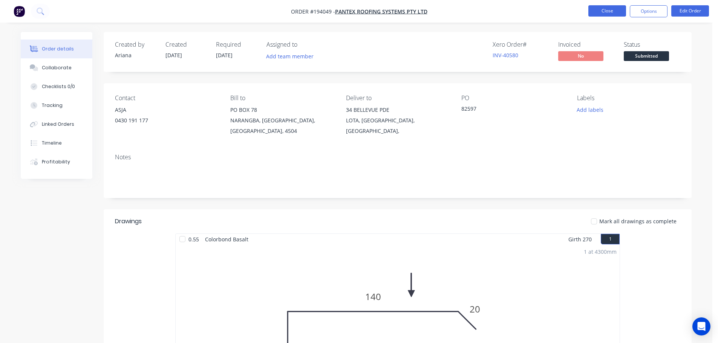
click at [603, 10] on button "Close" at bounding box center [607, 10] width 38 height 11
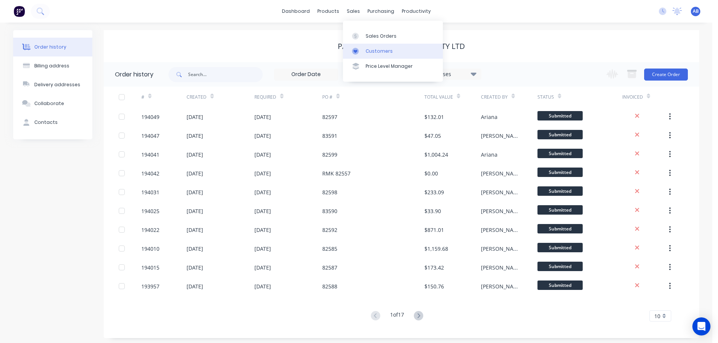
click at [367, 50] on div "Customers" at bounding box center [378, 51] width 27 height 7
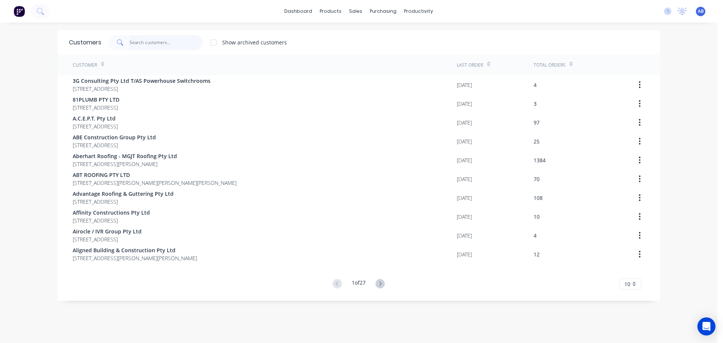
click at [184, 40] on input "text" at bounding box center [166, 42] width 73 height 15
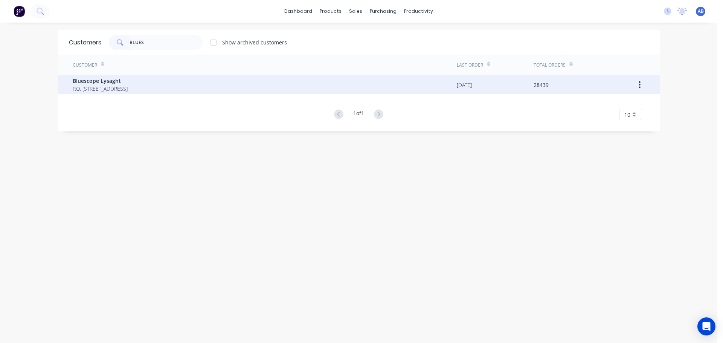
click at [114, 84] on span "Bluescope Lysaght" at bounding box center [100, 81] width 55 height 8
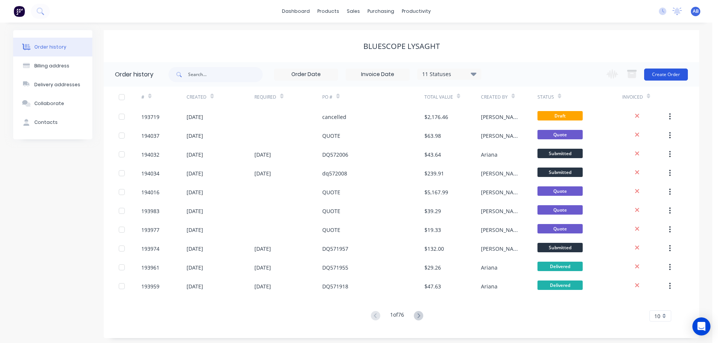
click at [657, 73] on button "Create Order" at bounding box center [666, 75] width 44 height 12
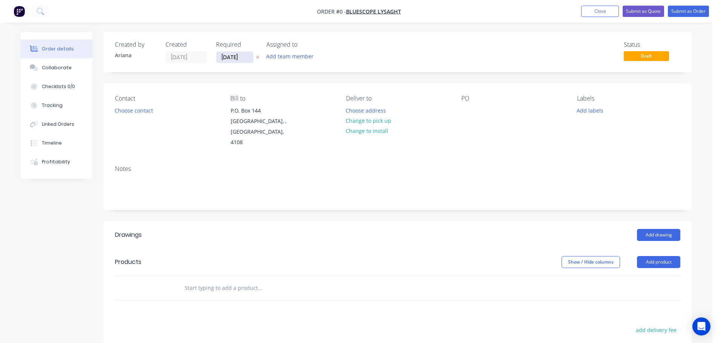
click at [230, 57] on input "[DATE]" at bounding box center [234, 57] width 37 height 11
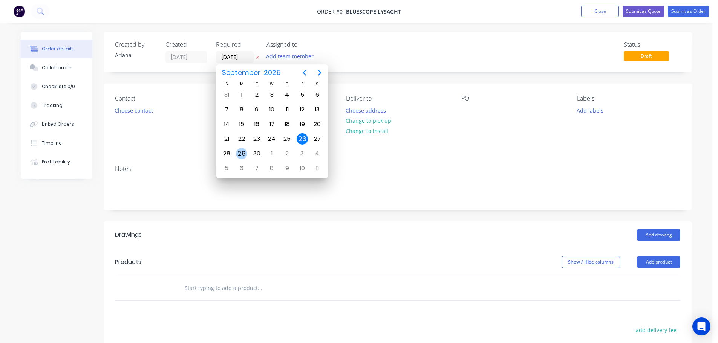
click at [240, 151] on div "29" at bounding box center [241, 153] width 11 height 11
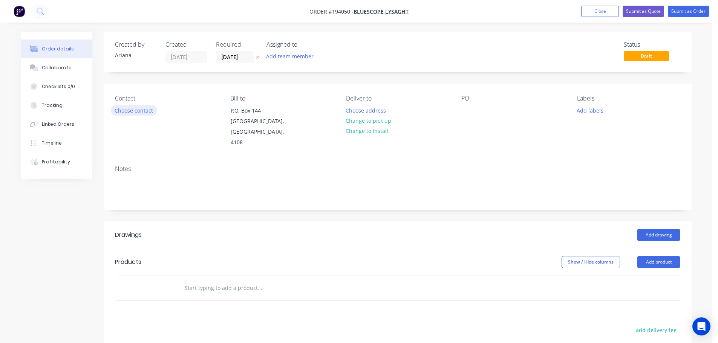
click at [138, 110] on button "Choose contact" at bounding box center [134, 110] width 46 height 10
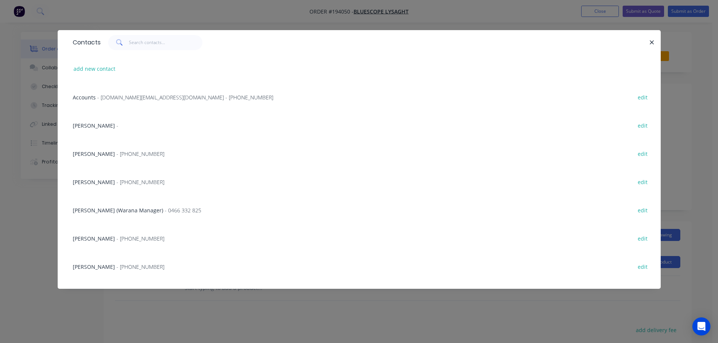
click at [112, 180] on span "[PERSON_NAME]" at bounding box center [94, 182] width 42 height 7
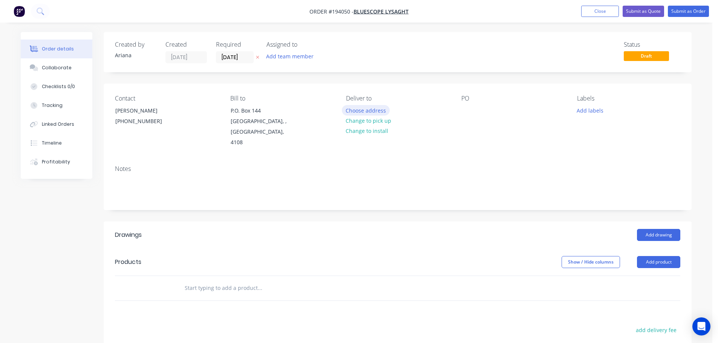
click at [361, 109] on button "Choose address" at bounding box center [366, 110] width 48 height 10
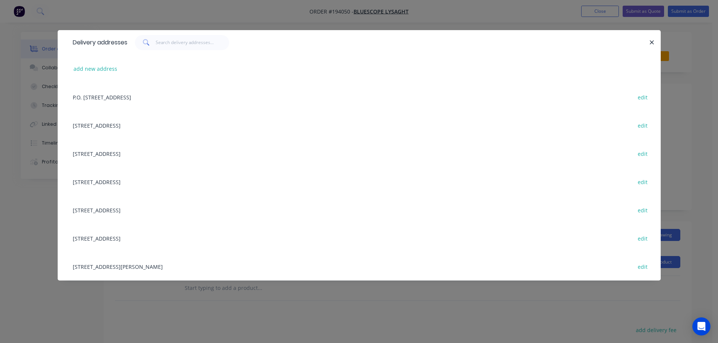
click at [99, 153] on div "[STREET_ADDRESS] edit" at bounding box center [359, 153] width 580 height 28
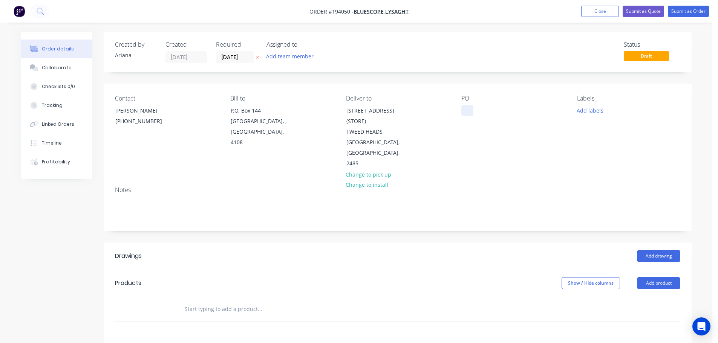
click at [470, 112] on div at bounding box center [467, 110] width 12 height 11
click at [580, 149] on div "Labels Add labels" at bounding box center [628, 132] width 103 height 74
click at [653, 250] on button "Add drawing" at bounding box center [658, 256] width 43 height 12
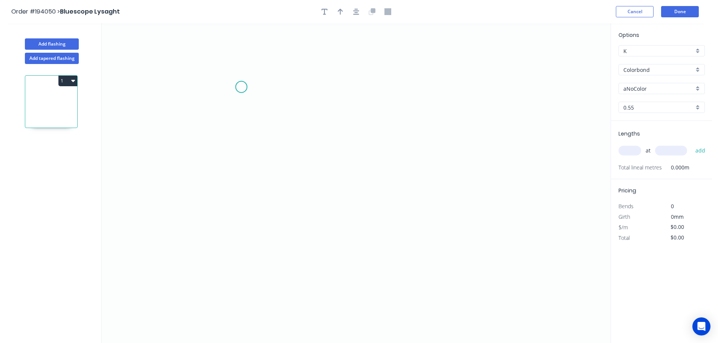
click at [240, 86] on icon "0" at bounding box center [356, 183] width 509 height 320
click at [414, 105] on icon "0" at bounding box center [356, 183] width 509 height 320
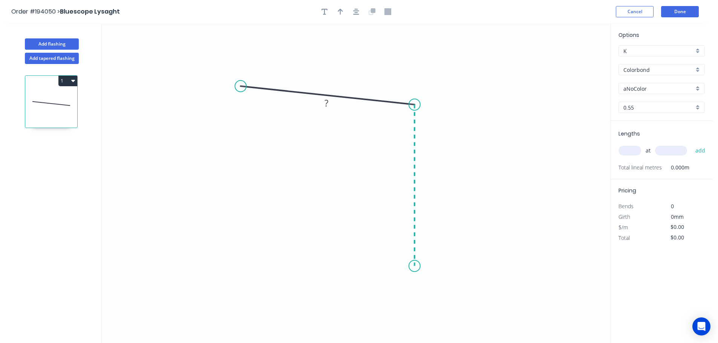
click at [405, 266] on icon "0 ?" at bounding box center [356, 183] width 509 height 320
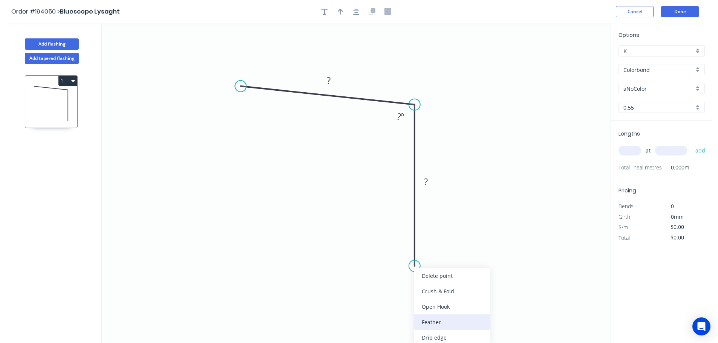
click at [441, 316] on div "Feather" at bounding box center [452, 322] width 76 height 15
click at [427, 281] on div "Delete point" at bounding box center [453, 274] width 76 height 15
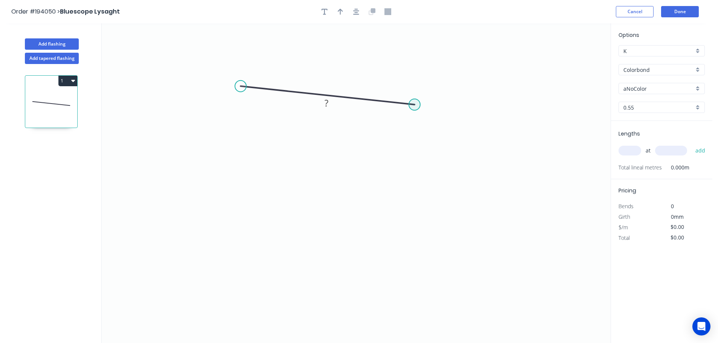
click at [414, 105] on circle at bounding box center [414, 104] width 11 height 11
click at [415, 259] on icon "0 ?" at bounding box center [356, 183] width 509 height 320
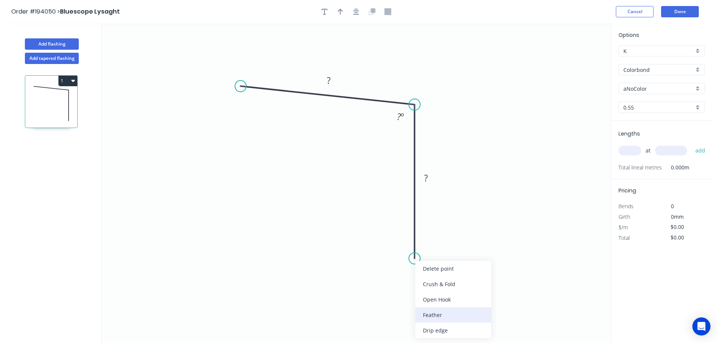
click at [435, 314] on div "Feather" at bounding box center [453, 314] width 76 height 15
click at [429, 279] on div "Flip bend" at bounding box center [452, 281] width 76 height 15
click at [434, 245] on tspan "15" at bounding box center [435, 245] width 11 height 12
click at [471, 246] on icon "0 ? FE 10 ? ? º" at bounding box center [356, 183] width 509 height 320
drag, startPoint x: 442, startPoint y: 246, endPoint x: 460, endPoint y: 285, distance: 42.6
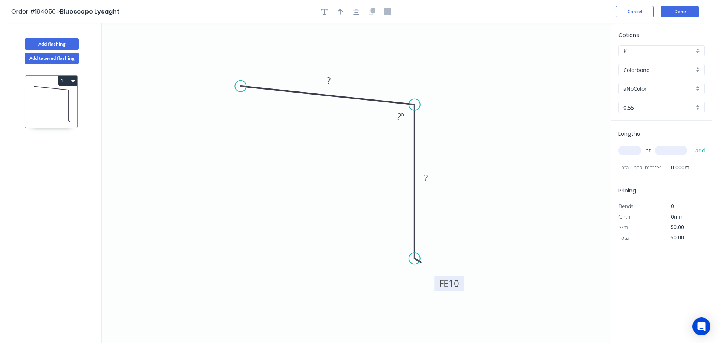
click at [460, 285] on rect at bounding box center [448, 283] width 29 height 15
click at [260, 143] on div "Feather" at bounding box center [277, 140] width 76 height 15
click at [260, 68] on tspan "15" at bounding box center [256, 67] width 11 height 12
click at [264, 69] on rect at bounding box center [251, 67] width 29 height 15
click at [270, 71] on icon "0 FE 10 ? FE 10 ? ? º" at bounding box center [356, 183] width 509 height 320
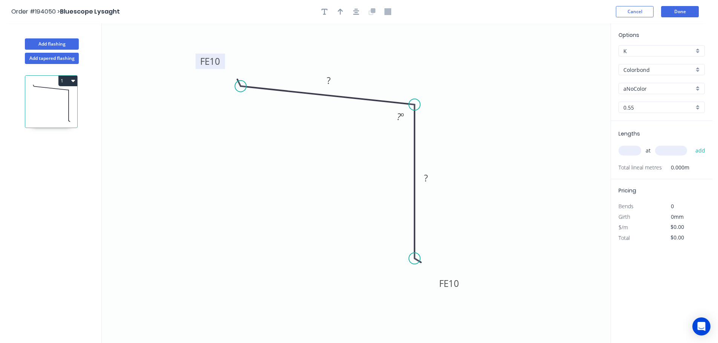
drag, startPoint x: 264, startPoint y: 68, endPoint x: 222, endPoint y: 62, distance: 42.3
click at [222, 62] on rect at bounding box center [210, 60] width 29 height 15
click at [327, 81] on tspan "?" at bounding box center [329, 80] width 4 height 12
click at [457, 87] on icon "0 FE 10 40 FE 10 40 92 º" at bounding box center [356, 183] width 509 height 320
drag, startPoint x: 338, startPoint y: 12, endPoint x: 417, endPoint y: 44, distance: 84.9
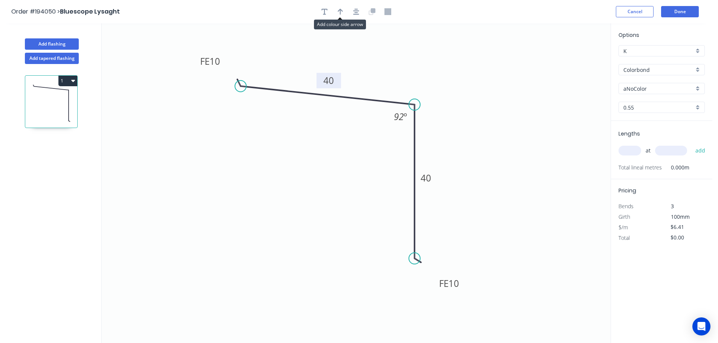
click at [338, 12] on icon "button" at bounding box center [340, 11] width 5 height 7
drag, startPoint x: 572, startPoint y: 58, endPoint x: 320, endPoint y: 179, distance: 279.5
click at [320, 179] on icon at bounding box center [319, 170] width 7 height 24
click at [320, 179] on icon at bounding box center [326, 173] width 22 height 22
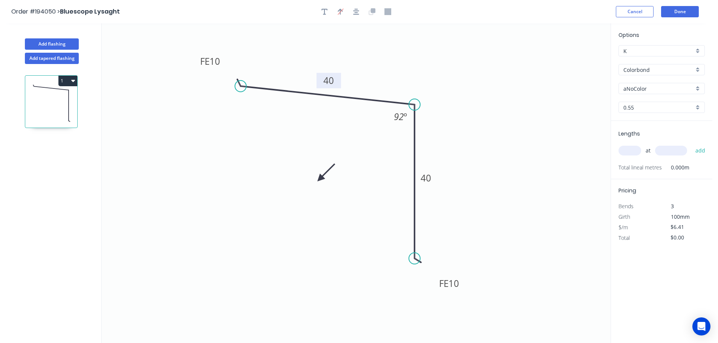
click at [320, 179] on icon at bounding box center [326, 173] width 22 height 22
click at [320, 179] on icon at bounding box center [326, 185] width 22 height 22
click at [320, 179] on icon at bounding box center [319, 188] width 7 height 24
drag, startPoint x: 320, startPoint y: 179, endPoint x: 314, endPoint y: 171, distance: 10.2
click at [314, 171] on icon at bounding box center [308, 177] width 22 height 22
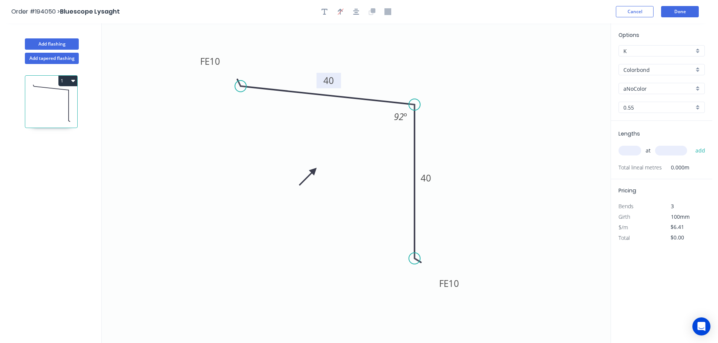
click at [698, 87] on div "aNoColor" at bounding box center [661, 88] width 86 height 11
click at [677, 139] on div "Pale Eucalypt" at bounding box center [662, 135] width 86 height 13
click at [630, 147] on input "text" at bounding box center [629, 151] width 23 height 10
click at [691, 144] on button "add" at bounding box center [700, 150] width 18 height 13
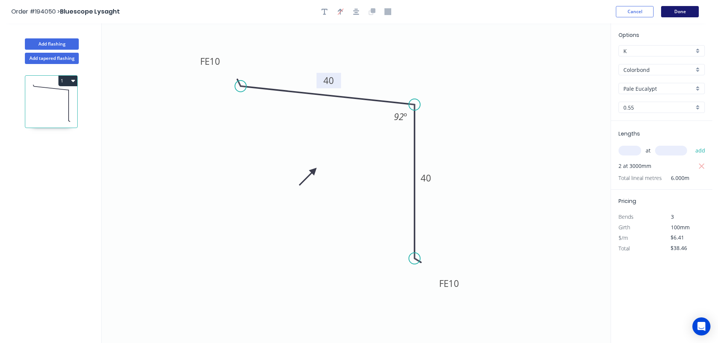
click at [675, 10] on button "Done" at bounding box center [680, 11] width 38 height 11
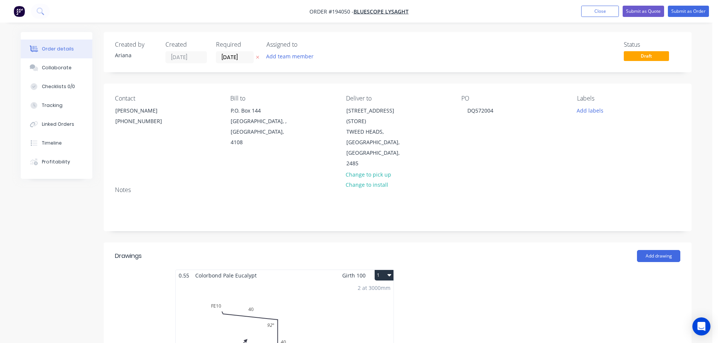
click at [382, 270] on button "1" at bounding box center [383, 275] width 19 height 11
click at [375, 288] on div "Use larger box size" at bounding box center [357, 293] width 58 height 11
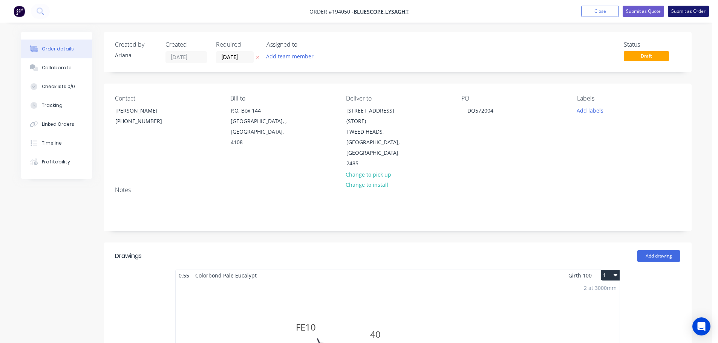
click at [692, 13] on button "Submit as Order" at bounding box center [688, 11] width 41 height 11
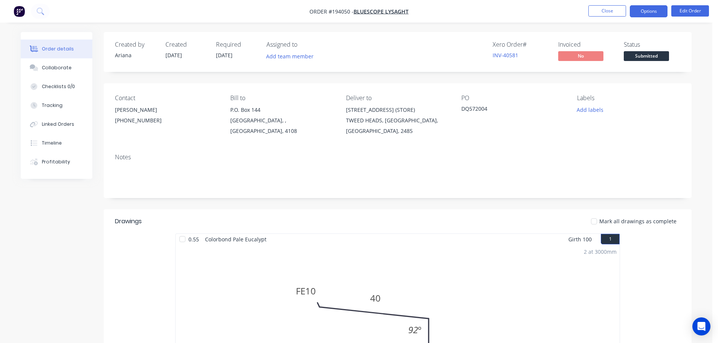
click at [647, 9] on button "Options" at bounding box center [648, 11] width 38 height 12
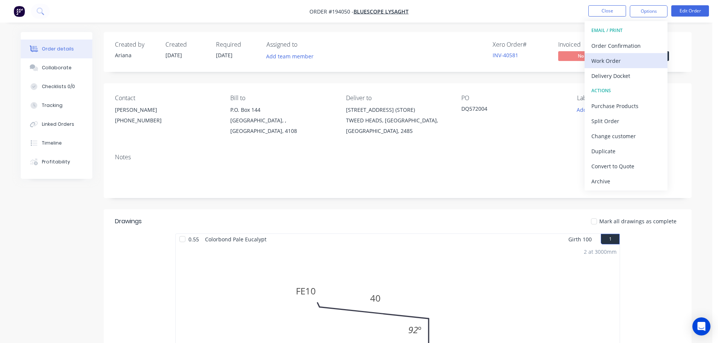
click at [611, 61] on div "Work Order" at bounding box center [625, 60] width 69 height 11
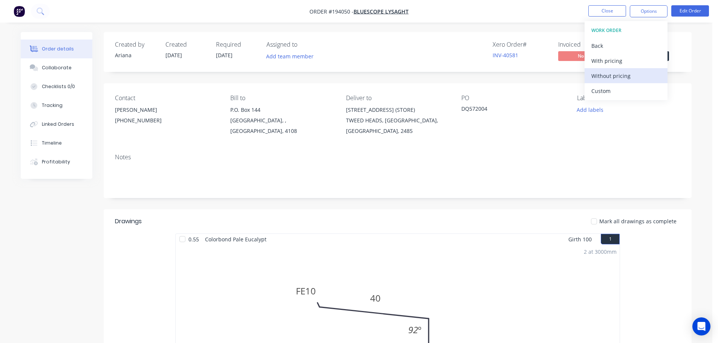
click at [604, 75] on div "Without pricing" at bounding box center [625, 75] width 69 height 11
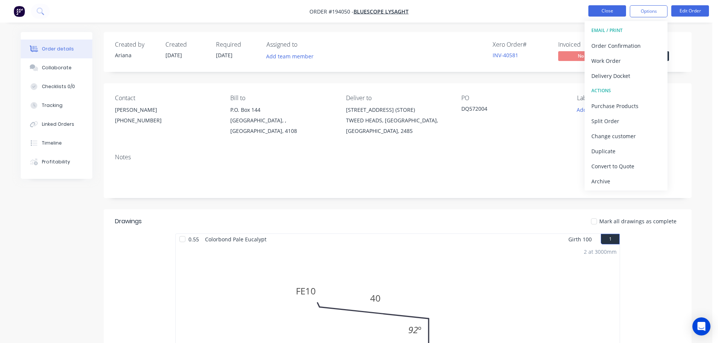
click at [613, 15] on button "Close" at bounding box center [607, 10] width 38 height 11
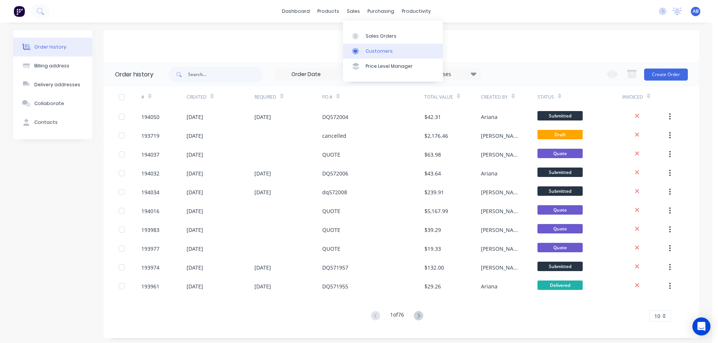
click at [370, 50] on div "Customers" at bounding box center [378, 51] width 27 height 7
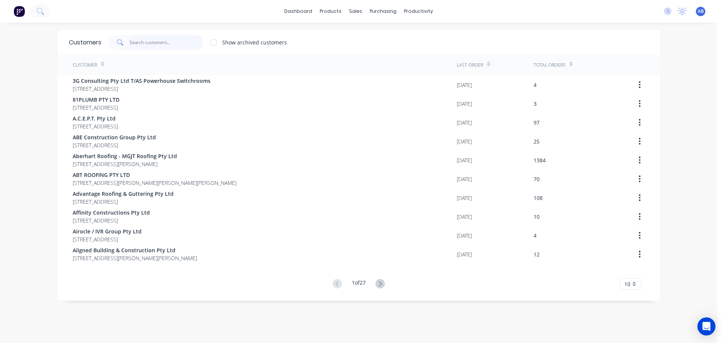
drag, startPoint x: 154, startPoint y: 44, endPoint x: 171, endPoint y: 43, distance: 17.0
click at [155, 44] on input "text" at bounding box center [166, 42] width 73 height 15
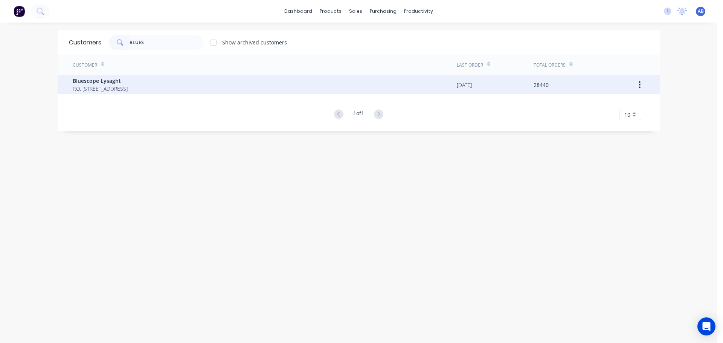
click at [73, 86] on span "P.O. [STREET_ADDRESS]" at bounding box center [100, 89] width 55 height 8
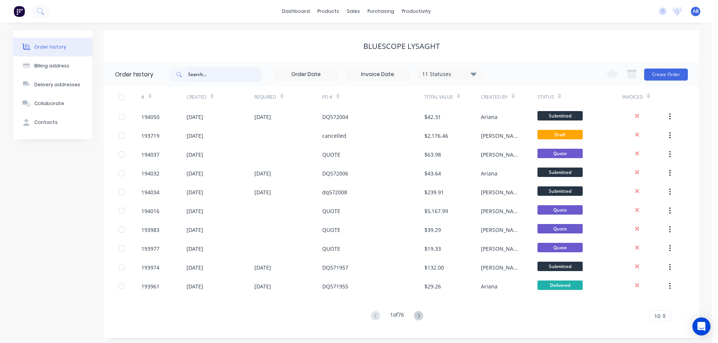
click at [225, 77] on input "text" at bounding box center [225, 74] width 75 height 15
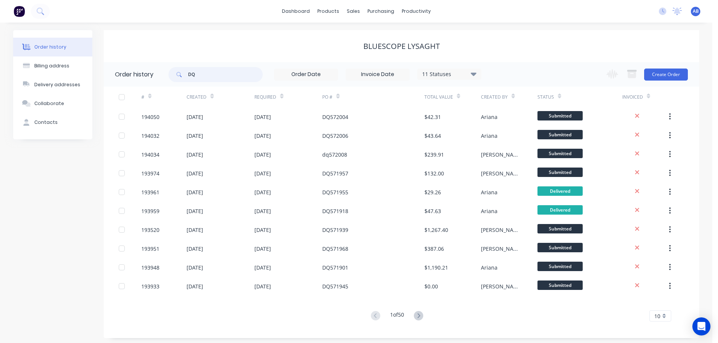
click at [219, 73] on input "DQ" at bounding box center [225, 74] width 75 height 15
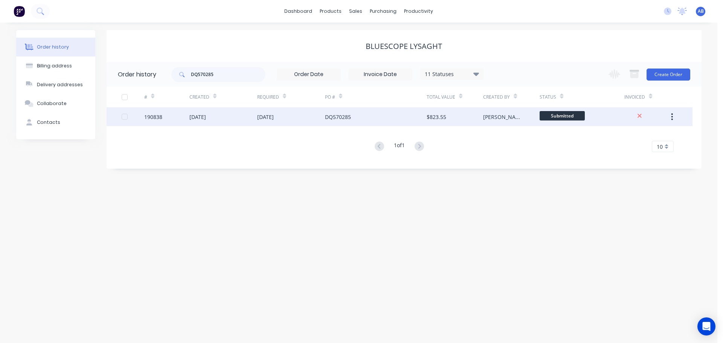
click at [344, 118] on div "DQ570285" at bounding box center [338, 117] width 26 height 8
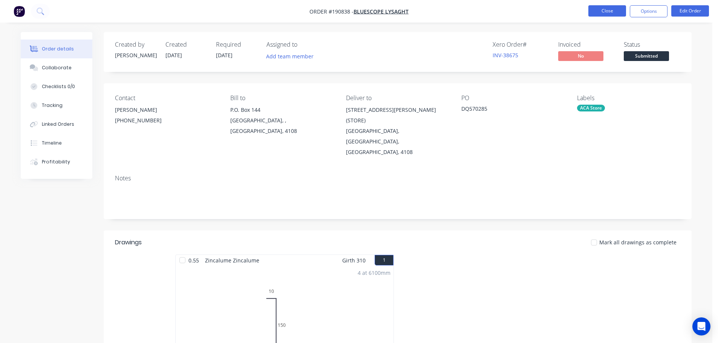
click at [606, 10] on button "Close" at bounding box center [607, 10] width 38 height 11
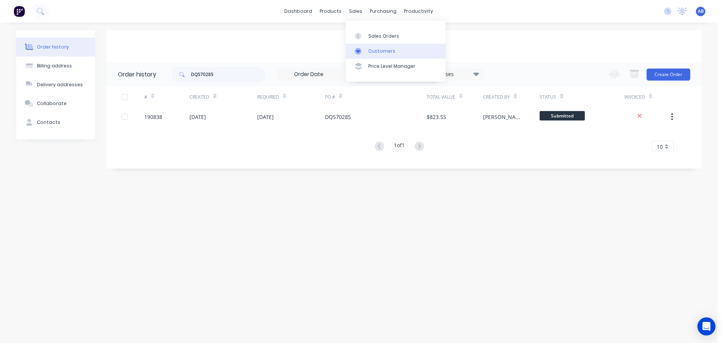
click at [374, 50] on div "Customers" at bounding box center [381, 51] width 27 height 7
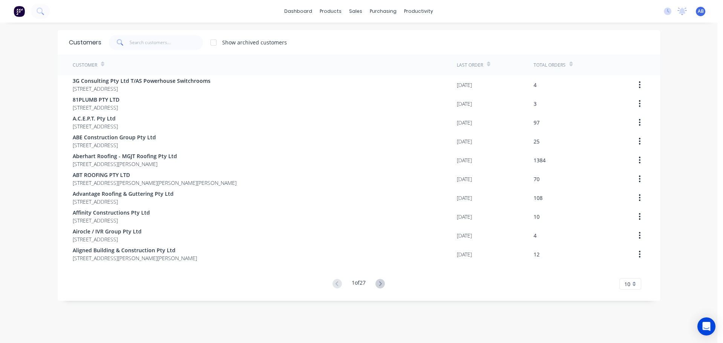
click at [476, 16] on div "dashboard products sales purchasing productivity dashboard products Product Cat…" at bounding box center [359, 11] width 718 height 23
drag, startPoint x: 140, startPoint y: 47, endPoint x: 147, endPoint y: 45, distance: 6.6
click at [141, 47] on input "text" at bounding box center [166, 42] width 73 height 15
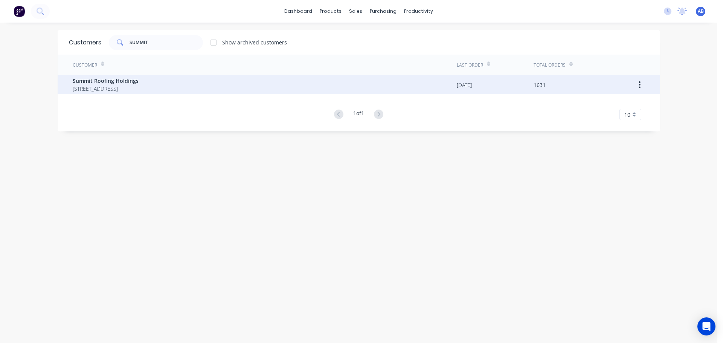
click at [122, 87] on span "[STREET_ADDRESS]" at bounding box center [106, 89] width 66 height 8
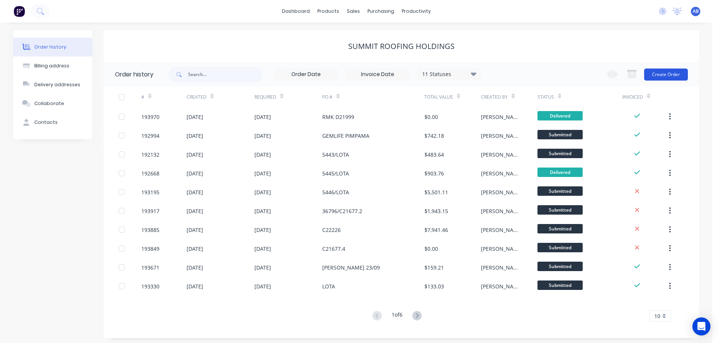
click at [658, 76] on button "Create Order" at bounding box center [666, 75] width 44 height 12
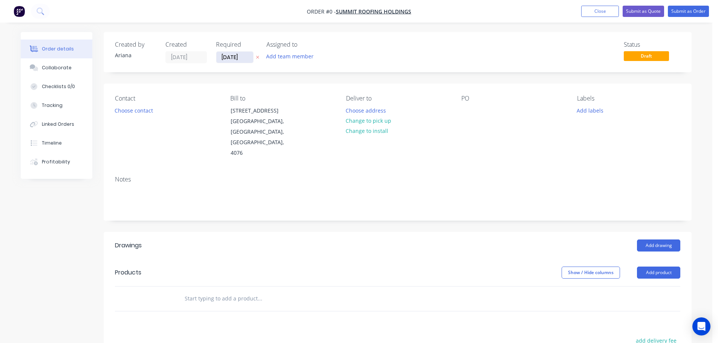
click at [233, 60] on input "[DATE]" at bounding box center [234, 57] width 37 height 11
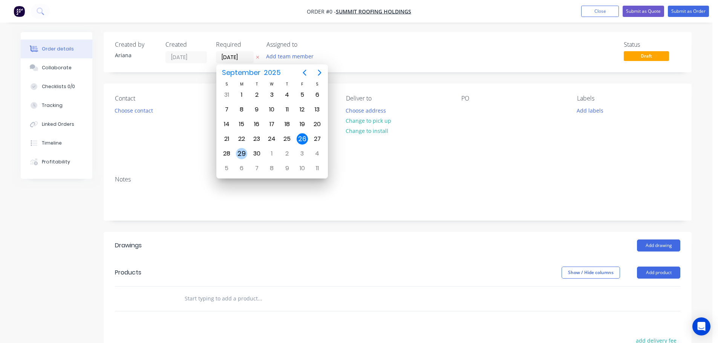
click at [243, 154] on div "29" at bounding box center [241, 153] width 11 height 11
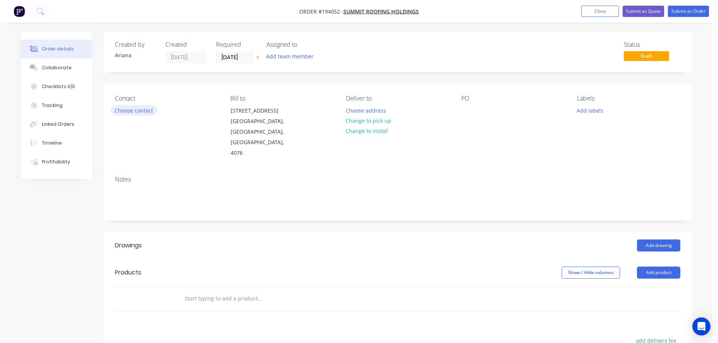
click at [136, 112] on button "Choose contact" at bounding box center [134, 110] width 46 height 10
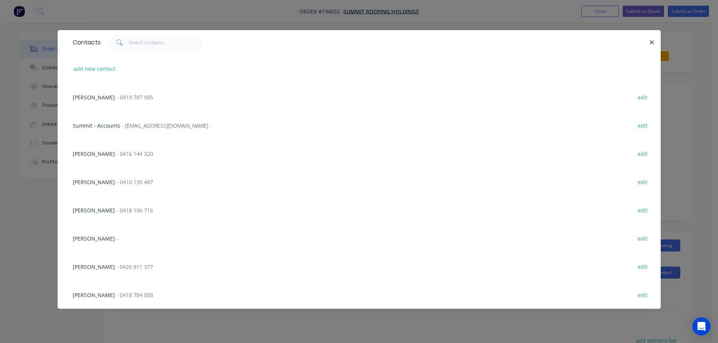
click at [94, 98] on span "[PERSON_NAME]" at bounding box center [94, 97] width 42 height 7
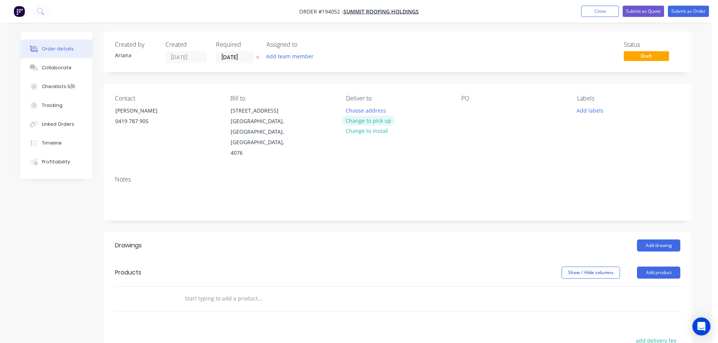
click at [370, 121] on button "Change to pick up" at bounding box center [368, 121] width 53 height 10
click at [355, 110] on div at bounding box center [352, 110] width 12 height 11
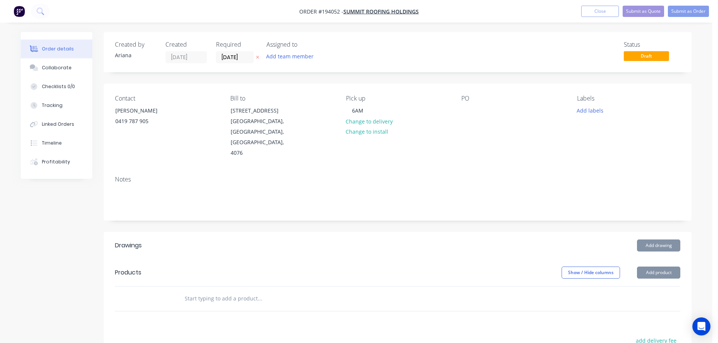
click at [435, 130] on div "Pick up 6AM Change to delivery Change to install" at bounding box center [397, 127] width 103 height 64
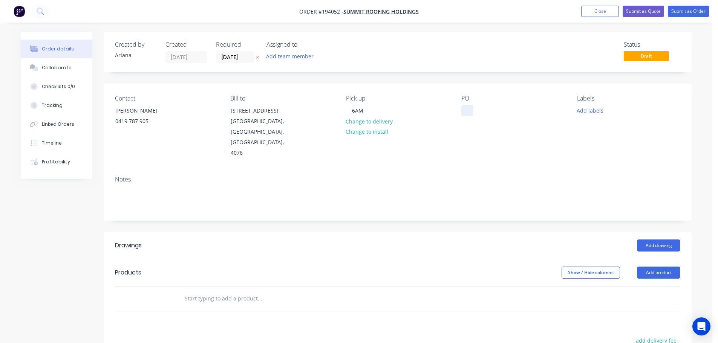
click at [465, 108] on div at bounding box center [467, 110] width 12 height 11
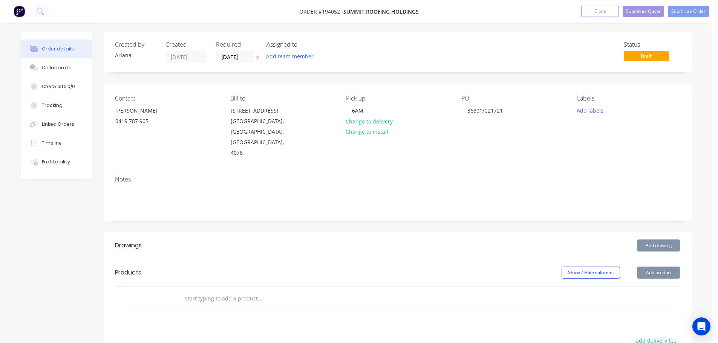
click at [591, 126] on div "Labels Add labels" at bounding box center [628, 127] width 103 height 64
click at [666, 240] on button "Add drawing" at bounding box center [658, 246] width 43 height 12
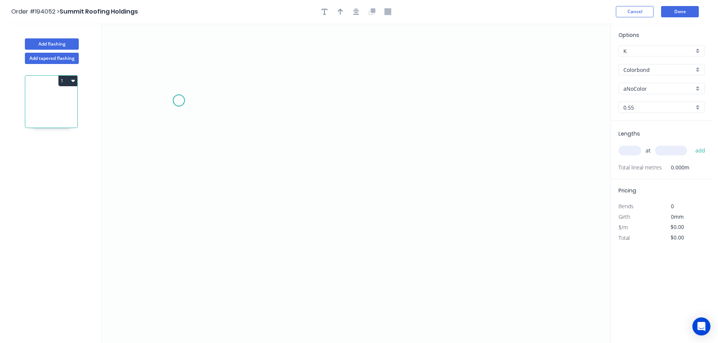
click at [179, 101] on icon "0" at bounding box center [356, 183] width 509 height 320
click at [211, 138] on icon "0" at bounding box center [356, 183] width 509 height 320
click at [269, 138] on icon "0 ?" at bounding box center [356, 183] width 509 height 320
click at [298, 159] on icon "0 ? ?" at bounding box center [356, 183] width 509 height 320
click at [298, 159] on circle at bounding box center [297, 161] width 11 height 11
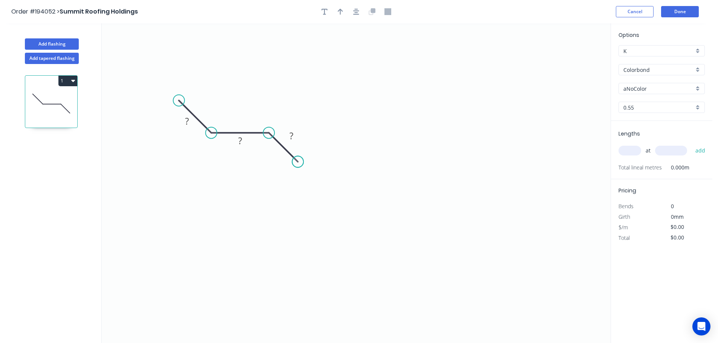
click at [298, 159] on circle at bounding box center [297, 161] width 11 height 11
click at [189, 123] on rect at bounding box center [186, 121] width 15 height 11
click at [307, 81] on icon "0 30 30 30" at bounding box center [356, 183] width 509 height 320
click at [339, 11] on icon "button" at bounding box center [340, 11] width 5 height 7
drag, startPoint x: 497, startPoint y: 109, endPoint x: 196, endPoint y: 180, distance: 309.7
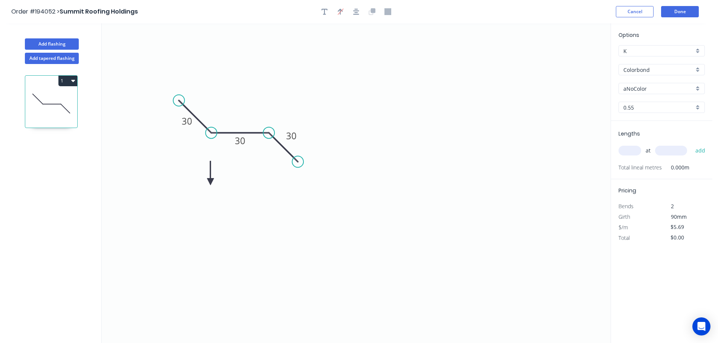
click at [207, 180] on icon at bounding box center [210, 173] width 7 height 24
click at [196, 180] on icon at bounding box center [196, 171] width 7 height 24
click at [196, 180] on icon at bounding box center [202, 174] width 22 height 22
click at [196, 180] on icon at bounding box center [205, 180] width 24 height 7
click at [196, 180] on icon at bounding box center [202, 186] width 22 height 22
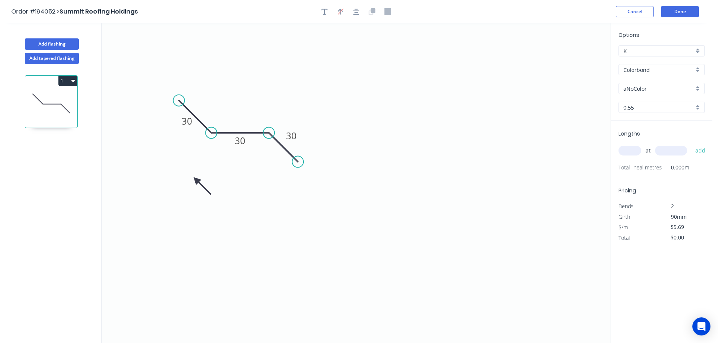
click at [196, 180] on icon at bounding box center [202, 186] width 22 height 22
click at [697, 89] on div "aNoColor" at bounding box center [661, 88] width 86 height 11
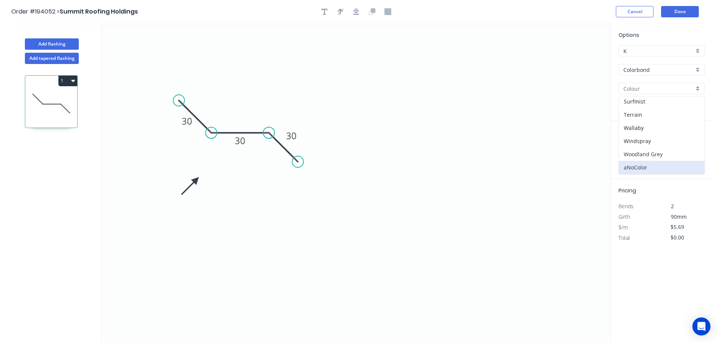
click at [655, 155] on div "Woodland Grey" at bounding box center [662, 154] width 86 height 13
click at [635, 153] on input "text" at bounding box center [629, 151] width 23 height 10
click at [691, 144] on button "add" at bounding box center [700, 150] width 18 height 13
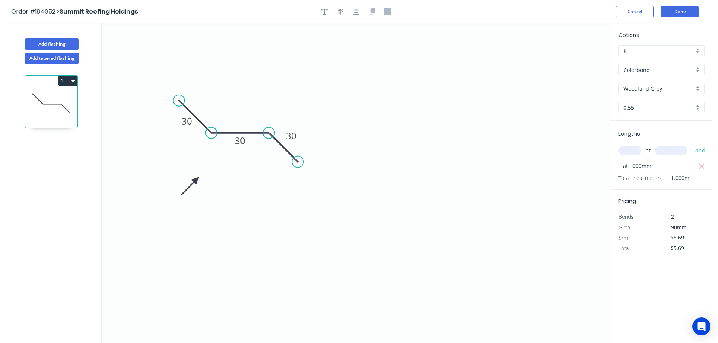
click at [67, 80] on button "1" at bounding box center [67, 81] width 19 height 11
click at [55, 101] on div "Duplicate" at bounding box center [41, 99] width 58 height 11
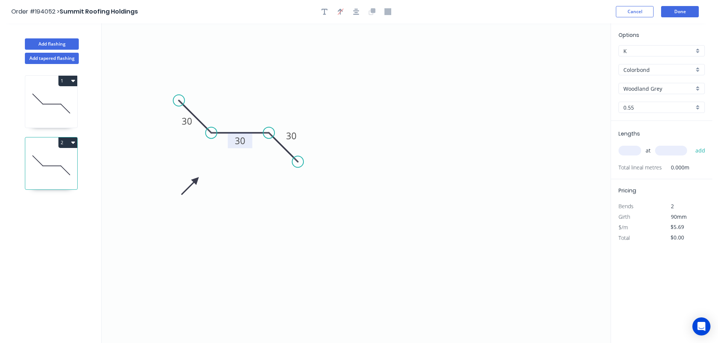
click at [243, 141] on tspan "30" at bounding box center [240, 140] width 11 height 12
click at [269, 179] on icon "0 30 35 30" at bounding box center [356, 183] width 509 height 320
click at [634, 149] on input "text" at bounding box center [629, 151] width 23 height 10
click at [691, 144] on button "add" at bounding box center [700, 150] width 18 height 13
click at [45, 42] on button "Add flashing" at bounding box center [52, 43] width 54 height 11
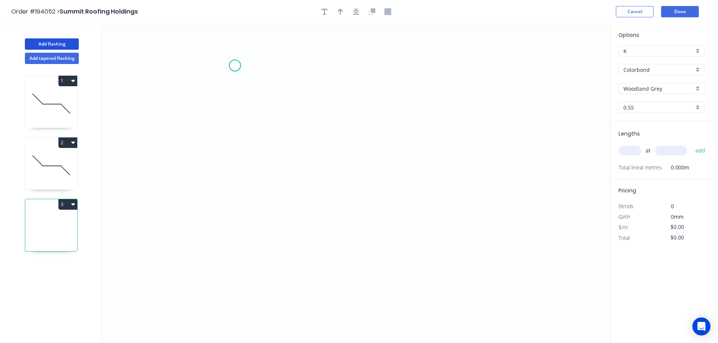
click at [235, 66] on icon "0" at bounding box center [356, 183] width 509 height 320
click at [234, 215] on icon "0" at bounding box center [356, 183] width 509 height 320
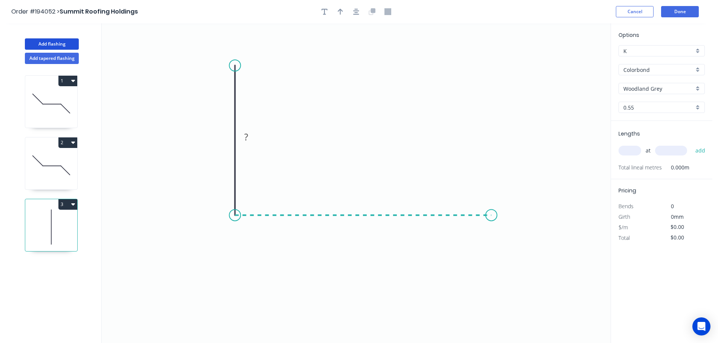
click at [491, 219] on icon "0 ?" at bounding box center [356, 183] width 509 height 320
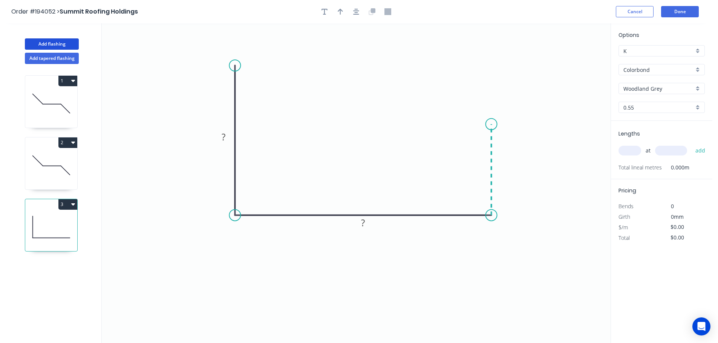
click at [491, 124] on icon at bounding box center [491, 169] width 0 height 91
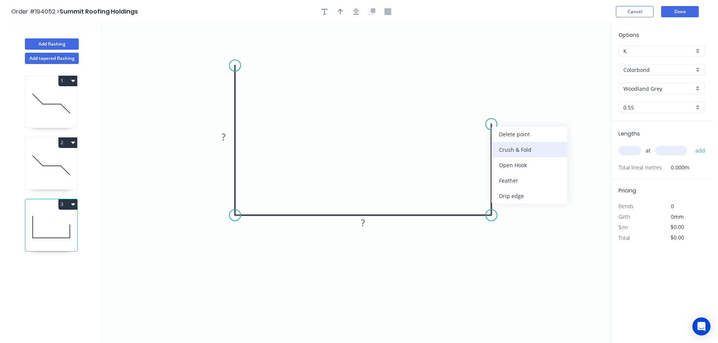
click at [516, 147] on div "Crush & Fold" at bounding box center [529, 149] width 76 height 15
click at [482, 112] on tspan "10" at bounding box center [480, 110] width 11 height 12
click at [502, 104] on icon "0 ? ? CF 15 ?" at bounding box center [356, 183] width 509 height 320
drag, startPoint x: 487, startPoint y: 108, endPoint x: 468, endPoint y: 90, distance: 26.1
click at [468, 90] on rect at bounding box center [460, 96] width 30 height 15
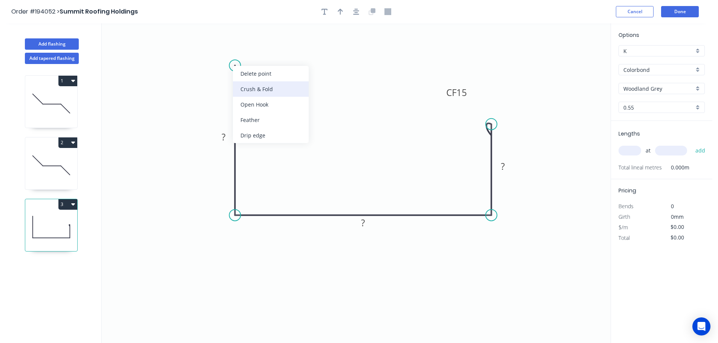
click at [244, 92] on div "Crush & Fold" at bounding box center [271, 88] width 76 height 15
click at [249, 88] on div "Flip bend" at bounding box center [273, 89] width 76 height 15
click at [256, 51] on tspan "10" at bounding box center [256, 52] width 11 height 12
click at [299, 65] on icon "0 CF 15 ? ? CF 15 ?" at bounding box center [356, 183] width 509 height 320
drag, startPoint x: 262, startPoint y: 51, endPoint x: 280, endPoint y: 44, distance: 19.7
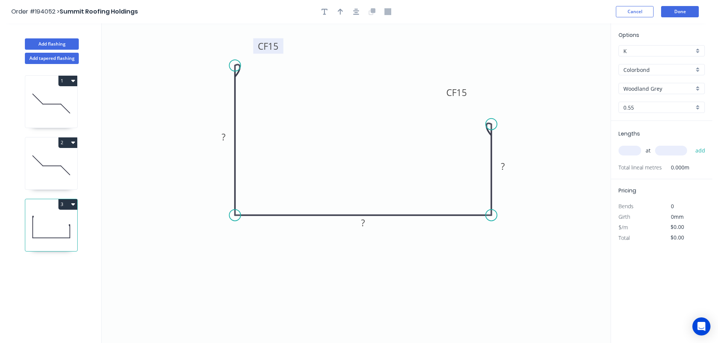
click at [280, 44] on rect at bounding box center [268, 45] width 30 height 15
click at [226, 138] on rect at bounding box center [223, 137] width 15 height 11
click at [297, 131] on icon "0 CF 15 80 205 CF 15 50" at bounding box center [356, 183] width 509 height 320
click at [340, 10] on icon "button" at bounding box center [340, 12] width 5 height 6
drag, startPoint x: 573, startPoint y: 59, endPoint x: 284, endPoint y: 266, distance: 354.8
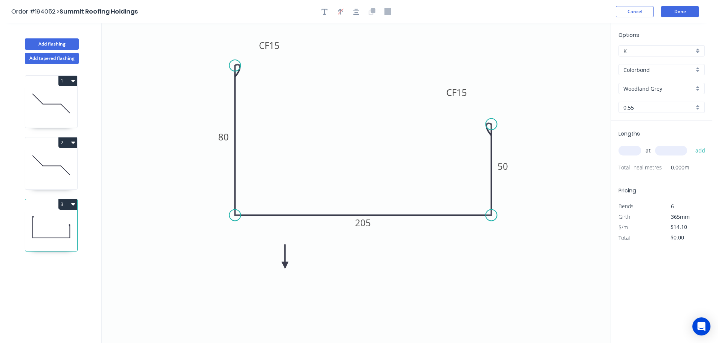
click at [284, 266] on icon at bounding box center [284, 256] width 7 height 24
click at [284, 266] on icon at bounding box center [291, 259] width 22 height 22
click at [284, 266] on icon at bounding box center [291, 272] width 22 height 22
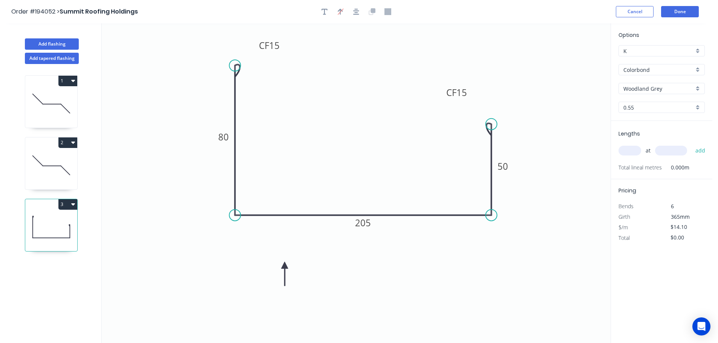
click at [284, 266] on icon at bounding box center [284, 274] width 7 height 24
click at [632, 150] on input "text" at bounding box center [629, 151] width 23 height 10
click at [691, 144] on button "add" at bounding box center [700, 150] width 18 height 13
click at [68, 204] on button "3" at bounding box center [67, 204] width 19 height 11
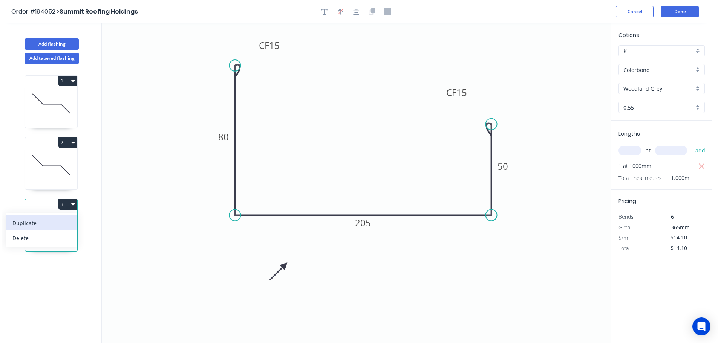
click at [57, 220] on div "Duplicate" at bounding box center [41, 223] width 58 height 11
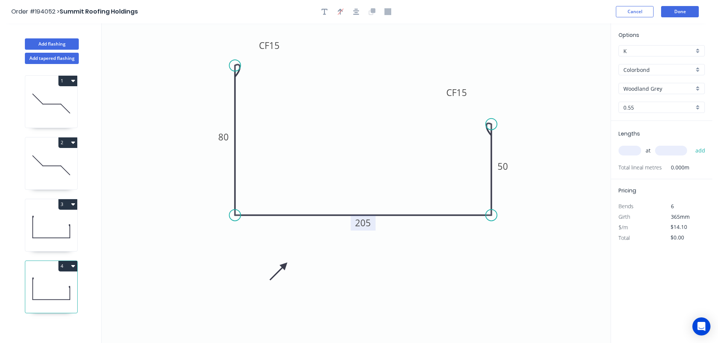
click at [368, 223] on tspan "205" at bounding box center [363, 223] width 16 height 12
click at [384, 242] on icon "0 CF 15 80 150 CF 15 50" at bounding box center [356, 183] width 509 height 320
click at [627, 149] on input "text" at bounding box center [629, 151] width 23 height 10
click at [691, 144] on button "add" at bounding box center [700, 150] width 18 height 13
click at [47, 43] on button "Add flashing" at bounding box center [52, 43] width 54 height 11
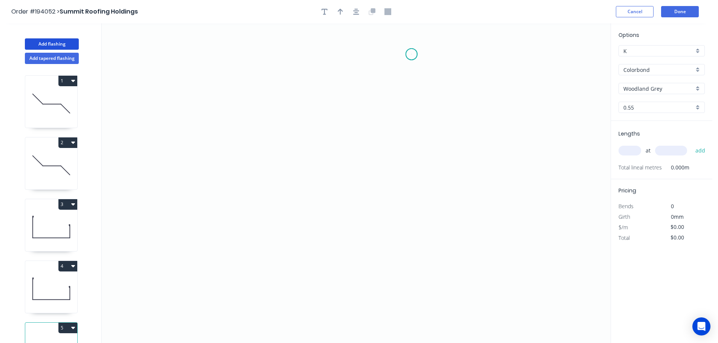
click at [411, 54] on icon "0" at bounding box center [356, 183] width 509 height 320
click at [406, 255] on icon "0" at bounding box center [356, 183] width 509 height 320
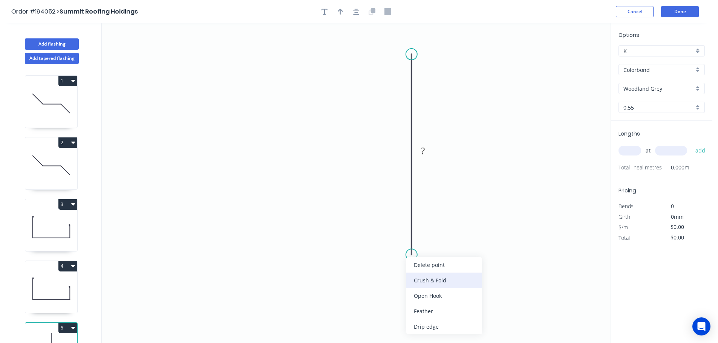
click at [431, 276] on div "Crush & Fold" at bounding box center [444, 280] width 76 height 15
click at [424, 276] on div "Flip bend" at bounding box center [448, 279] width 76 height 15
click at [434, 238] on tspan "10" at bounding box center [432, 241] width 11 height 12
click at [471, 240] on icon "0 CF 15 ?" at bounding box center [356, 183] width 509 height 320
drag, startPoint x: 442, startPoint y: 243, endPoint x: 372, endPoint y: 278, distance: 78.5
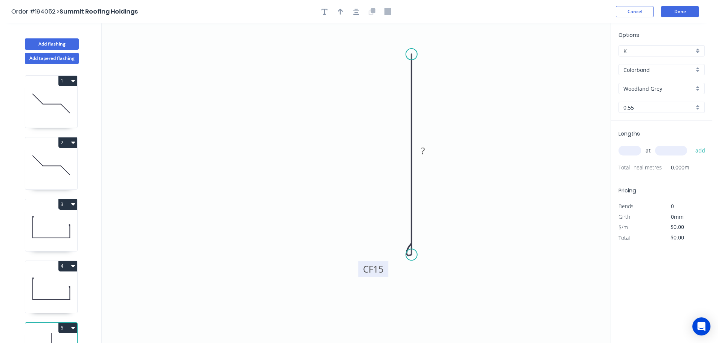
click at [372, 277] on rect at bounding box center [373, 268] width 30 height 15
click at [425, 150] on rect at bounding box center [422, 151] width 15 height 11
drag, startPoint x: 459, startPoint y: 128, endPoint x: 456, endPoint y: 121, distance: 7.8
click at [459, 128] on icon "0 CF 15 80" at bounding box center [356, 183] width 509 height 320
click at [339, 10] on icon "button" at bounding box center [340, 12] width 5 height 6
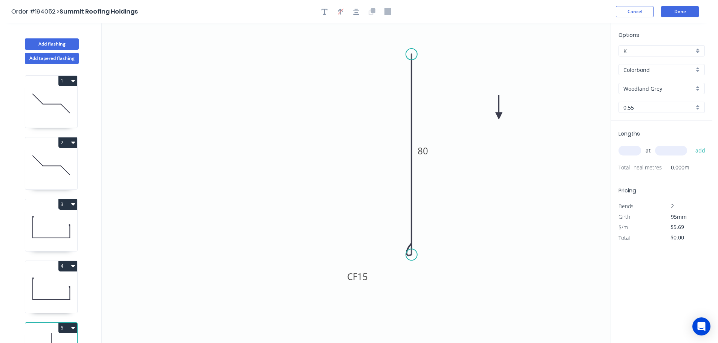
drag, startPoint x: 571, startPoint y: 59, endPoint x: 492, endPoint y: 120, distance: 100.0
click at [495, 119] on icon at bounding box center [498, 107] width 7 height 24
click at [492, 120] on icon at bounding box center [491, 111] width 7 height 24
click at [639, 150] on input "text" at bounding box center [629, 151] width 23 height 10
click at [691, 144] on button "add" at bounding box center [700, 150] width 18 height 13
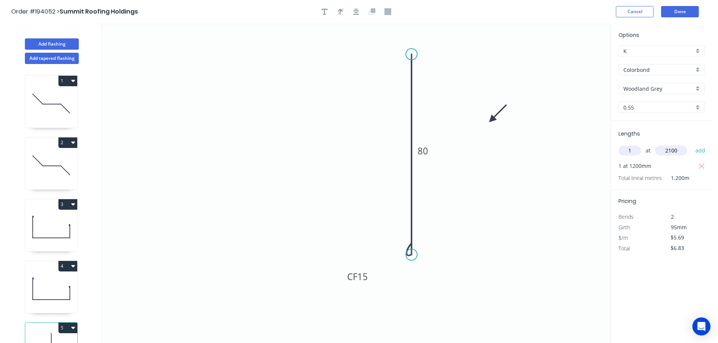
click at [691, 144] on button "add" at bounding box center [700, 150] width 18 height 13
click at [670, 12] on button "Done" at bounding box center [680, 11] width 38 height 11
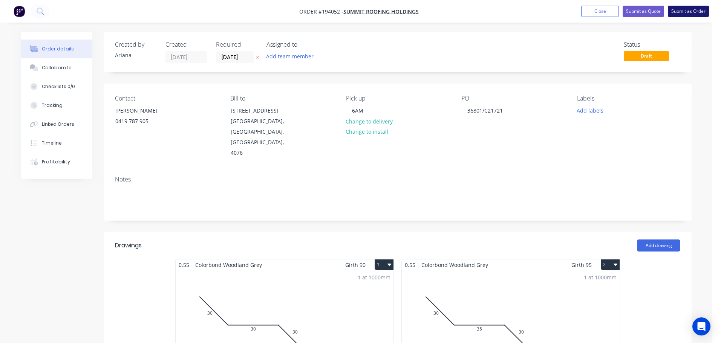
click at [688, 9] on button "Submit as Order" at bounding box center [688, 11] width 41 height 11
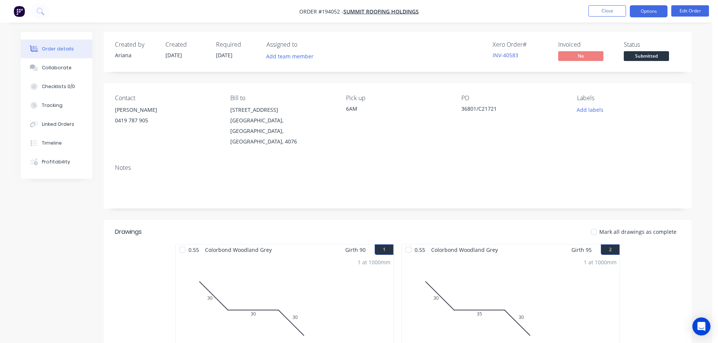
click at [649, 9] on button "Options" at bounding box center [648, 11] width 38 height 12
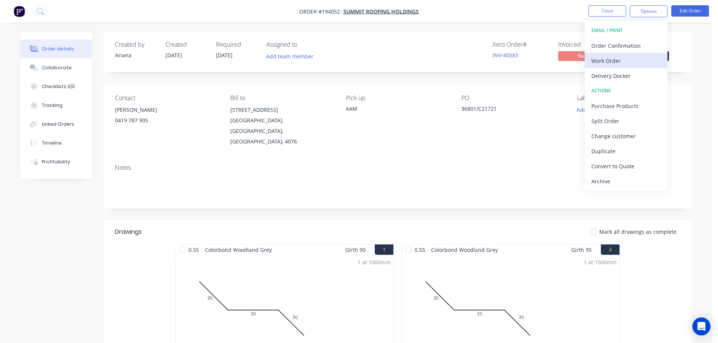
click at [619, 58] on div "Work Order" at bounding box center [625, 60] width 69 height 11
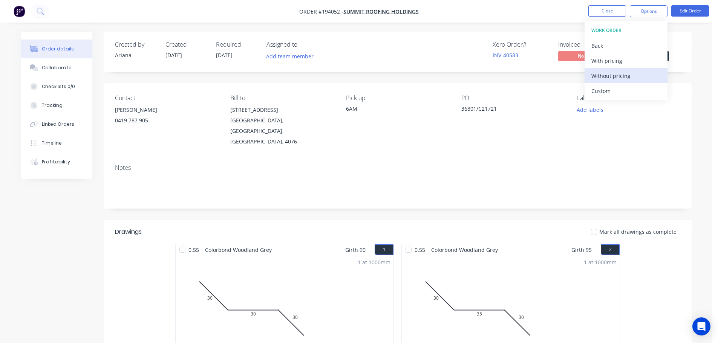
click at [609, 76] on div "Without pricing" at bounding box center [625, 75] width 69 height 11
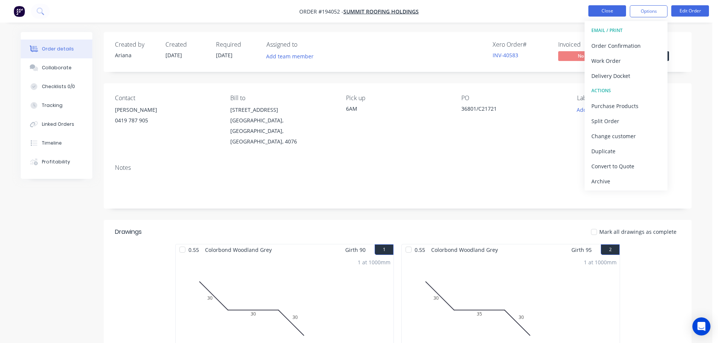
click at [604, 13] on button "Close" at bounding box center [607, 10] width 38 height 11
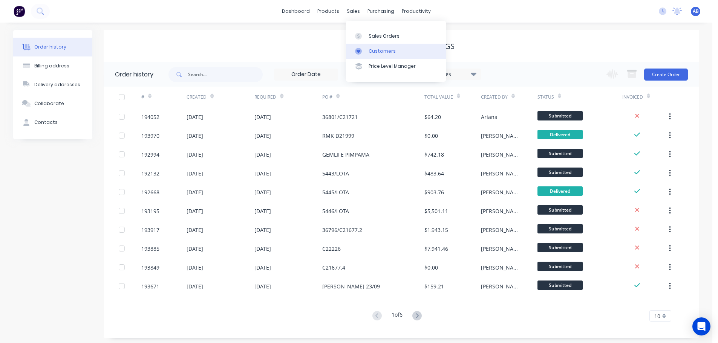
click at [369, 49] on div "Customers" at bounding box center [381, 51] width 27 height 7
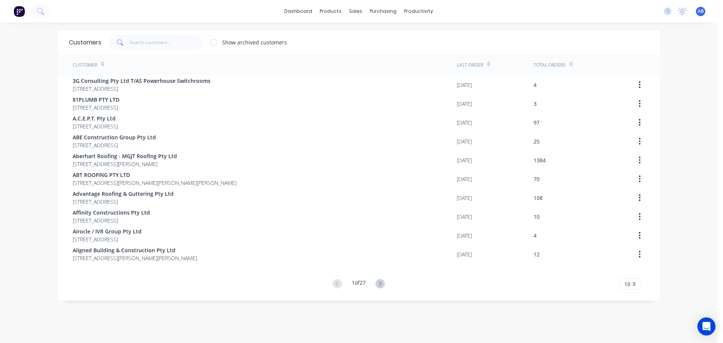
click at [515, 14] on div "dashboard products sales purchasing productivity dashboard products Product Cat…" at bounding box center [359, 11] width 718 height 23
drag, startPoint x: 168, startPoint y: 43, endPoint x: 229, endPoint y: 40, distance: 61.5
click at [173, 42] on input "text" at bounding box center [166, 42] width 73 height 15
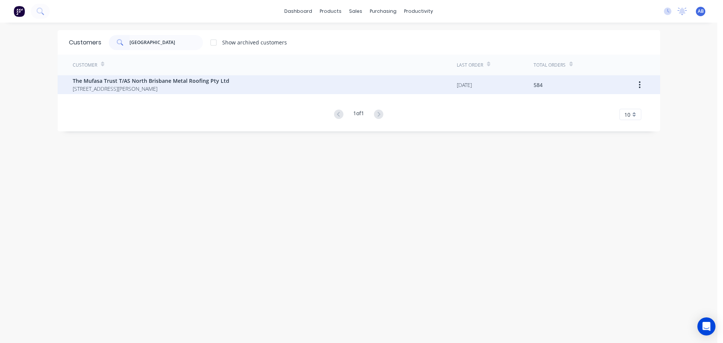
click at [189, 89] on span "[STREET_ADDRESS][PERSON_NAME]" at bounding box center [151, 89] width 157 height 8
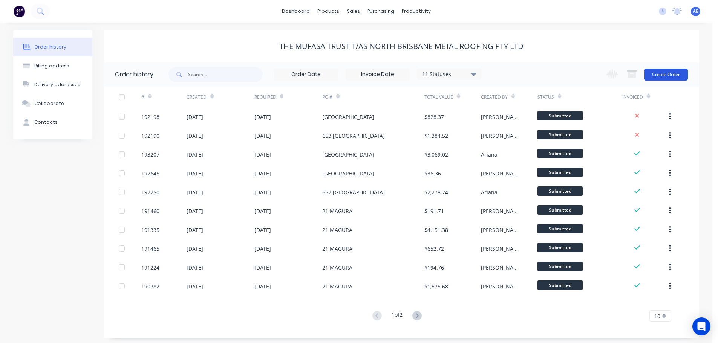
click at [663, 74] on button "Create Order" at bounding box center [666, 75] width 44 height 12
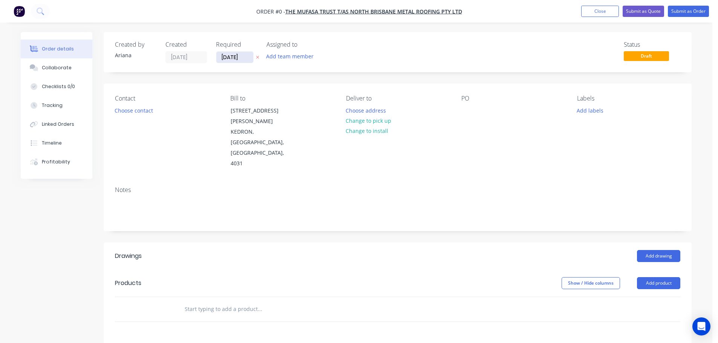
click at [238, 59] on input "[DATE]" at bounding box center [234, 57] width 37 height 11
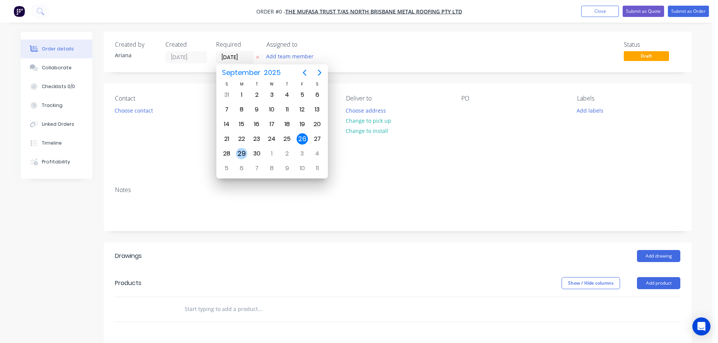
click at [241, 154] on div "29" at bounding box center [241, 153] width 11 height 11
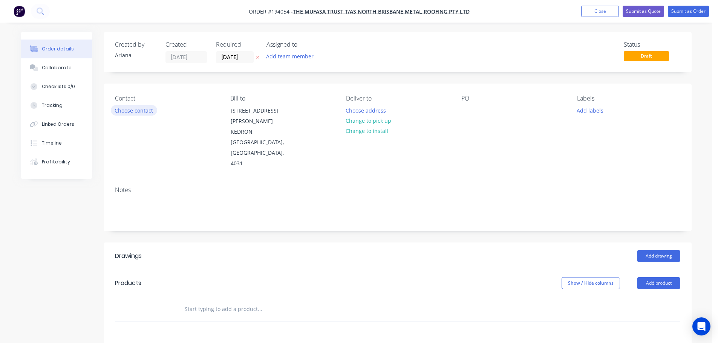
click at [144, 110] on button "Choose contact" at bounding box center [134, 110] width 46 height 10
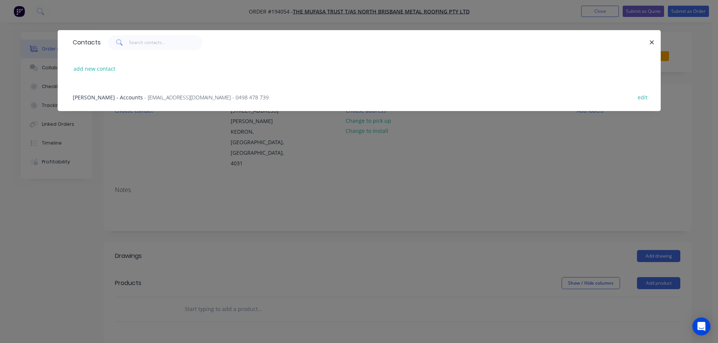
click at [97, 98] on span "[PERSON_NAME] - Accounts" at bounding box center [108, 97] width 70 height 7
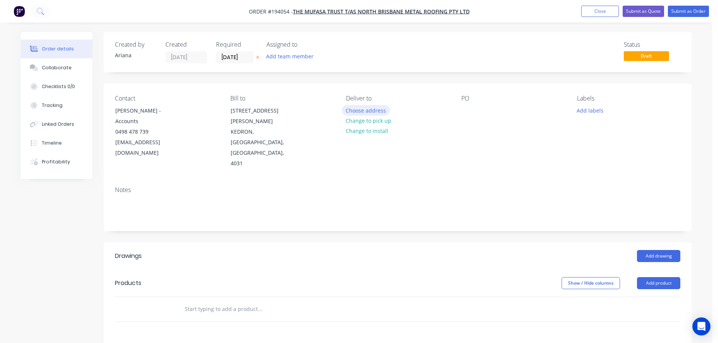
click at [364, 111] on button "Choose address" at bounding box center [366, 110] width 48 height 10
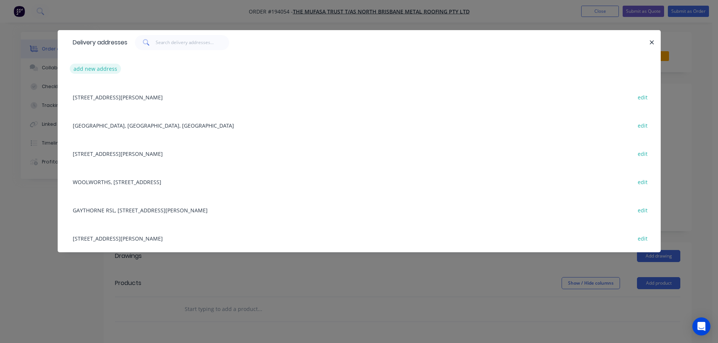
click at [85, 67] on button "add new address" at bounding box center [96, 69] width 52 height 10
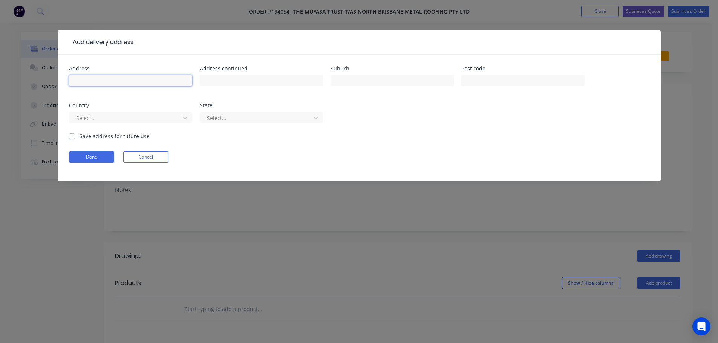
click at [94, 82] on input "text" at bounding box center [130, 80] width 123 height 11
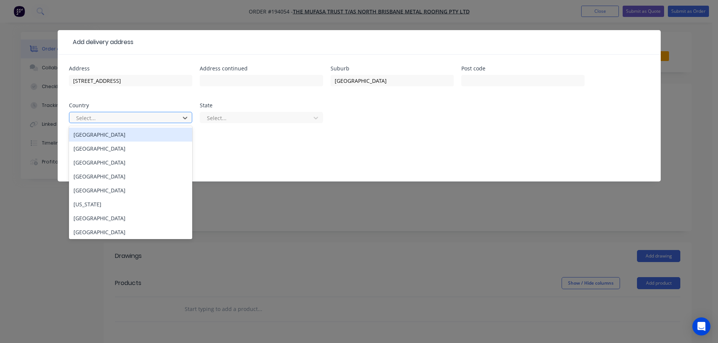
click at [104, 131] on div "[GEOGRAPHIC_DATA]" at bounding box center [130, 135] width 123 height 14
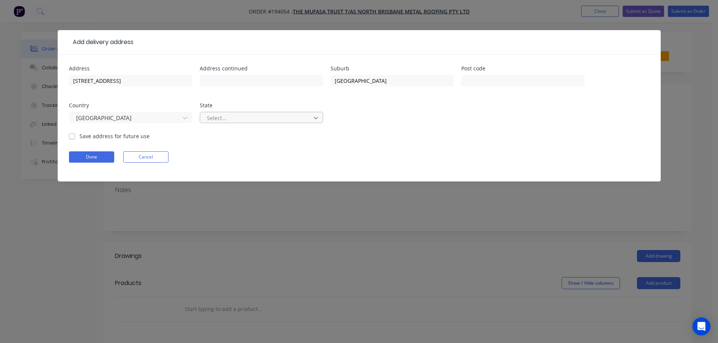
click at [322, 117] on div at bounding box center [316, 118] width 14 height 12
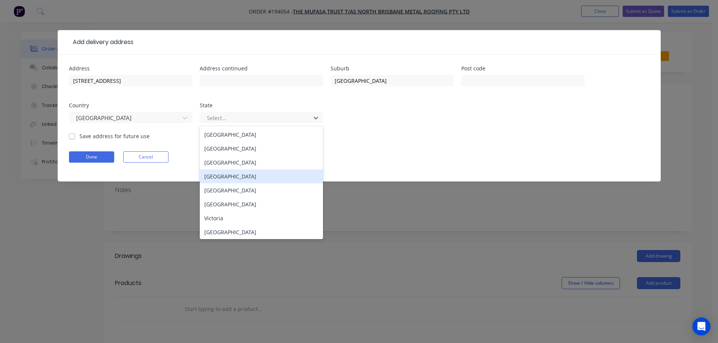
click at [211, 175] on div "[GEOGRAPHIC_DATA]" at bounding box center [261, 177] width 123 height 14
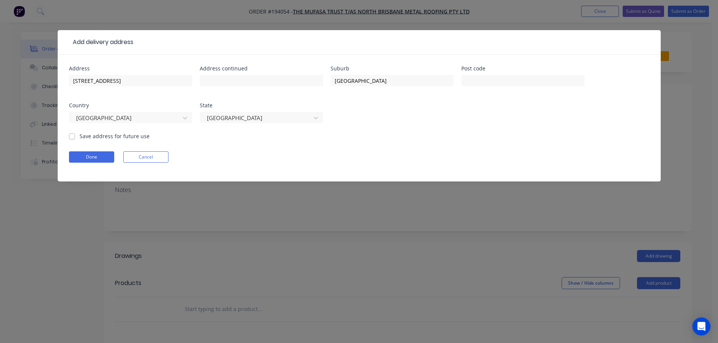
click at [376, 153] on div "Done Cancel" at bounding box center [359, 156] width 580 height 11
click at [87, 158] on button "Done" at bounding box center [91, 156] width 45 height 11
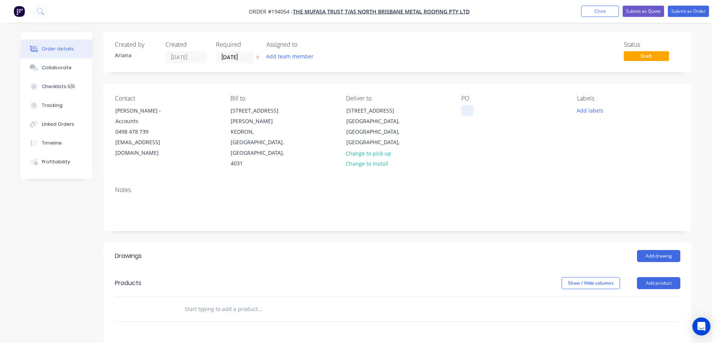
click at [465, 108] on div at bounding box center [467, 110] width 12 height 11
click at [492, 158] on div "Contact [PERSON_NAME] - Accounts 0498 478 739 [EMAIL_ADDRESS][DOMAIN_NAME] Bill…" at bounding box center [398, 132] width 588 height 97
click at [597, 110] on button "Add labels" at bounding box center [589, 110] width 35 height 10
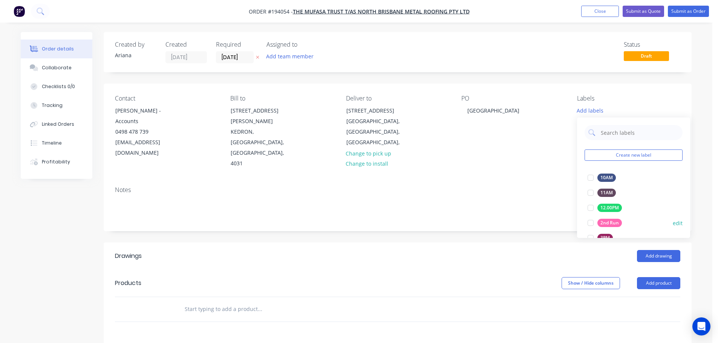
click at [590, 221] on div at bounding box center [590, 222] width 15 height 15
click at [523, 156] on div "Contact [PERSON_NAME] - Accounts 0498 478 739 [EMAIL_ADDRESS][DOMAIN_NAME] Bill…" at bounding box center [398, 132] width 588 height 97
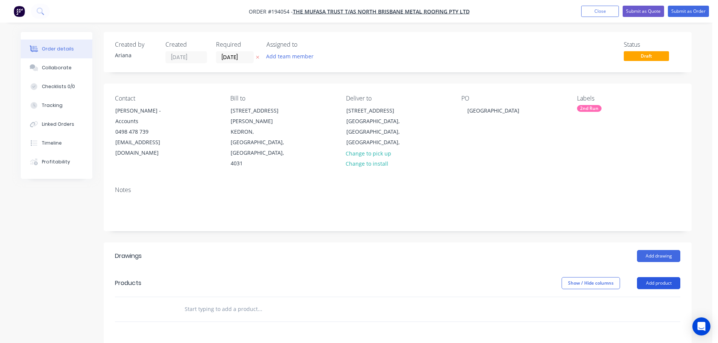
click at [654, 277] on button "Add product" at bounding box center [658, 283] width 43 height 12
click at [640, 297] on div "Product catalogue" at bounding box center [644, 302] width 58 height 11
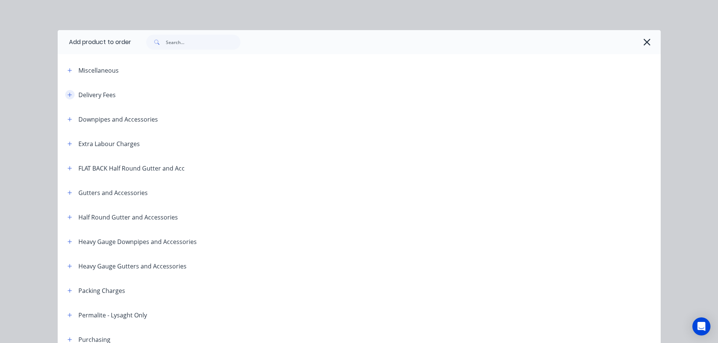
click at [69, 92] on button "button" at bounding box center [69, 94] width 9 height 9
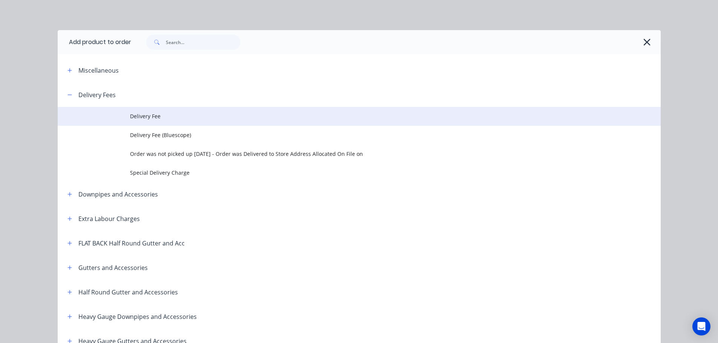
click at [147, 114] on span "Delivery Fee" at bounding box center [342, 116] width 424 height 8
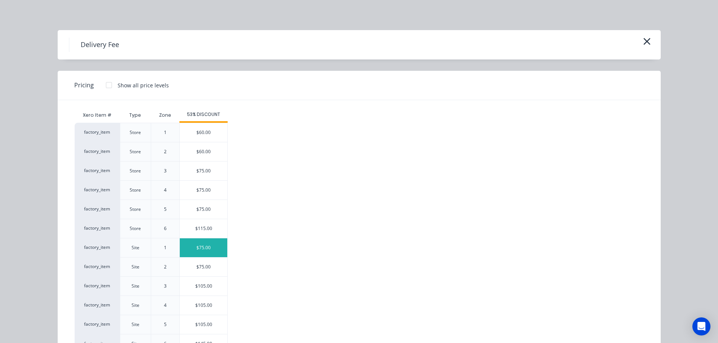
click at [191, 246] on div "$75.00" at bounding box center [203, 247] width 47 height 19
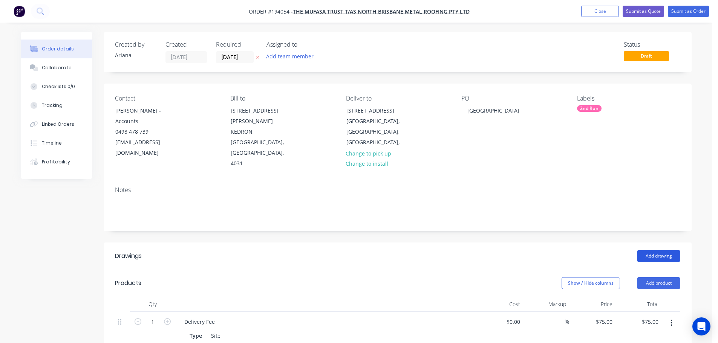
click at [666, 250] on button "Add drawing" at bounding box center [658, 256] width 43 height 12
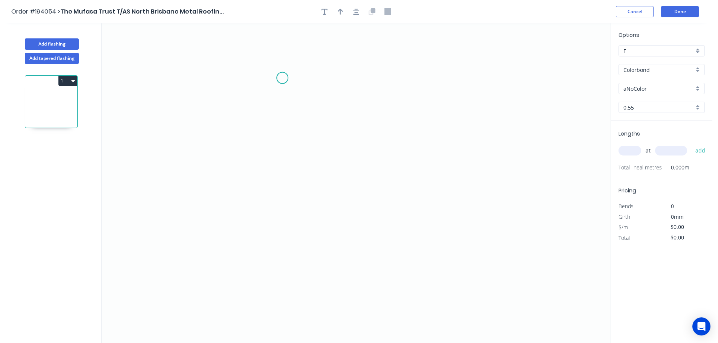
click at [282, 78] on icon "0" at bounding box center [356, 183] width 509 height 320
click at [334, 73] on icon "0" at bounding box center [356, 183] width 509 height 320
click at [328, 228] on icon "0 ?" at bounding box center [356, 183] width 509 height 320
click at [370, 258] on icon "0 ? ? ? º" at bounding box center [356, 183] width 509 height 320
click at [370, 258] on circle at bounding box center [369, 257] width 11 height 11
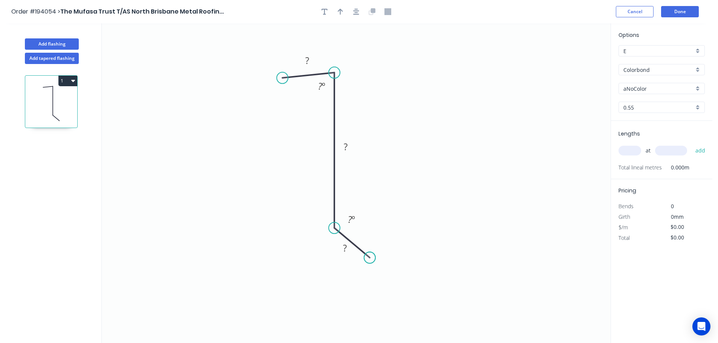
click at [370, 258] on circle at bounding box center [369, 257] width 11 height 11
click at [309, 58] on tspan "?" at bounding box center [307, 60] width 4 height 12
click at [404, 79] on icon "0 10 75 15 87 º 135 º" at bounding box center [356, 183] width 509 height 320
click at [336, 8] on button "button" at bounding box center [340, 11] width 11 height 11
drag, startPoint x: 573, startPoint y: 58, endPoint x: 252, endPoint y: 159, distance: 336.6
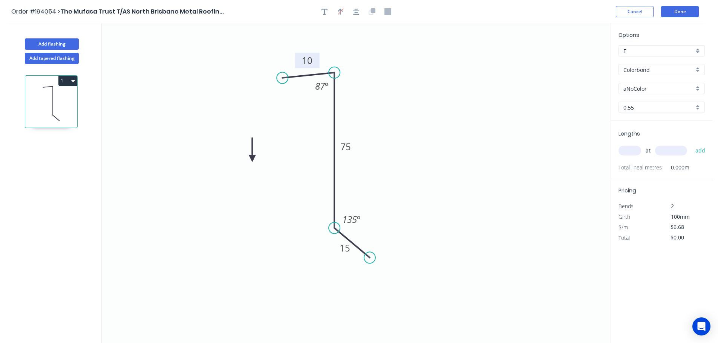
click at [252, 159] on icon at bounding box center [252, 150] width 7 height 24
click at [252, 159] on icon at bounding box center [259, 152] width 22 height 22
click at [252, 159] on icon at bounding box center [259, 165] width 22 height 22
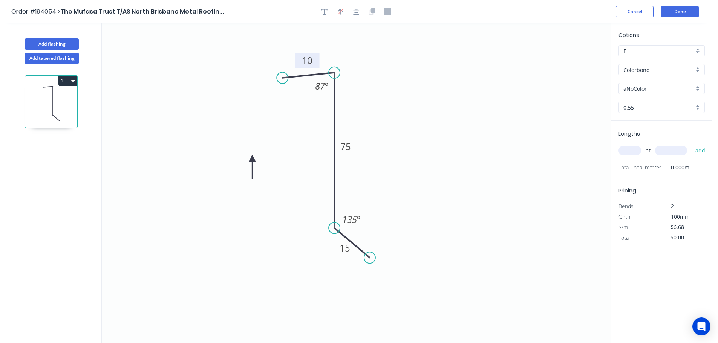
click at [252, 159] on icon at bounding box center [252, 167] width 7 height 24
click at [252, 159] on icon at bounding box center [246, 165] width 22 height 22
click at [697, 88] on div "aNoColor" at bounding box center [661, 88] width 86 height 11
click at [661, 145] on div "Monument" at bounding box center [662, 146] width 86 height 13
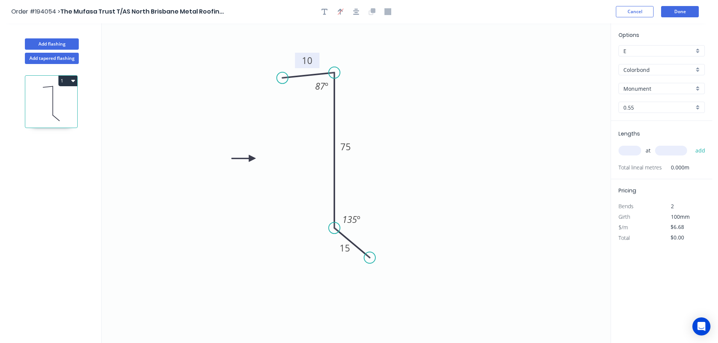
click at [629, 150] on input "text" at bounding box center [629, 151] width 23 height 10
click at [681, 153] on input "text" at bounding box center [671, 151] width 32 height 10
click at [691, 144] on button "add" at bounding box center [700, 150] width 18 height 13
click at [681, 153] on input "text" at bounding box center [671, 151] width 32 height 10
click at [691, 144] on button "add" at bounding box center [700, 150] width 18 height 13
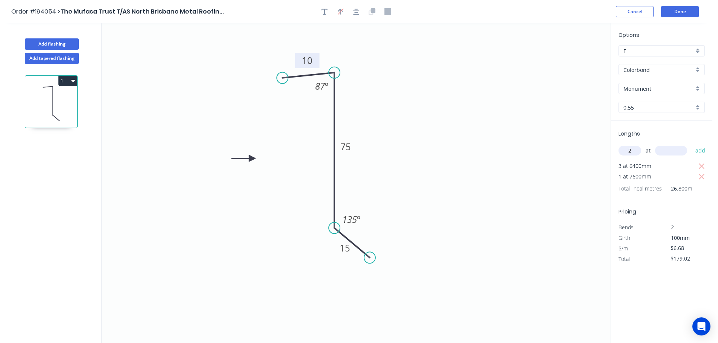
click at [681, 153] on input "text" at bounding box center [671, 151] width 32 height 10
click at [691, 144] on button "add" at bounding box center [700, 150] width 18 height 13
click at [681, 153] on input "text" at bounding box center [671, 151] width 32 height 10
click at [691, 144] on button "add" at bounding box center [700, 150] width 18 height 13
click at [681, 153] on input "text" at bounding box center [671, 151] width 32 height 10
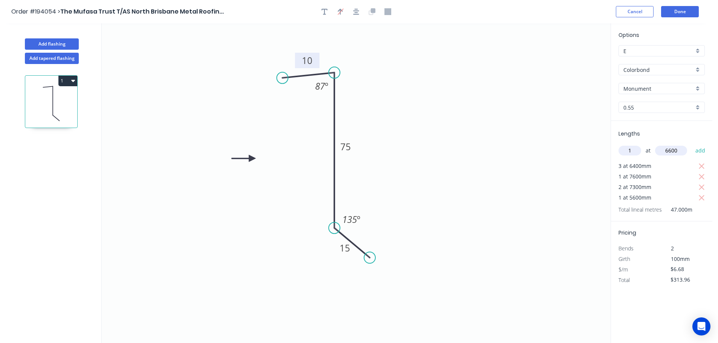
click at [691, 144] on button "add" at bounding box center [700, 150] width 18 height 13
click at [681, 153] on input "text" at bounding box center [671, 151] width 32 height 10
click at [691, 144] on button "add" at bounding box center [700, 150] width 18 height 13
click at [681, 153] on input "text" at bounding box center [671, 151] width 32 height 10
click at [691, 144] on button "add" at bounding box center [700, 150] width 18 height 13
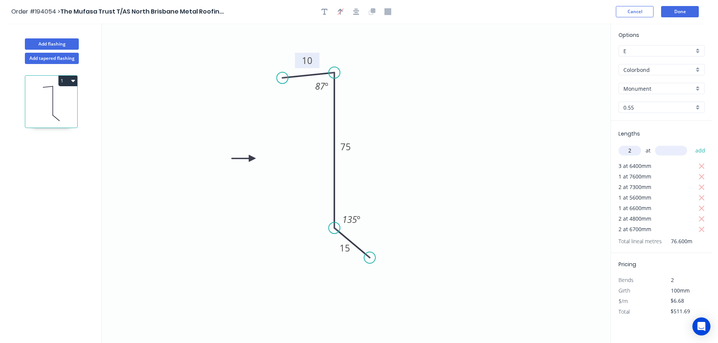
click at [680, 153] on input "text" at bounding box center [671, 151] width 32 height 10
click at [691, 144] on button "add" at bounding box center [700, 150] width 18 height 13
click at [680, 153] on input "text" at bounding box center [671, 151] width 32 height 10
click at [691, 144] on button "add" at bounding box center [700, 150] width 18 height 13
click at [680, 153] on input "text" at bounding box center [671, 151] width 32 height 10
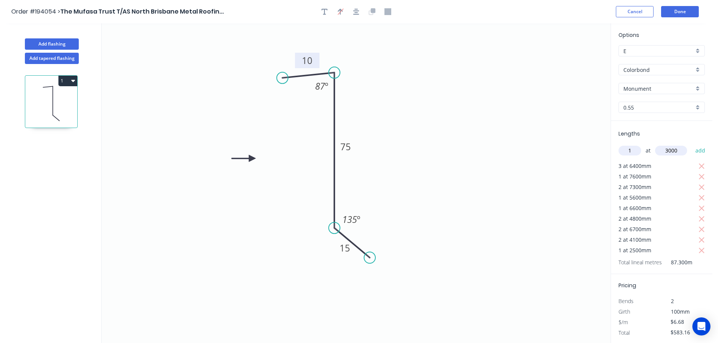
click at [691, 144] on button "add" at bounding box center [700, 150] width 18 height 13
click at [680, 153] on input "text" at bounding box center [671, 151] width 32 height 10
click at [691, 144] on button "add" at bounding box center [700, 150] width 18 height 13
click at [680, 153] on input "text" at bounding box center [671, 151] width 32 height 10
click at [691, 144] on button "add" at bounding box center [700, 150] width 18 height 13
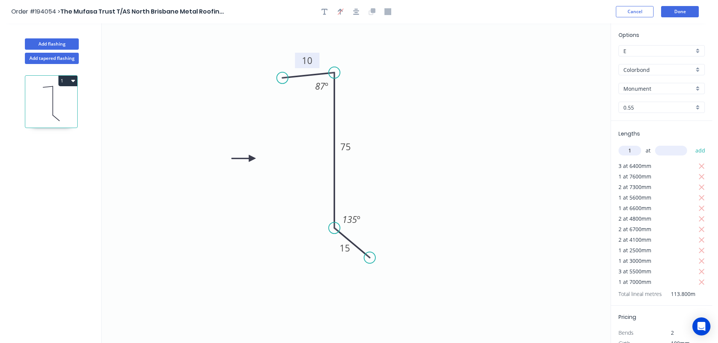
click at [680, 153] on input "text" at bounding box center [671, 151] width 32 height 10
click at [691, 144] on button "add" at bounding box center [700, 150] width 18 height 13
click at [680, 153] on input "text" at bounding box center [671, 151] width 32 height 10
click at [691, 144] on button "add" at bounding box center [700, 150] width 18 height 13
click at [680, 153] on input "text" at bounding box center [671, 151] width 32 height 10
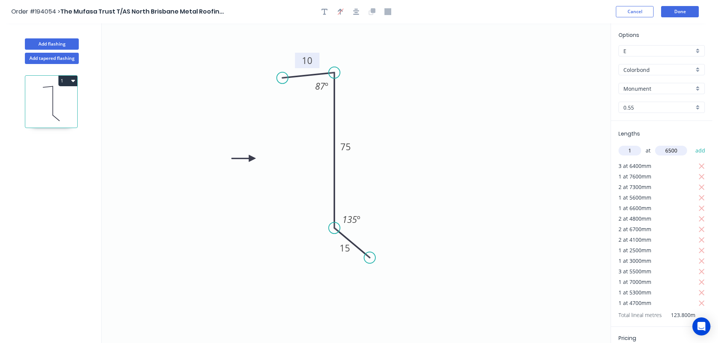
click at [691, 144] on button "add" at bounding box center [700, 150] width 18 height 13
click at [680, 153] on input "text" at bounding box center [671, 151] width 32 height 10
click at [691, 144] on button "add" at bounding box center [700, 150] width 18 height 13
click at [680, 153] on input "text" at bounding box center [671, 151] width 32 height 10
click at [691, 144] on button "add" at bounding box center [700, 150] width 18 height 13
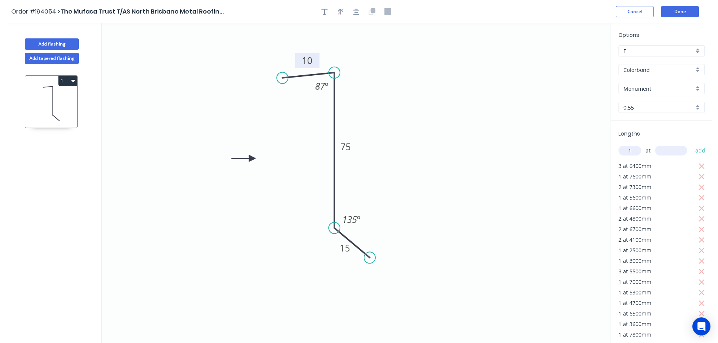
click at [680, 153] on input "text" at bounding box center [671, 151] width 32 height 10
click at [691, 144] on button "add" at bounding box center [700, 150] width 18 height 13
click at [680, 153] on input "text" at bounding box center [671, 151] width 32 height 10
click at [691, 144] on button "add" at bounding box center [700, 150] width 18 height 13
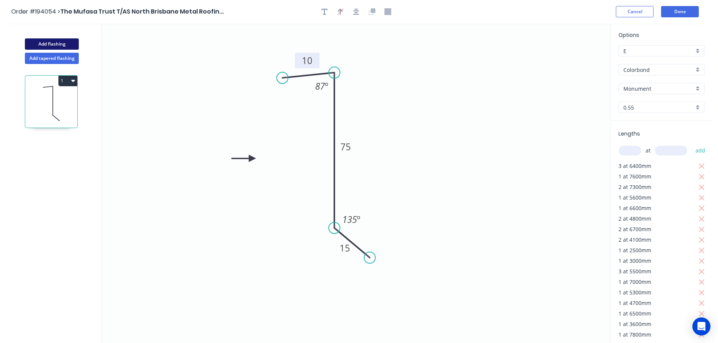
click at [43, 43] on button "Add flashing" at bounding box center [52, 43] width 54 height 11
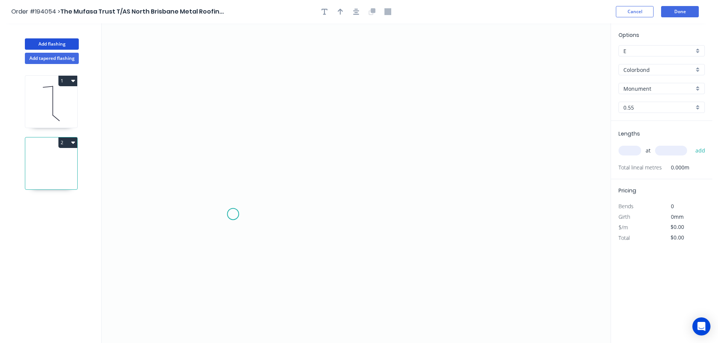
click at [232, 214] on icon "0" at bounding box center [356, 183] width 509 height 320
click at [234, 76] on icon "0" at bounding box center [356, 183] width 509 height 320
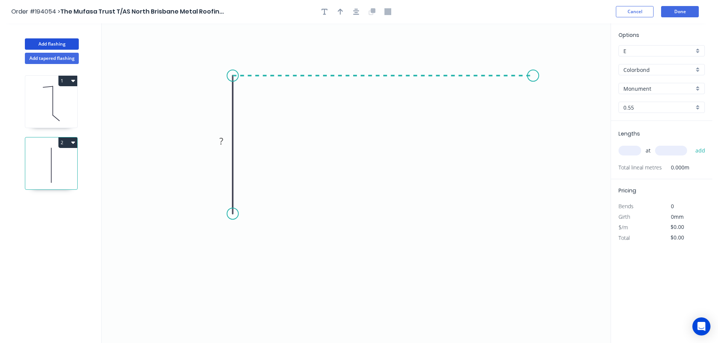
click at [533, 71] on icon "0 ?" at bounding box center [356, 183] width 509 height 320
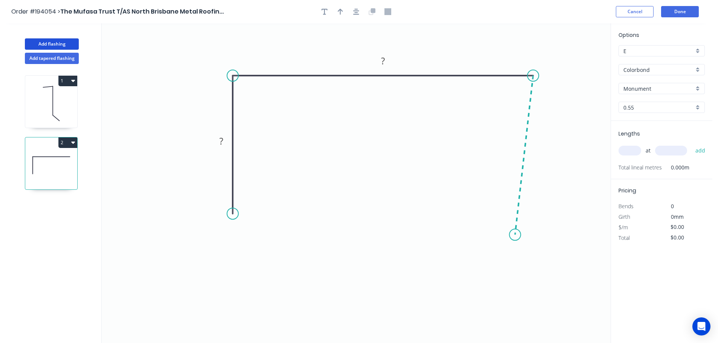
click at [515, 235] on icon "0 ? ?" at bounding box center [356, 183] width 509 height 320
click at [486, 201] on icon "0 ? ? ? ? º" at bounding box center [356, 183] width 509 height 320
click at [486, 201] on circle at bounding box center [485, 205] width 11 height 11
drag, startPoint x: 483, startPoint y: 204, endPoint x: 488, endPoint y: 202, distance: 5.6
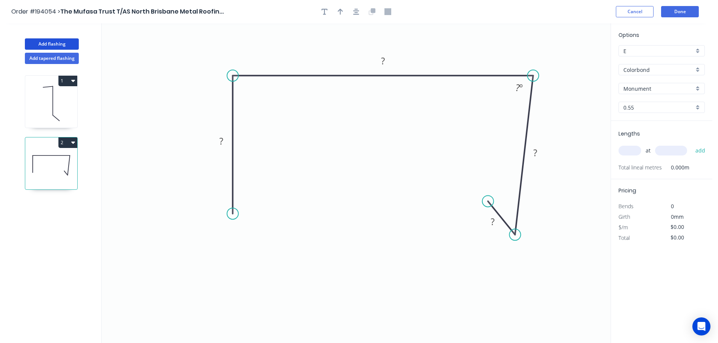
click at [488, 202] on circle at bounding box center [487, 201] width 11 height 11
click at [256, 272] on div "Feather" at bounding box center [271, 269] width 76 height 15
click at [252, 235] on div "Flip bend" at bounding box center [269, 234] width 76 height 15
click at [257, 202] on tspan "15" at bounding box center [253, 200] width 11 height 12
drag, startPoint x: 296, startPoint y: 217, endPoint x: 288, endPoint y: 217, distance: 8.3
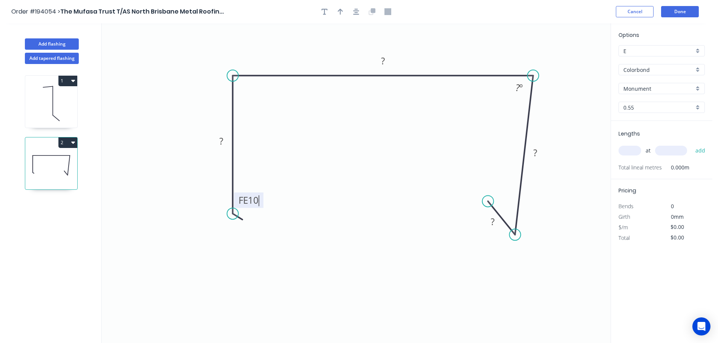
click at [298, 218] on icon "0 FE 10 ? ? ? ? ? º" at bounding box center [356, 183] width 509 height 320
drag, startPoint x: 261, startPoint y: 202, endPoint x: 274, endPoint y: 238, distance: 39.3
click at [274, 238] on rect at bounding box center [259, 233] width 29 height 15
click at [222, 141] on tspan "?" at bounding box center [221, 141] width 4 height 12
click at [294, 149] on icon "0 FE 10 70 250 90 15 87 º" at bounding box center [356, 183] width 509 height 320
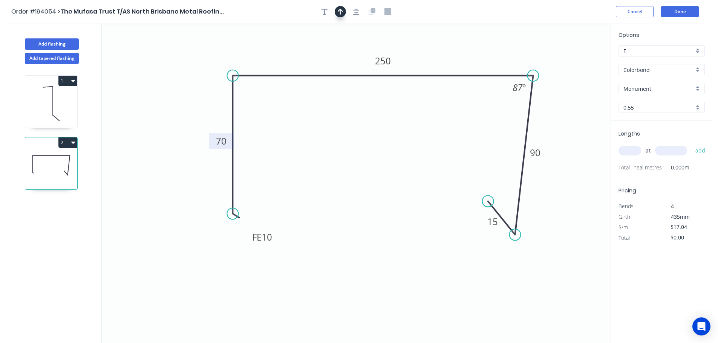
click at [341, 9] on icon "button" at bounding box center [340, 11] width 5 height 7
drag, startPoint x: 516, startPoint y: 49, endPoint x: 445, endPoint y: 48, distance: 72.0
click at [445, 48] on icon at bounding box center [444, 39] width 7 height 24
click at [696, 67] on div "Colorbond" at bounding box center [661, 69] width 86 height 11
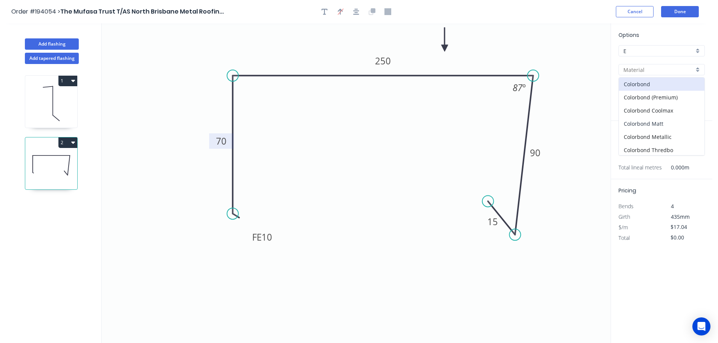
click at [672, 121] on div "Colorbond Matt" at bounding box center [662, 123] width 86 height 13
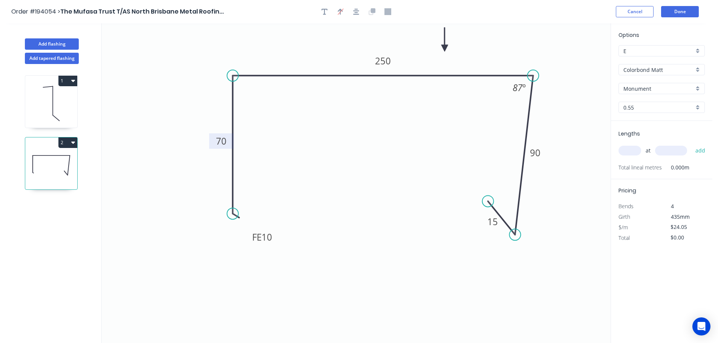
click at [628, 150] on input "text" at bounding box center [629, 151] width 23 height 10
click at [691, 144] on button "add" at bounding box center [700, 150] width 18 height 13
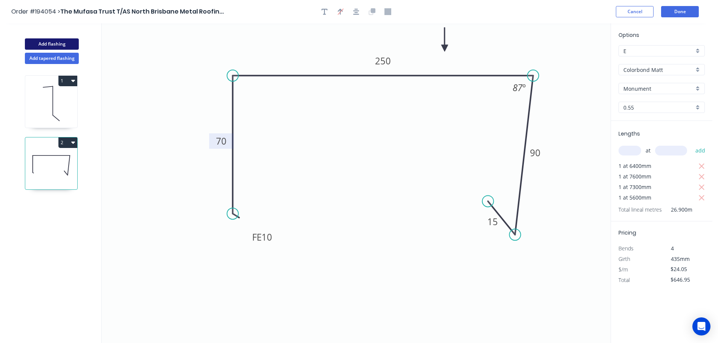
click at [50, 42] on button "Add flashing" at bounding box center [52, 43] width 54 height 11
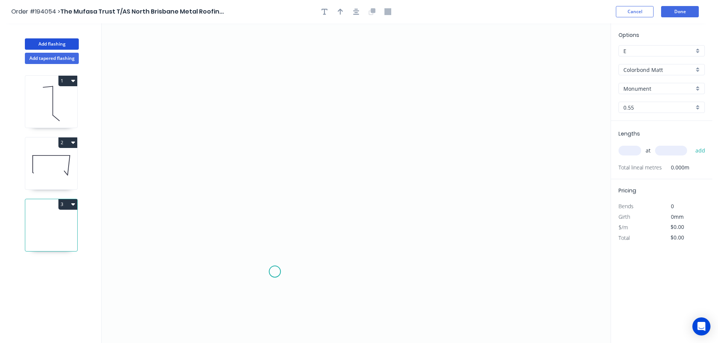
click at [275, 272] on icon "0" at bounding box center [356, 183] width 509 height 320
click at [268, 121] on icon "0" at bounding box center [356, 183] width 509 height 320
click at [207, 115] on icon "0 ?" at bounding box center [356, 183] width 509 height 320
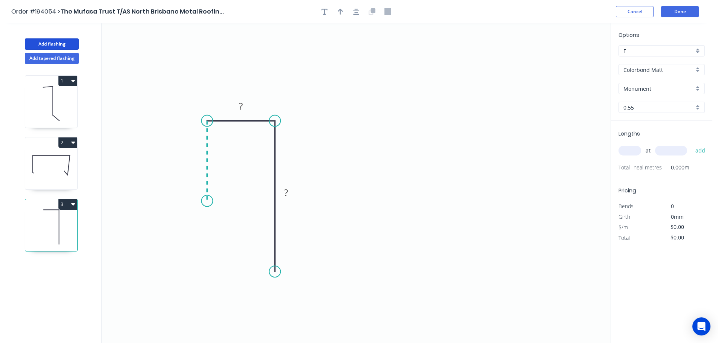
click at [201, 201] on icon "0 ? ?" at bounding box center [356, 183] width 509 height 320
click at [197, 201] on icon "0 ? ? ?" at bounding box center [356, 183] width 509 height 320
click at [197, 201] on circle at bounding box center [197, 200] width 11 height 11
click at [200, 201] on circle at bounding box center [200, 200] width 11 height 11
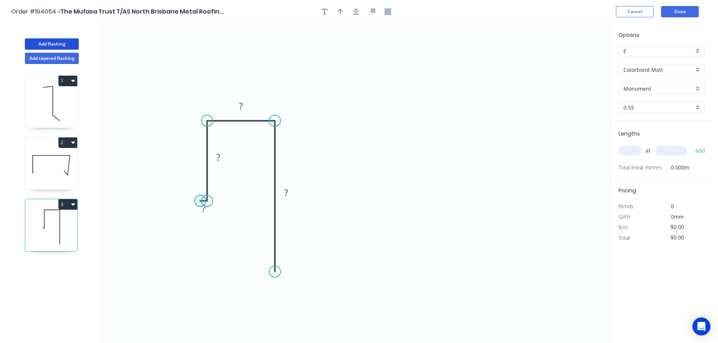
click at [200, 201] on circle at bounding box center [200, 200] width 11 height 11
click at [207, 114] on icon "0 ? ? ? ?" at bounding box center [356, 183] width 509 height 320
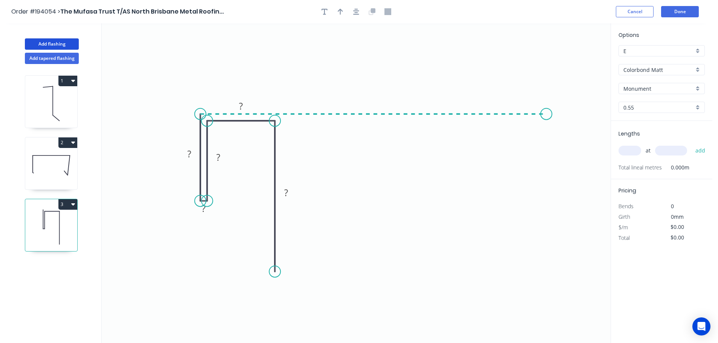
click at [546, 113] on icon "0 ? ? ? ? ?" at bounding box center [356, 183] width 509 height 320
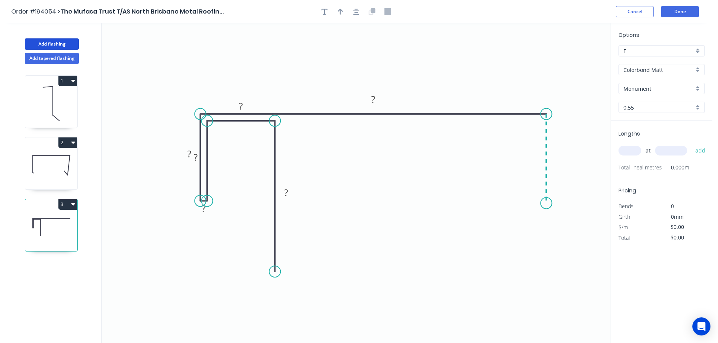
click at [549, 203] on icon "0 ? ? ? ? ? ?" at bounding box center [356, 183] width 509 height 320
click at [536, 203] on icon at bounding box center [540, 203] width 11 height 0
click at [536, 203] on circle at bounding box center [535, 202] width 11 height 11
click at [539, 203] on circle at bounding box center [538, 202] width 11 height 11
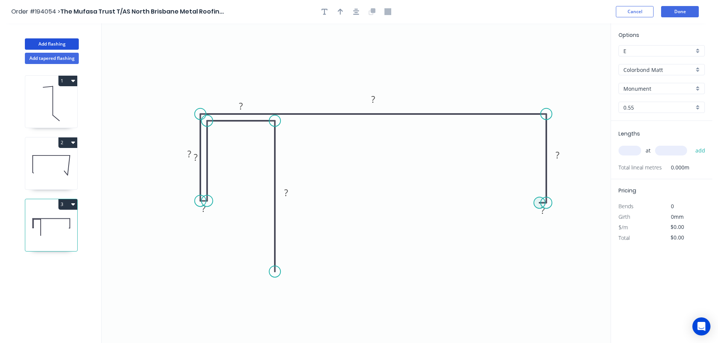
click at [539, 203] on circle at bounding box center [538, 202] width 11 height 11
click at [538, 127] on icon "0 ? ? ? ? ? ? ? ?" at bounding box center [356, 183] width 509 height 320
click at [538, 127] on circle at bounding box center [538, 126] width 11 height 11
drag, startPoint x: 538, startPoint y: 127, endPoint x: 539, endPoint y: 122, distance: 4.9
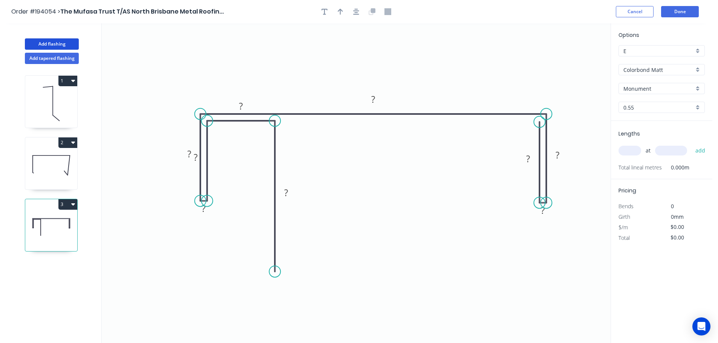
click at [539, 122] on circle at bounding box center [538, 121] width 11 height 11
click at [468, 125] on icon "0 ? ? ? ? ? ? ? ? ?" at bounding box center [356, 183] width 509 height 320
click at [465, 284] on icon "0 ? ? ? ? ? ? ? ? ? ?" at bounding box center [356, 183] width 509 height 320
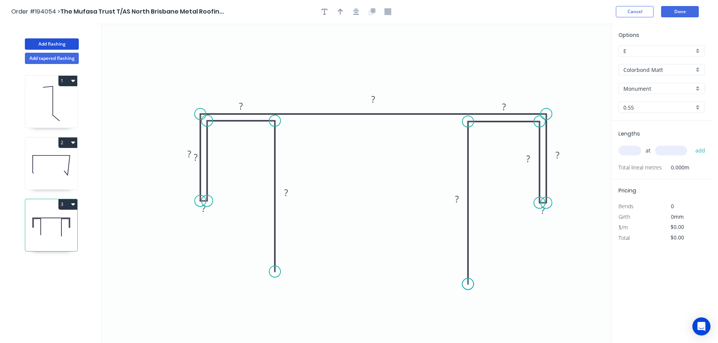
click at [465, 284] on circle at bounding box center [467, 283] width 11 height 11
click at [567, 221] on div "Hide measurement" at bounding box center [579, 219] width 76 height 15
click at [211, 226] on div "Hide measurement" at bounding box center [241, 219] width 76 height 15
click at [324, 8] on icon "button" at bounding box center [324, 11] width 6 height 7
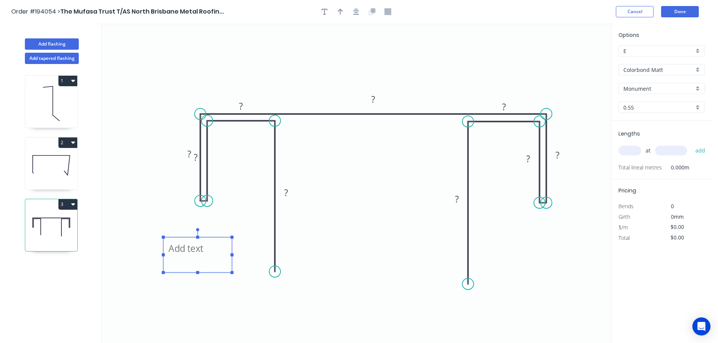
drag, startPoint x: 145, startPoint y: 57, endPoint x: 193, endPoint y: 259, distance: 207.3
click at [193, 259] on textarea at bounding box center [197, 255] width 61 height 28
click at [252, 200] on icon "CF ? ? ? ? ? ? ? ? ?" at bounding box center [356, 183] width 509 height 320
click at [323, 8] on icon "button" at bounding box center [324, 11] width 6 height 7
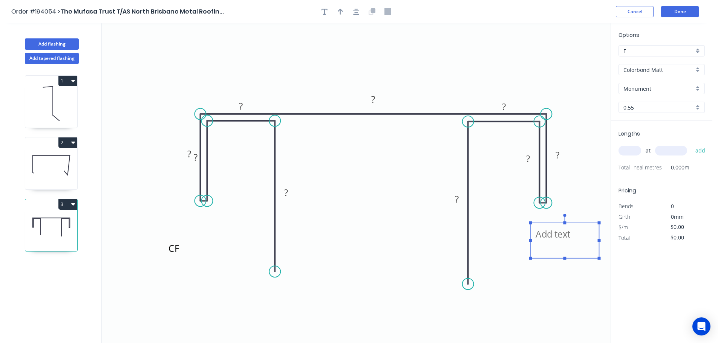
drag, startPoint x: 146, startPoint y: 52, endPoint x: 561, endPoint y: 238, distance: 455.3
click at [561, 238] on textarea at bounding box center [564, 241] width 61 height 28
drag, startPoint x: 549, startPoint y: 296, endPoint x: 548, endPoint y: 292, distance: 4.2
click at [549, 295] on icon "CF CF ? ? ? ? ? ? ? ? ?" at bounding box center [356, 183] width 509 height 320
click at [288, 193] on rect at bounding box center [285, 193] width 15 height 11
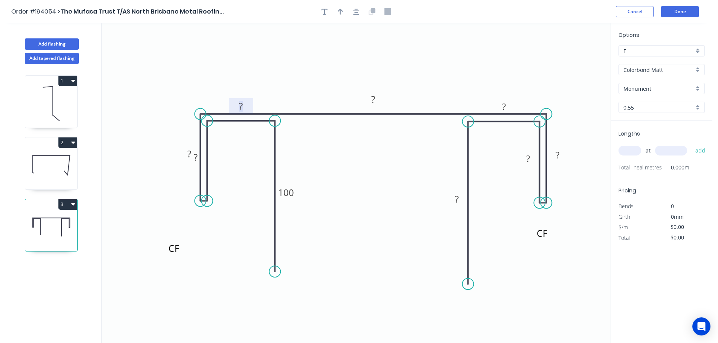
click at [250, 150] on icon "CF CF ? ? 100 ? ? ? ? ? ?" at bounding box center [356, 183] width 509 height 320
drag, startPoint x: 249, startPoint y: 105, endPoint x: 250, endPoint y: 137, distance: 32.0
click at [250, 137] on rect at bounding box center [241, 137] width 24 height 15
click at [243, 139] on tspan "?" at bounding box center [242, 138] width 4 height 12
drag, startPoint x: 203, startPoint y: 159, endPoint x: 232, endPoint y: 179, distance: 34.4
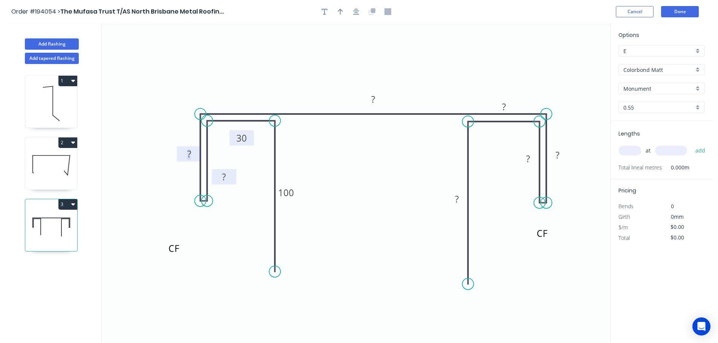
click at [232, 179] on rect at bounding box center [224, 176] width 24 height 15
click at [224, 179] on tspan "?" at bounding box center [224, 177] width 4 height 12
click at [237, 205] on icon "CF CF 50 ? 100 ? ? ? ? 30 49" at bounding box center [356, 183] width 509 height 320
click at [374, 96] on tspan "?" at bounding box center [373, 99] width 4 height 12
drag, startPoint x: 514, startPoint y: 105, endPoint x: 507, endPoint y: 138, distance: 34.3
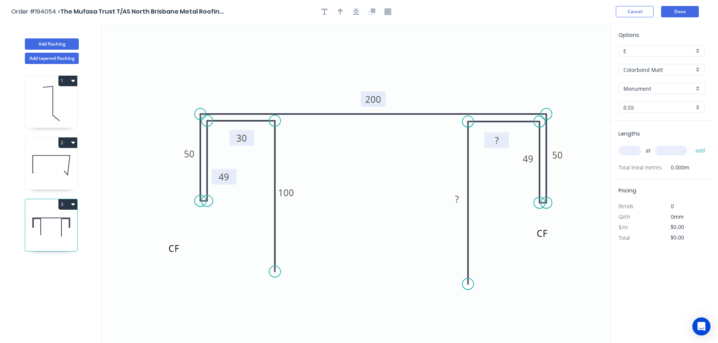
click at [507, 138] on rect at bounding box center [496, 140] width 24 height 15
drag, startPoint x: 520, startPoint y: 162, endPoint x: 511, endPoint y: 189, distance: 28.6
click at [511, 189] on rect at bounding box center [519, 184] width 24 height 15
click at [495, 138] on tspan "?" at bounding box center [497, 140] width 4 height 12
click at [512, 141] on icon "CF CF 50 50 100 30 49 ? 200 30 49" at bounding box center [356, 183] width 509 height 320
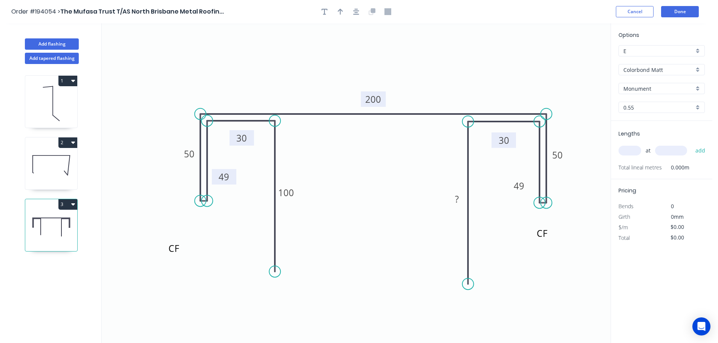
drag, startPoint x: 505, startPoint y: 142, endPoint x: 512, endPoint y: 142, distance: 7.2
click at [512, 142] on rect at bounding box center [503, 140] width 24 height 15
click at [459, 199] on rect at bounding box center [456, 199] width 15 height 11
click at [369, 168] on icon "CF CF 50 50 100 30 49 100 200 30 49" at bounding box center [356, 183] width 509 height 320
click at [341, 8] on icon "button" at bounding box center [340, 11] width 5 height 7
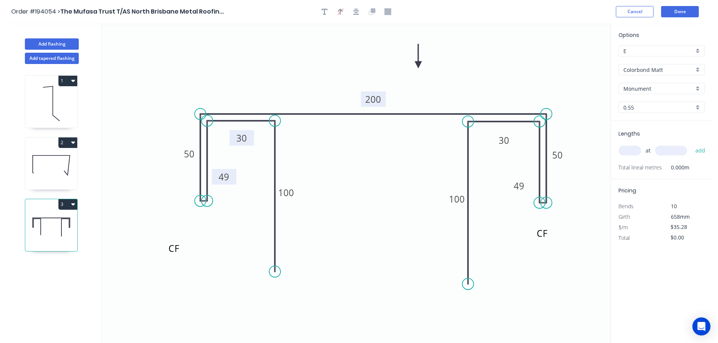
drag, startPoint x: 573, startPoint y: 60, endPoint x: 418, endPoint y: 65, distance: 154.5
click at [418, 65] on icon at bounding box center [418, 56] width 7 height 24
click at [634, 152] on input "text" at bounding box center [629, 151] width 23 height 10
click at [691, 144] on button "add" at bounding box center [700, 150] width 18 height 13
click at [680, 14] on button "Done" at bounding box center [680, 11] width 38 height 11
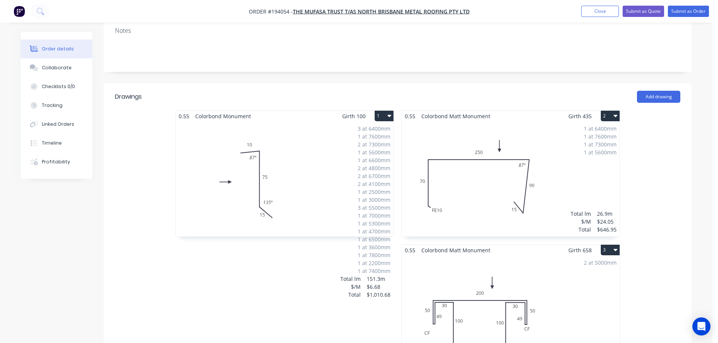
scroll to position [176, 0]
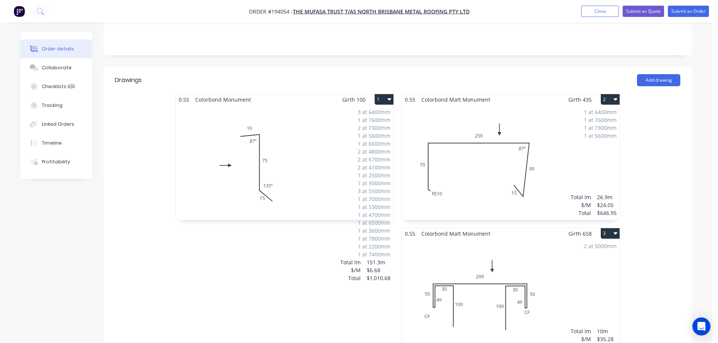
click at [556, 261] on div "2 at 5000mm Total lm $/M Total 10m $35.28 $352.80" at bounding box center [511, 296] width 218 height 115
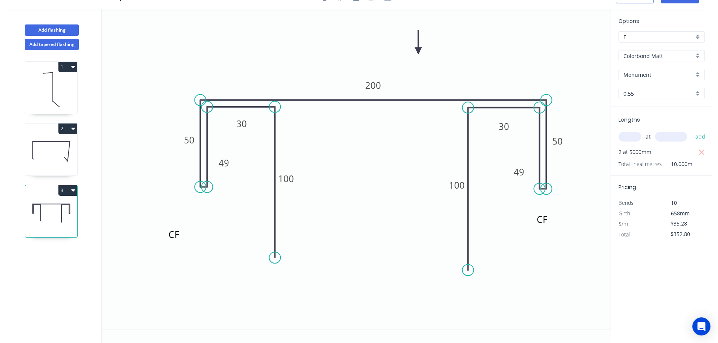
scroll to position [14, 0]
click at [55, 149] on icon at bounding box center [51, 151] width 52 height 48
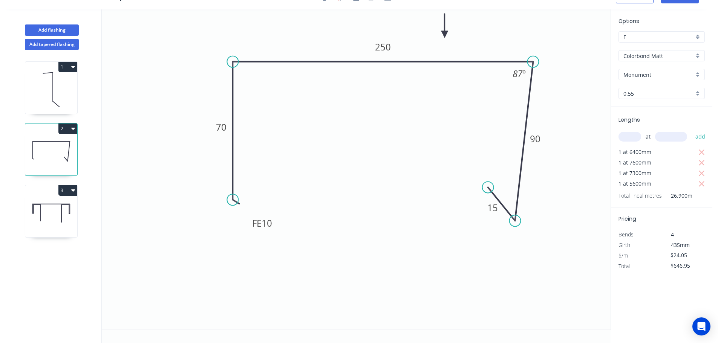
click at [67, 128] on button "2" at bounding box center [67, 129] width 19 height 11
click at [57, 143] on div "Duplicate" at bounding box center [41, 147] width 58 height 11
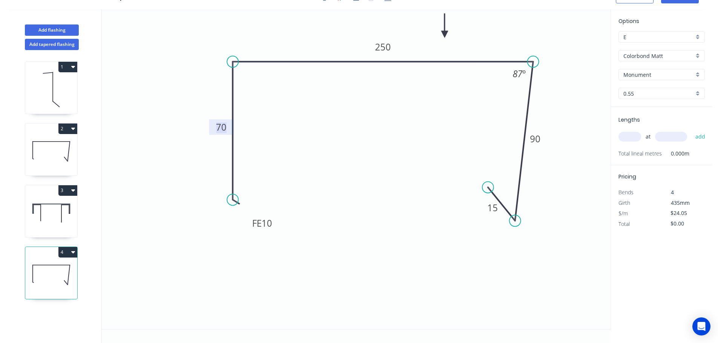
click at [225, 128] on tspan "70" at bounding box center [221, 127] width 11 height 12
click at [301, 133] on icon "0 FE 10 50 250 90 15 87 º" at bounding box center [356, 169] width 509 height 320
click at [386, 49] on tspan "250" at bounding box center [383, 47] width 16 height 12
click at [433, 118] on icon "0 FE 10 50 120 90 15 87 º" at bounding box center [356, 169] width 509 height 320
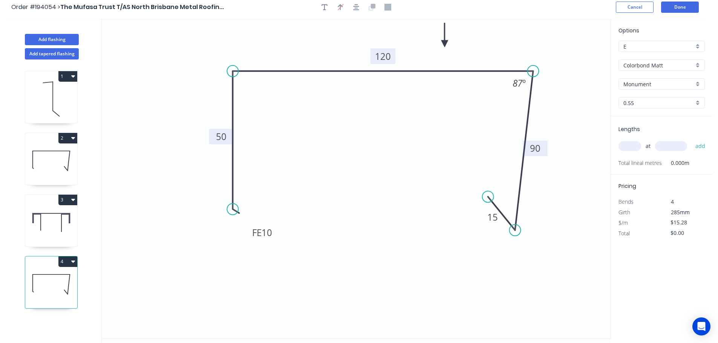
scroll to position [0, 0]
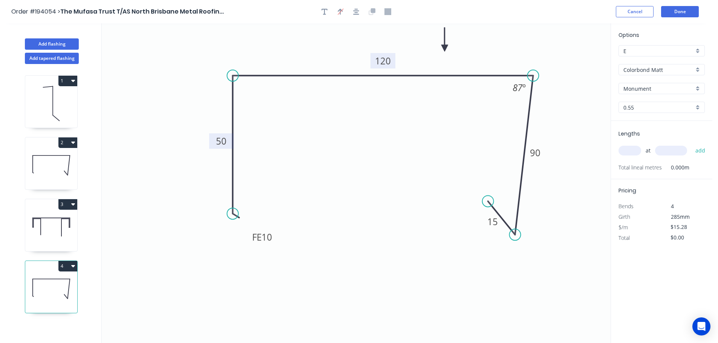
click at [634, 150] on input "text" at bounding box center [629, 151] width 23 height 10
click at [691, 144] on button "add" at bounding box center [700, 150] width 18 height 13
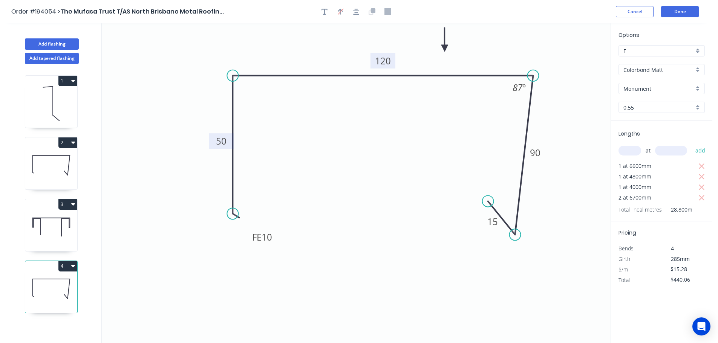
drag, startPoint x: 55, startPoint y: 219, endPoint x: 64, endPoint y: 214, distance: 10.1
click at [55, 219] on icon at bounding box center [51, 227] width 52 height 48
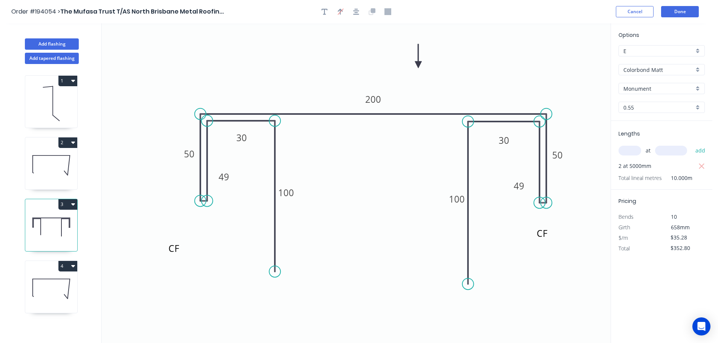
click at [71, 204] on icon "button" at bounding box center [73, 204] width 4 height 6
click at [59, 220] on div "Duplicate" at bounding box center [41, 223] width 58 height 11
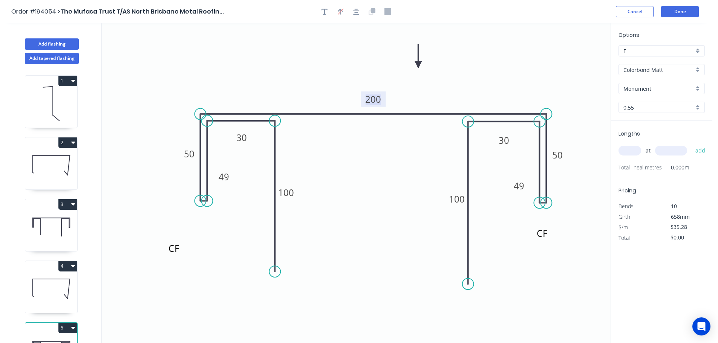
click at [379, 101] on tspan "200" at bounding box center [373, 99] width 16 height 12
click at [422, 142] on icon "CF CF 50 50 100 30 49 100 205 30 49" at bounding box center [356, 183] width 509 height 320
click at [634, 151] on input "text" at bounding box center [629, 151] width 23 height 10
click at [691, 144] on button "add" at bounding box center [700, 150] width 18 height 13
click at [50, 164] on icon at bounding box center [51, 165] width 52 height 48
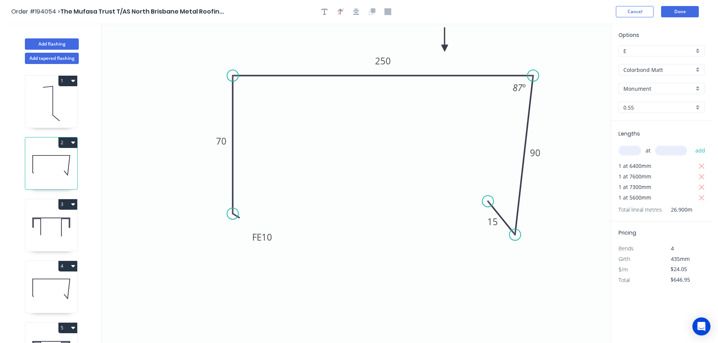
click at [67, 143] on button "2" at bounding box center [67, 143] width 19 height 11
click at [59, 157] on div "Duplicate" at bounding box center [41, 161] width 58 height 11
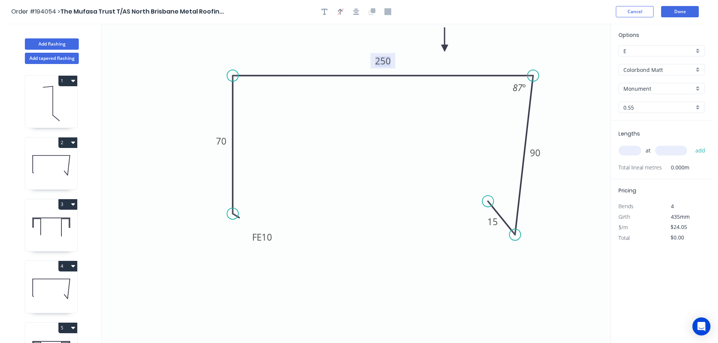
click at [387, 63] on tspan "250" at bounding box center [383, 61] width 16 height 12
click at [397, 107] on icon "0 FE 10 70 155 90 15 87 º" at bounding box center [356, 183] width 509 height 320
click at [633, 151] on input "text" at bounding box center [629, 151] width 23 height 10
click at [691, 144] on button "add" at bounding box center [700, 150] width 18 height 13
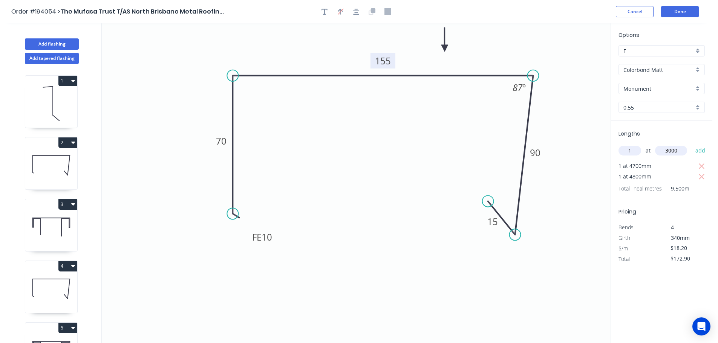
click at [691, 144] on button "add" at bounding box center [700, 150] width 18 height 13
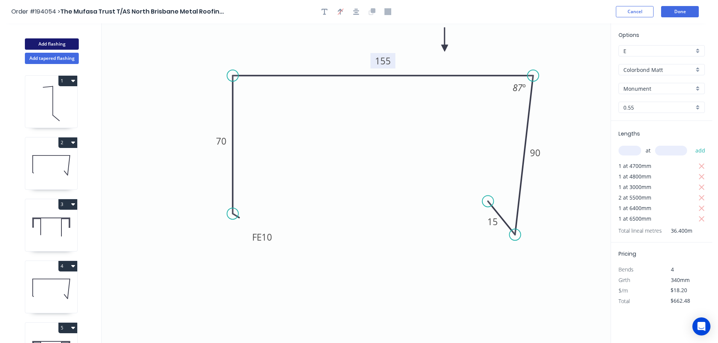
click at [40, 41] on button "Add flashing" at bounding box center [52, 43] width 54 height 11
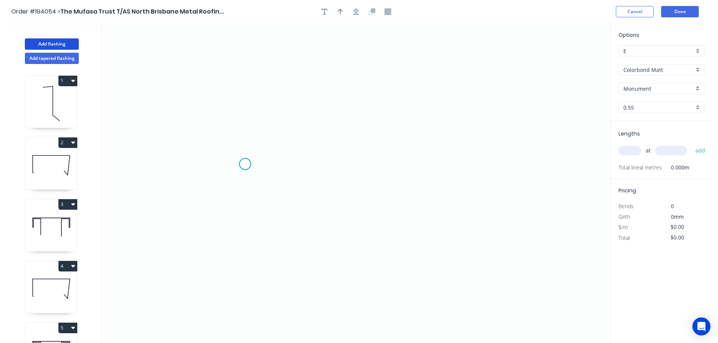
click at [245, 164] on icon "0" at bounding box center [356, 183] width 509 height 320
click at [215, 191] on icon "0" at bounding box center [356, 183] width 509 height 320
click at [204, 55] on icon "0 ?" at bounding box center [356, 183] width 509 height 320
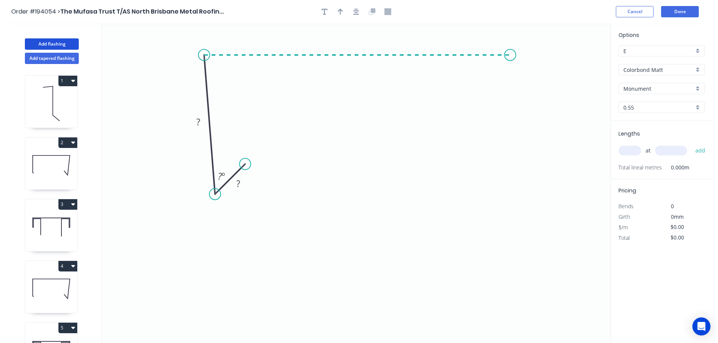
click at [510, 58] on icon "0 ? ? ? º" at bounding box center [356, 183] width 509 height 320
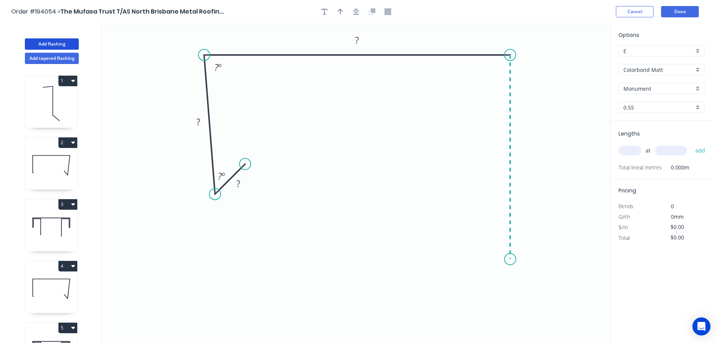
click at [502, 260] on icon "0 ? ? ? ? º ? º" at bounding box center [356, 183] width 509 height 320
click at [455, 260] on icon "0 ? ? ? ? ? º ? º" at bounding box center [356, 183] width 509 height 320
click at [453, 322] on icon "0 ? ? ? ? ? ? º ? º" at bounding box center [356, 183] width 509 height 320
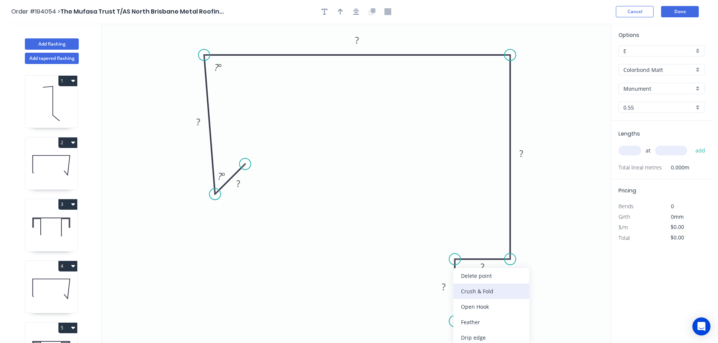
click at [484, 292] on div "Crush & Fold" at bounding box center [491, 291] width 76 height 15
click at [482, 323] on div "Flip bend" at bounding box center [495, 322] width 76 height 15
click at [477, 310] on tspan "10" at bounding box center [476, 308] width 11 height 12
click at [506, 307] on icon "0 ? ? ? ? ? CF 20 ? ? º ? º" at bounding box center [356, 183] width 509 height 320
drag, startPoint x: 482, startPoint y: 312, endPoint x: 408, endPoint y: 327, distance: 75.7
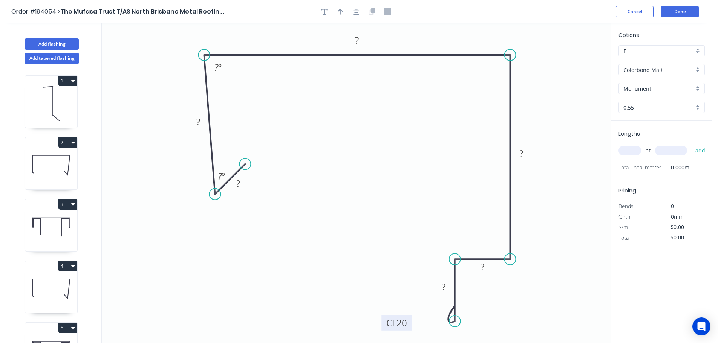
click at [408, 327] on rect at bounding box center [396, 322] width 30 height 15
click at [242, 163] on circle at bounding box center [241, 162] width 11 height 11
click at [240, 183] on rect at bounding box center [236, 182] width 15 height 11
click at [367, 145] on icon "0 15 90 170 170 20 CF 20 30 87 º" at bounding box center [356, 183] width 509 height 320
click at [339, 8] on icon "button" at bounding box center [340, 11] width 5 height 7
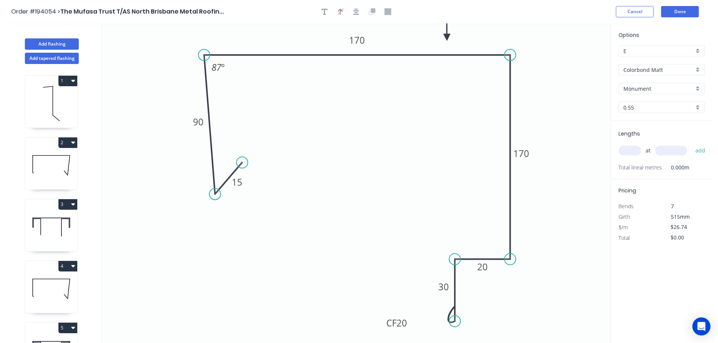
drag, startPoint x: 521, startPoint y: 61, endPoint x: 447, endPoint y: 37, distance: 78.2
click at [447, 37] on icon at bounding box center [446, 29] width 7 height 24
click at [633, 150] on input "text" at bounding box center [629, 151] width 23 height 10
click at [691, 144] on button "add" at bounding box center [700, 150] width 18 height 13
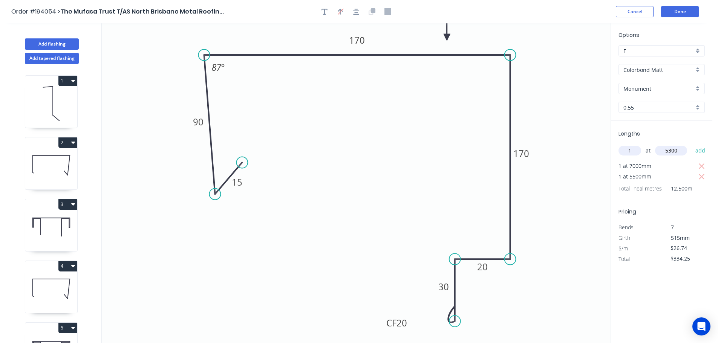
click at [691, 144] on button "add" at bounding box center [700, 150] width 18 height 13
click at [53, 171] on icon at bounding box center [51, 165] width 52 height 48
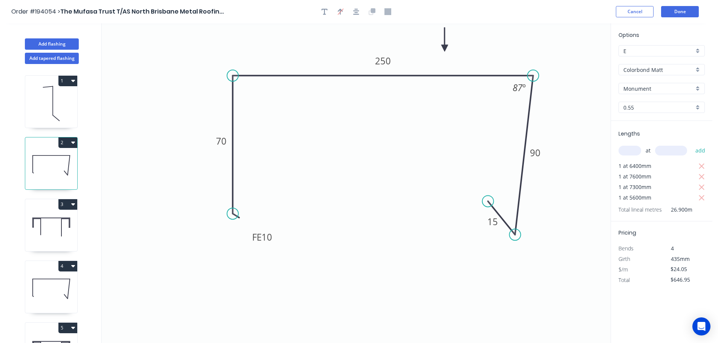
click at [67, 141] on button "2" at bounding box center [67, 143] width 19 height 11
click at [53, 162] on div "Duplicate" at bounding box center [41, 161] width 58 height 11
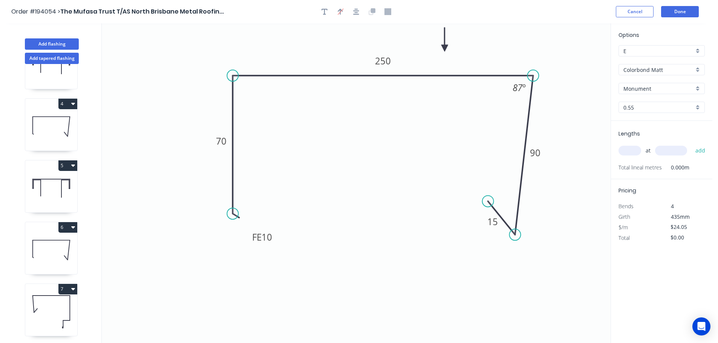
scroll to position [218, 0]
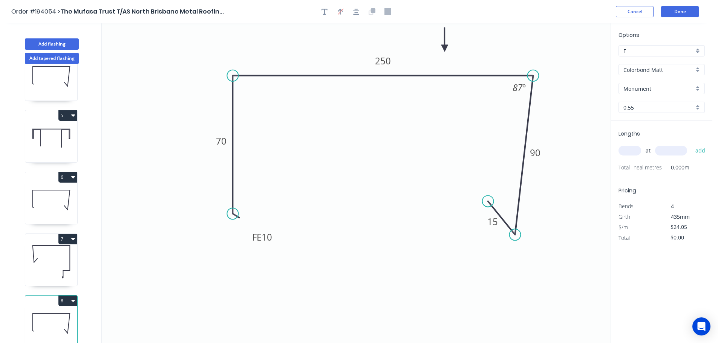
click at [62, 258] on icon at bounding box center [51, 262] width 52 height 48
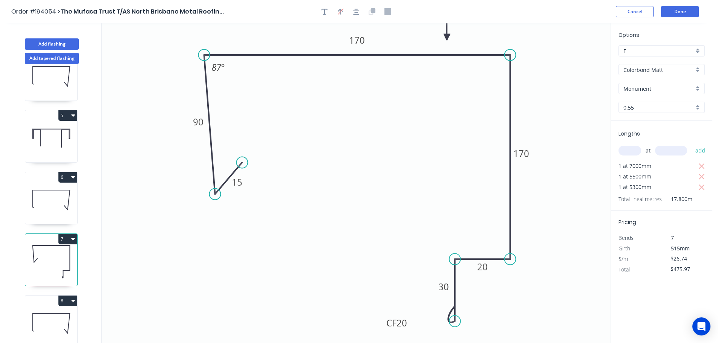
click at [63, 321] on icon at bounding box center [51, 323] width 52 height 48
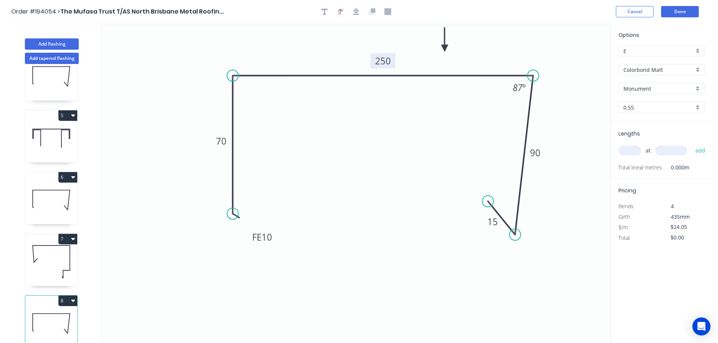
click at [388, 63] on tspan "250" at bounding box center [383, 61] width 16 height 12
click at [393, 118] on icon "0 FE 10 70 150 90 15 87 º" at bounding box center [356, 183] width 509 height 320
click at [630, 151] on input "text" at bounding box center [629, 151] width 23 height 10
click at [691, 144] on button "add" at bounding box center [700, 150] width 18 height 13
drag, startPoint x: 58, startPoint y: 124, endPoint x: 62, endPoint y: 122, distance: 4.8
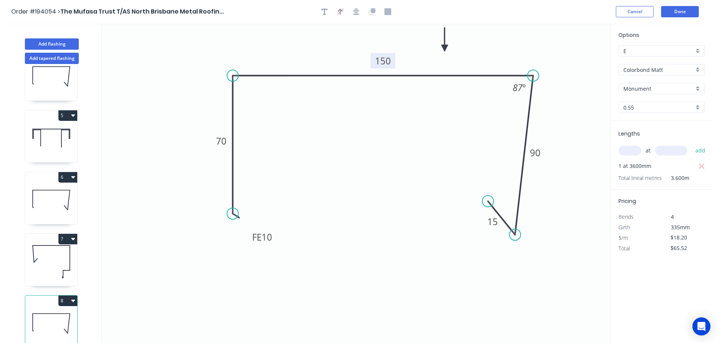
click at [58, 125] on icon at bounding box center [51, 138] width 52 height 48
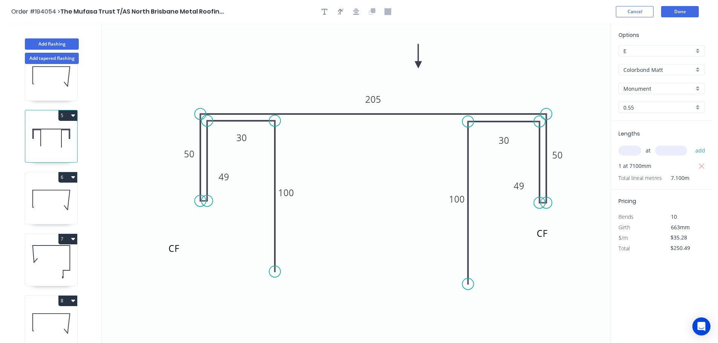
click at [70, 110] on button "5" at bounding box center [67, 115] width 19 height 11
click at [51, 129] on div "Duplicate" at bounding box center [41, 134] width 58 height 11
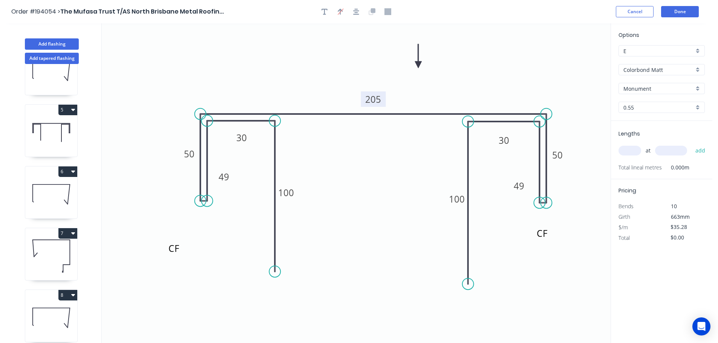
click at [378, 96] on tspan "205" at bounding box center [373, 99] width 16 height 12
click at [380, 165] on icon "CF CF 50 50 100 30 49 100 195 30 49" at bounding box center [356, 183] width 509 height 320
click at [631, 148] on input "text" at bounding box center [629, 151] width 23 height 10
click at [671, 150] on input "text" at bounding box center [671, 151] width 32 height 10
click at [691, 144] on button "add" at bounding box center [700, 150] width 18 height 13
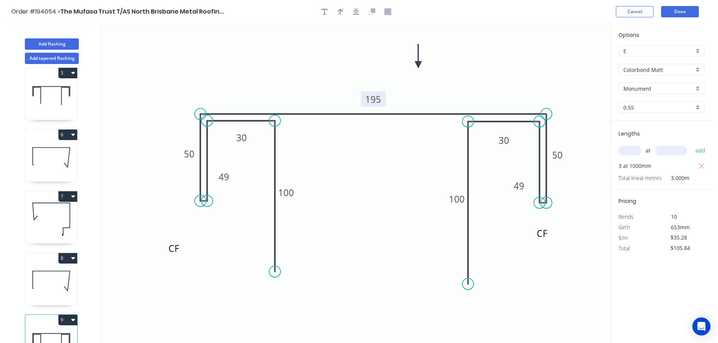
scroll to position [280, 0]
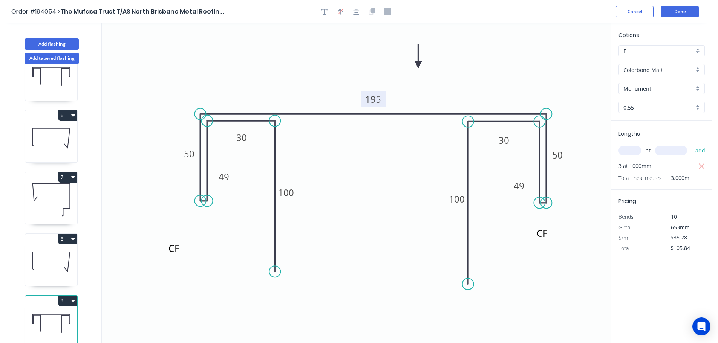
click at [49, 199] on icon at bounding box center [51, 200] width 52 height 48
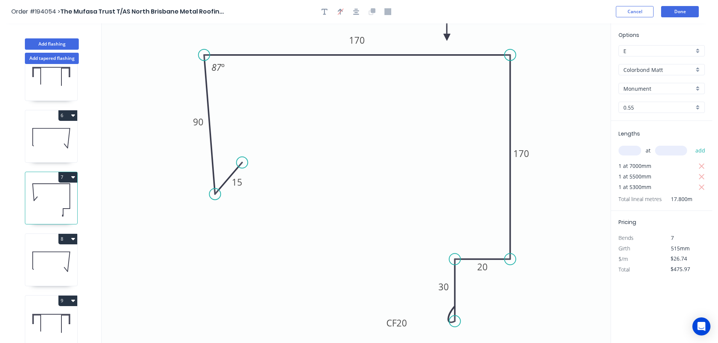
click at [68, 172] on button "7" at bounding box center [67, 177] width 19 height 11
click at [60, 188] on button "Duplicate" at bounding box center [42, 195] width 72 height 15
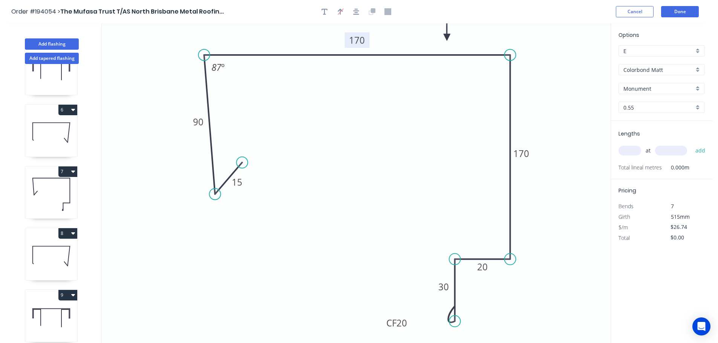
click at [358, 40] on tspan "170" at bounding box center [357, 40] width 16 height 12
click at [380, 102] on icon "0 15 90 255 170 20 CF 20 30 87 º" at bounding box center [356, 183] width 509 height 320
click at [523, 154] on tspan "170" at bounding box center [521, 153] width 16 height 12
click at [567, 143] on icon "0 15 90 255 200 20 CF 20 30 87 º" at bounding box center [356, 183] width 509 height 320
click at [631, 148] on input "text" at bounding box center [629, 151] width 23 height 10
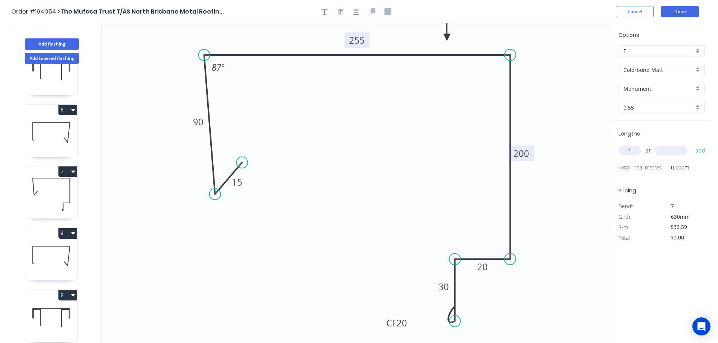
click at [671, 147] on input "text" at bounding box center [671, 151] width 32 height 10
click at [691, 144] on button "add" at bounding box center [700, 150] width 18 height 13
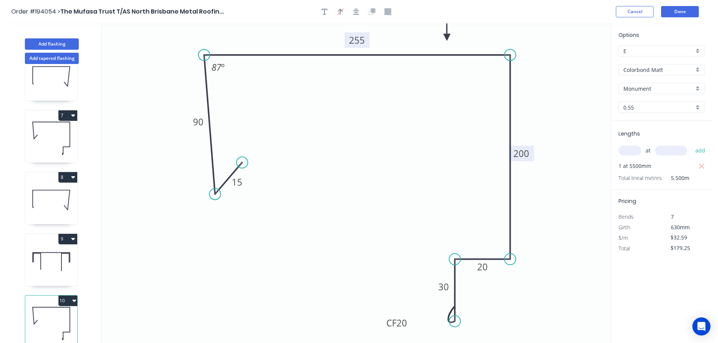
scroll to position [0, 0]
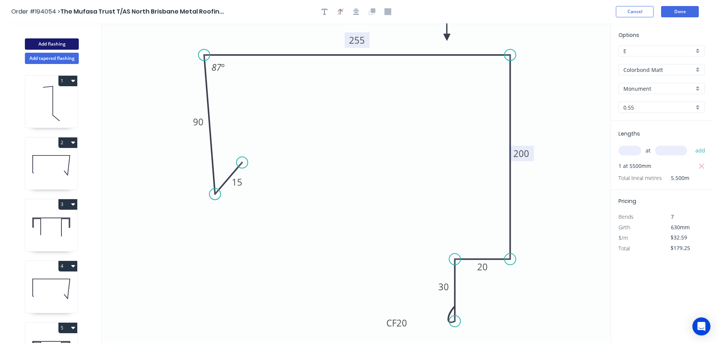
click at [52, 42] on button "Add flashing" at bounding box center [52, 43] width 54 height 11
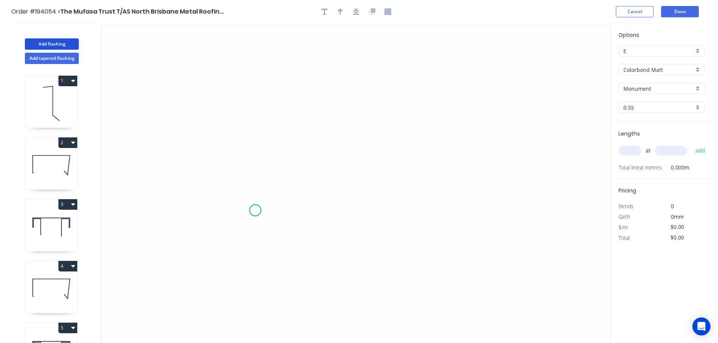
click at [255, 211] on icon "0" at bounding box center [356, 183] width 509 height 320
click at [227, 240] on icon "0" at bounding box center [356, 183] width 509 height 320
click at [210, 87] on icon at bounding box center [218, 163] width 17 height 152
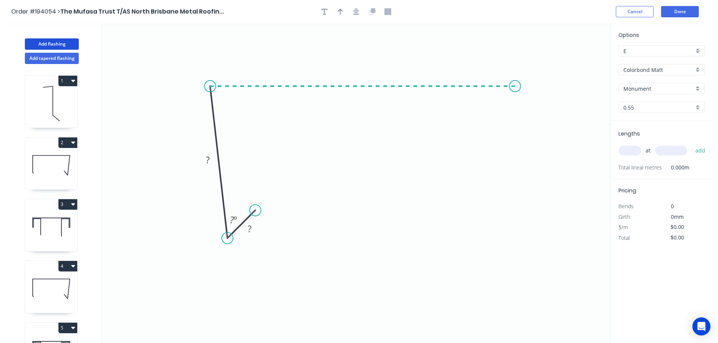
click at [515, 85] on icon "0 ? ? ? º" at bounding box center [356, 183] width 509 height 320
click at [512, 208] on icon "0 ? ? ? ? º ? º" at bounding box center [356, 183] width 509 height 320
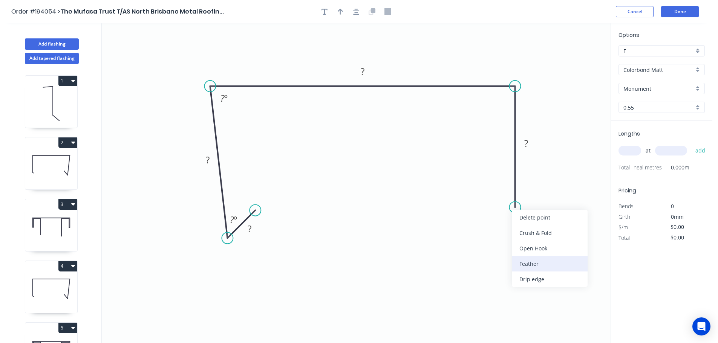
click at [528, 258] on div "Feather" at bounding box center [550, 263] width 76 height 15
click at [505, 194] on tspan "15" at bounding box center [503, 194] width 11 height 12
click at [526, 195] on icon "0 ? ? ? FE 10 ? ? º ? º" at bounding box center [356, 183] width 509 height 320
drag, startPoint x: 488, startPoint y: 196, endPoint x: 450, endPoint y: 232, distance: 52.3
click at [463, 227] on rect at bounding box center [474, 221] width 29 height 15
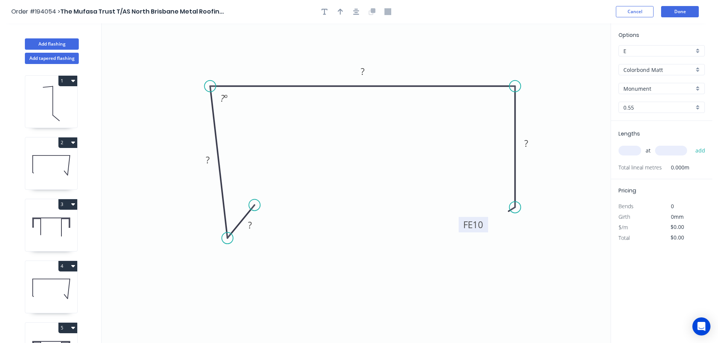
drag, startPoint x: 255, startPoint y: 209, endPoint x: 254, endPoint y: 205, distance: 4.2
click at [254, 205] on circle at bounding box center [254, 204] width 11 height 11
click at [251, 223] on tspan "?" at bounding box center [250, 225] width 4 height 12
click at [401, 203] on icon "0 15 90 120 FE 10 70 87 º" at bounding box center [356, 183] width 509 height 320
click at [339, 10] on icon "button" at bounding box center [340, 12] width 5 height 6
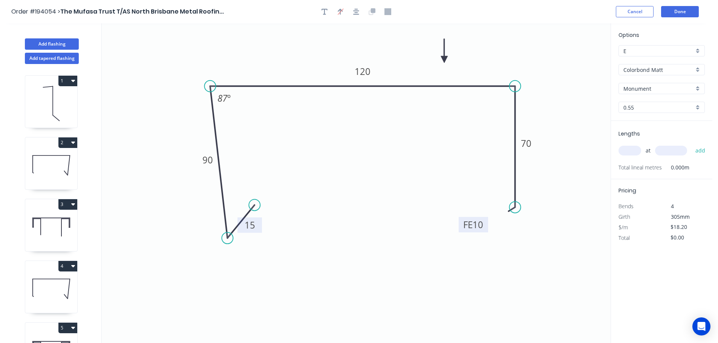
drag, startPoint x: 572, startPoint y: 60, endPoint x: 444, endPoint y: 60, distance: 128.1
click at [444, 60] on icon at bounding box center [444, 51] width 7 height 24
click at [631, 151] on input "text" at bounding box center [629, 151] width 23 height 10
click at [691, 144] on button "add" at bounding box center [700, 150] width 18 height 13
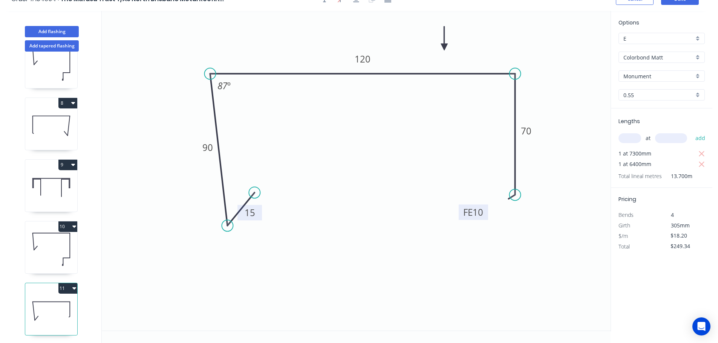
scroll to position [14, 0]
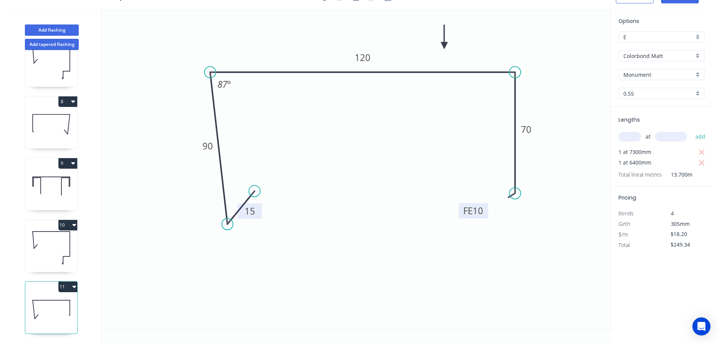
click at [71, 282] on button "11" at bounding box center [67, 287] width 19 height 11
click at [48, 300] on div "Duplicate" at bounding box center [41, 305] width 58 height 11
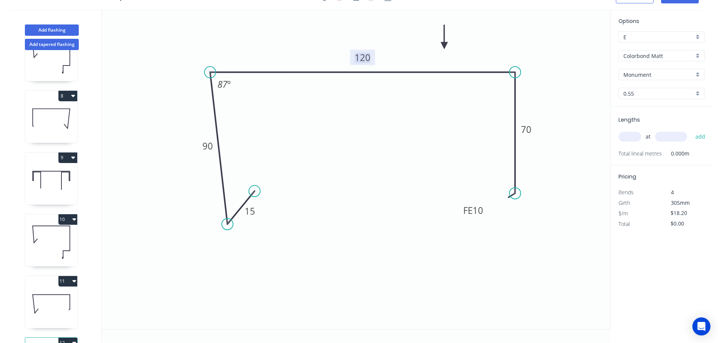
click at [368, 58] on tspan "120" at bounding box center [362, 57] width 16 height 12
click at [407, 115] on icon "0 15 90 135 FE 10 70 87 º" at bounding box center [356, 169] width 509 height 320
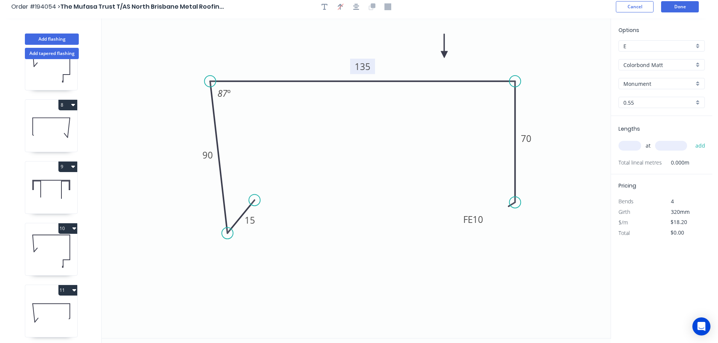
scroll to position [0, 0]
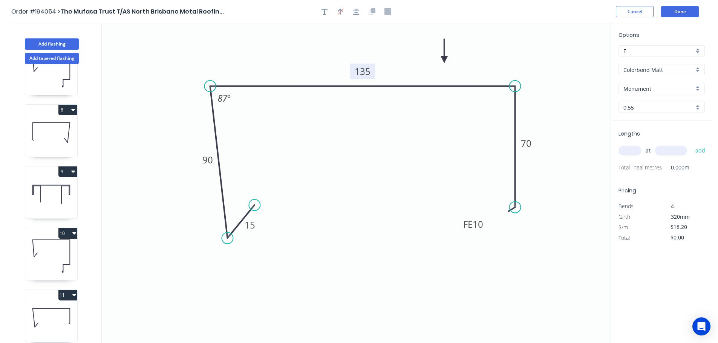
click at [634, 151] on input "text" at bounding box center [629, 151] width 23 height 10
click at [675, 150] on input "text" at bounding box center [671, 151] width 32 height 10
click at [691, 144] on button "add" at bounding box center [700, 150] width 18 height 13
click at [55, 43] on button "Add flashing" at bounding box center [52, 43] width 54 height 11
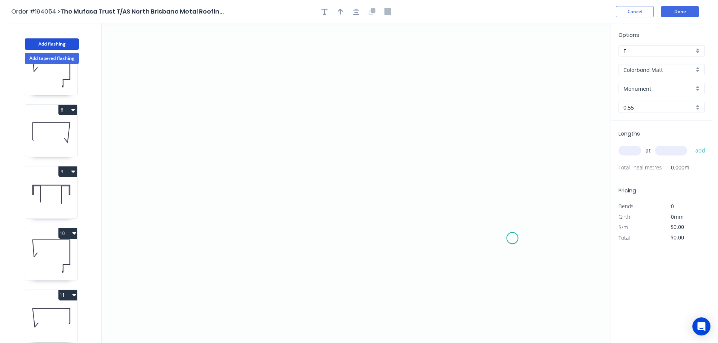
click at [512, 238] on icon "0" at bounding box center [356, 183] width 509 height 320
click at [514, 104] on icon "0" at bounding box center [356, 183] width 509 height 320
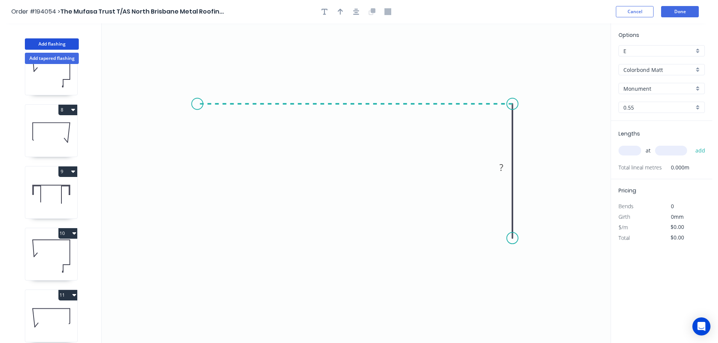
click at [197, 84] on icon "0 ?" at bounding box center [356, 183] width 509 height 320
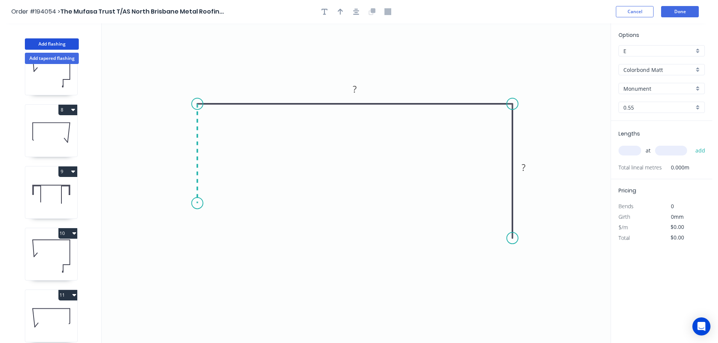
click at [198, 203] on icon "0 ? ?" at bounding box center [356, 183] width 509 height 320
click at [207, 203] on icon at bounding box center [202, 203] width 10 height 0
click at [207, 203] on circle at bounding box center [207, 202] width 11 height 11
click at [205, 203] on circle at bounding box center [204, 202] width 11 height 11
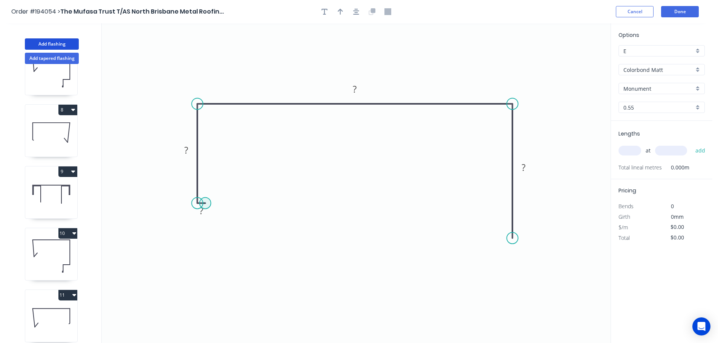
click at [205, 203] on circle at bounding box center [204, 202] width 11 height 11
click at [202, 117] on icon "0 ? ? ? ?" at bounding box center [356, 183] width 509 height 320
click at [202, 117] on circle at bounding box center [204, 116] width 11 height 11
click at [205, 118] on circle at bounding box center [204, 116] width 11 height 11
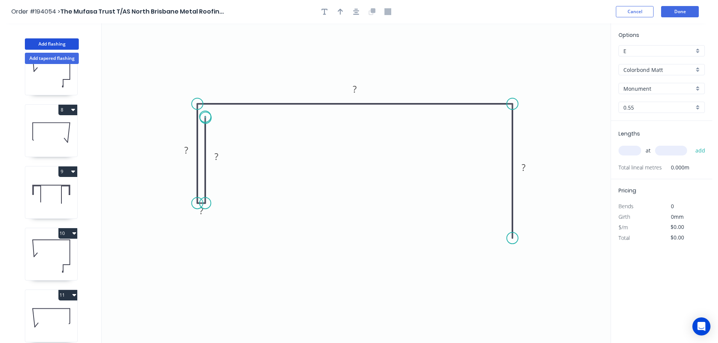
click at [205, 118] on circle at bounding box center [204, 116] width 11 height 11
click at [205, 115] on circle at bounding box center [204, 114] width 11 height 11
click at [266, 113] on icon "0 ? ? ? ? ?" at bounding box center [356, 183] width 509 height 320
click at [263, 311] on icon "0 ? ? ? ? ? ?" at bounding box center [356, 183] width 509 height 320
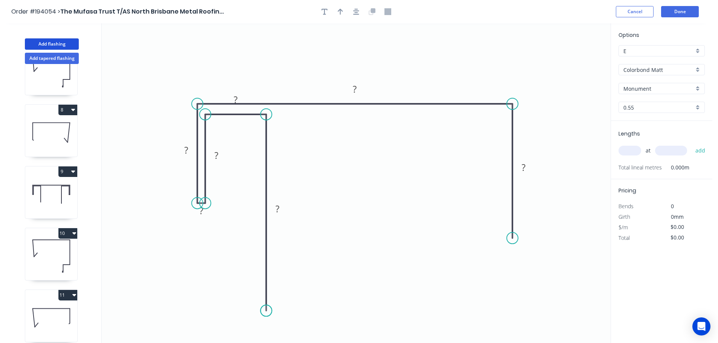
click at [263, 311] on circle at bounding box center [265, 310] width 11 height 11
drag, startPoint x: 220, startPoint y: 220, endPoint x: 243, endPoint y: 190, distance: 37.6
click at [220, 219] on div "Hide measurement" at bounding box center [239, 219] width 76 height 15
click at [321, 9] on button "button" at bounding box center [324, 11] width 11 height 11
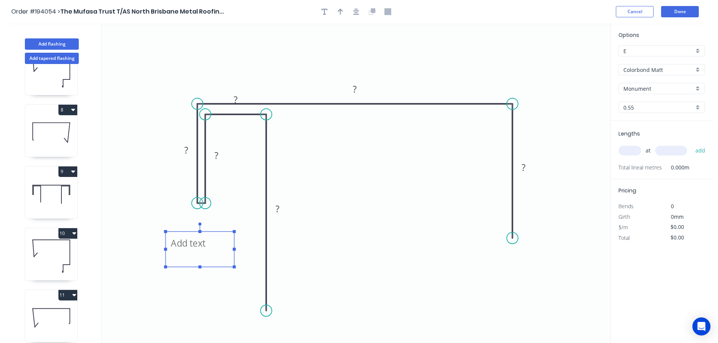
drag, startPoint x: 160, startPoint y: 89, endPoint x: 202, endPoint y: 249, distance: 165.9
click at [202, 249] on textarea at bounding box center [199, 249] width 61 height 28
click at [378, 179] on icon "CF ? ? ? ? ? ?" at bounding box center [356, 183] width 509 height 320
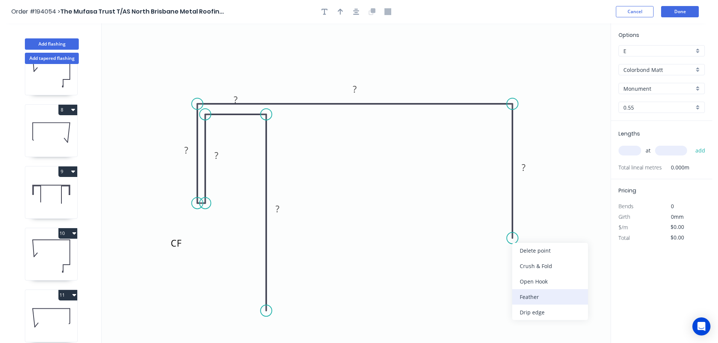
click at [528, 300] on div "Feather" at bounding box center [550, 296] width 76 height 15
click at [501, 225] on tspan "15" at bounding box center [501, 224] width 11 height 12
click at [593, 217] on icon "CF ? ? ? ? ? FE 10 ?" at bounding box center [356, 183] width 509 height 320
drag, startPoint x: 486, startPoint y: 225, endPoint x: 477, endPoint y: 232, distance: 12.3
click at [477, 232] on icon "CF ? ? ? ? ? FE 10 ?" at bounding box center [356, 183] width 509 height 320
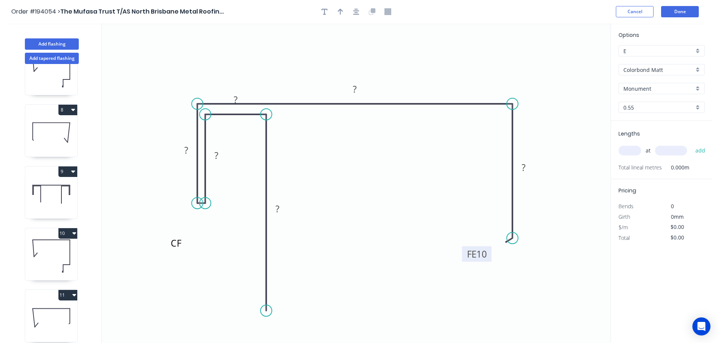
drag, startPoint x: 483, startPoint y: 226, endPoint x: 461, endPoint y: 258, distance: 39.4
click at [462, 258] on rect at bounding box center [476, 253] width 29 height 15
click at [277, 210] on tspan "?" at bounding box center [277, 209] width 4 height 12
drag, startPoint x: 246, startPoint y: 97, endPoint x: 252, endPoint y: 129, distance: 32.7
click at [252, 129] on rect at bounding box center [242, 131] width 24 height 15
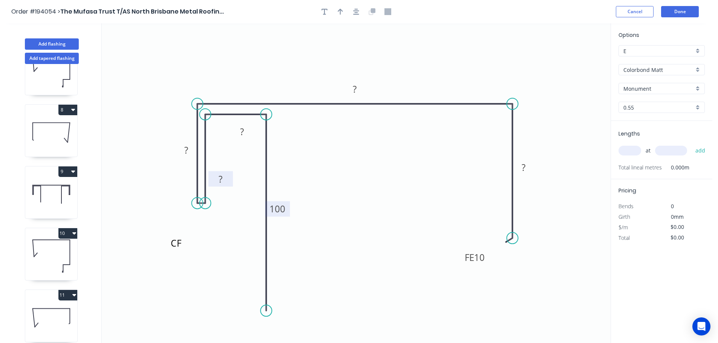
drag, startPoint x: 227, startPoint y: 159, endPoint x: 231, endPoint y: 183, distance: 24.1
click at [231, 183] on rect at bounding box center [220, 178] width 24 height 15
click at [244, 130] on rect at bounding box center [241, 132] width 15 height 11
click at [407, 208] on icon "CF 100 30 49 50 280 FE 10 70" at bounding box center [356, 183] width 509 height 320
click at [342, 11] on icon "button" at bounding box center [340, 11] width 5 height 7
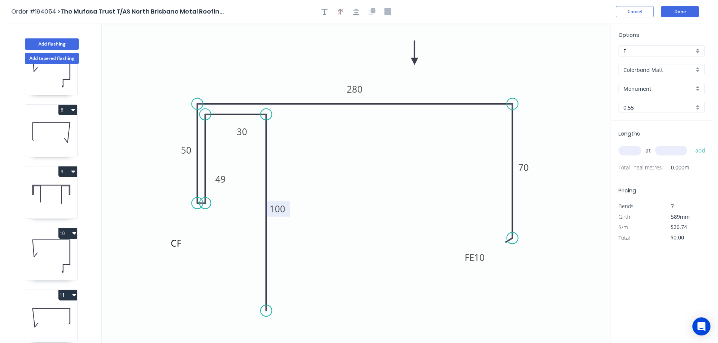
drag, startPoint x: 573, startPoint y: 61, endPoint x: 414, endPoint y: 61, distance: 159.0
click at [414, 61] on icon at bounding box center [414, 53] width 7 height 24
click at [629, 151] on input "text" at bounding box center [629, 151] width 23 height 10
click at [691, 144] on button "add" at bounding box center [700, 150] width 18 height 13
click at [44, 133] on icon at bounding box center [51, 132] width 52 height 48
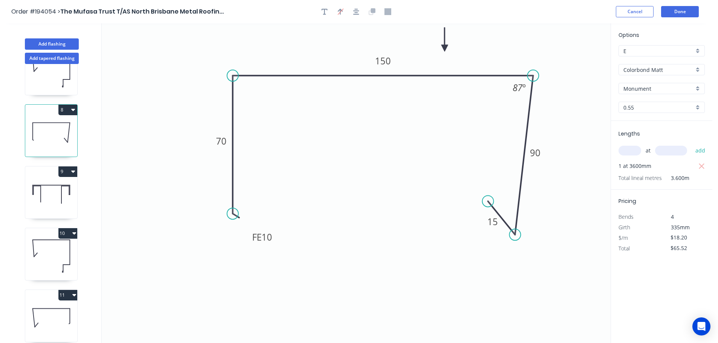
click at [66, 107] on button "8" at bounding box center [67, 110] width 19 height 11
click at [54, 128] on div "Duplicate" at bounding box center [41, 128] width 58 height 11
click at [226, 140] on tspan "70" at bounding box center [221, 141] width 11 height 12
click at [270, 148] on icon "0 FE 10 50 150 90 15 87 º" at bounding box center [356, 183] width 509 height 320
click at [387, 61] on tspan "150" at bounding box center [383, 61] width 16 height 12
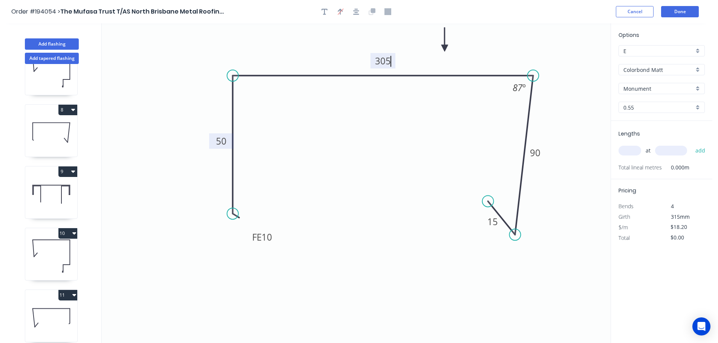
click at [382, 119] on icon "0 FE 10 50 305 90 15 87 º" at bounding box center [356, 183] width 509 height 320
click at [633, 150] on input "text" at bounding box center [629, 151] width 23 height 10
click at [691, 144] on button "add" at bounding box center [700, 150] width 18 height 13
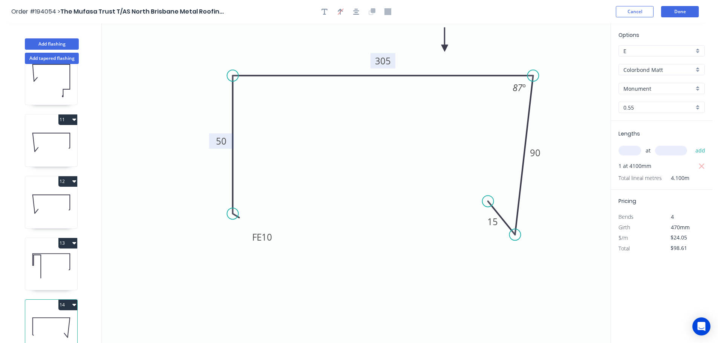
scroll to position [589, 0]
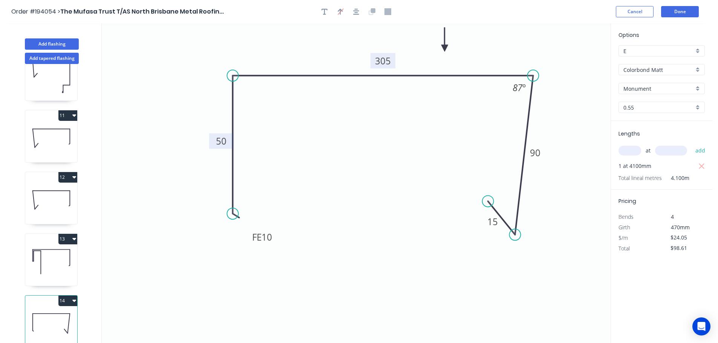
click at [65, 296] on button "14" at bounding box center [67, 301] width 19 height 11
click at [48, 314] on div "Duplicate" at bounding box center [41, 319] width 58 height 11
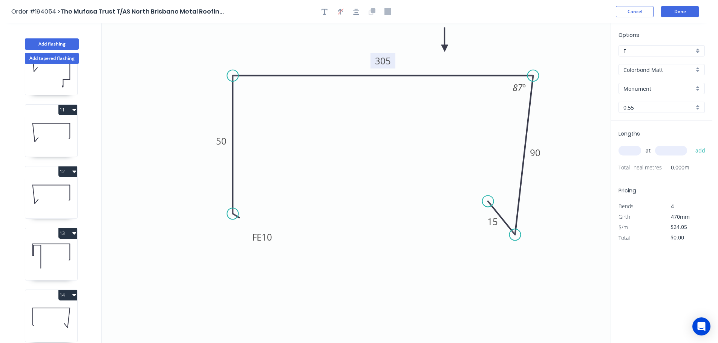
click at [387, 63] on tspan "305" at bounding box center [383, 61] width 16 height 12
click at [454, 115] on icon "0 FE 10 50 115 90 15 87 º" at bounding box center [356, 183] width 509 height 320
click at [634, 151] on input "text" at bounding box center [629, 151] width 23 height 10
click at [691, 144] on button "add" at bounding box center [700, 150] width 18 height 13
click at [44, 41] on button "Add flashing" at bounding box center [52, 43] width 54 height 11
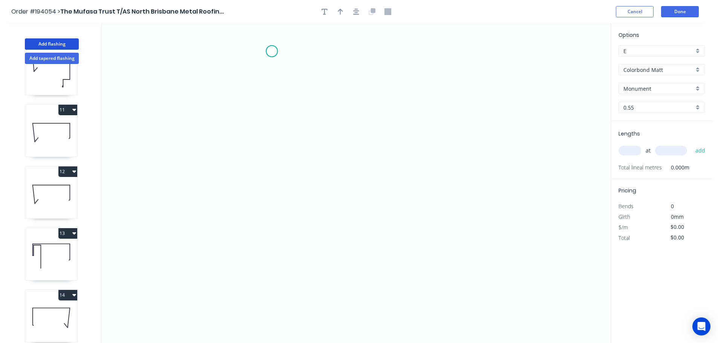
click at [272, 51] on icon "0" at bounding box center [356, 183] width 509 height 320
click at [271, 294] on icon "0" at bounding box center [356, 183] width 509 height 320
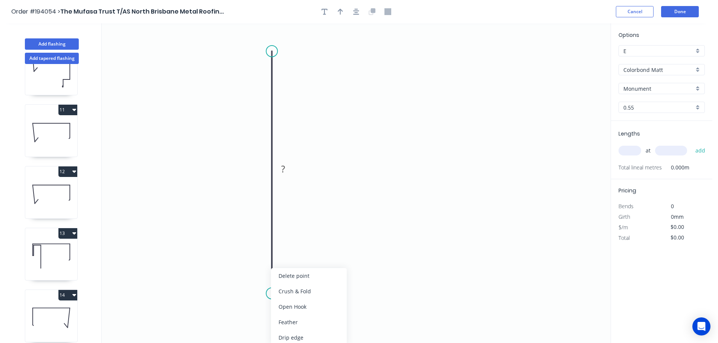
click at [305, 291] on div "Crush & Fold" at bounding box center [309, 291] width 76 height 15
click at [261, 281] on tspan "10" at bounding box center [260, 280] width 11 height 12
click at [301, 276] on icon "0 CF 20 ?" at bounding box center [356, 183] width 509 height 320
drag, startPoint x: 243, startPoint y: 280, endPoint x: 324, endPoint y: 316, distance: 88.2
click at [324, 316] on rect at bounding box center [336, 315] width 30 height 15
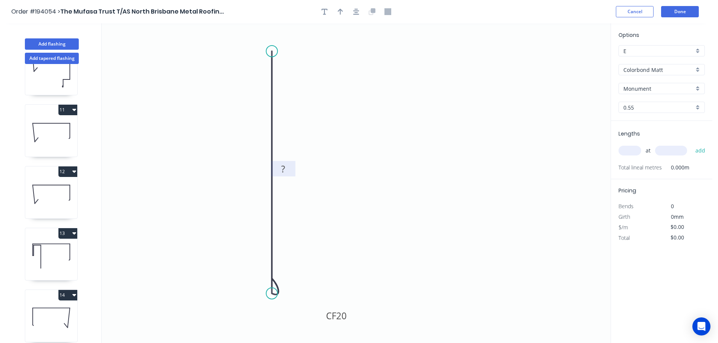
click at [286, 168] on rect at bounding box center [282, 169] width 15 height 11
click at [355, 138] on icon "0 CF 20 160" at bounding box center [356, 183] width 509 height 320
click at [340, 8] on icon "button" at bounding box center [340, 11] width 5 height 7
drag, startPoint x: 572, startPoint y: 57, endPoint x: 214, endPoint y: 154, distance: 370.7
click at [214, 154] on icon at bounding box center [214, 145] width 7 height 24
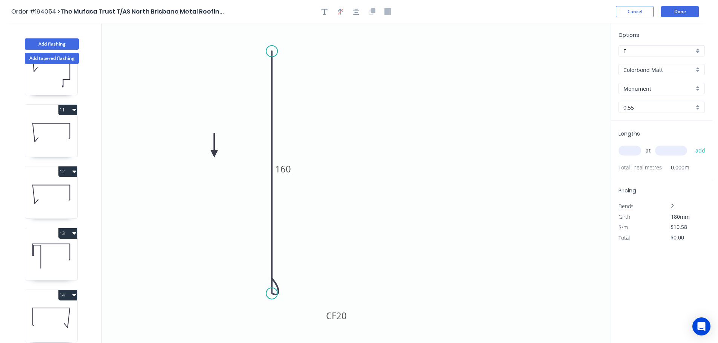
click at [214, 154] on icon at bounding box center [214, 145] width 7 height 24
click at [214, 154] on icon at bounding box center [223, 154] width 24 height 7
click at [214, 154] on icon at bounding box center [220, 160] width 22 height 22
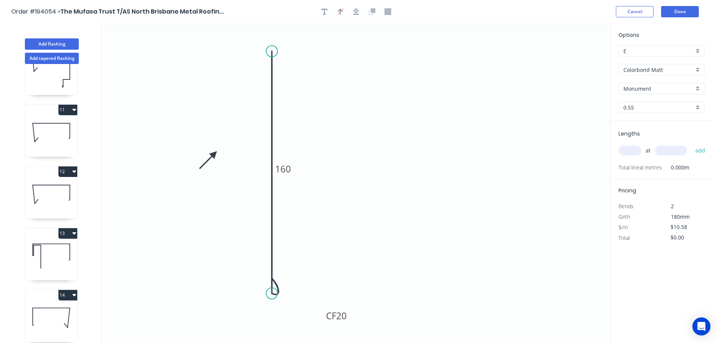
click at [214, 154] on icon at bounding box center [208, 160] width 22 height 22
click at [700, 68] on div "Colorbond Matt" at bounding box center [661, 69] width 86 height 11
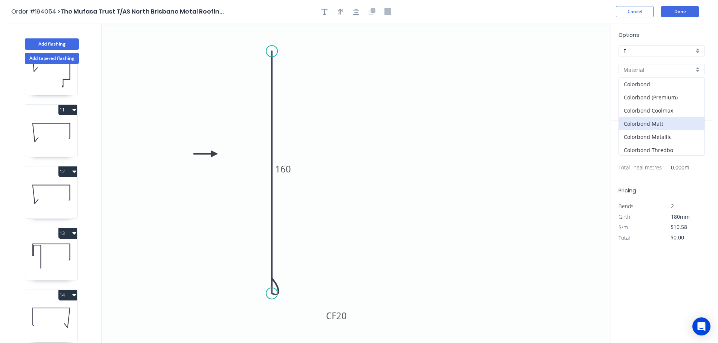
click at [643, 86] on div "Colorbond" at bounding box center [662, 84] width 86 height 13
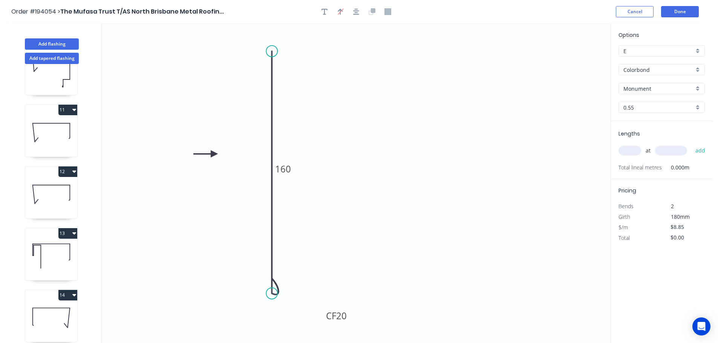
click at [632, 148] on input "text" at bounding box center [629, 151] width 23 height 10
click at [691, 144] on button "add" at bounding box center [700, 150] width 18 height 13
click at [60, 44] on button "Add flashing" at bounding box center [52, 43] width 54 height 11
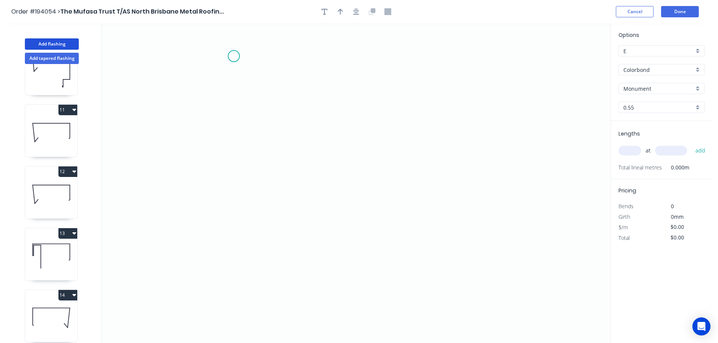
click at [234, 56] on icon "0" at bounding box center [356, 183] width 509 height 320
click at [238, 272] on icon "0" at bounding box center [356, 183] width 509 height 320
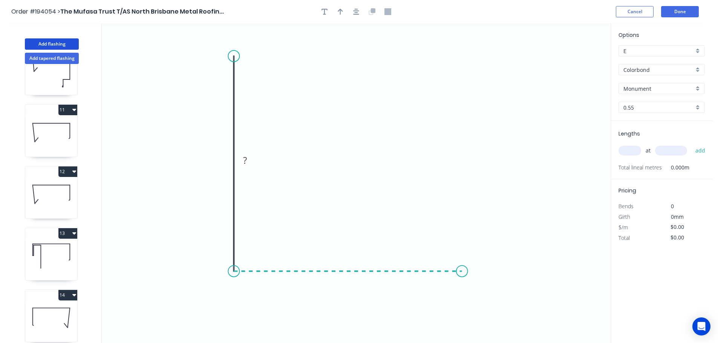
click at [462, 277] on icon "0 ?" at bounding box center [356, 183] width 509 height 320
click at [485, 313] on icon "0 ? ?" at bounding box center [356, 183] width 509 height 320
click at [485, 313] on circle at bounding box center [484, 312] width 11 height 11
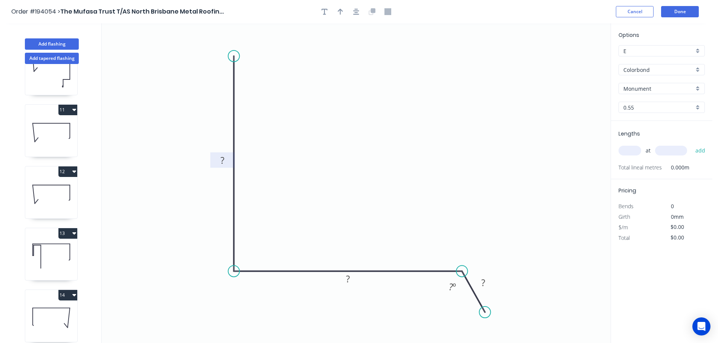
click at [223, 160] on tspan "?" at bounding box center [222, 160] width 4 height 12
click at [366, 151] on icon "0 575 375 50 115 º" at bounding box center [356, 183] width 509 height 320
click at [342, 10] on icon "button" at bounding box center [340, 12] width 5 height 6
drag, startPoint x: 573, startPoint y: 60, endPoint x: 355, endPoint y: 140, distance: 231.6
click at [355, 134] on icon at bounding box center [356, 122] width 7 height 24
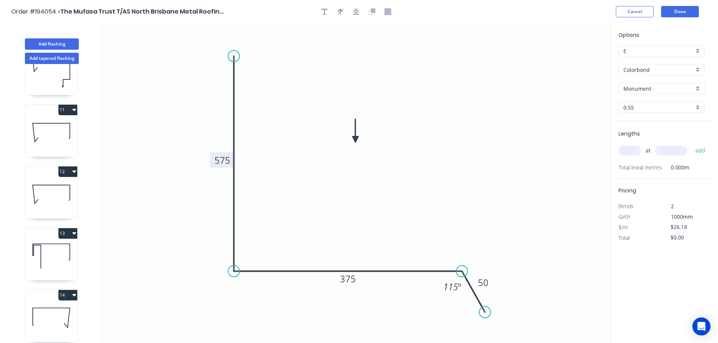
click at [634, 151] on input "text" at bounding box center [629, 151] width 23 height 10
click at [691, 144] on button "add" at bounding box center [700, 150] width 18 height 13
click at [57, 57] on button "Add tapered flashing" at bounding box center [52, 58] width 54 height 11
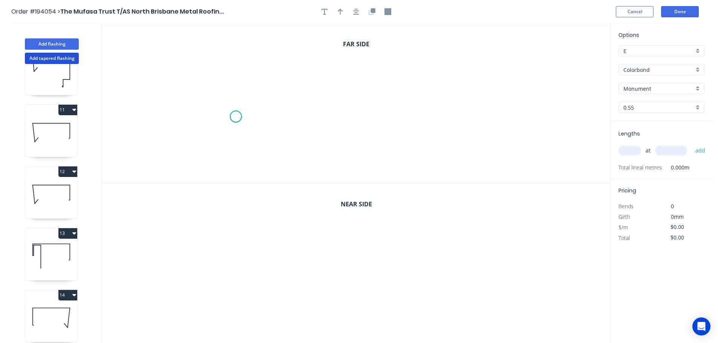
click at [235, 117] on icon "0" at bounding box center [356, 103] width 509 height 160
click at [215, 147] on icon "0" at bounding box center [356, 103] width 509 height 160
click at [203, 61] on icon "0 ?" at bounding box center [356, 103] width 509 height 160
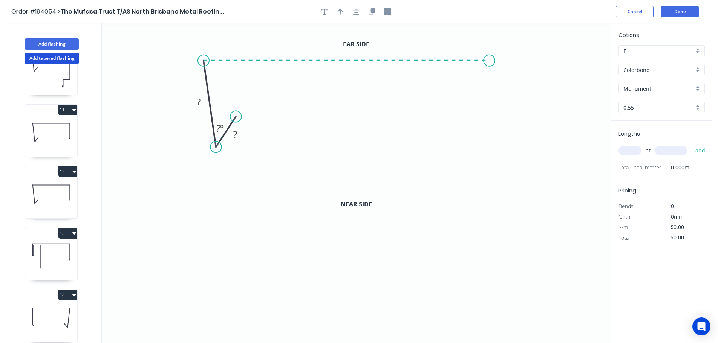
click at [489, 62] on icon "0 ? ? ? º" at bounding box center [356, 103] width 509 height 160
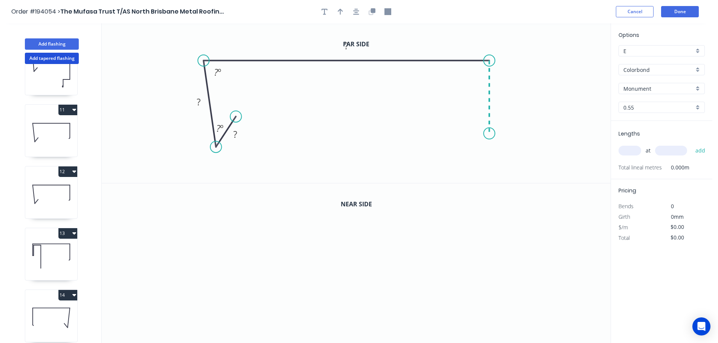
click at [484, 134] on icon "0 ? ? ? ? º ? º" at bounding box center [356, 103] width 509 height 160
click at [448, 136] on icon "0 ? ? ? ? ? º ? º" at bounding box center [356, 103] width 509 height 160
click at [448, 175] on icon "0 ? ? ? ? ? ? º ? º" at bounding box center [356, 103] width 509 height 160
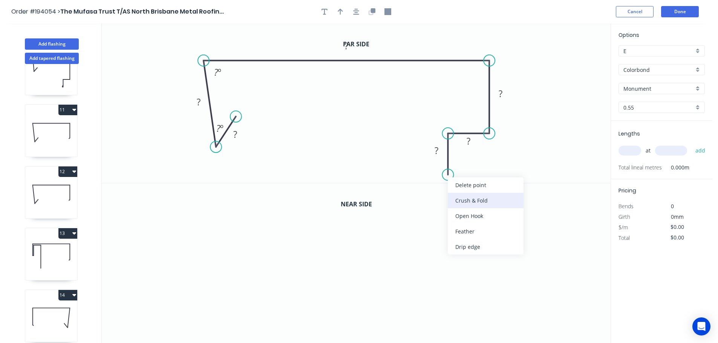
click at [476, 200] on div "Crush & Fold" at bounding box center [486, 200] width 76 height 15
click at [464, 197] on div "Flip bend" at bounding box center [488, 200] width 76 height 15
click at [472, 163] on tspan "10" at bounding box center [468, 161] width 11 height 12
click at [508, 165] on icon "0 ? ? ? ? ? CF 20 ? ? º ? º" at bounding box center [356, 103] width 509 height 160
drag, startPoint x: 477, startPoint y: 163, endPoint x: 382, endPoint y: 167, distance: 94.7
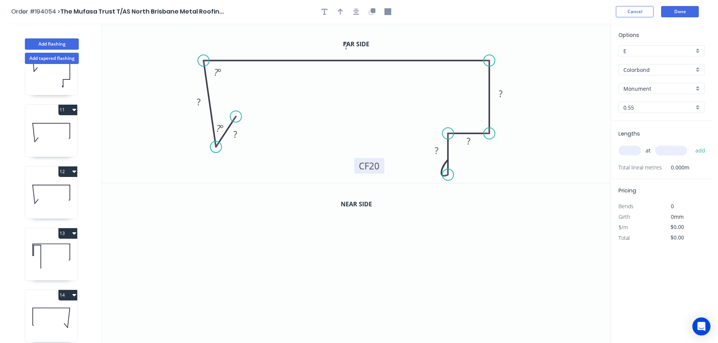
click at [382, 167] on rect at bounding box center [369, 165] width 30 height 15
click at [238, 119] on circle at bounding box center [237, 118] width 11 height 11
click at [237, 136] on tspan "?" at bounding box center [236, 136] width 4 height 12
click at [529, 87] on icon "0 15 90 240 200 20 CF 20 30 87 º" at bounding box center [356, 103] width 509 height 160
click at [336, 9] on button "button" at bounding box center [340, 11] width 11 height 11
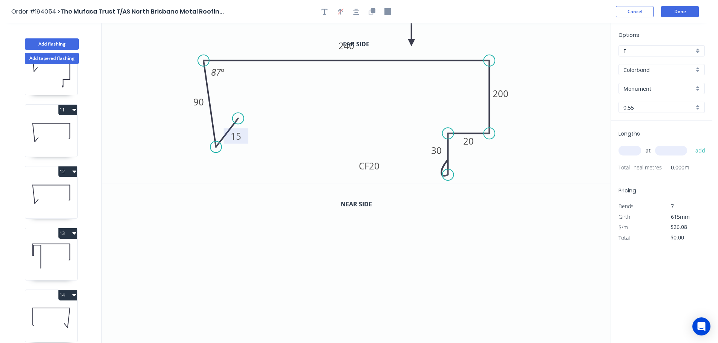
drag, startPoint x: 572, startPoint y: 60, endPoint x: 409, endPoint y: 42, distance: 163.3
click at [409, 42] on icon at bounding box center [411, 34] width 7 height 24
click at [374, 15] on icon "button" at bounding box center [371, 11] width 7 height 7
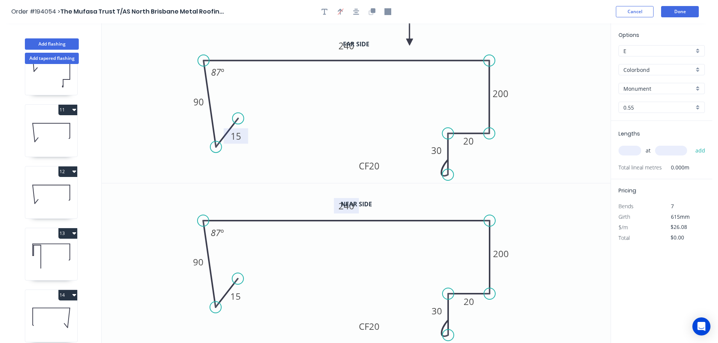
click at [351, 204] on tspan "240" at bounding box center [346, 206] width 16 height 12
click at [553, 221] on icon "0 15 90 257 200 20 CF 20 30 87 º" at bounding box center [356, 263] width 509 height 160
click at [700, 69] on div "Colorbond" at bounding box center [661, 69] width 86 height 11
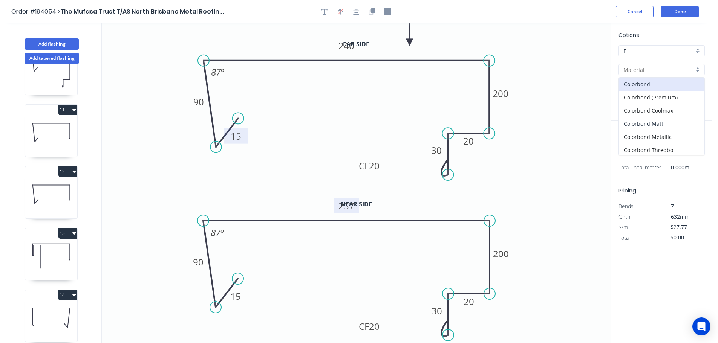
click at [669, 121] on div "Colorbond Matt" at bounding box center [662, 123] width 86 height 13
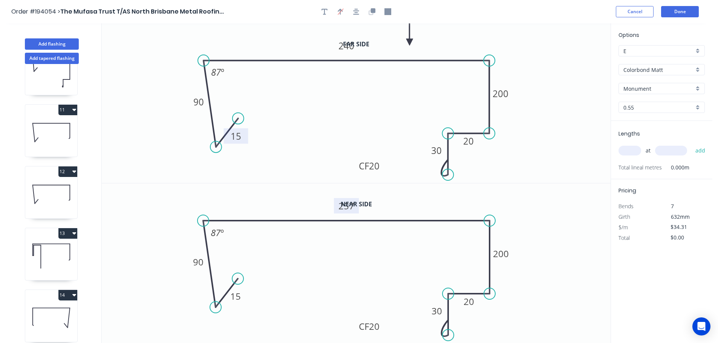
drag, startPoint x: 631, startPoint y: 150, endPoint x: 637, endPoint y: 145, distance: 6.7
click at [631, 149] on input "text" at bounding box center [629, 151] width 23 height 10
click at [691, 144] on button "add" at bounding box center [700, 150] width 18 height 13
click at [46, 58] on button "Add tapered flashing" at bounding box center [52, 58] width 54 height 11
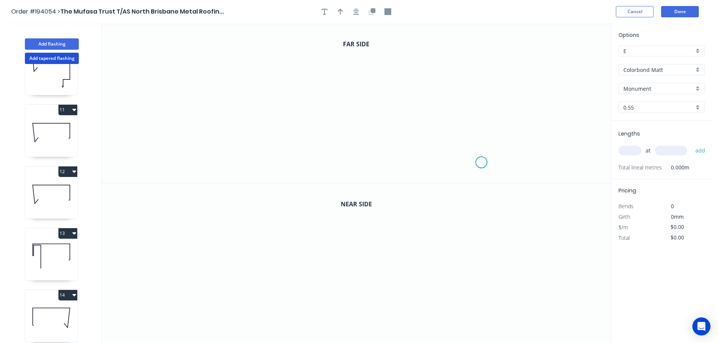
click at [482, 162] on icon "0" at bounding box center [356, 103] width 509 height 160
click at [480, 69] on icon "0" at bounding box center [356, 103] width 509 height 160
click at [192, 53] on icon "0 ?" at bounding box center [356, 103] width 509 height 160
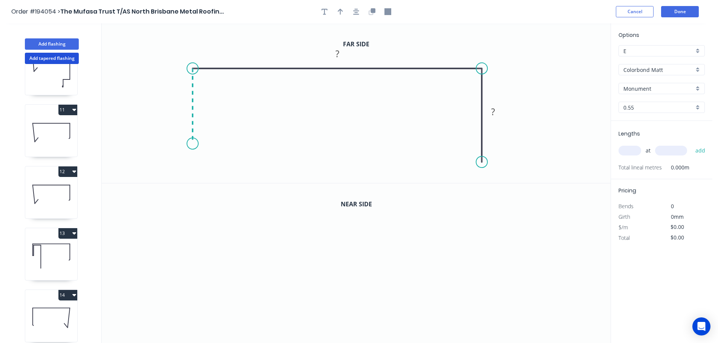
click at [189, 144] on icon "0 ? ?" at bounding box center [356, 103] width 509 height 160
click at [198, 144] on circle at bounding box center [192, 143] width 11 height 11
click at [201, 144] on icon at bounding box center [197, 144] width 9 height 0
click at [201, 144] on circle at bounding box center [201, 143] width 11 height 11
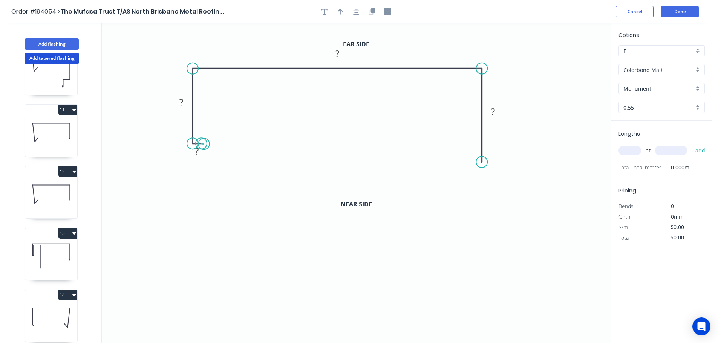
click at [203, 144] on circle at bounding box center [201, 143] width 11 height 11
click at [199, 144] on circle at bounding box center [198, 143] width 11 height 11
click at [196, 78] on icon "0 ? ? ? ?" at bounding box center [356, 103] width 509 height 160
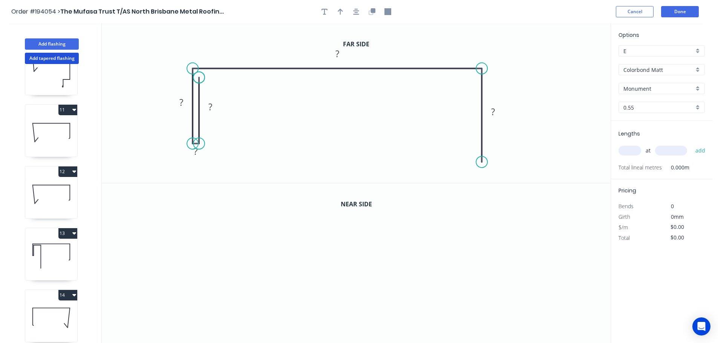
click at [196, 78] on circle at bounding box center [198, 77] width 11 height 11
click at [199, 76] on circle at bounding box center [198, 75] width 11 height 11
click at [249, 76] on icon "0 ? ? ? ? ?" at bounding box center [356, 103] width 509 height 160
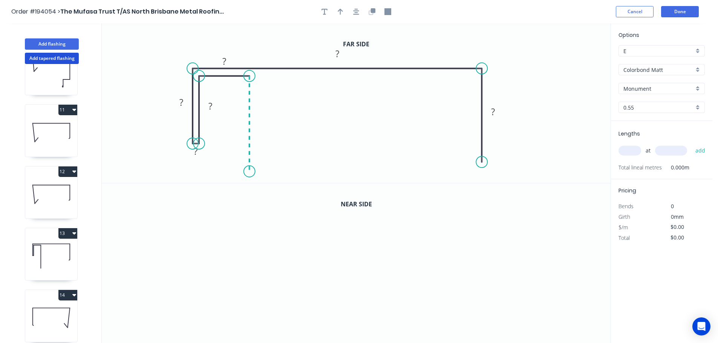
click at [252, 172] on icon "0 ? ? ? ? ? ?" at bounding box center [356, 103] width 509 height 160
click at [252, 172] on circle at bounding box center [249, 171] width 11 height 11
click at [207, 165] on div "Hide measurement" at bounding box center [234, 160] width 76 height 15
click at [323, 8] on icon "button" at bounding box center [324, 11] width 6 height 7
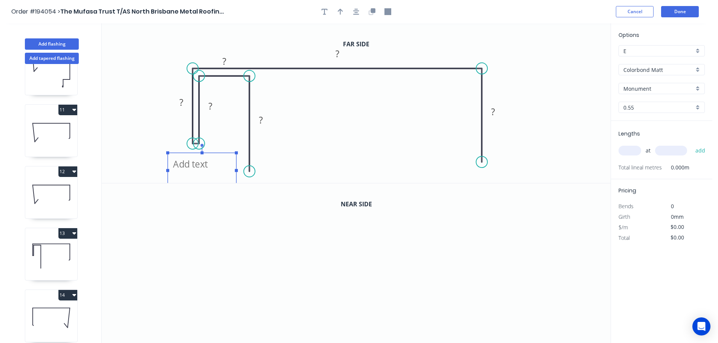
drag, startPoint x: 138, startPoint y: 54, endPoint x: 189, endPoint y: 171, distance: 128.2
click at [189, 171] on textarea at bounding box center [201, 171] width 61 height 28
click at [323, 130] on icon "CF ? ? ? ? ? ?" at bounding box center [356, 103] width 509 height 160
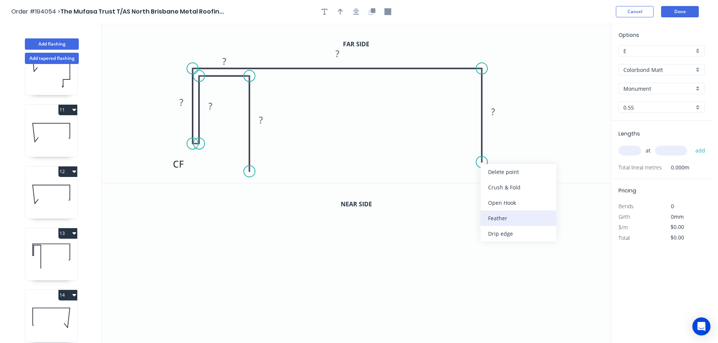
click at [489, 214] on div "Feather" at bounding box center [518, 218] width 76 height 15
click at [474, 148] on tspan "15" at bounding box center [470, 148] width 11 height 12
click at [509, 147] on icon "CF ? ? ? ? ? FE 10 ?" at bounding box center [356, 103] width 509 height 160
drag, startPoint x: 454, startPoint y: 151, endPoint x: 426, endPoint y: 168, distance: 32.9
click at [426, 168] on rect at bounding box center [437, 165] width 29 height 15
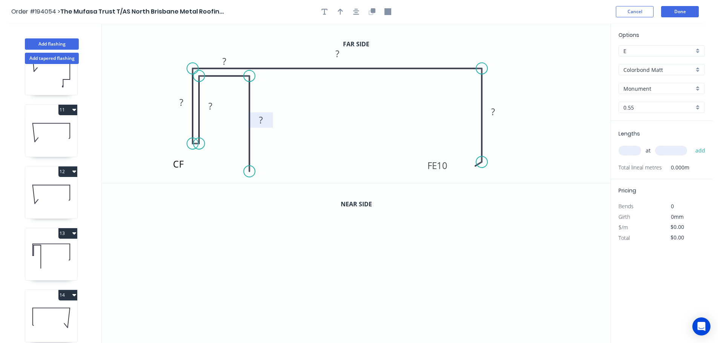
click at [262, 122] on tspan "?" at bounding box center [261, 120] width 4 height 12
drag, startPoint x: 218, startPoint y: 106, endPoint x: 223, endPoint y: 131, distance: 25.0
click at [223, 131] on rect at bounding box center [215, 129] width 24 height 15
drag, startPoint x: 235, startPoint y: 60, endPoint x: 237, endPoint y: 90, distance: 30.2
click at [237, 90] on rect at bounding box center [225, 91] width 24 height 15
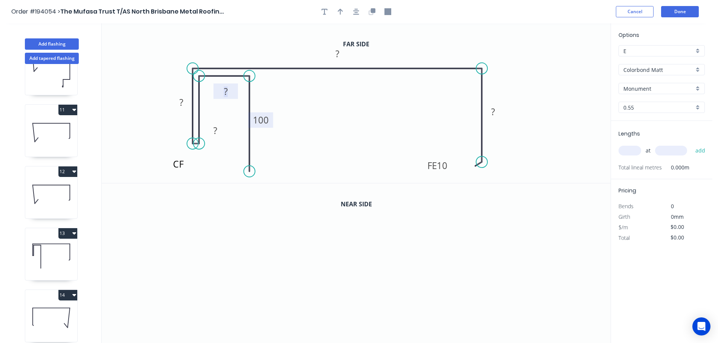
click at [229, 93] on rect at bounding box center [225, 92] width 15 height 11
click at [411, 108] on icon "CF 100 30 49 50 285 FE 10 70" at bounding box center [356, 103] width 509 height 160
click at [339, 9] on icon "button" at bounding box center [340, 11] width 5 height 7
drag, startPoint x: 574, startPoint y: 61, endPoint x: 405, endPoint y: 47, distance: 169.3
click at [405, 47] on icon at bounding box center [405, 39] width 7 height 24
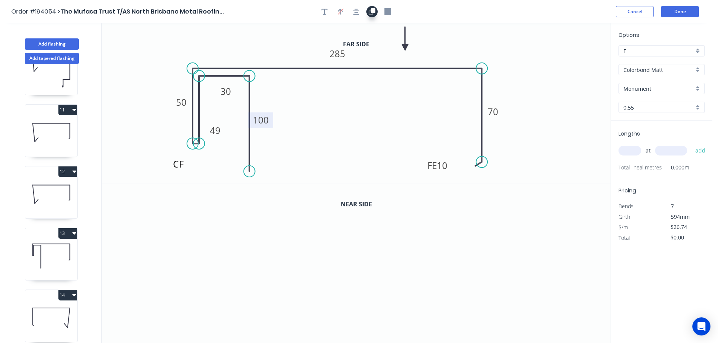
click at [376, 14] on button "button" at bounding box center [371, 11] width 11 height 11
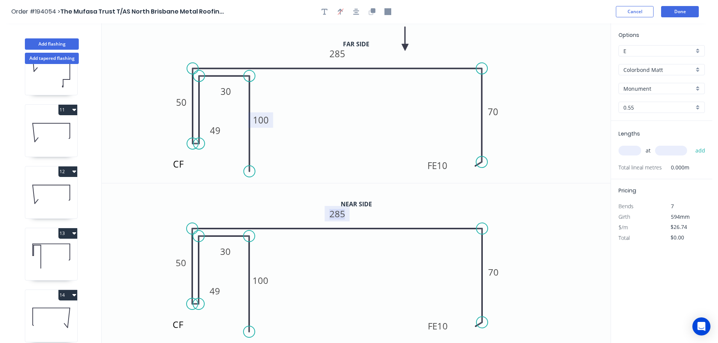
click at [341, 214] on tspan "285" at bounding box center [337, 214] width 16 height 12
click at [374, 213] on icon "CF 100 30 49 50 275 FE 10 70" at bounding box center [356, 263] width 509 height 160
click at [636, 148] on input "text" at bounding box center [629, 151] width 23 height 10
click at [691, 144] on button "add" at bounding box center [700, 150] width 18 height 13
click at [46, 193] on icon at bounding box center [51, 194] width 52 height 48
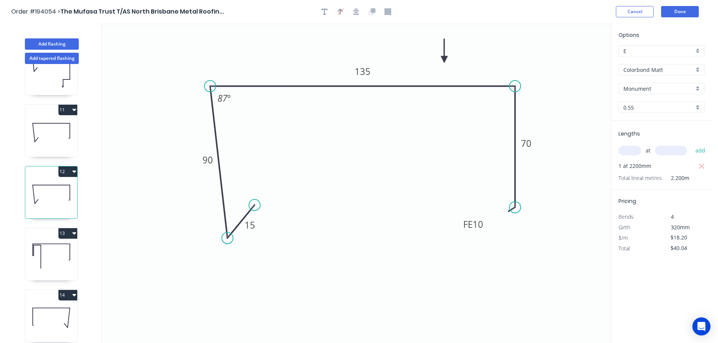
click at [66, 170] on button "12" at bounding box center [67, 172] width 19 height 11
click at [50, 192] on div "Duplicate" at bounding box center [41, 190] width 58 height 11
click at [369, 72] on tspan "135" at bounding box center [362, 71] width 16 height 12
click at [376, 106] on icon "0 15 90 195 FE 10 70 87 º" at bounding box center [356, 183] width 509 height 320
click at [634, 150] on input "text" at bounding box center [629, 151] width 23 height 10
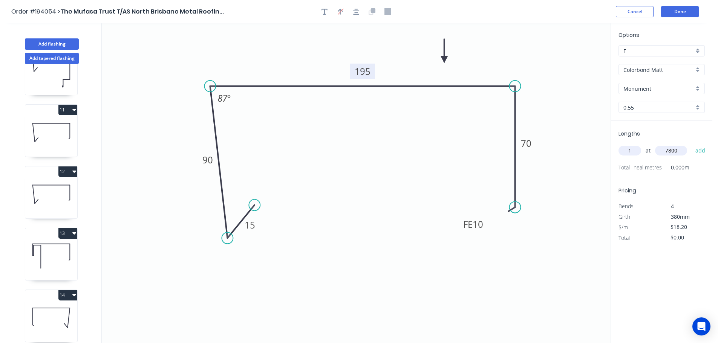
click at [691, 144] on button "add" at bounding box center [700, 150] width 18 height 13
click at [180, 202] on icon "0 15 90 195 FE 10 70 87 º" at bounding box center [356, 183] width 509 height 320
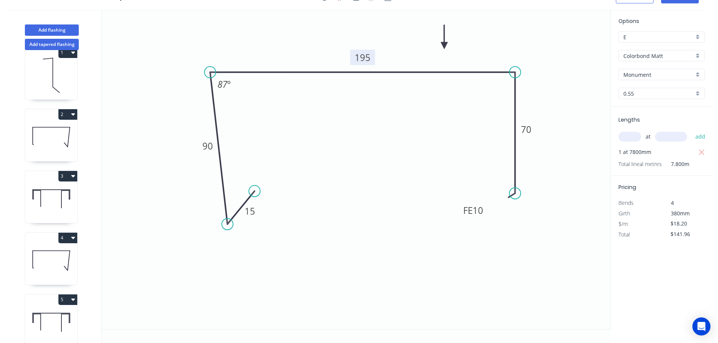
scroll to position [0, 0]
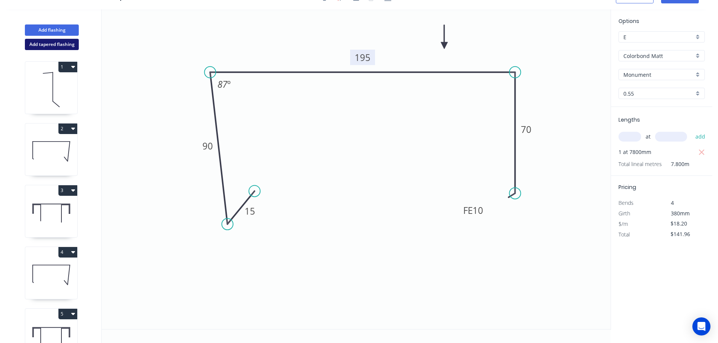
click at [43, 44] on button "Add tapered flashing" at bounding box center [52, 44] width 54 height 11
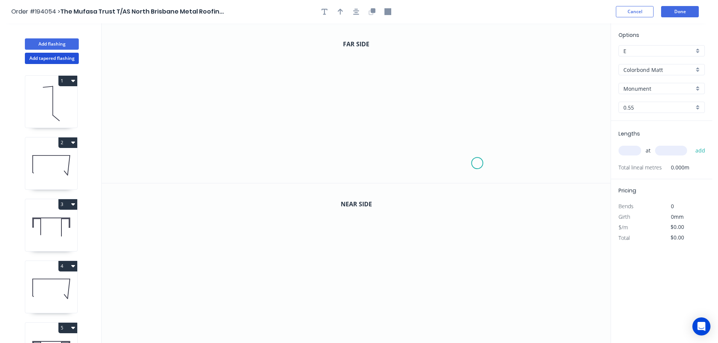
click at [477, 163] on icon "0" at bounding box center [356, 103] width 509 height 160
click at [474, 68] on icon "0" at bounding box center [356, 103] width 509 height 160
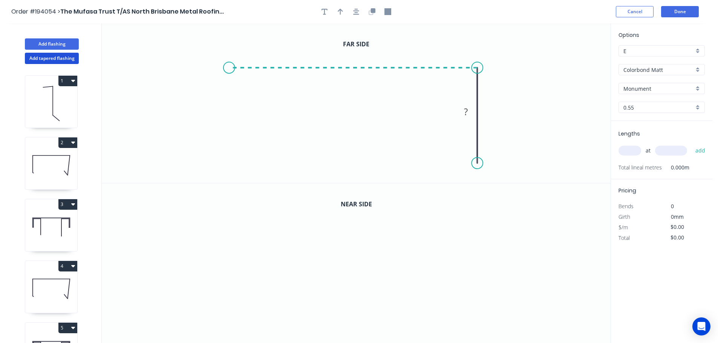
click at [229, 56] on icon "0 ?" at bounding box center [356, 103] width 509 height 160
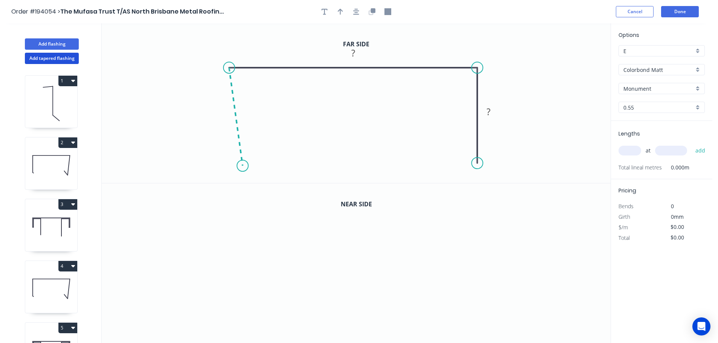
click at [242, 166] on icon "0 ? ?" at bounding box center [356, 103] width 509 height 160
click at [269, 138] on icon "0 ? ? ? ? º" at bounding box center [356, 103] width 509 height 160
click at [269, 138] on circle at bounding box center [268, 139] width 11 height 11
drag, startPoint x: 269, startPoint y: 138, endPoint x: 267, endPoint y: 132, distance: 6.5
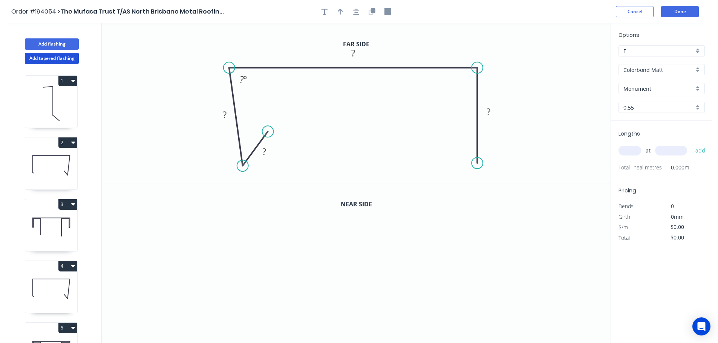
click at [267, 132] on circle at bounding box center [267, 131] width 11 height 11
click at [509, 219] on div "Feather" at bounding box center [514, 219] width 76 height 15
click at [469, 150] on tspan "15" at bounding box center [465, 150] width 11 height 12
click at [506, 159] on icon "0 ? ? ? FE 10 ? ? º" at bounding box center [356, 103] width 509 height 160
drag, startPoint x: 447, startPoint y: 151, endPoint x: 419, endPoint y: 170, distance: 34.4
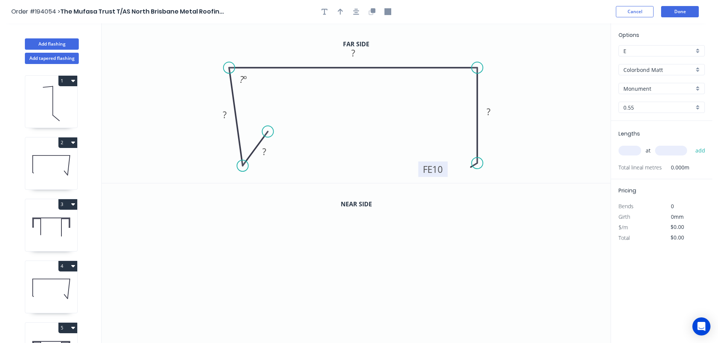
click at [419, 170] on rect at bounding box center [432, 169] width 29 height 15
click at [264, 154] on tspan "?" at bounding box center [264, 151] width 4 height 12
click at [397, 122] on icon "0 15 90 200 FE 10 70 87 º" at bounding box center [356, 103] width 509 height 160
click at [341, 9] on icon "button" at bounding box center [340, 12] width 5 height 6
drag, startPoint x: 470, startPoint y: 69, endPoint x: 402, endPoint y: 44, distance: 72.6
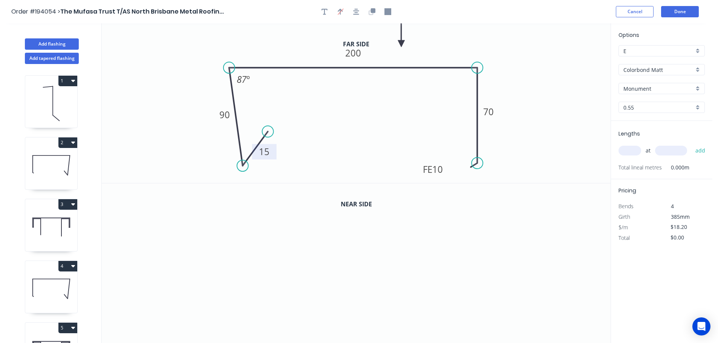
click at [402, 44] on icon at bounding box center [401, 35] width 7 height 24
click at [374, 12] on icon "button" at bounding box center [373, 10] width 5 height 5
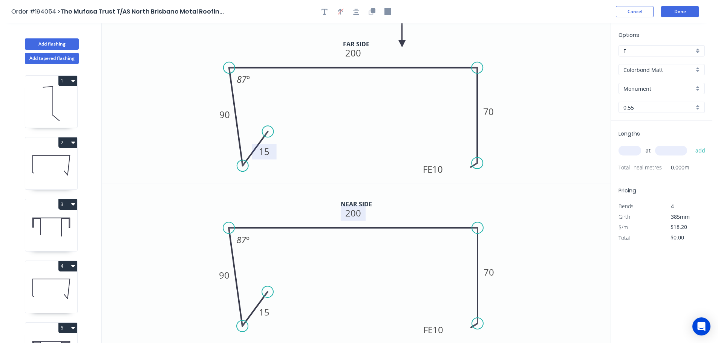
click at [356, 216] on tspan "200" at bounding box center [353, 213] width 16 height 12
click at [392, 213] on icon "0 15 90 190 FE 10 70 87 º" at bounding box center [356, 263] width 509 height 160
click at [633, 148] on input "text" at bounding box center [629, 151] width 23 height 10
click at [691, 144] on button "add" at bounding box center [700, 150] width 18 height 13
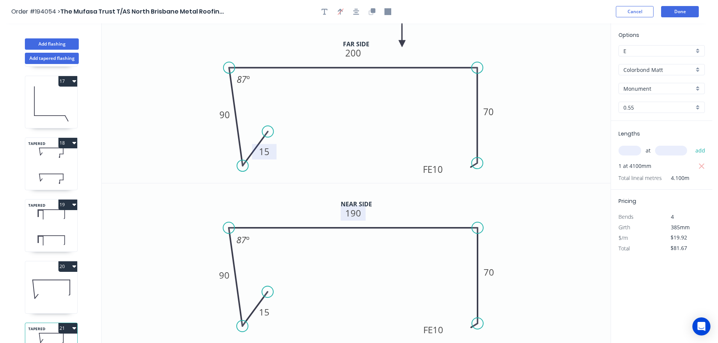
scroll to position [1021, 0]
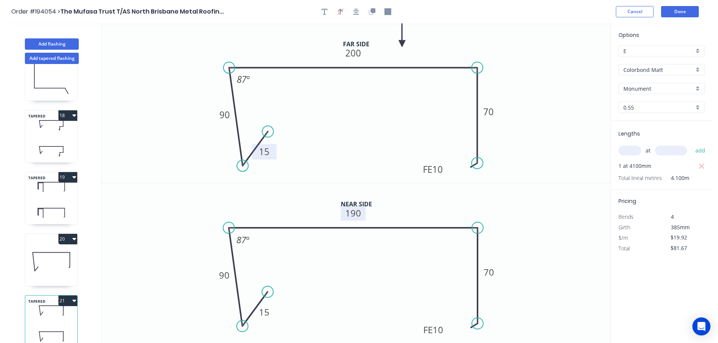
click at [65, 208] on icon at bounding box center [64, 212] width 1 height 9
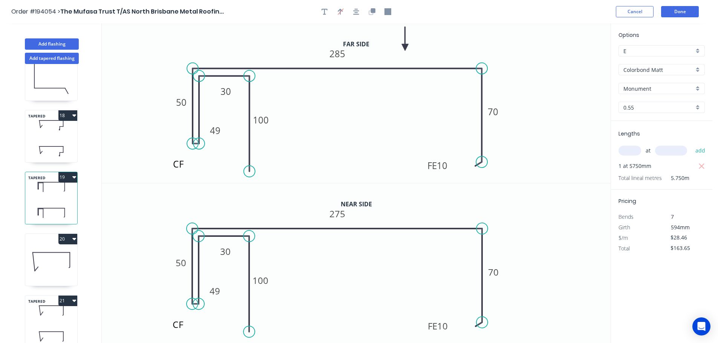
click at [67, 172] on button "19" at bounding box center [67, 177] width 19 height 11
click at [54, 191] on div "Duplicate" at bounding box center [41, 196] width 58 height 11
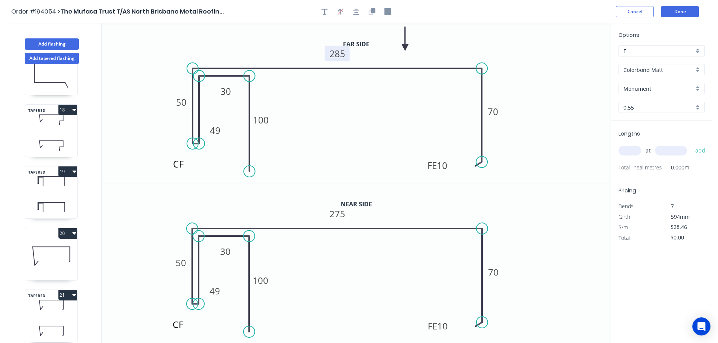
click at [341, 54] on tspan "285" at bounding box center [337, 53] width 16 height 12
click at [378, 127] on icon "CF 100 30 49 50 275 FE 10 70" at bounding box center [356, 103] width 509 height 160
click at [340, 216] on tspan "275" at bounding box center [337, 214] width 16 height 12
click at [371, 210] on icon "CF 100 30 49 50 265 FE 10 70" at bounding box center [356, 263] width 509 height 160
click at [635, 150] on input "text" at bounding box center [629, 151] width 23 height 10
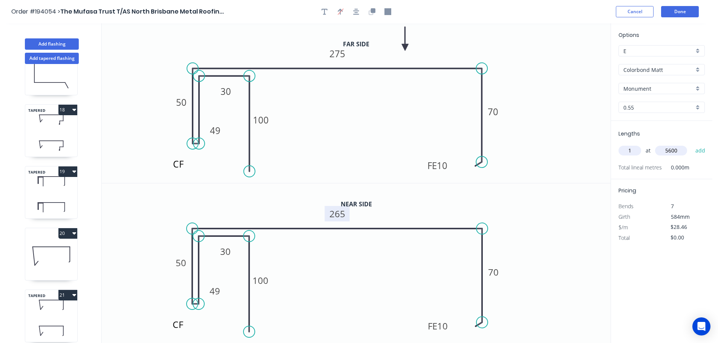
click at [691, 144] on button "add" at bounding box center [700, 150] width 18 height 13
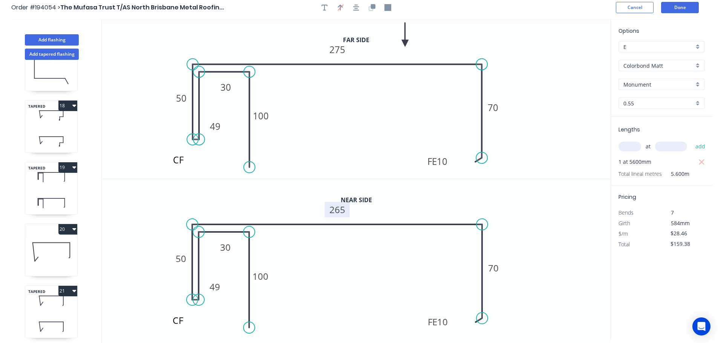
scroll to position [0, 0]
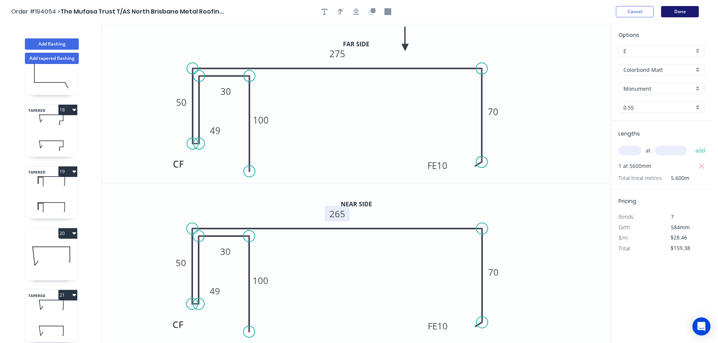
click at [683, 12] on button "Done" at bounding box center [680, 11] width 38 height 11
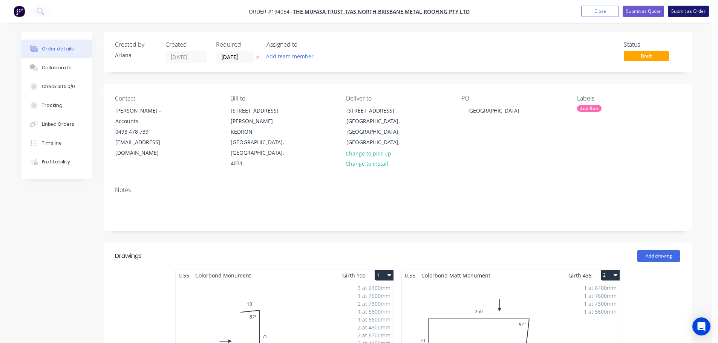
click at [682, 11] on button "Submit as Order" at bounding box center [688, 11] width 41 height 11
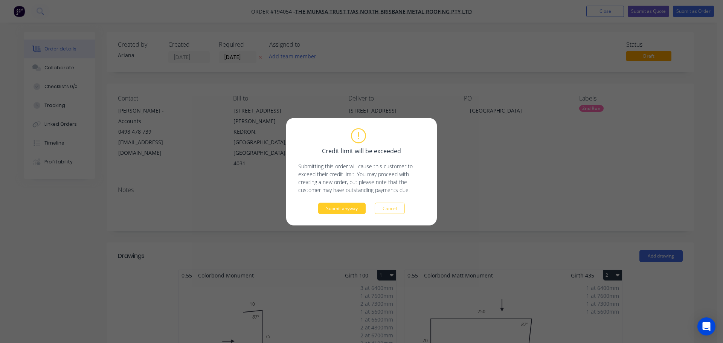
click at [345, 208] on button "Submit anyway" at bounding box center [341, 208] width 47 height 11
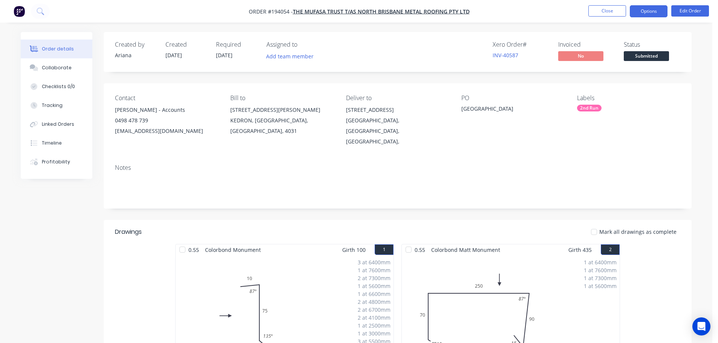
click at [646, 10] on button "Options" at bounding box center [648, 11] width 38 height 12
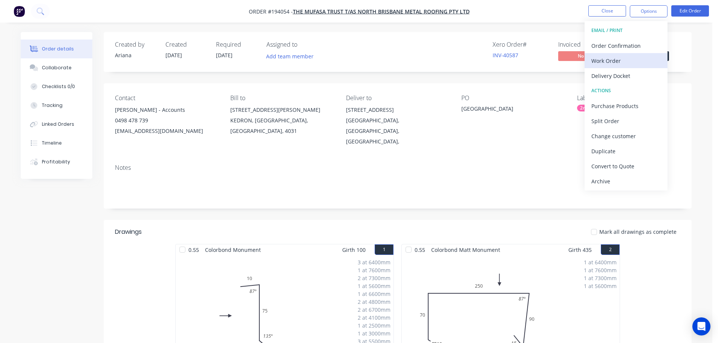
click at [614, 56] on div "Work Order" at bounding box center [625, 60] width 69 height 11
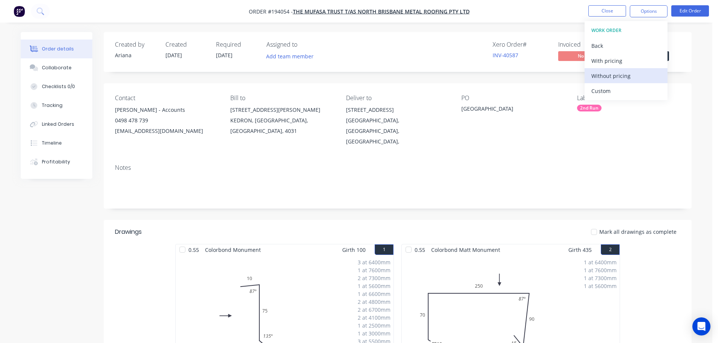
click at [604, 74] on div "Without pricing" at bounding box center [625, 75] width 69 height 11
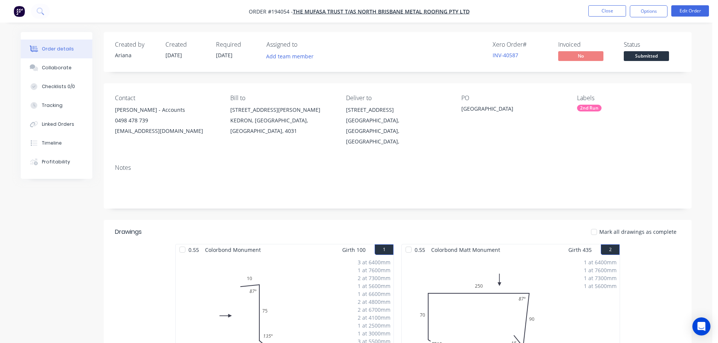
click at [521, 16] on nav "Order #194054 - The Mufasa Trust T/AS North Brisbane Metal Roofing Pty Ltd Clos…" at bounding box center [359, 11] width 718 height 23
click at [609, 11] on button "Close" at bounding box center [607, 10] width 38 height 11
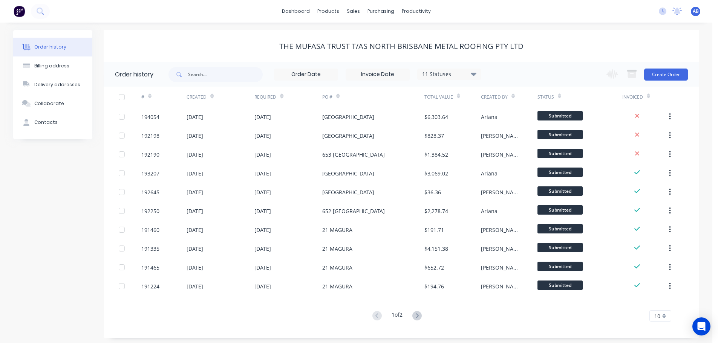
click at [695, 11] on span "AB" at bounding box center [695, 11] width 6 height 7
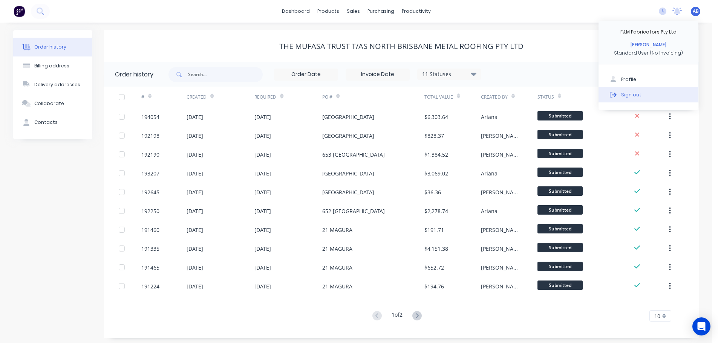
click at [643, 98] on button "Sign out" at bounding box center [648, 94] width 100 height 15
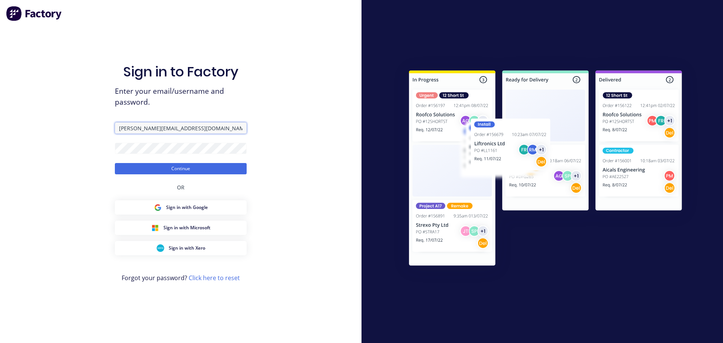
drag, startPoint x: 205, startPoint y: 127, endPoint x: 91, endPoint y: 121, distance: 113.9
click at [92, 121] on div "Sign in to Factory Enter your email/username and password. [PERSON_NAME][EMAIL_…" at bounding box center [181, 171] width 362 height 343
type input "A"
type input "[PERSON_NAME][EMAIL_ADDRESS][DOMAIN_NAME]"
click at [82, 149] on div "Sign in to Factory Enter your email/username and password. [PERSON_NAME][EMAIL_…" at bounding box center [181, 171] width 362 height 343
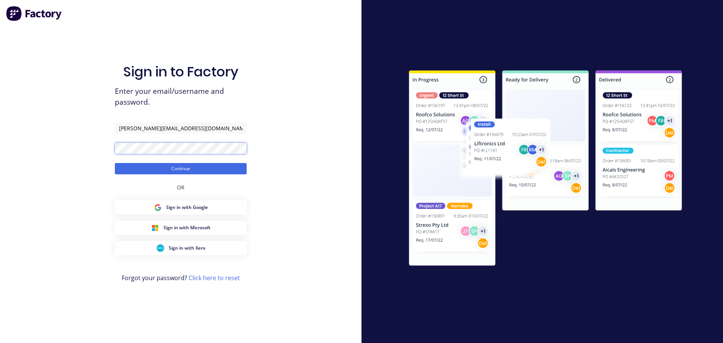
click at [115, 163] on button "Continue" at bounding box center [181, 168] width 132 height 11
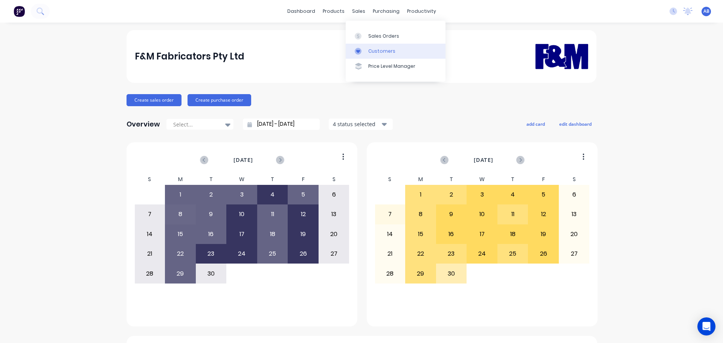
click at [373, 49] on div "Customers" at bounding box center [381, 51] width 27 height 7
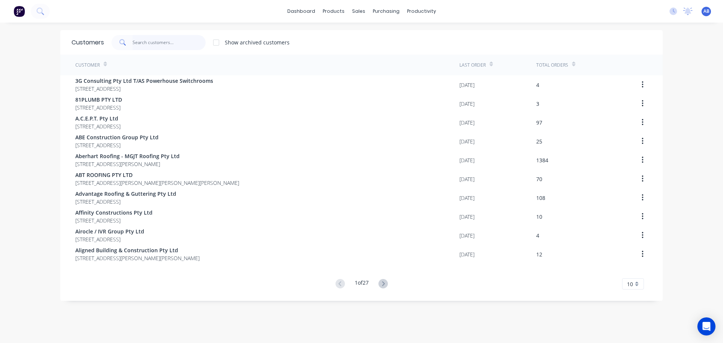
drag, startPoint x: 166, startPoint y: 43, endPoint x: 283, endPoint y: 35, distance: 117.0
click at [169, 41] on input "text" at bounding box center [169, 42] width 73 height 15
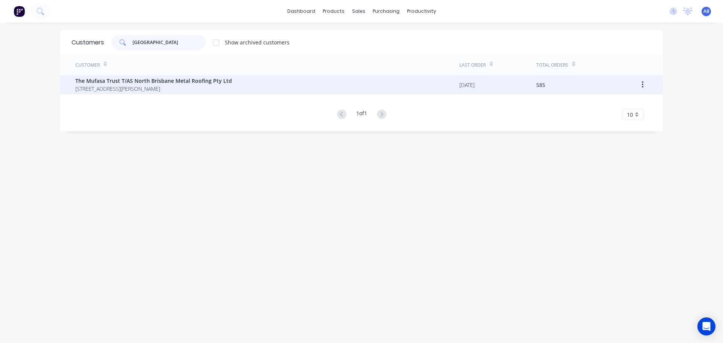
type input "north brisbane"
click at [157, 78] on span "The Mufasa Trust T/AS North Brisbane Metal Roofing Pty Ltd" at bounding box center [153, 81] width 157 height 8
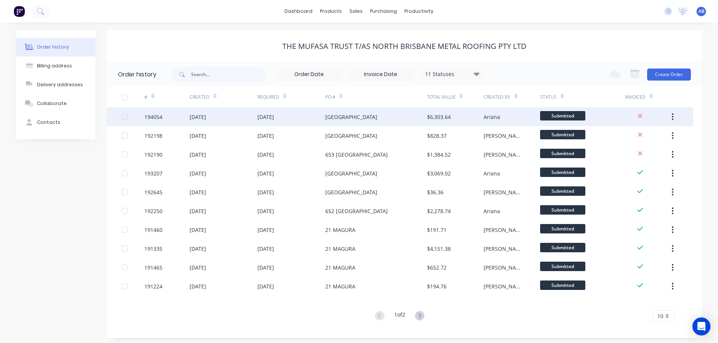
click at [392, 117] on div "[GEOGRAPHIC_DATA]" at bounding box center [376, 116] width 102 height 19
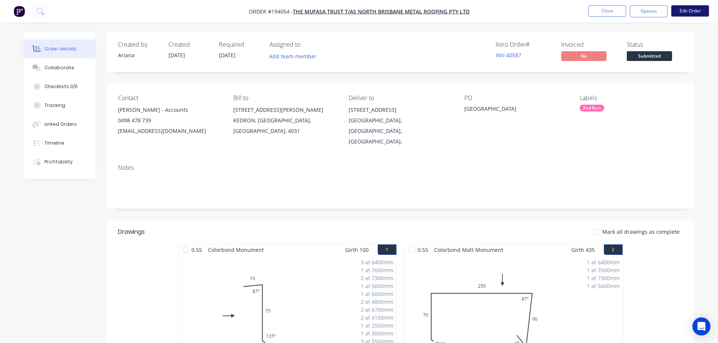
click at [690, 11] on button "Edit Order" at bounding box center [690, 10] width 38 height 11
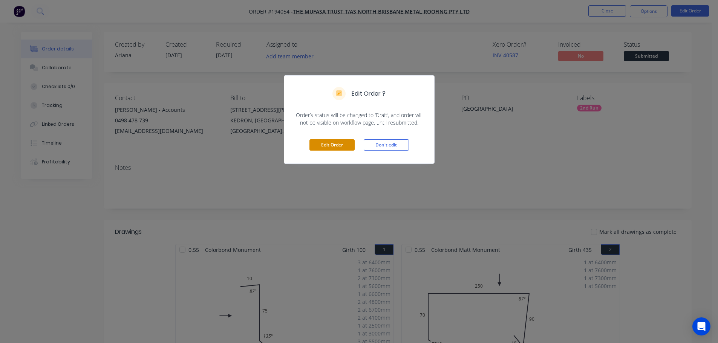
click at [337, 146] on button "Edit Order" at bounding box center [331, 144] width 45 height 11
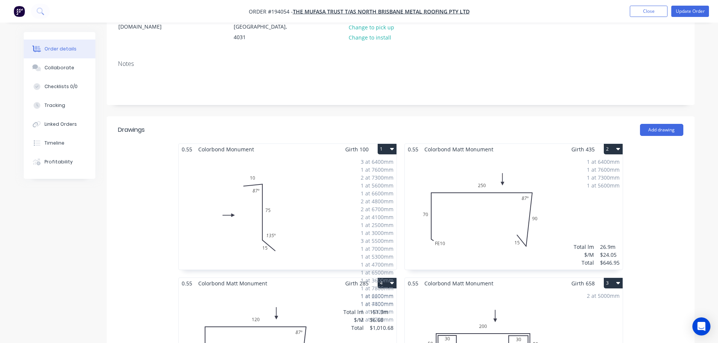
scroll to position [176, 0]
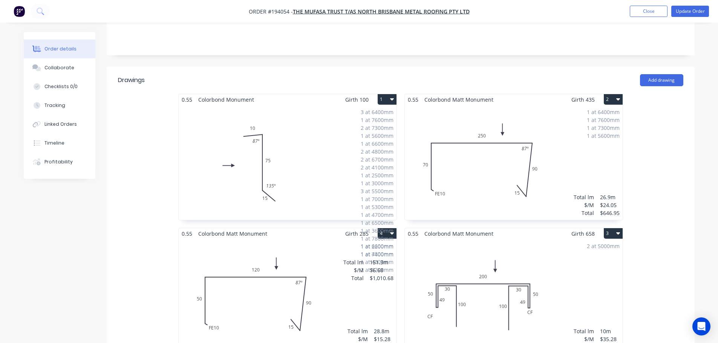
click at [353, 131] on div "3 at 6400mm 1 at 7600mm 2 at 7300mm 1 at 5600mm 1 at 6600mm 2 at 4800mm 2 at 67…" at bounding box center [288, 162] width 218 height 115
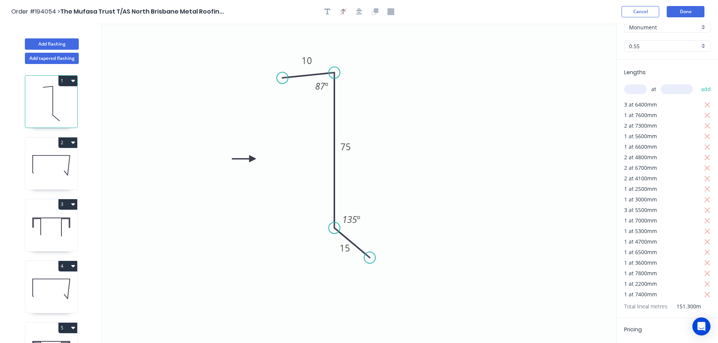
scroll to position [88, 0]
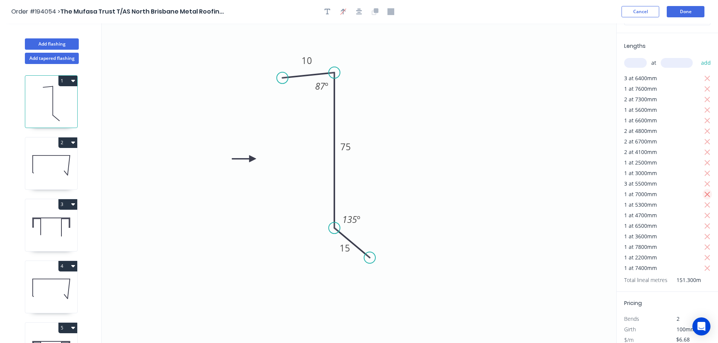
click at [704, 192] on icon "button" at bounding box center [707, 194] width 7 height 9
click at [704, 201] on icon "button" at bounding box center [707, 204] width 6 height 6
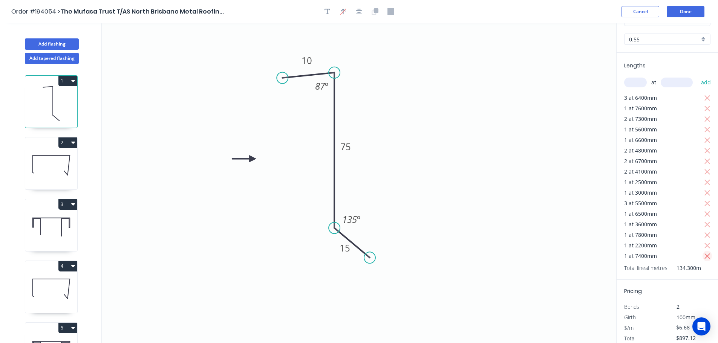
click at [704, 252] on icon "button" at bounding box center [707, 256] width 7 height 9
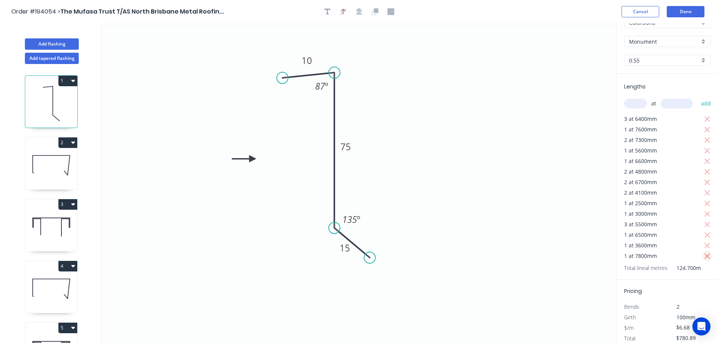
scroll to position [42, 0]
click at [704, 252] on icon "button" at bounding box center [707, 256] width 7 height 9
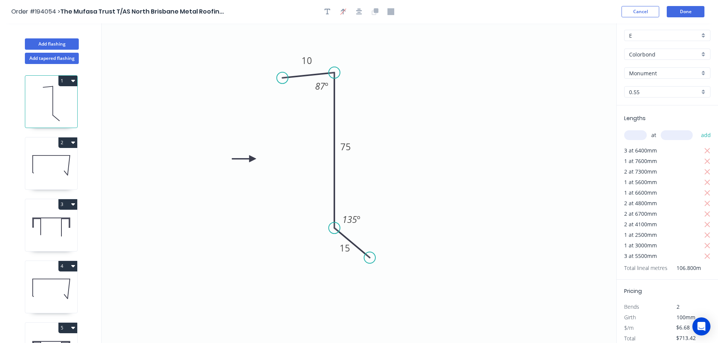
click at [532, 160] on icon "0 10 75 15 87 º 135 º" at bounding box center [359, 183] width 514 height 320
click at [70, 80] on button "1" at bounding box center [67, 81] width 19 height 11
click at [58, 99] on div "Duplicate" at bounding box center [41, 99] width 58 height 11
type input "$0.00"
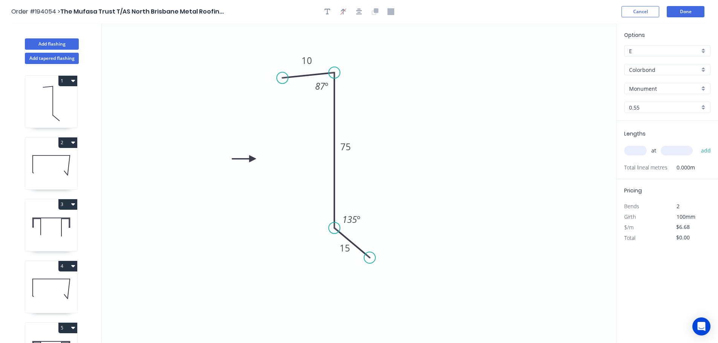
scroll to position [0, 0]
click at [633, 148] on input "text" at bounding box center [635, 151] width 23 height 10
type input "1"
click at [677, 149] on input "text" at bounding box center [676, 151] width 32 height 10
type input "7000"
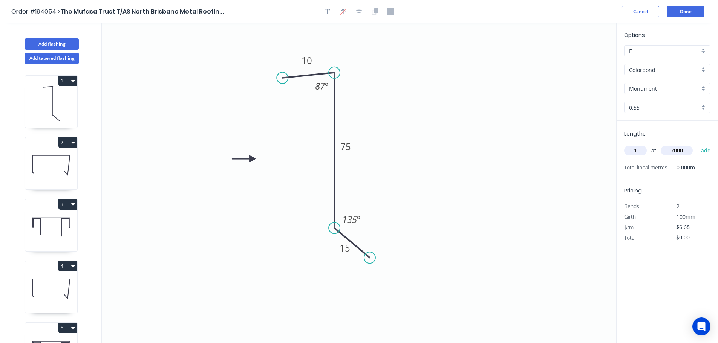
click at [697, 144] on button "add" at bounding box center [706, 150] width 18 height 13
type input "$46.76"
type input "1"
click at [677, 149] on input "text" at bounding box center [676, 151] width 32 height 10
type input "5300"
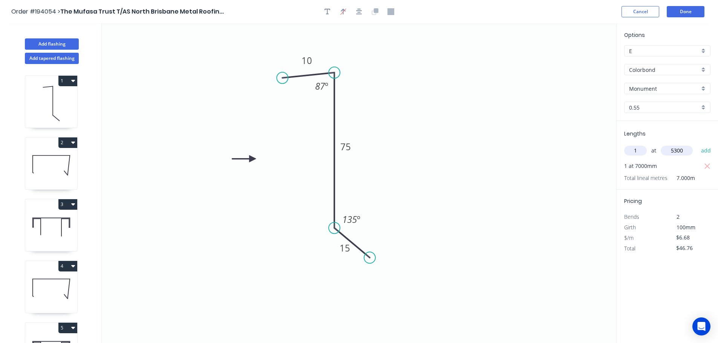
click at [697, 144] on button "add" at bounding box center [706, 150] width 18 height 13
type input "$82.16"
type input "1"
click at [677, 149] on input "text" at bounding box center [676, 151] width 32 height 10
type input "4700"
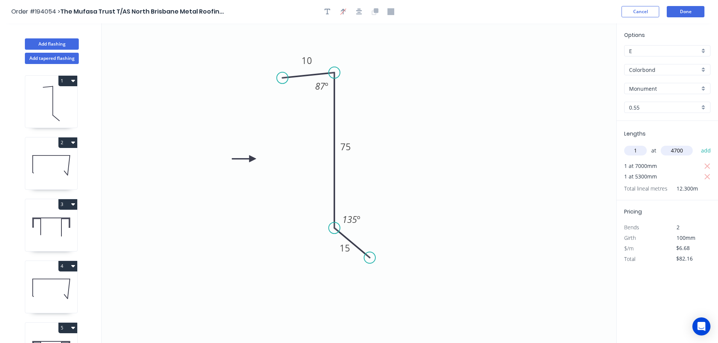
click at [697, 144] on button "add" at bounding box center [706, 150] width 18 height 13
type input "$113.56"
type input "1"
click at [677, 149] on input "text" at bounding box center [676, 151] width 32 height 10
type input "6500"
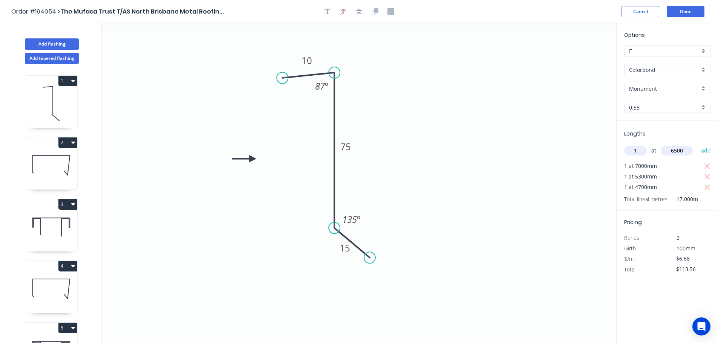
click at [697, 144] on button "add" at bounding box center [706, 150] width 18 height 13
type input "$156.98"
type input "1"
click at [677, 149] on input "text" at bounding box center [676, 151] width 32 height 10
type input "3600"
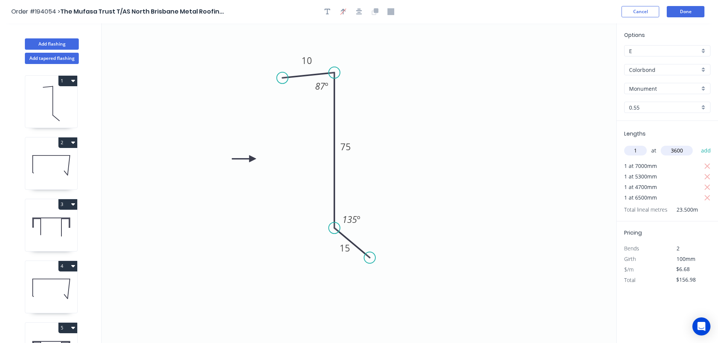
click at [697, 144] on button "add" at bounding box center [706, 150] width 18 height 13
type input "$181.03"
type input "1"
click at [677, 149] on input "text" at bounding box center [676, 151] width 32 height 10
type input "7800"
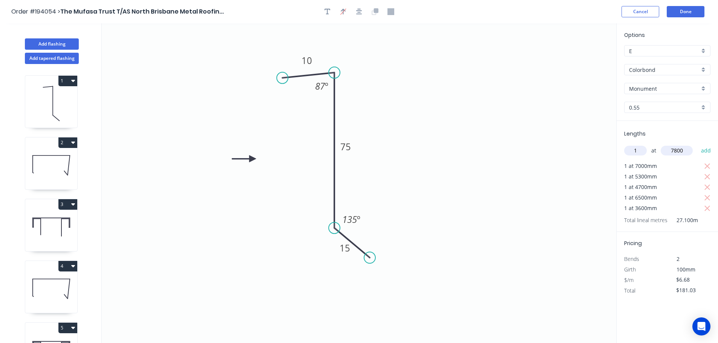
click at [697, 144] on button "add" at bounding box center [706, 150] width 18 height 13
type input "$233.13"
type input "1"
click at [677, 149] on input "text" at bounding box center [676, 151] width 32 height 10
type input "2200"
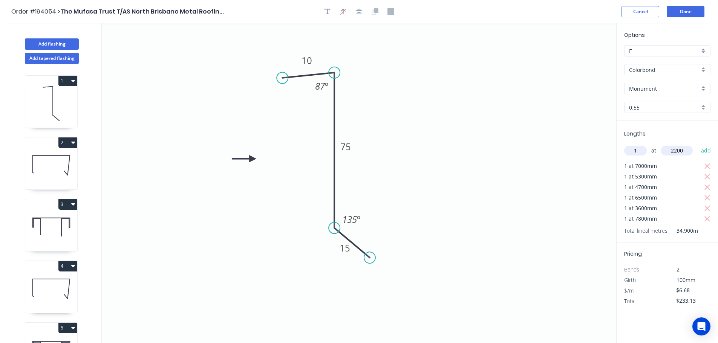
click at [697, 144] on button "add" at bounding box center [706, 150] width 18 height 13
type input "$247.83"
type input "1"
click at [677, 149] on input "text" at bounding box center [676, 151] width 32 height 10
type input "7400"
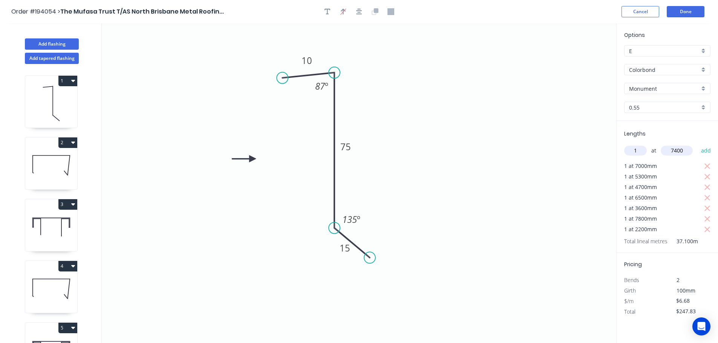
click at [697, 144] on button "add" at bounding box center [706, 150] width 18 height 13
type input "$297.26"
click at [688, 13] on button "Done" at bounding box center [685, 11] width 38 height 11
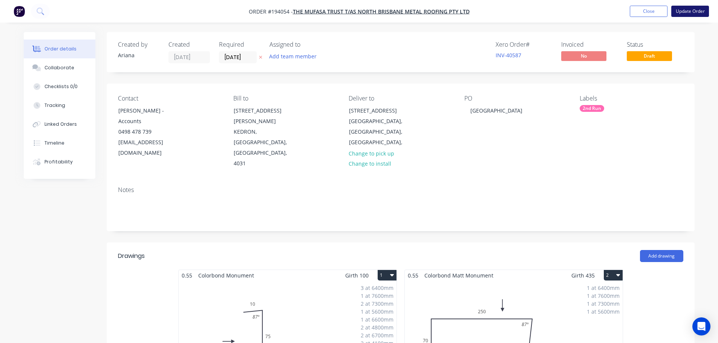
click at [689, 9] on button "Update Order" at bounding box center [690, 11] width 38 height 11
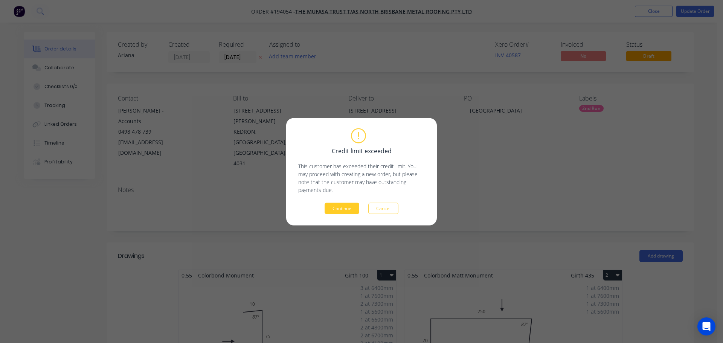
click at [341, 211] on button "Continue" at bounding box center [342, 208] width 35 height 11
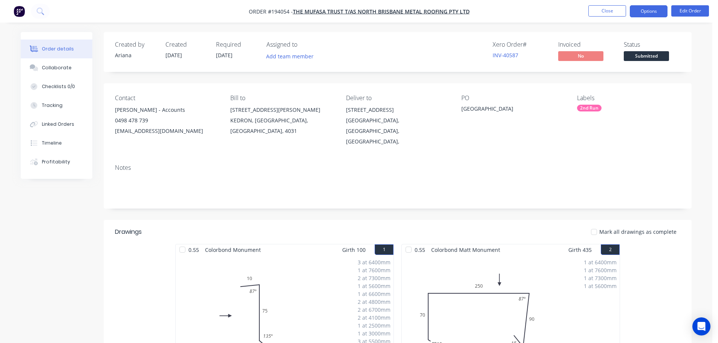
click at [650, 9] on button "Options" at bounding box center [648, 11] width 38 height 12
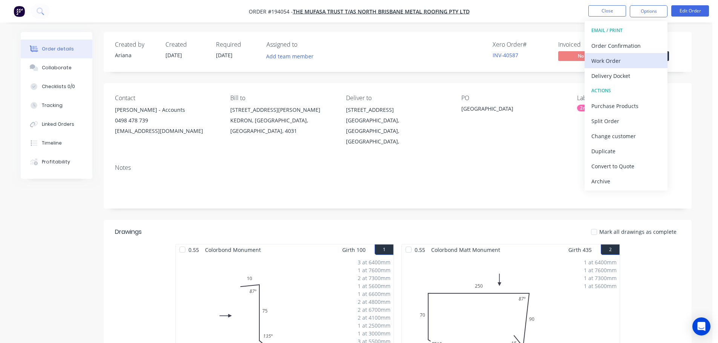
click at [615, 59] on div "Work Order" at bounding box center [625, 60] width 69 height 11
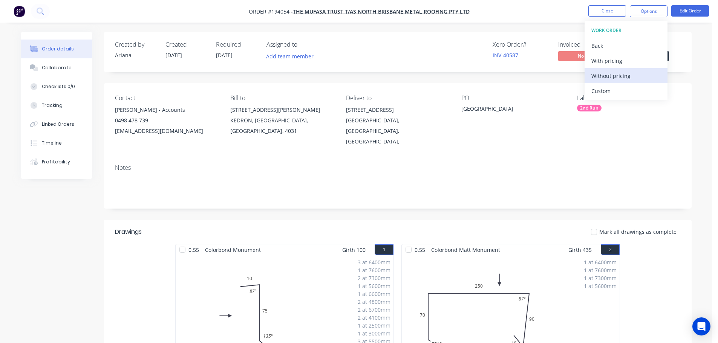
click at [603, 77] on div "Without pricing" at bounding box center [625, 75] width 69 height 11
